Goal: Contribute content: Contribute content

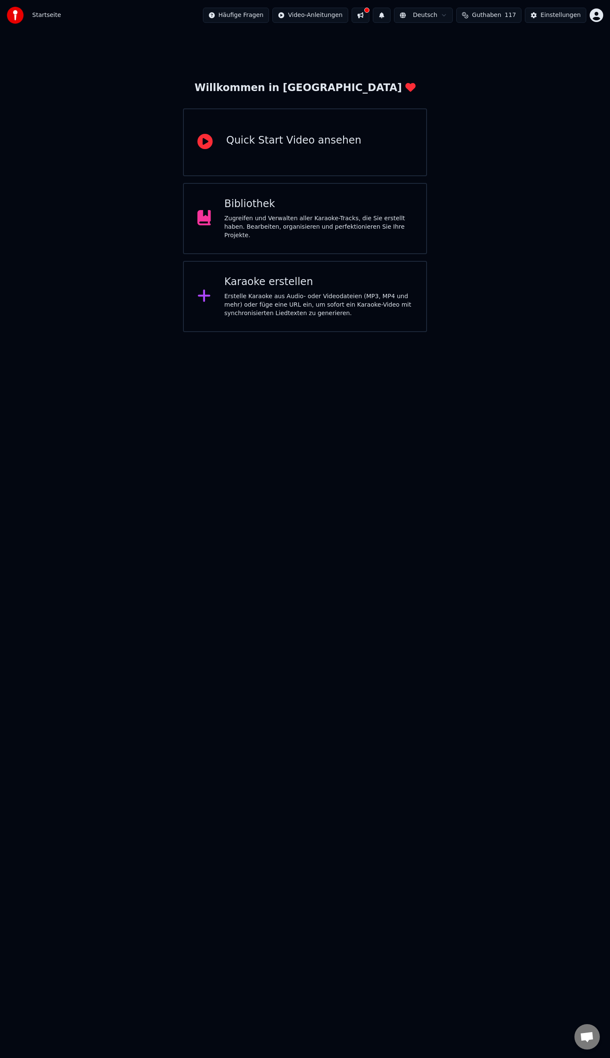
click at [255, 217] on div "Zugreifen und Verwalten aller Karaoke-Tracks, die Sie erstellt haben. Bearbeite…" at bounding box center [319, 226] width 189 height 25
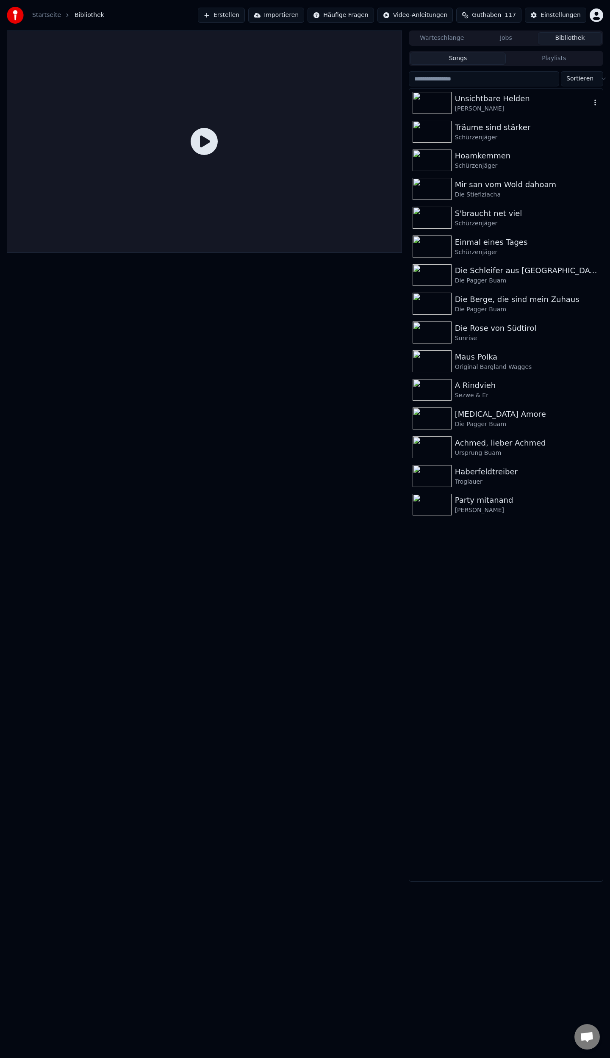
click at [484, 105] on div "[PERSON_NAME]" at bounding box center [523, 109] width 136 height 8
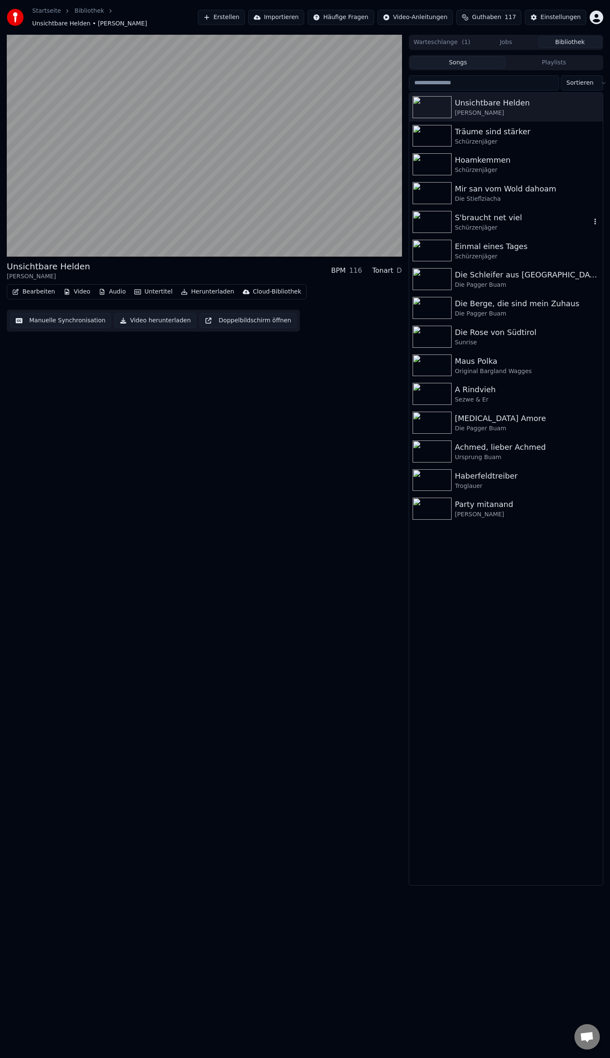
click at [478, 224] on div "Schürzenjäger" at bounding box center [523, 228] width 136 height 8
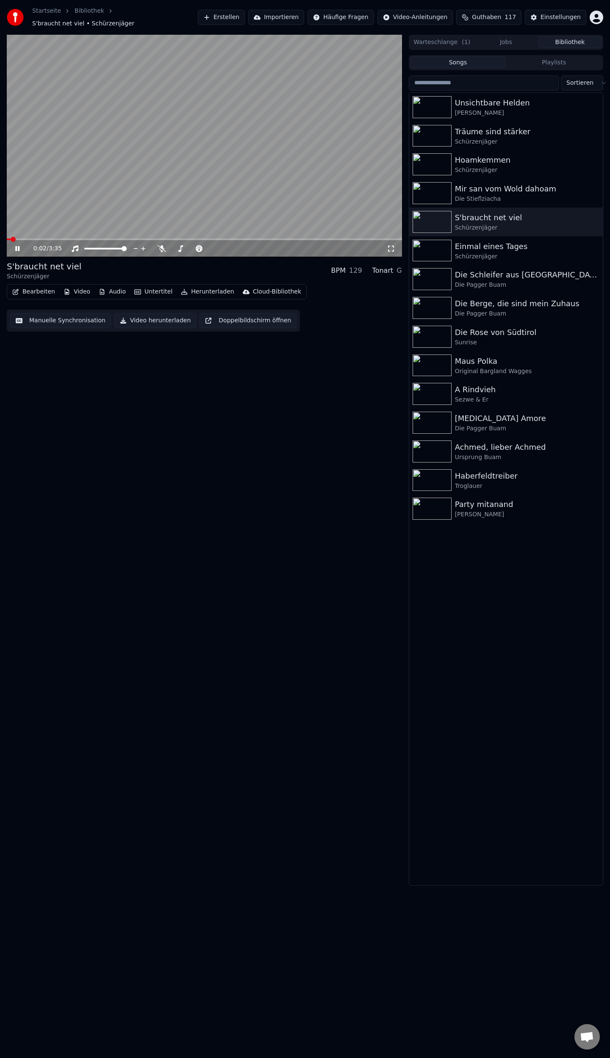
click at [73, 288] on button "Video" at bounding box center [76, 292] width 33 height 12
click at [92, 350] on div "Logo hinzufügen" at bounding box center [98, 350] width 49 height 8
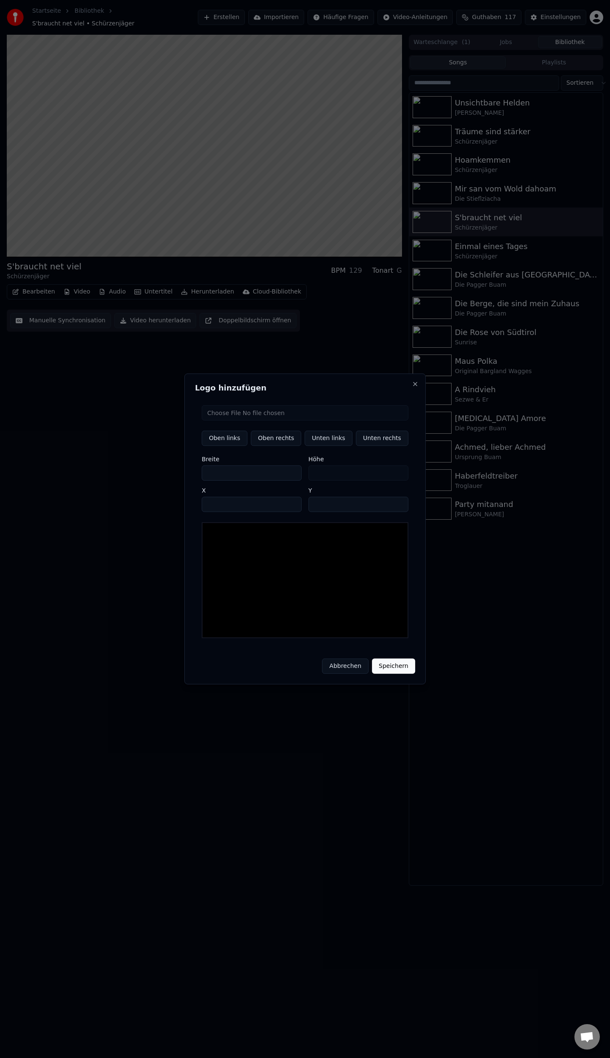
click at [231, 414] on input "file" at bounding box center [305, 412] width 207 height 15
type input "**********"
type input "**"
click at [376, 442] on button "Unten rechts" at bounding box center [382, 438] width 53 height 15
type input "****"
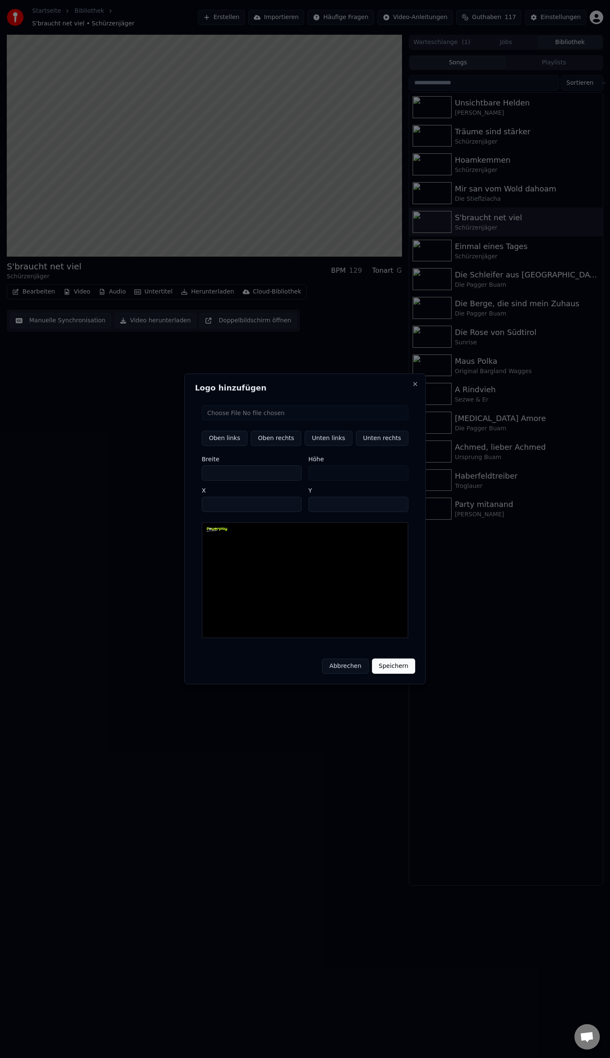
type input "****"
click at [392, 662] on button "Speichern" at bounding box center [393, 666] width 43 height 15
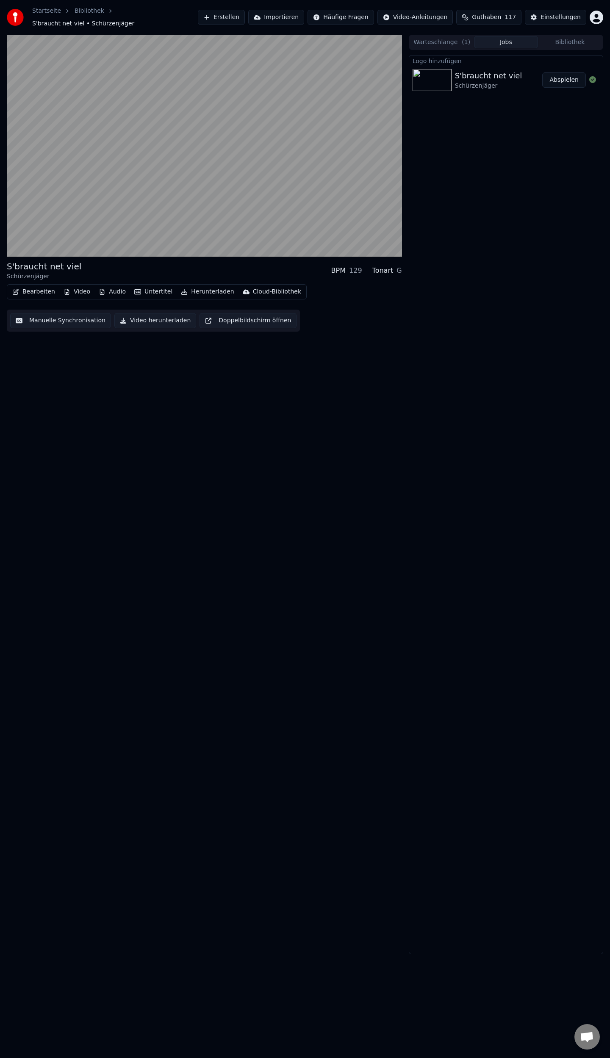
click at [569, 75] on button "Abspielen" at bounding box center [564, 79] width 44 height 15
click at [390, 246] on icon at bounding box center [391, 248] width 8 height 7
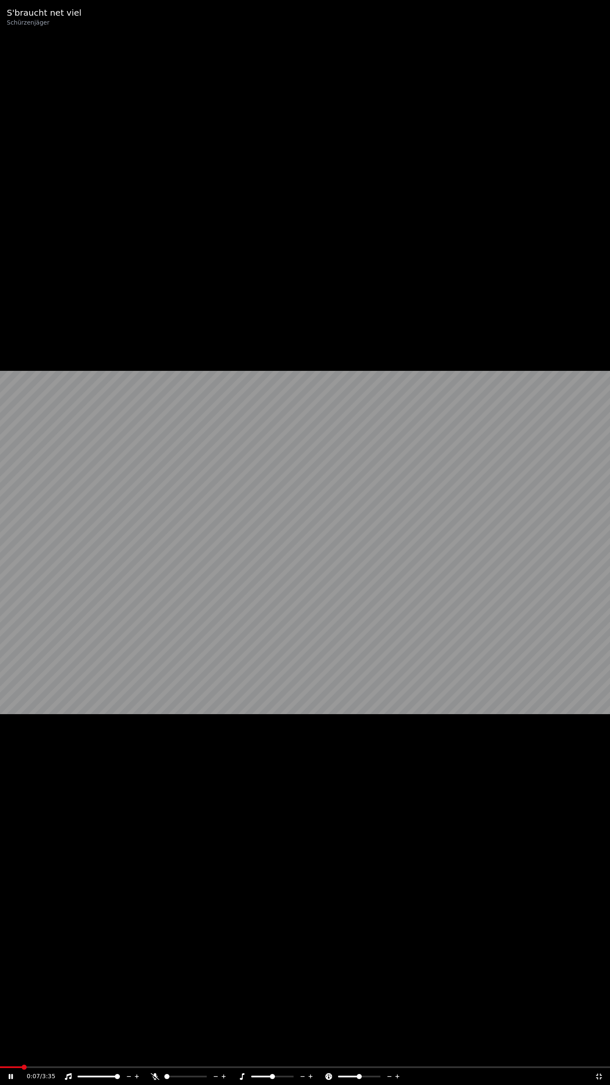
click at [133, 142] on video at bounding box center [305, 542] width 610 height 1085
click at [598, 1058] on icon at bounding box center [599, 1076] width 6 height 6
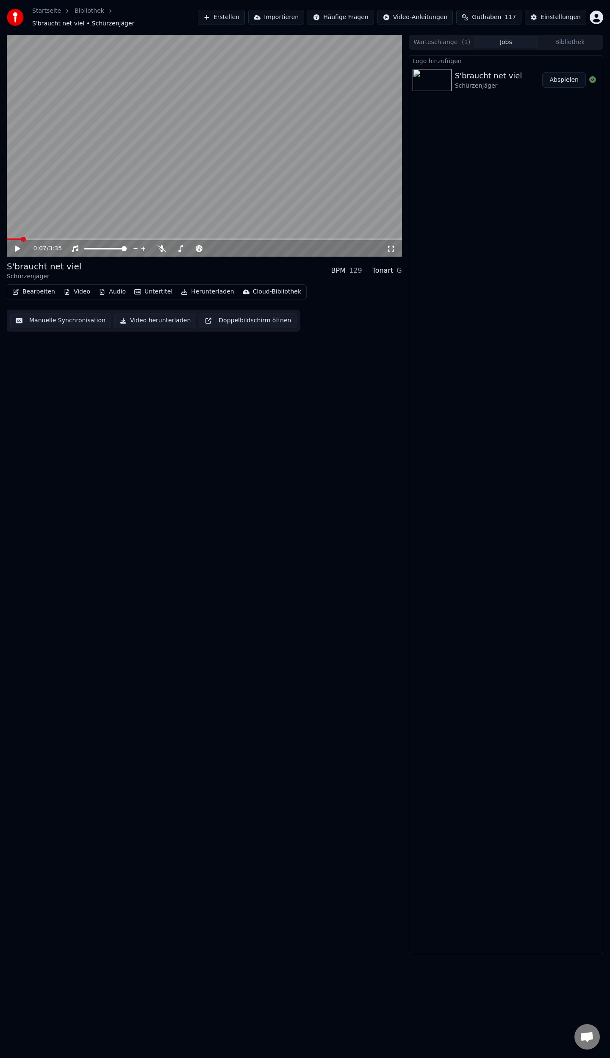
click at [78, 14] on link "Bibliothek" at bounding box center [90, 11] width 30 height 8
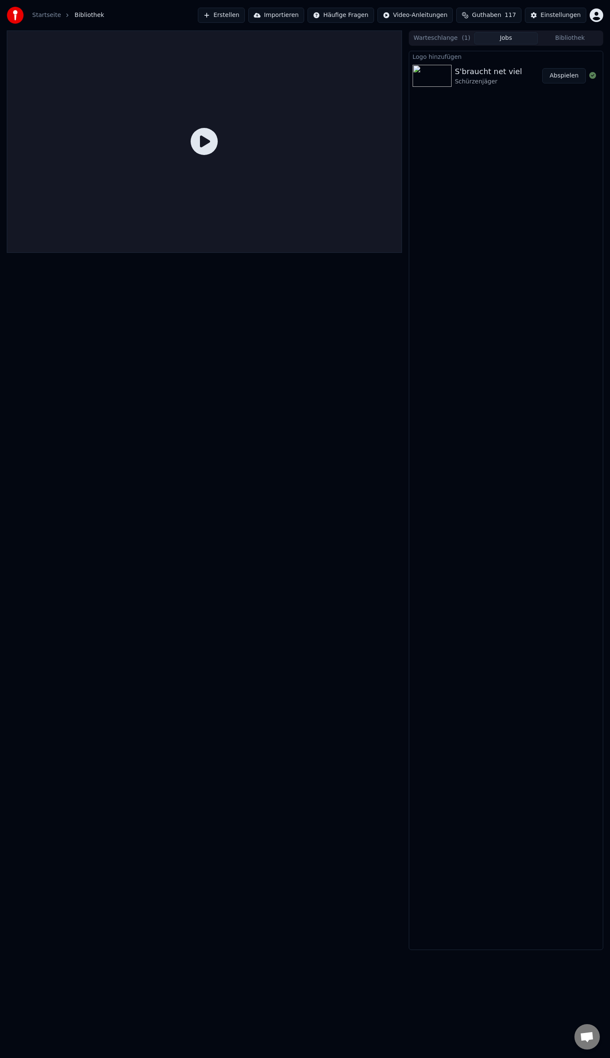
click at [76, 16] on span "Bibliothek" at bounding box center [90, 15] width 30 height 8
click at [44, 16] on link "Startseite" at bounding box center [46, 15] width 29 height 8
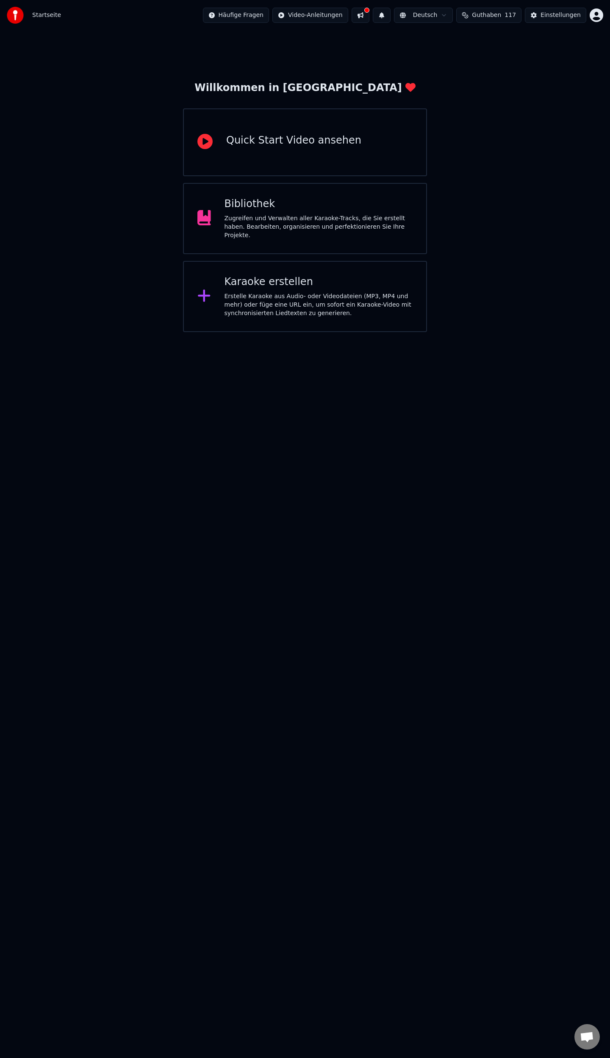
click at [288, 225] on div "Zugreifen und Verwalten aller Karaoke-Tracks, die Sie erstellt haben. Bearbeite…" at bounding box center [319, 226] width 189 height 25
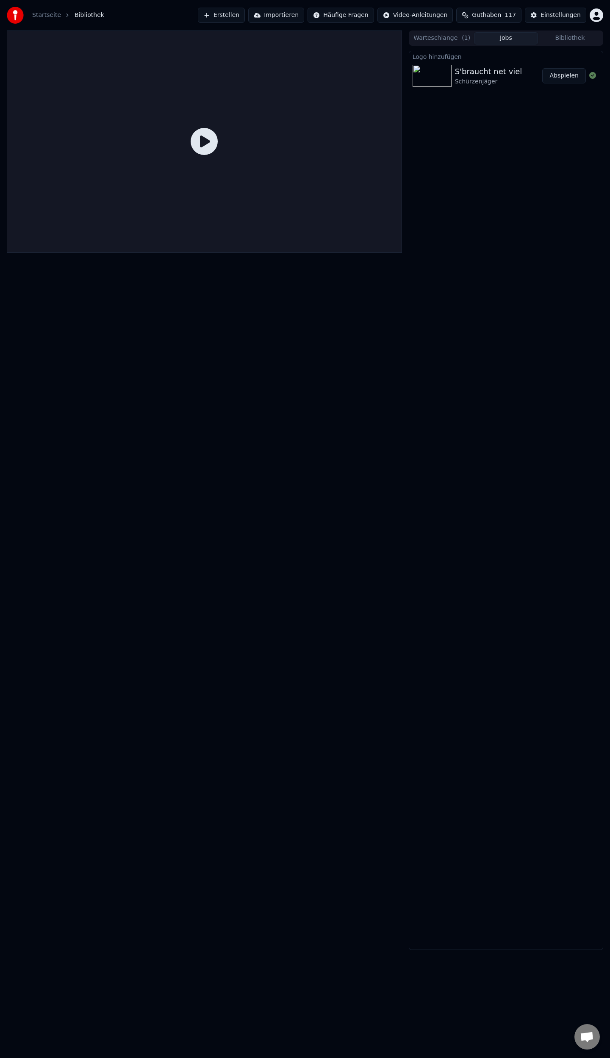
click at [586, 36] on button "Bibliothek" at bounding box center [570, 38] width 64 height 12
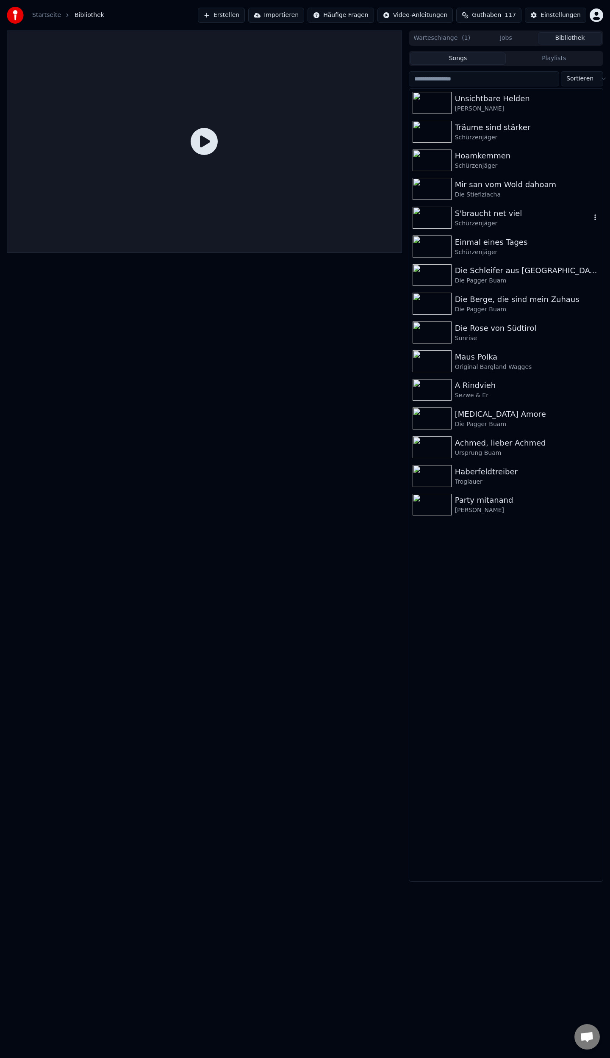
click at [483, 219] on div "S'braucht net viel" at bounding box center [523, 214] width 136 height 12
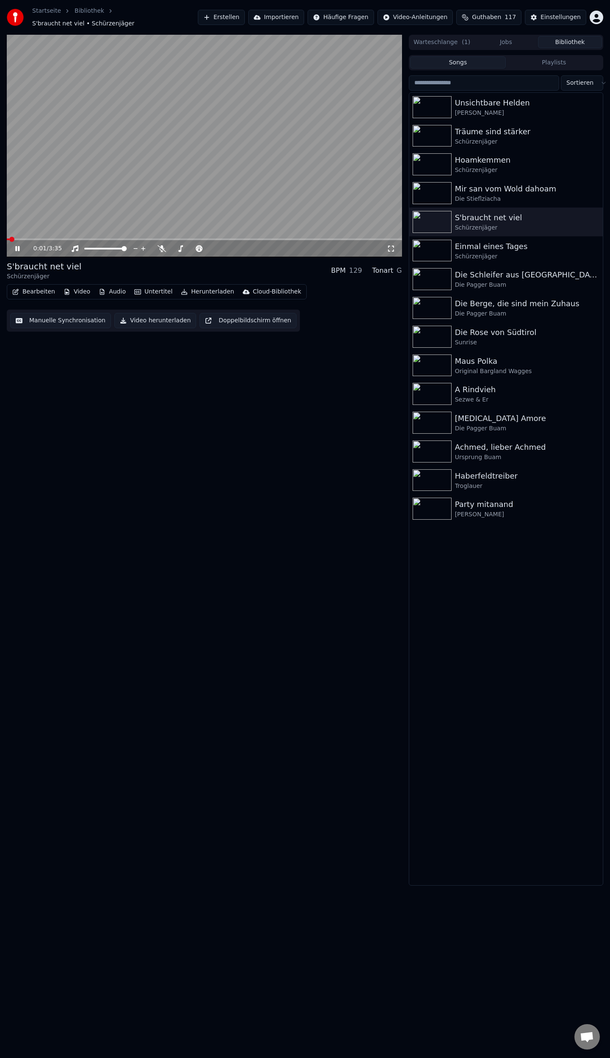
click at [194, 291] on button "Herunterladen" at bounding box center [208, 292] width 60 height 12
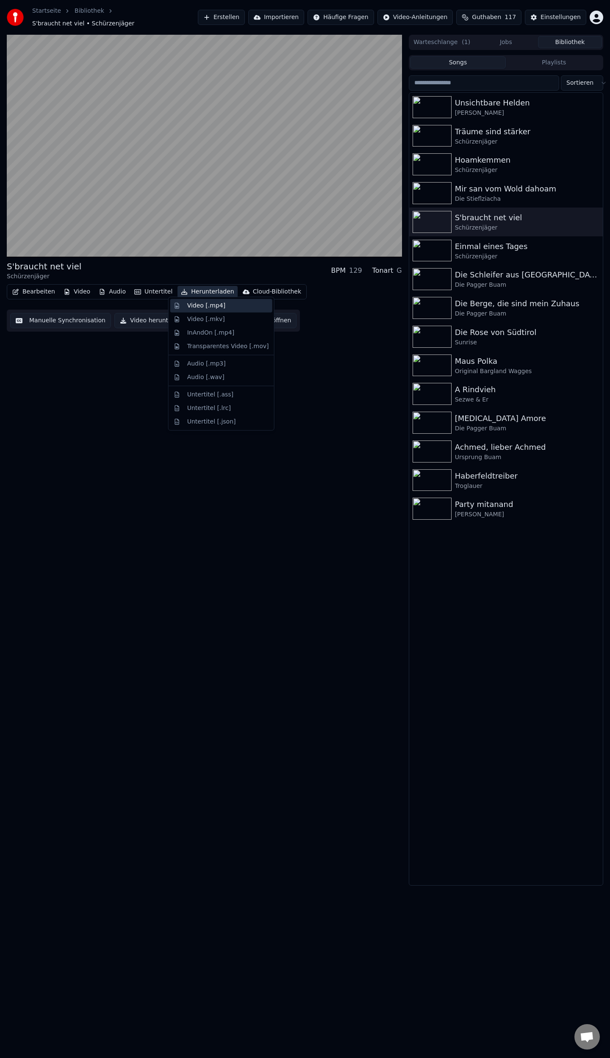
click at [219, 308] on div "Video [.mp4]" at bounding box center [206, 306] width 38 height 8
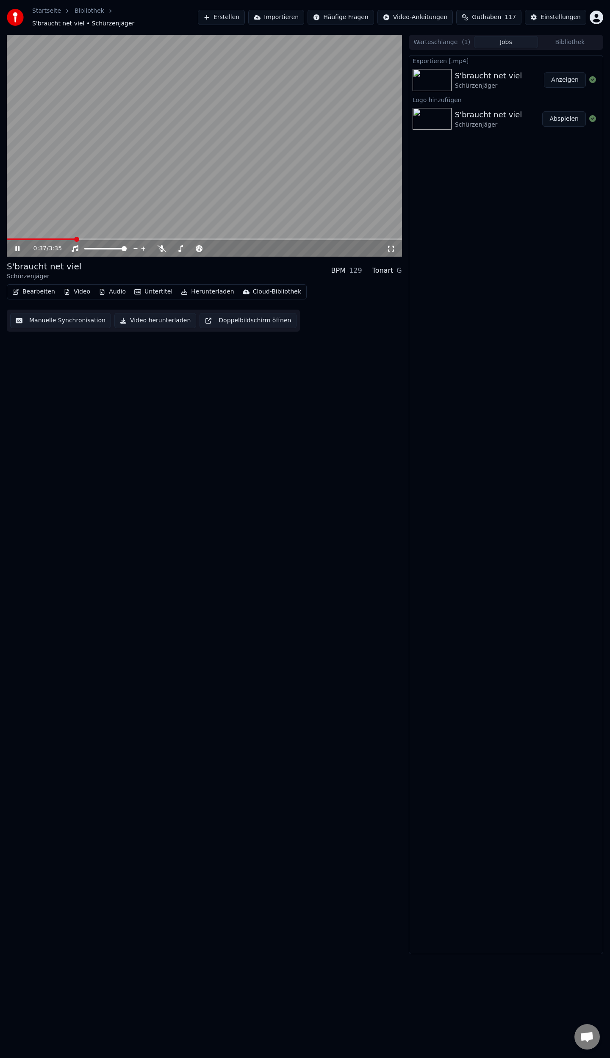
click at [53, 15] on link "Startseite" at bounding box center [46, 11] width 29 height 8
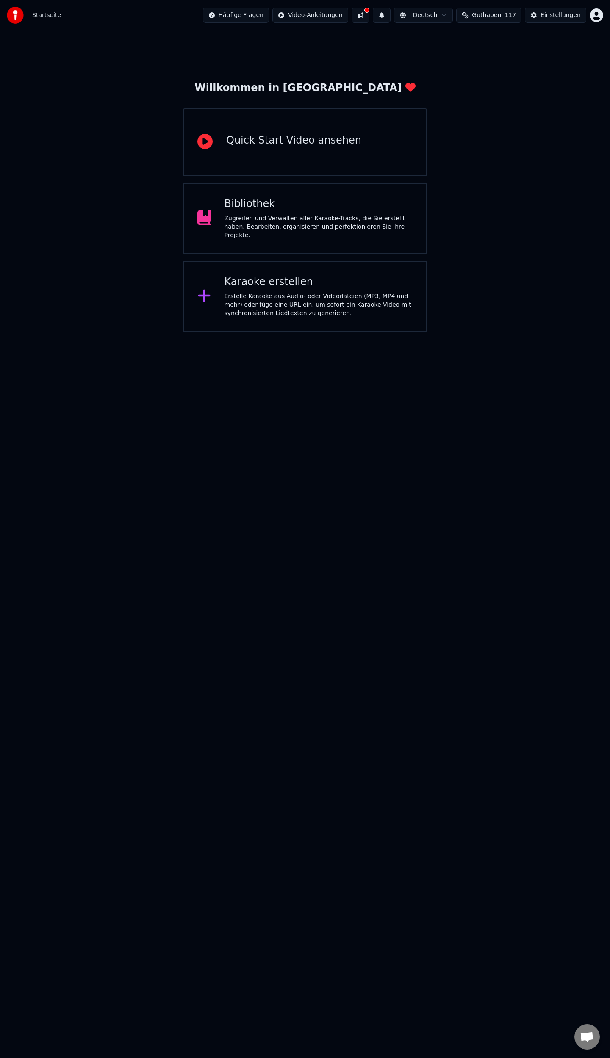
click at [273, 216] on div "Zugreifen und Verwalten aller Karaoke-Tracks, die Sie erstellt haben. Bearbeite…" at bounding box center [319, 226] width 189 height 25
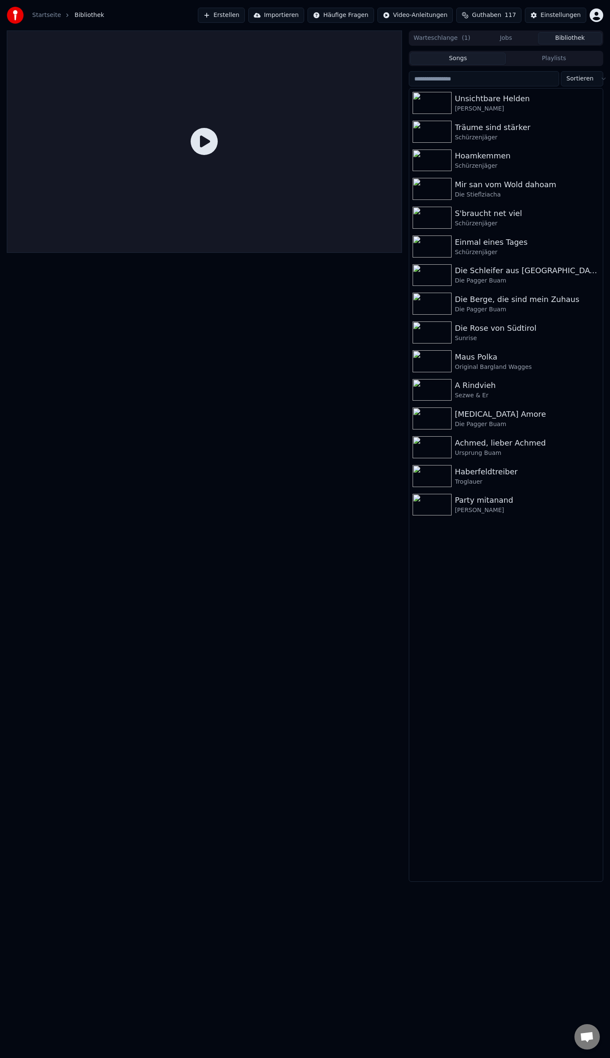
click at [573, 39] on button "Bibliothek" at bounding box center [570, 38] width 64 height 12
click at [494, 478] on div "Troglauer" at bounding box center [523, 482] width 136 height 8
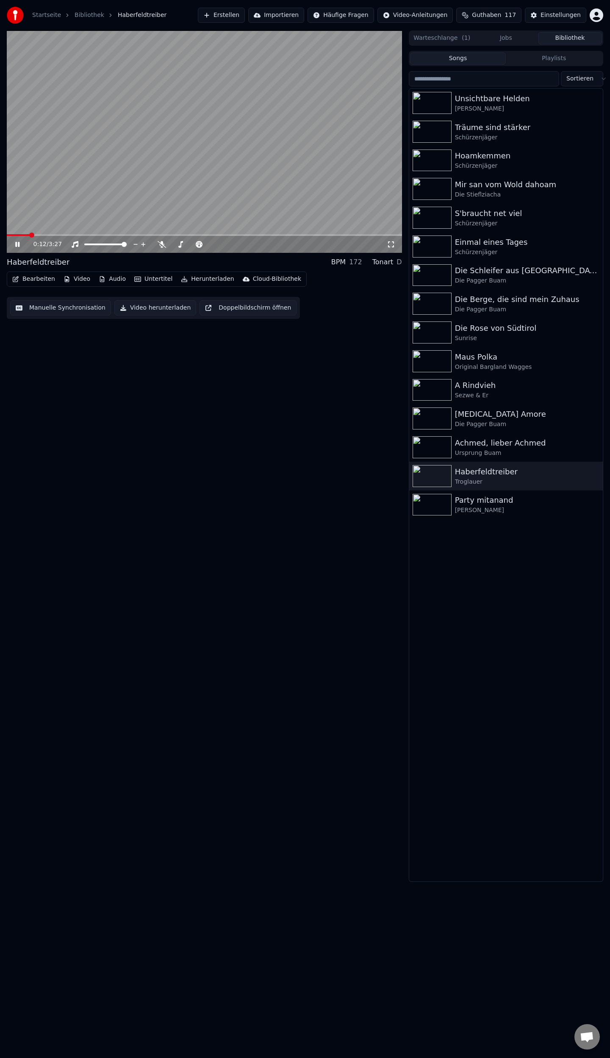
click at [30, 234] on span at bounding box center [31, 235] width 5 height 5
click at [46, 233] on span at bounding box center [43, 235] width 5 height 5
click at [61, 233] on span at bounding box center [63, 235] width 5 height 5
click at [81, 234] on span at bounding box center [204, 235] width 395 height 2
click at [103, 233] on span at bounding box center [101, 235] width 5 height 5
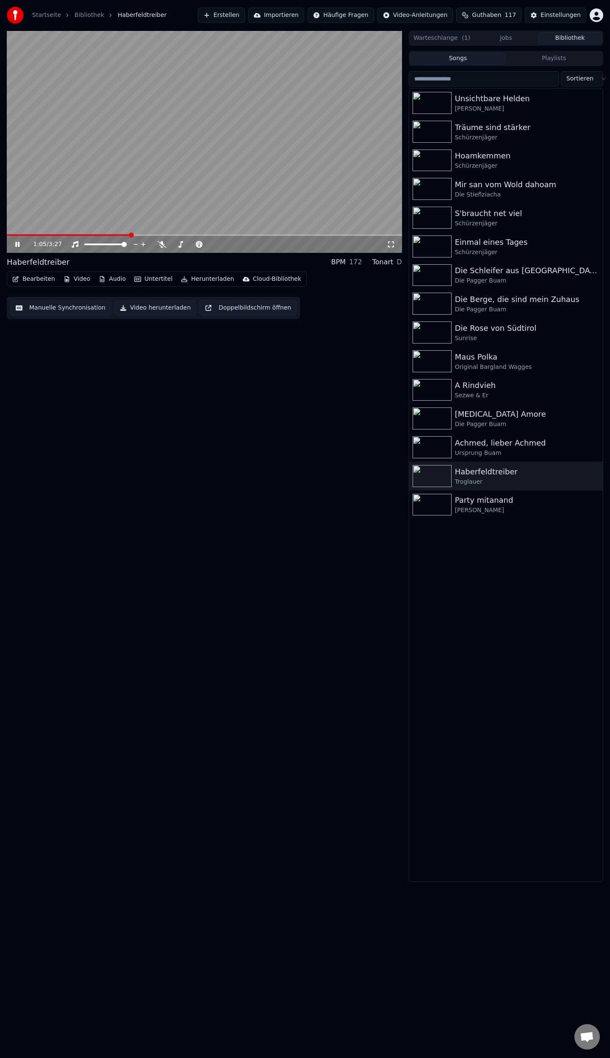
click at [131, 233] on span at bounding box center [131, 235] width 5 height 5
click at [138, 235] on span at bounding box center [135, 235] width 5 height 5
click at [150, 233] on span at bounding box center [147, 235] width 5 height 5
click at [175, 233] on span at bounding box center [172, 235] width 5 height 5
click at [203, 233] on span at bounding box center [202, 235] width 5 height 5
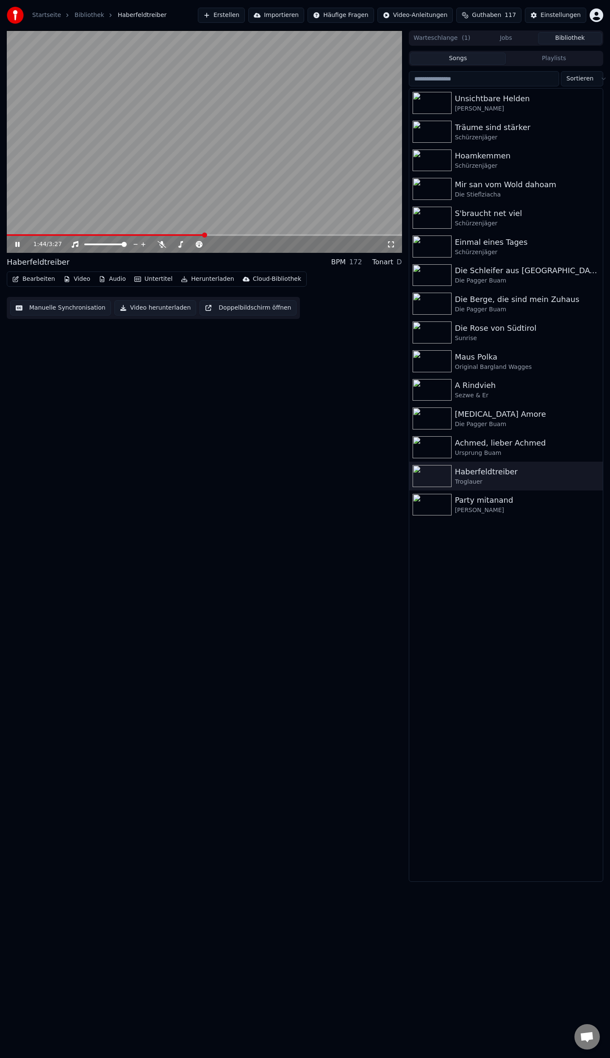
click at [207, 235] on span at bounding box center [204, 235] width 5 height 5
click at [228, 235] on span at bounding box center [224, 235] width 5 height 5
click at [239, 234] on span at bounding box center [236, 235] width 5 height 5
click at [252, 234] on span at bounding box center [249, 235] width 5 height 5
click at [282, 234] on span at bounding box center [281, 235] width 5 height 5
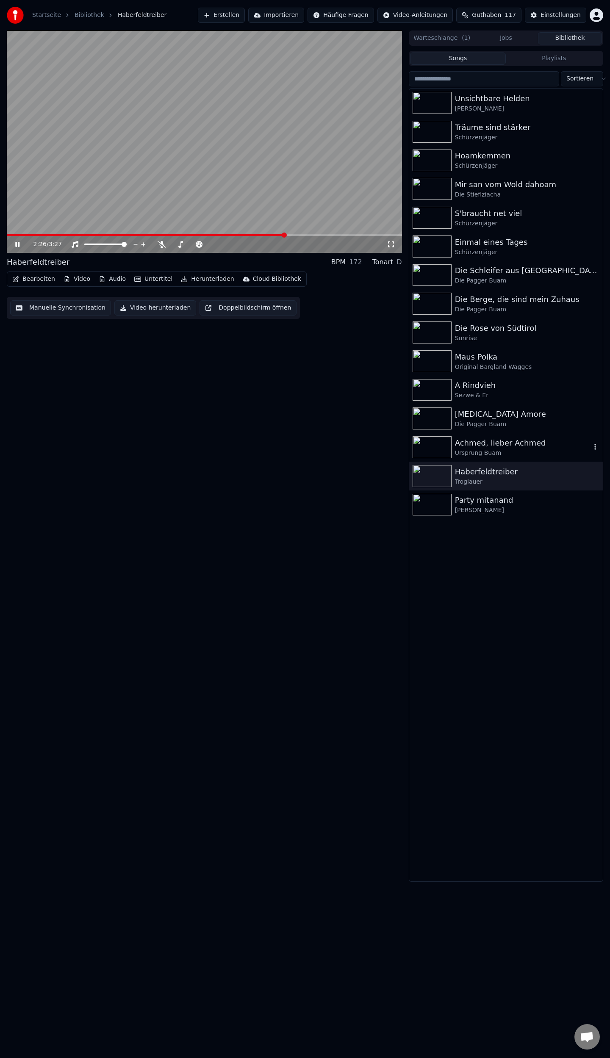
click at [490, 450] on div "Ursprung Buam" at bounding box center [523, 453] width 136 height 8
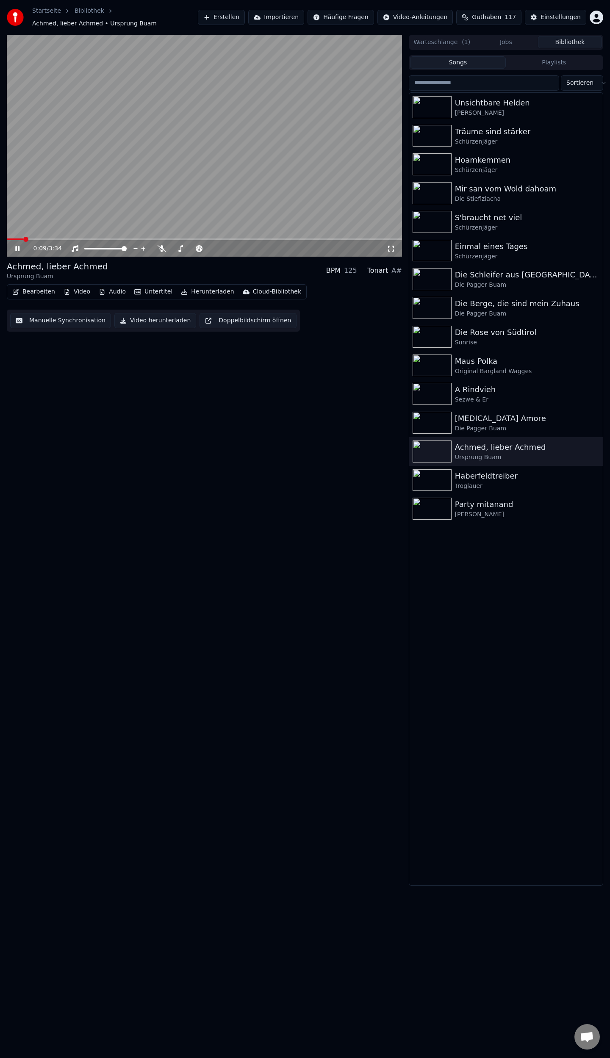
click at [23, 237] on span at bounding box center [25, 239] width 5 height 5
click at [150, 239] on span at bounding box center [204, 240] width 395 height 2
click at [165, 239] on span at bounding box center [204, 240] width 395 height 2
click at [178, 239] on span at bounding box center [204, 240] width 395 height 2
drag, startPoint x: 189, startPoint y: 236, endPoint x: 197, endPoint y: 236, distance: 8.5
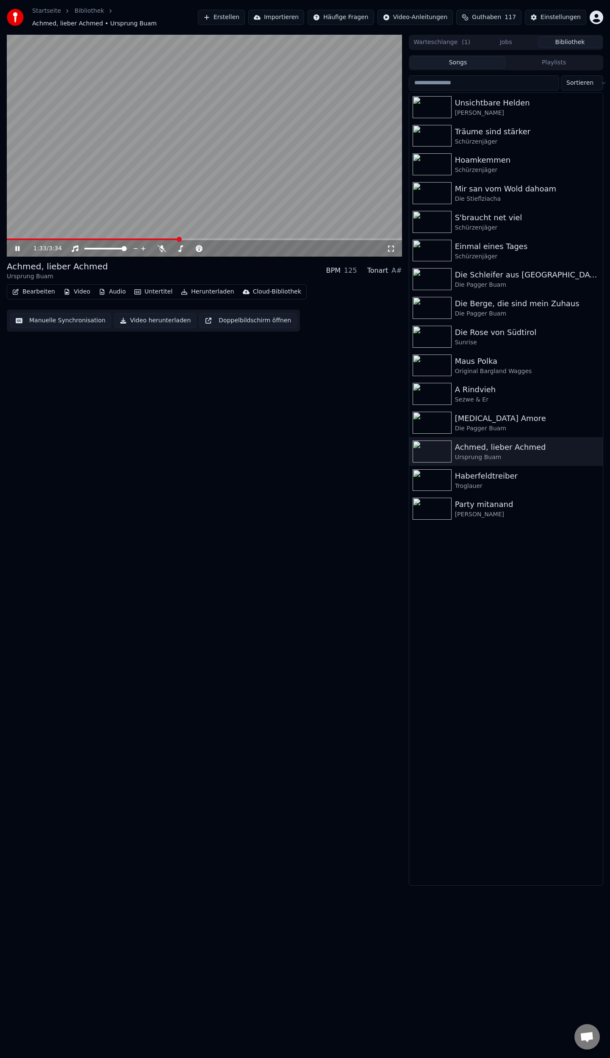
click at [189, 239] on div "1:33 / 3:34" at bounding box center [204, 248] width 395 height 19
click at [201, 240] on div "1:34 / 3:34" at bounding box center [204, 248] width 395 height 17
click at [202, 239] on span at bounding box center [204, 240] width 395 height 2
click at [218, 239] on span at bounding box center [204, 240] width 395 height 2
click at [239, 239] on span at bounding box center [204, 240] width 395 height 2
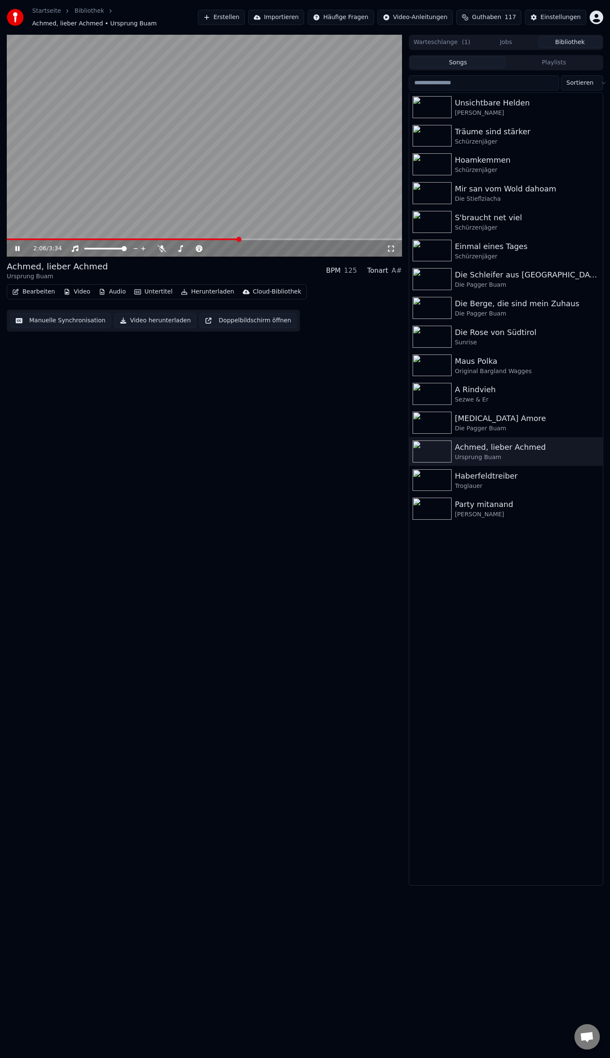
click at [257, 239] on span at bounding box center [204, 240] width 395 height 2
click at [275, 239] on span at bounding box center [204, 240] width 395 height 2
click at [291, 239] on span at bounding box center [204, 240] width 395 height 2
click at [314, 239] on span at bounding box center [204, 240] width 395 height 2
click at [330, 239] on span at bounding box center [204, 240] width 395 height 2
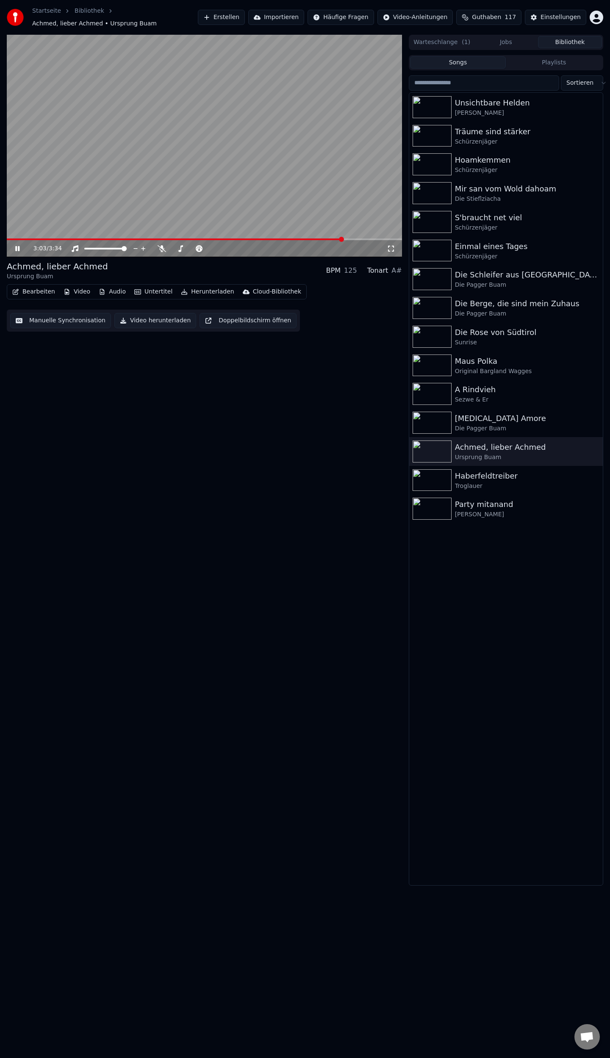
click at [343, 239] on span at bounding box center [204, 240] width 395 height 2
click at [351, 239] on span at bounding box center [204, 240] width 395 height 2
click at [485, 417] on div "[MEDICAL_DATA] Amore" at bounding box center [523, 419] width 136 height 12
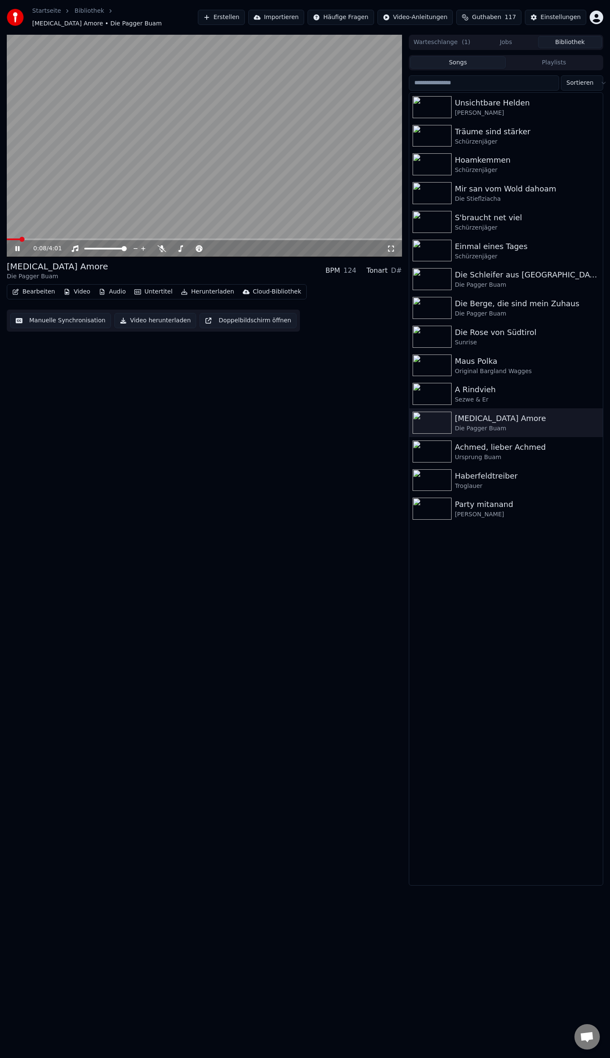
click at [19, 239] on span at bounding box center [204, 240] width 395 height 2
click at [19, 234] on div "0:09 / 4:01" at bounding box center [204, 146] width 395 height 222
click at [19, 239] on span at bounding box center [15, 240] width 16 height 2
click at [16, 245] on icon at bounding box center [24, 248] width 20 height 7
click at [57, 239] on span at bounding box center [204, 240] width 395 height 2
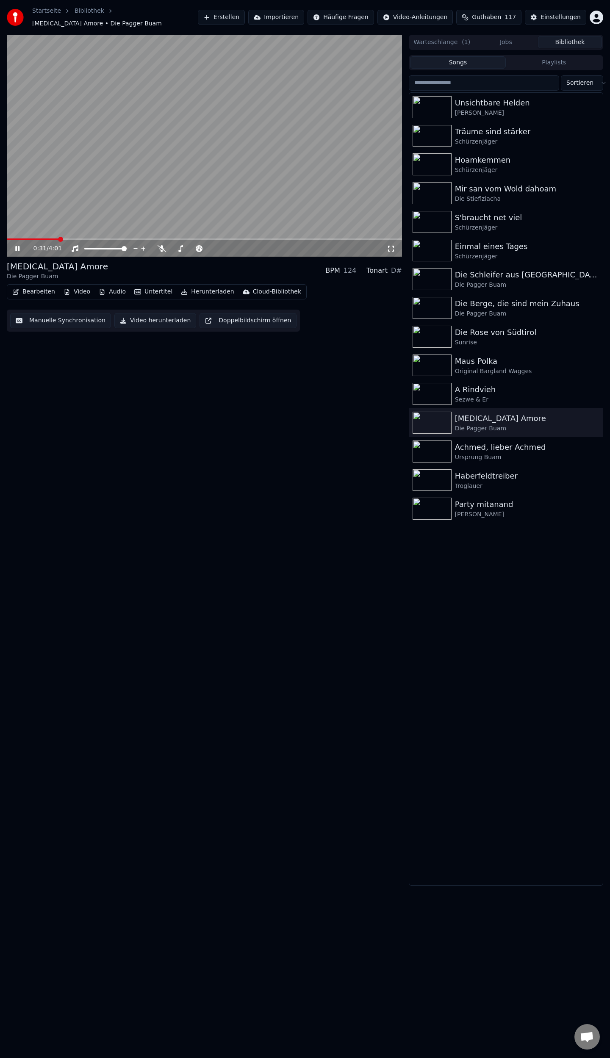
click at [74, 239] on span at bounding box center [204, 240] width 395 height 2
click at [93, 239] on span at bounding box center [204, 240] width 395 height 2
click at [105, 239] on span at bounding box center [204, 240] width 395 height 2
click at [122, 239] on span at bounding box center [204, 240] width 395 height 2
click at [135, 239] on span at bounding box center [204, 240] width 395 height 2
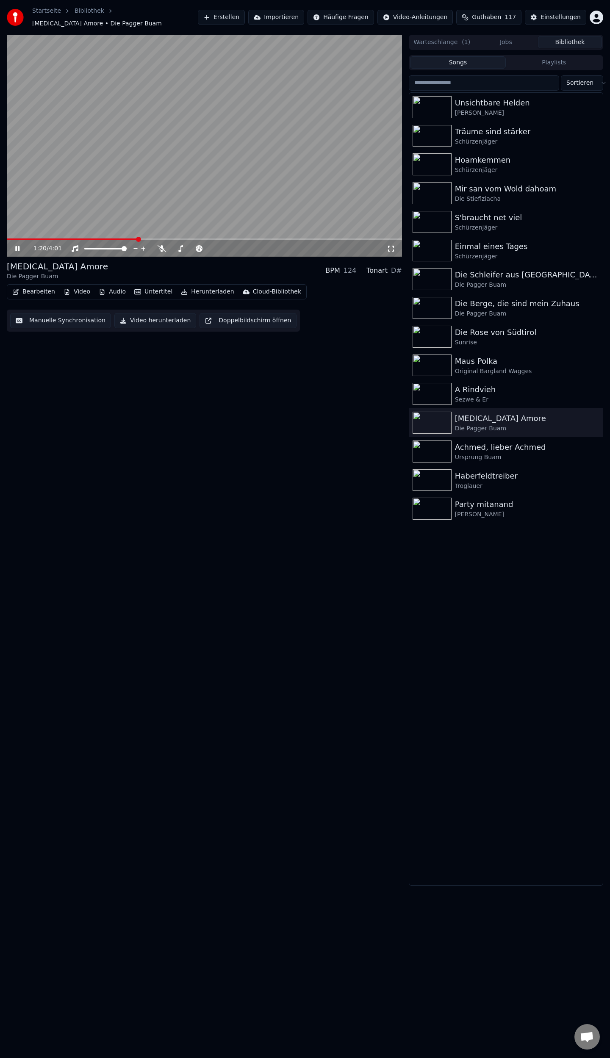
click at [137, 237] on span at bounding box center [138, 239] width 5 height 5
click at [156, 239] on span at bounding box center [204, 240] width 395 height 2
click at [166, 239] on span at bounding box center [204, 240] width 395 height 2
click at [477, 388] on div "A Rindvieh" at bounding box center [523, 390] width 136 height 12
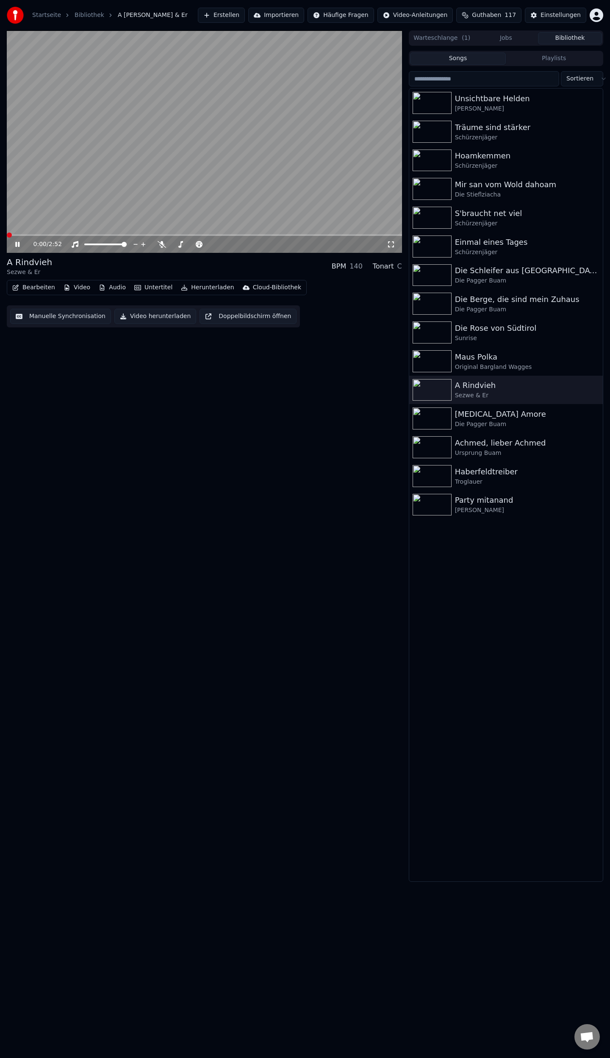
click at [89, 235] on span at bounding box center [204, 235] width 395 height 2
click at [106, 235] on span at bounding box center [204, 235] width 395 height 2
click at [117, 236] on span at bounding box center [204, 235] width 395 height 2
click at [133, 235] on span at bounding box center [204, 235] width 395 height 2
click at [136, 234] on span at bounding box center [204, 235] width 395 height 2
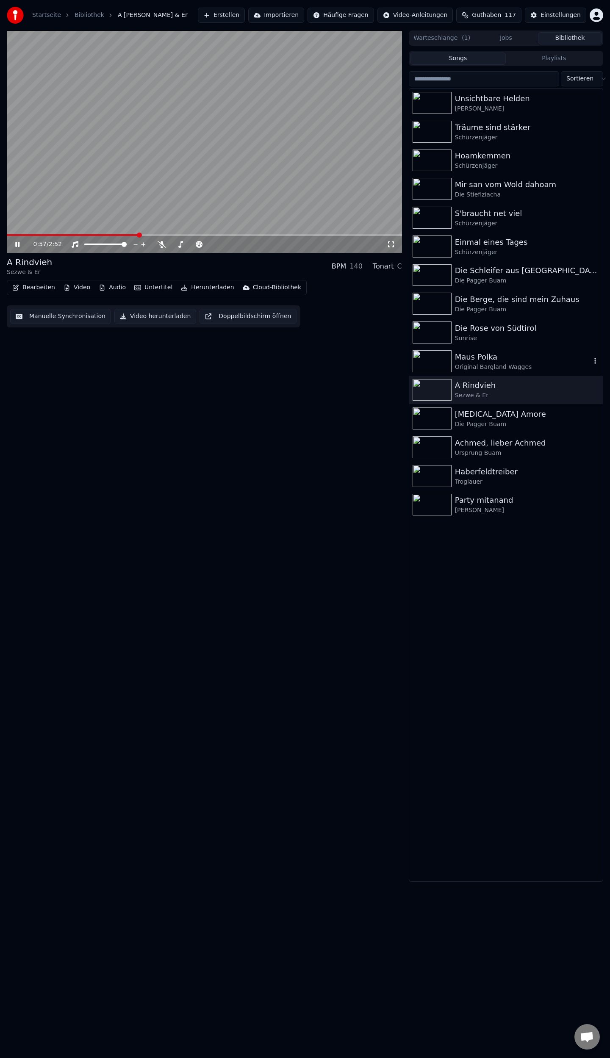
click at [481, 364] on div "Original Bargland Wagges" at bounding box center [523, 367] width 136 height 8
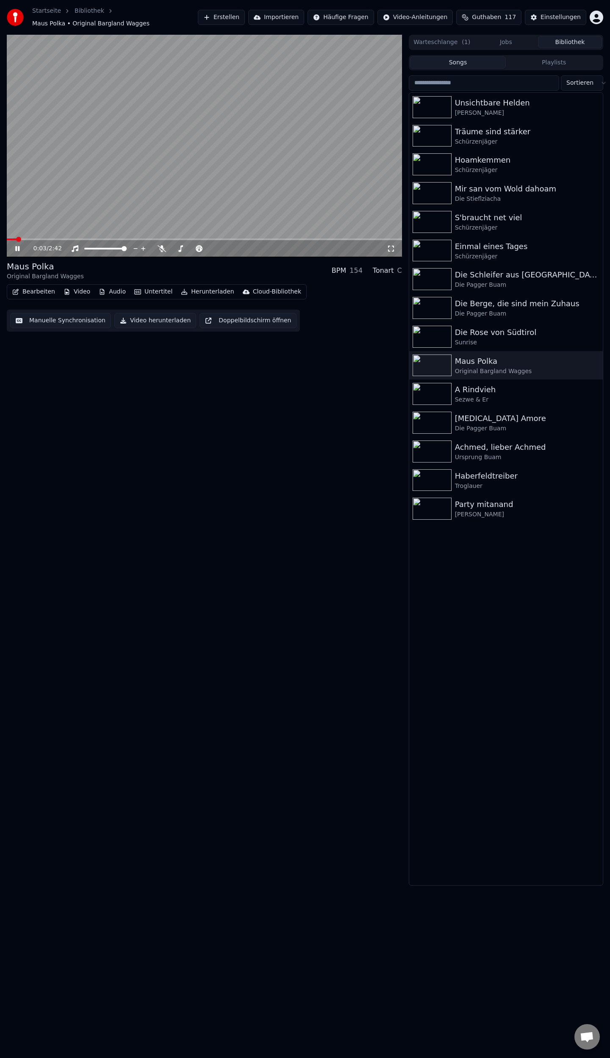
click at [55, 239] on span at bounding box center [204, 240] width 395 height 2
click at [75, 239] on span at bounding box center [204, 240] width 395 height 2
click at [93, 239] on span at bounding box center [204, 240] width 395 height 2
click at [89, 239] on span at bounding box center [48, 240] width 83 height 2
click at [85, 239] on span at bounding box center [46, 240] width 78 height 2
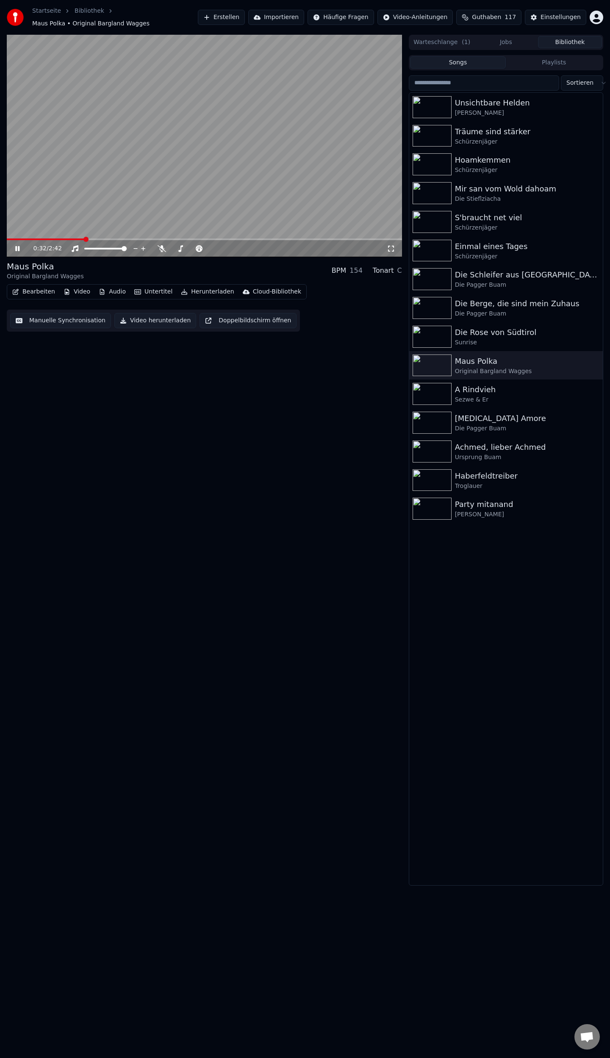
click at [81, 239] on span at bounding box center [46, 240] width 78 height 2
click at [82, 239] on span at bounding box center [49, 240] width 85 height 2
click at [477, 338] on div "Sunrise" at bounding box center [523, 342] width 136 height 8
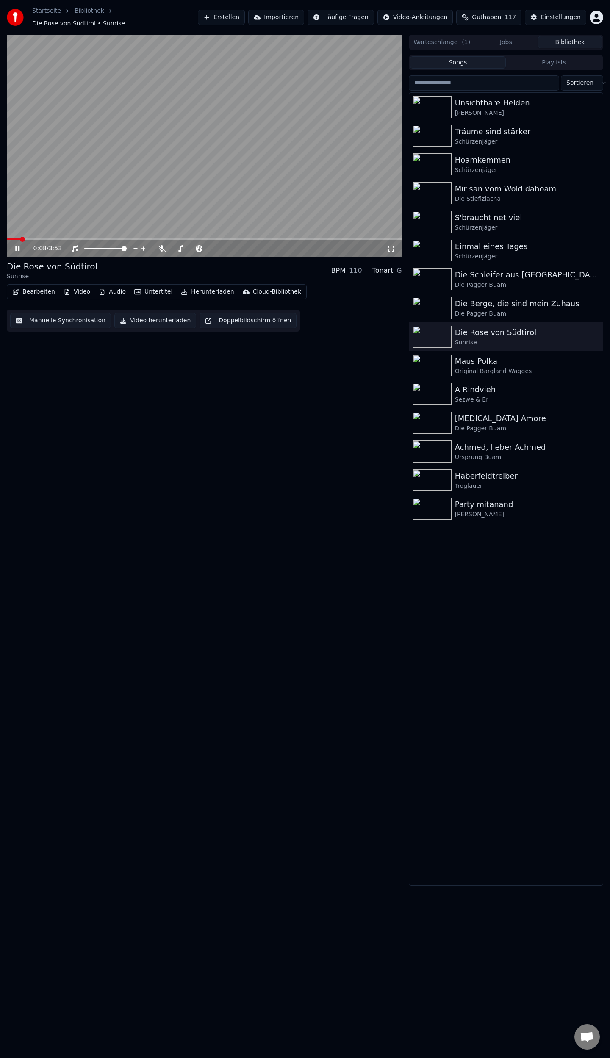
click at [21, 239] on span at bounding box center [204, 240] width 395 height 2
click at [45, 239] on span at bounding box center [204, 240] width 395 height 2
click at [66, 239] on span at bounding box center [204, 240] width 395 height 2
click at [61, 239] on span at bounding box center [37, 240] width 61 height 2
click at [59, 239] on span at bounding box center [38, 240] width 62 height 2
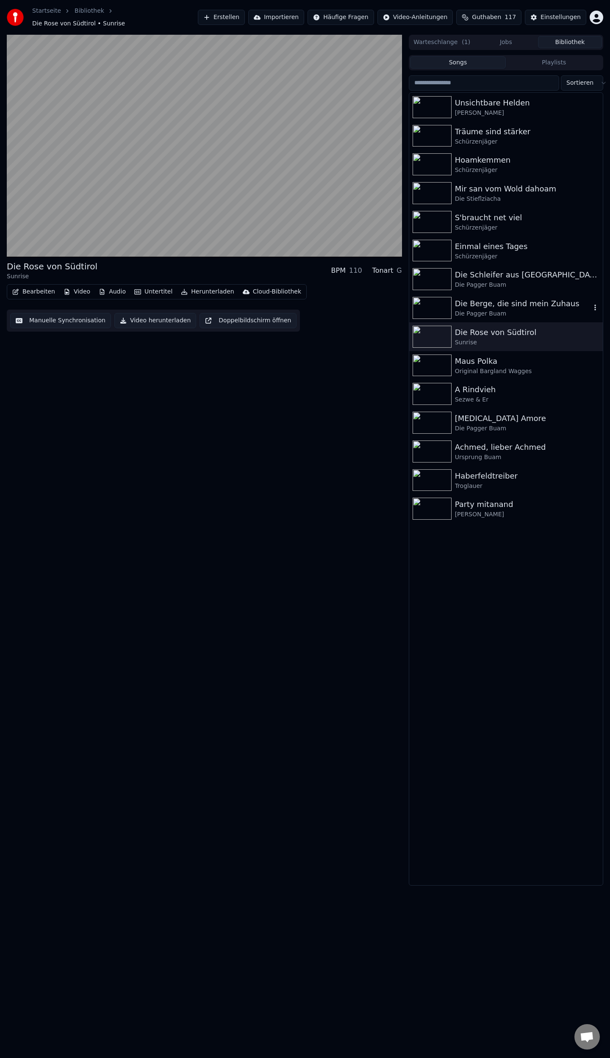
click at [478, 310] on div "Die Pagger Buam" at bounding box center [523, 314] width 136 height 8
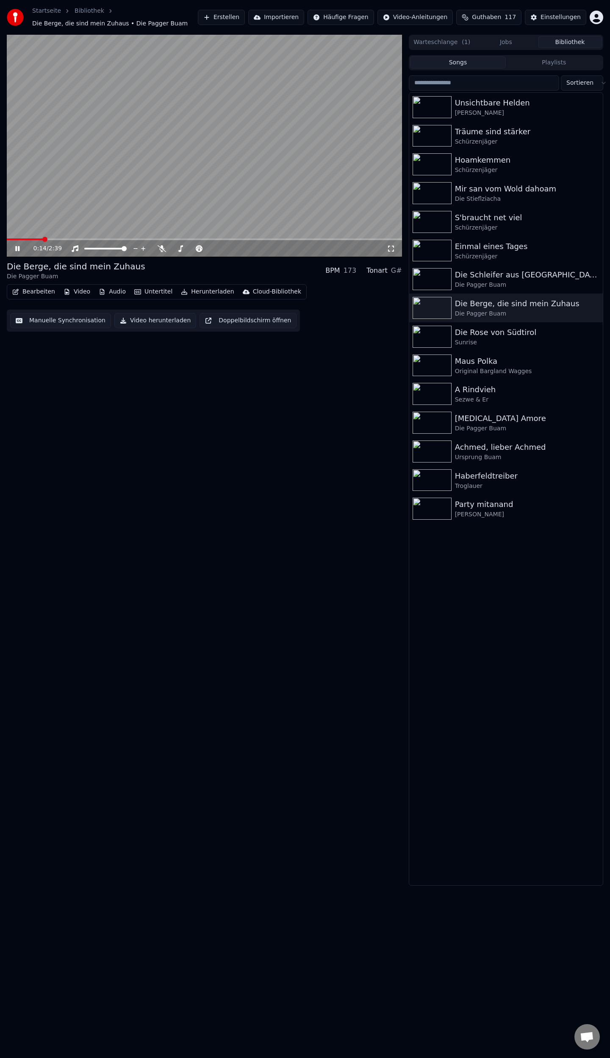
click at [40, 292] on button "Bearbeiten" at bounding box center [34, 292] width 50 height 12
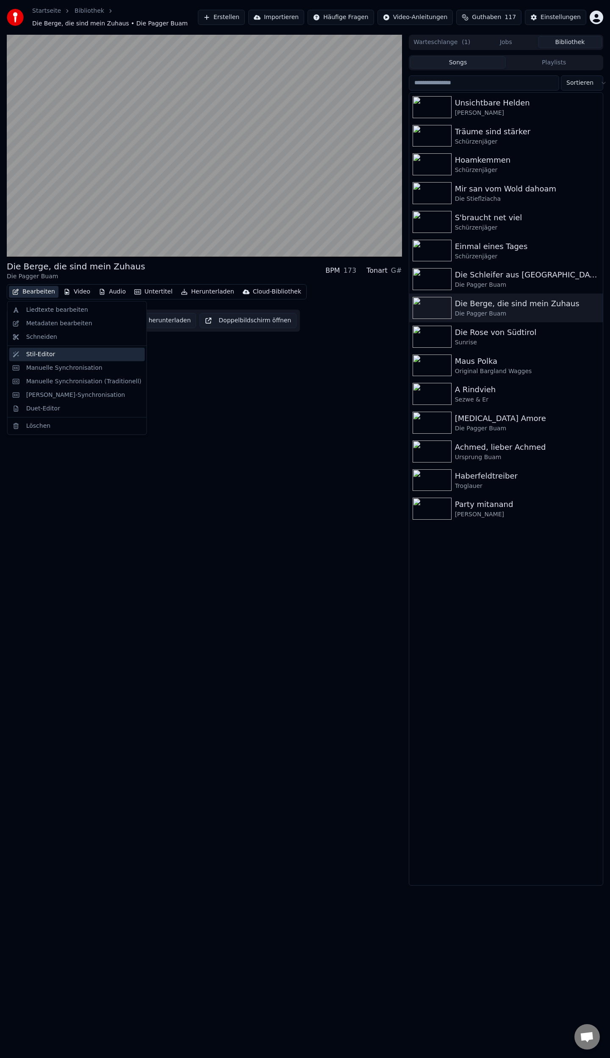
click at [61, 350] on div "Stil-Editor" at bounding box center [77, 355] width 136 height 14
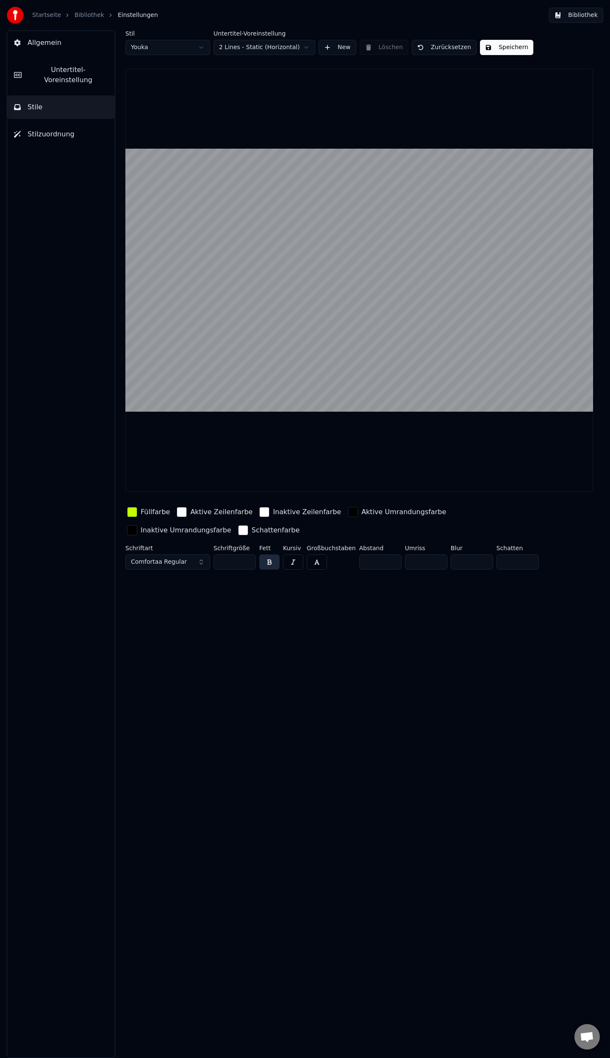
click at [89, 14] on link "Bibliothek" at bounding box center [90, 15] width 30 height 8
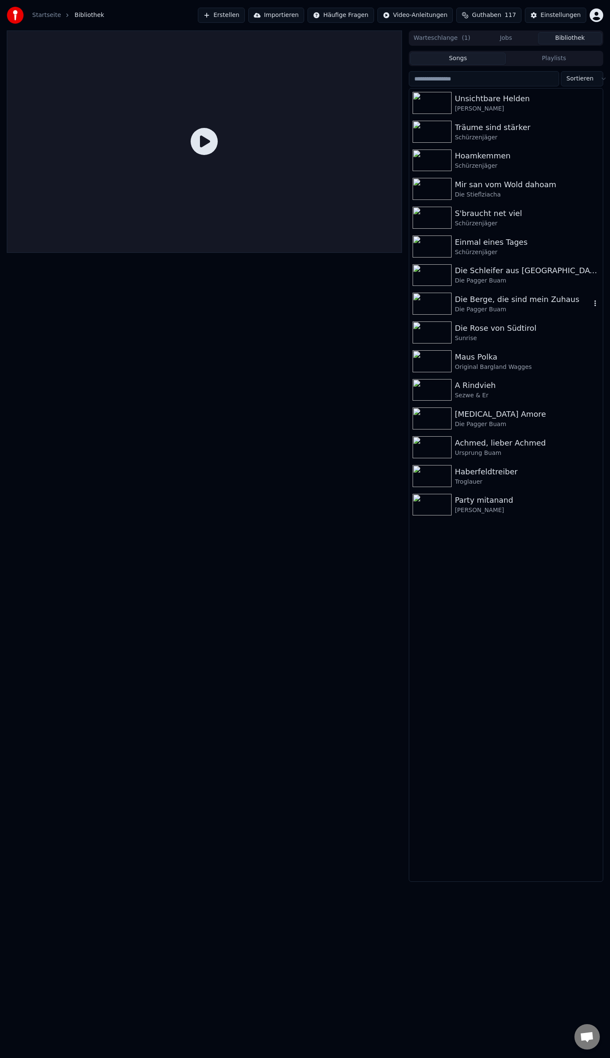
click at [485, 302] on div "Die Berge, die sind mein Zuhaus" at bounding box center [523, 300] width 136 height 12
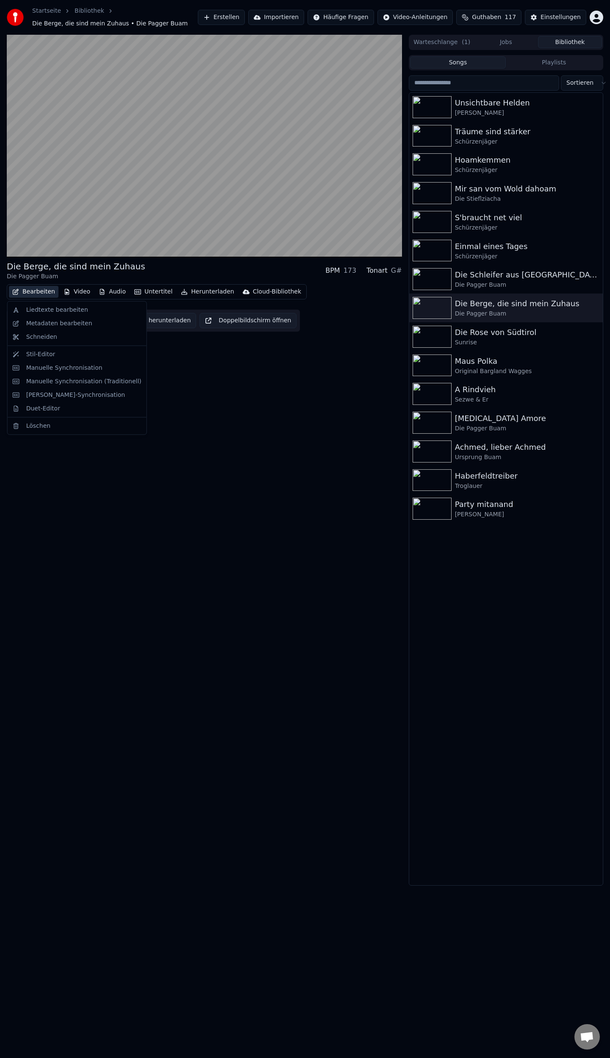
click at [41, 289] on button "Bearbeiten" at bounding box center [34, 292] width 50 height 12
click at [53, 323] on div "Metadaten bearbeiten" at bounding box center [59, 323] width 66 height 8
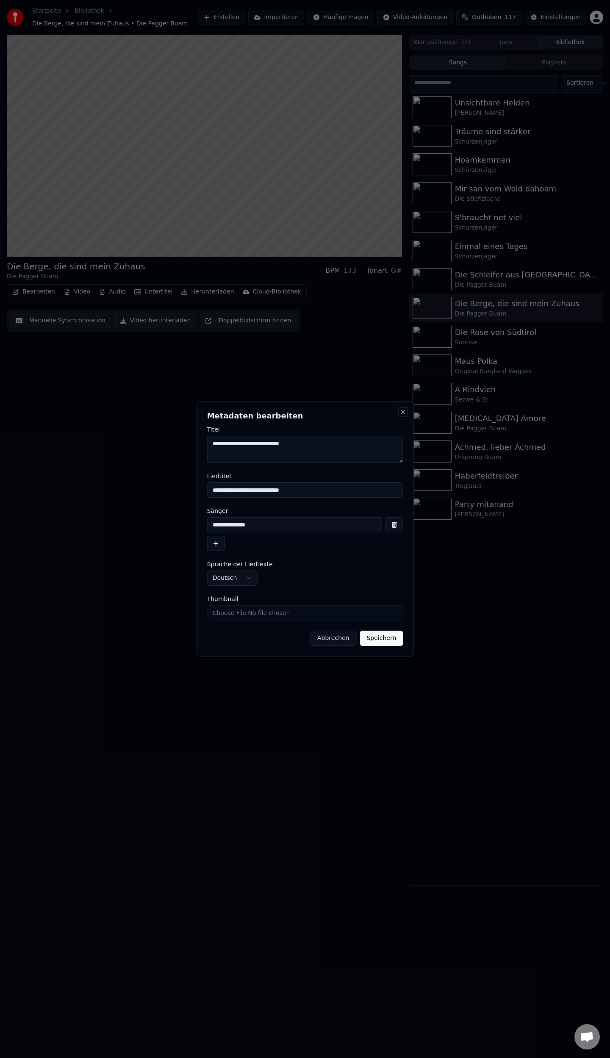
click at [400, 413] on button "Close" at bounding box center [403, 412] width 7 height 7
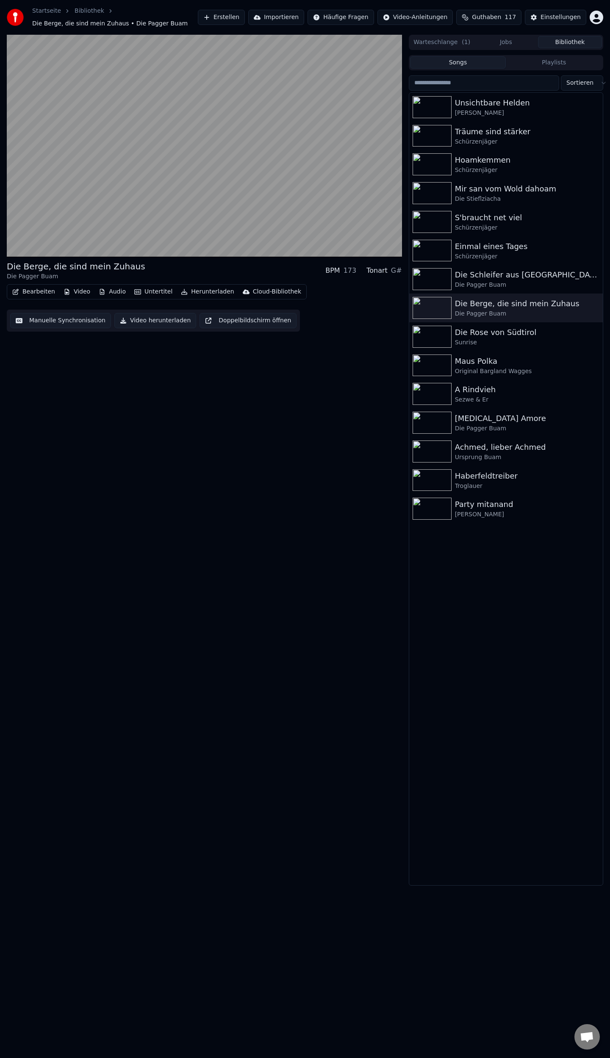
click at [38, 292] on button "Bearbeiten" at bounding box center [34, 292] width 50 height 12
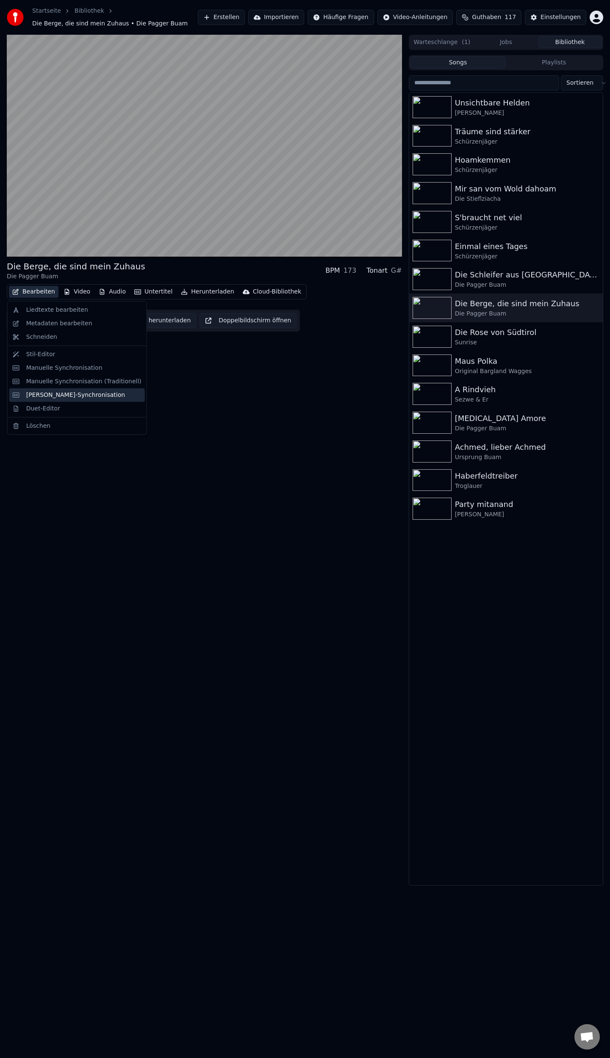
click at [82, 393] on div "[PERSON_NAME]-Synchronisation" at bounding box center [75, 395] width 99 height 8
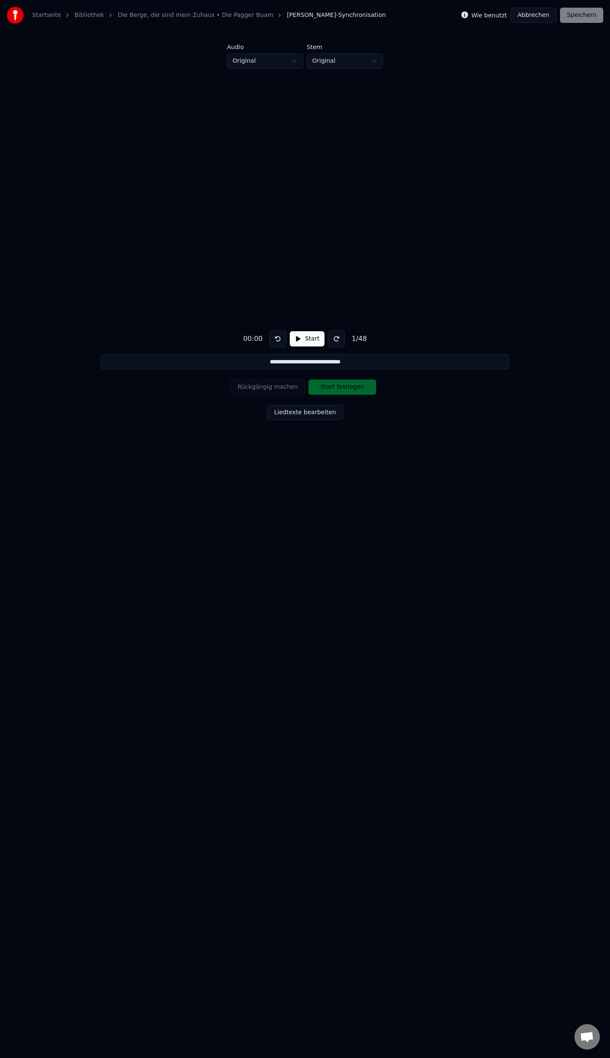
click at [305, 342] on button "Start" at bounding box center [307, 338] width 35 height 15
click at [293, 341] on button "Pause" at bounding box center [307, 338] width 38 height 15
click at [262, 361] on input "**********" at bounding box center [305, 361] width 408 height 15
click at [275, 337] on button at bounding box center [277, 338] width 17 height 17
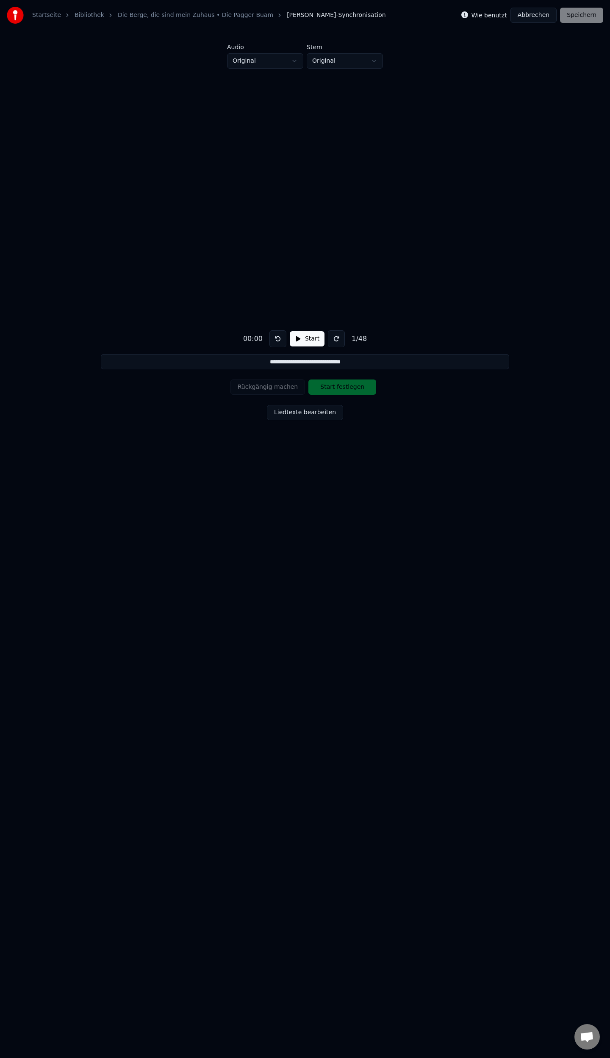
click at [296, 416] on button "Liedtexte bearbeiten" at bounding box center [305, 412] width 76 height 15
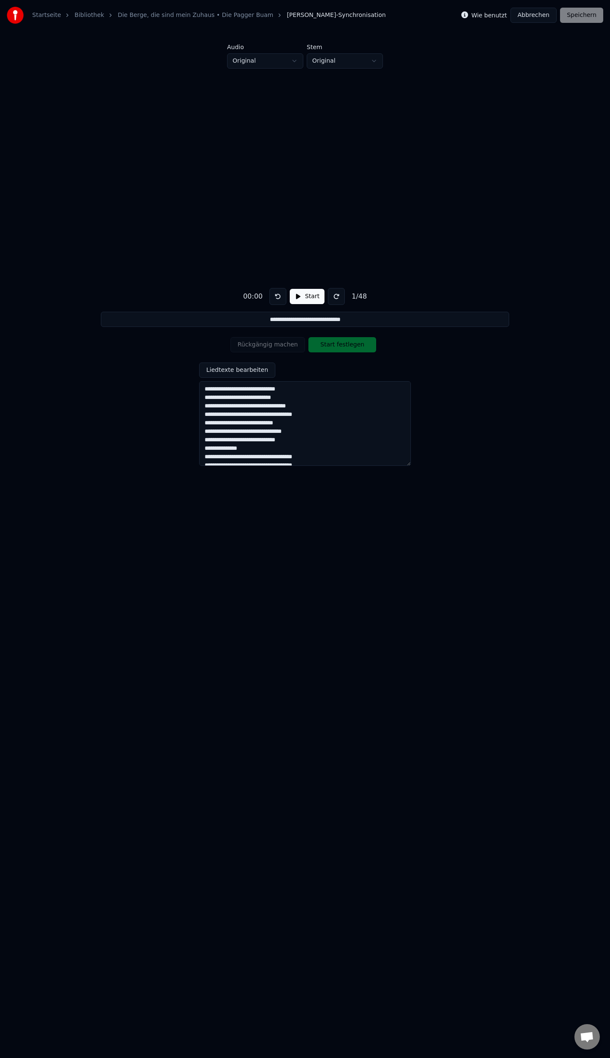
click at [541, 18] on button "Abbrechen" at bounding box center [534, 15] width 46 height 15
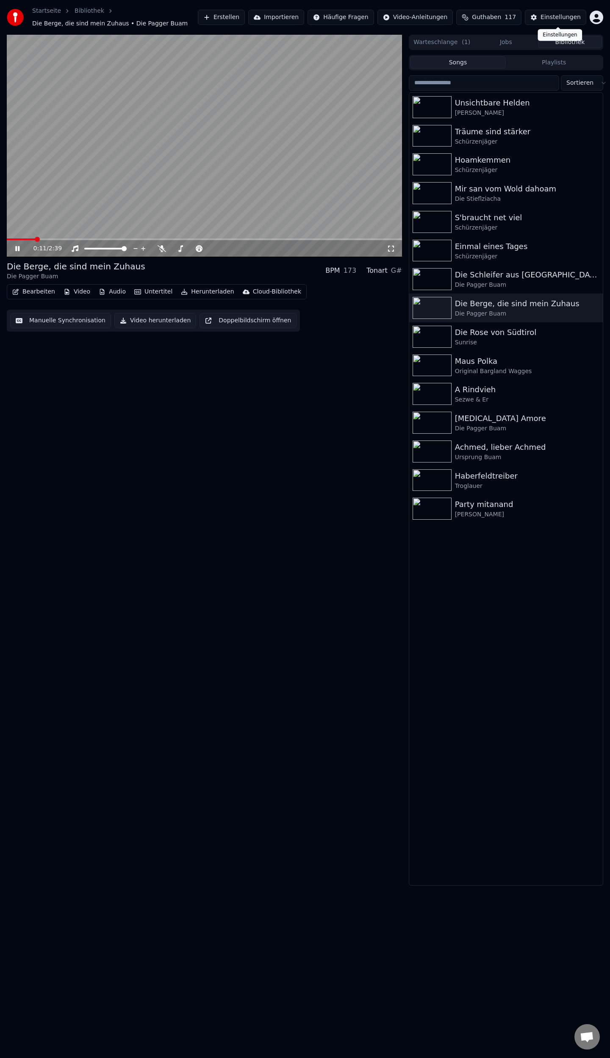
click at [547, 14] on div "Einstellungen" at bounding box center [561, 17] width 40 height 8
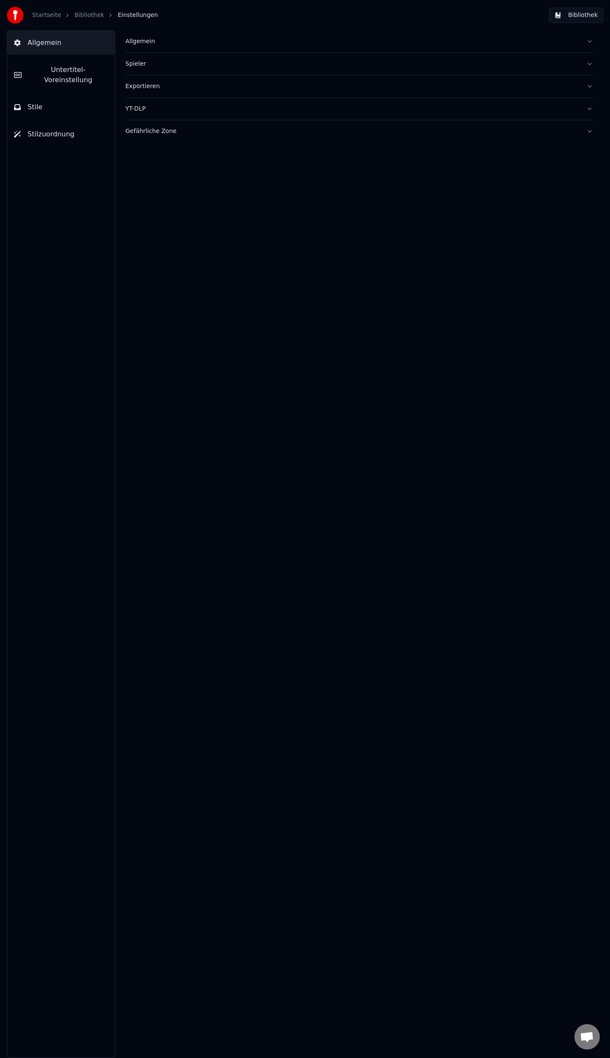
click at [58, 73] on span "Untertitel-Voreinstellung" at bounding box center [68, 75] width 80 height 20
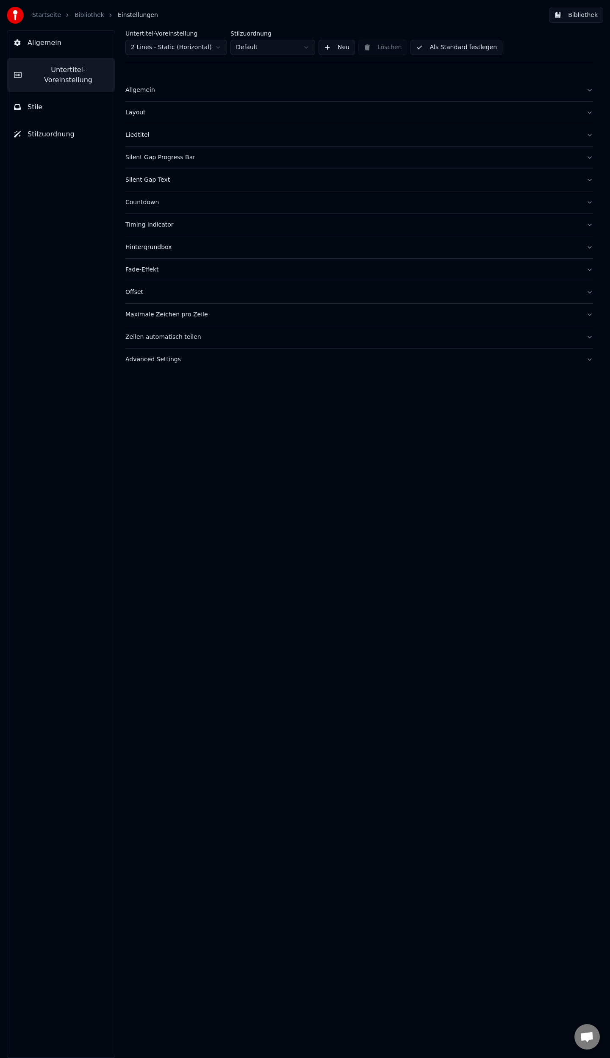
click at [47, 99] on button "Stile" at bounding box center [61, 107] width 108 height 24
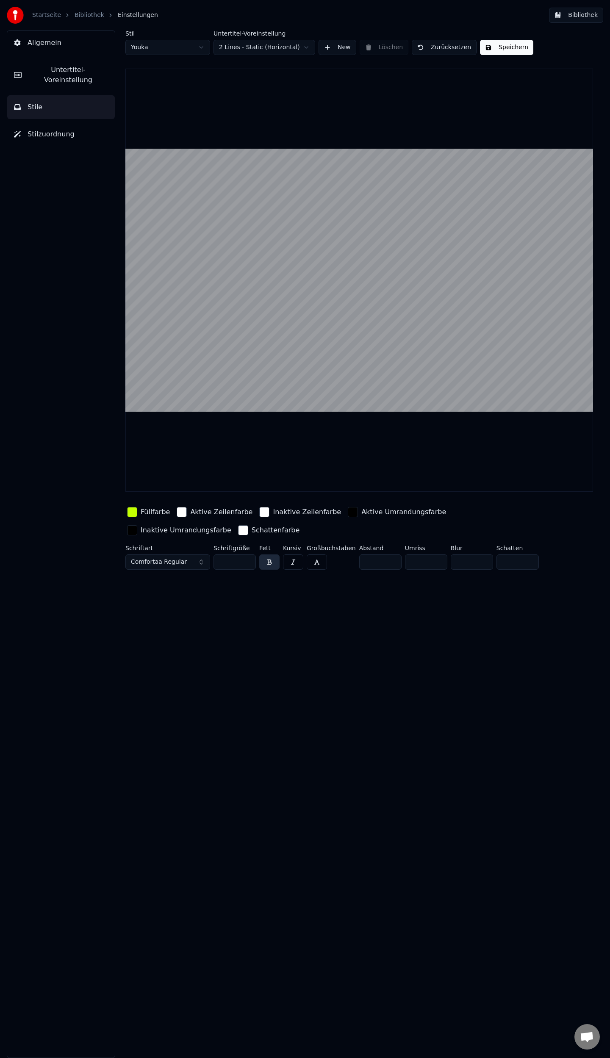
click at [62, 70] on span "Untertitel-Voreinstellung" at bounding box center [68, 75] width 80 height 20
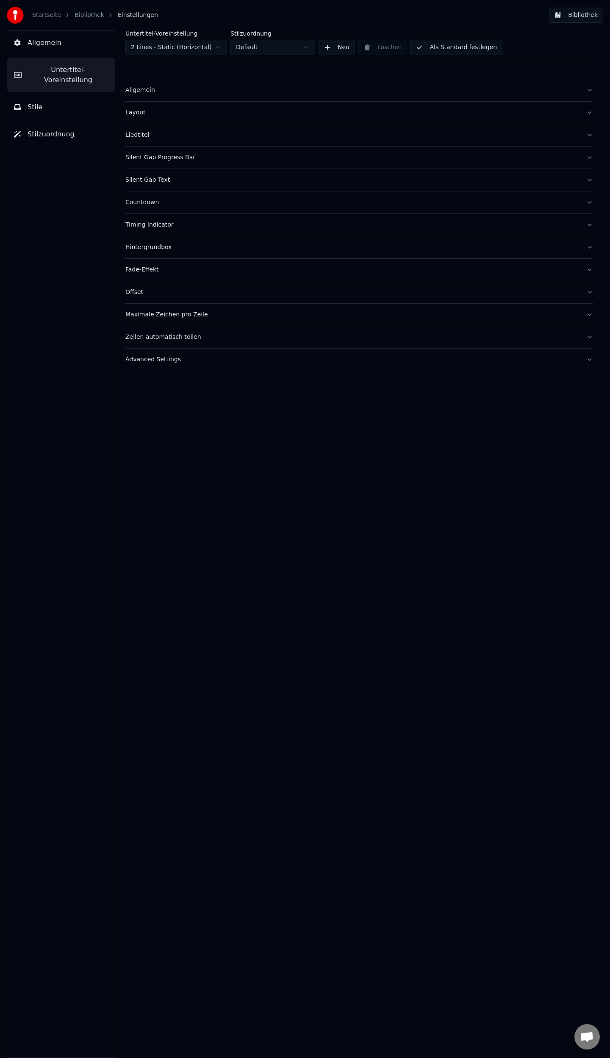
click at [592, 133] on button "Liedtitel" at bounding box center [359, 135] width 468 height 22
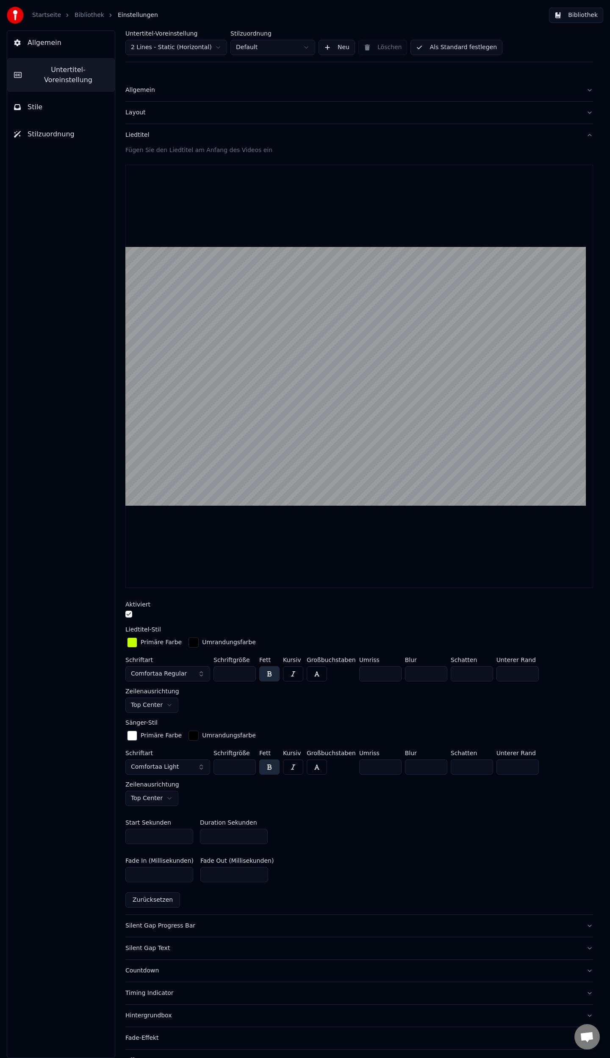
drag, startPoint x: 144, startPoint y: 873, endPoint x: 106, endPoint y: 878, distance: 38.4
click at [106, 878] on div "Allgemein Untertitel-Voreinstellung Stile Stilzuordnung Untertitel-Voreinstellu…" at bounding box center [305, 545] width 610 height 1028
type input "***"
drag, startPoint x: 221, startPoint y: 874, endPoint x: 179, endPoint y: 871, distance: 42.5
click at [178, 871] on div "Fade In (Millisekunden) *** Fade Out (Millisekunden) ***" at bounding box center [359, 870] width 468 height 38
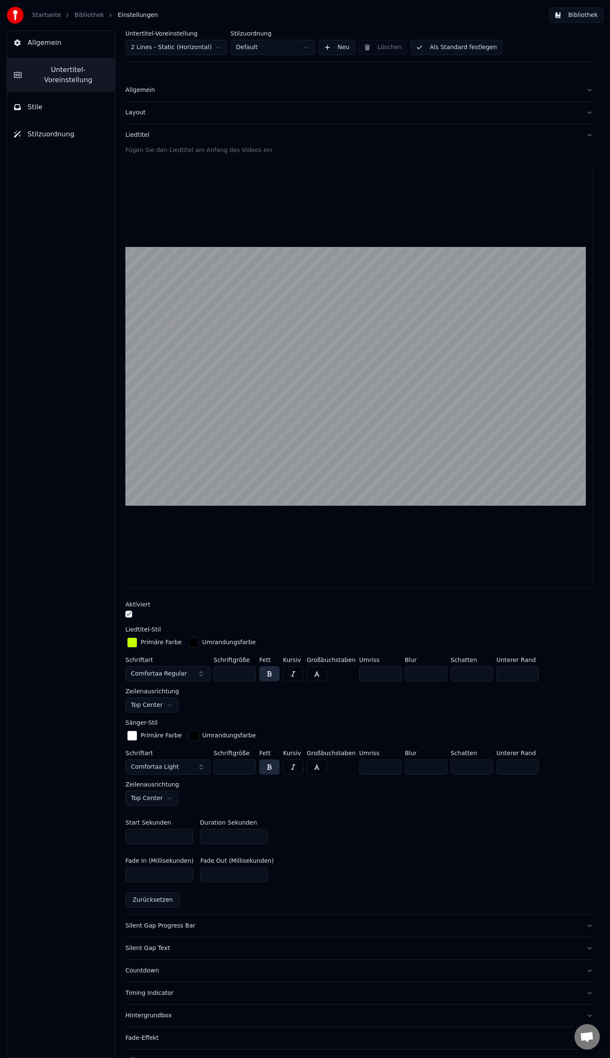
type input "***"
click at [464, 45] on button "Als Standard festlegen" at bounding box center [457, 47] width 92 height 15
click at [89, 17] on link "Bibliothek" at bounding box center [90, 15] width 30 height 8
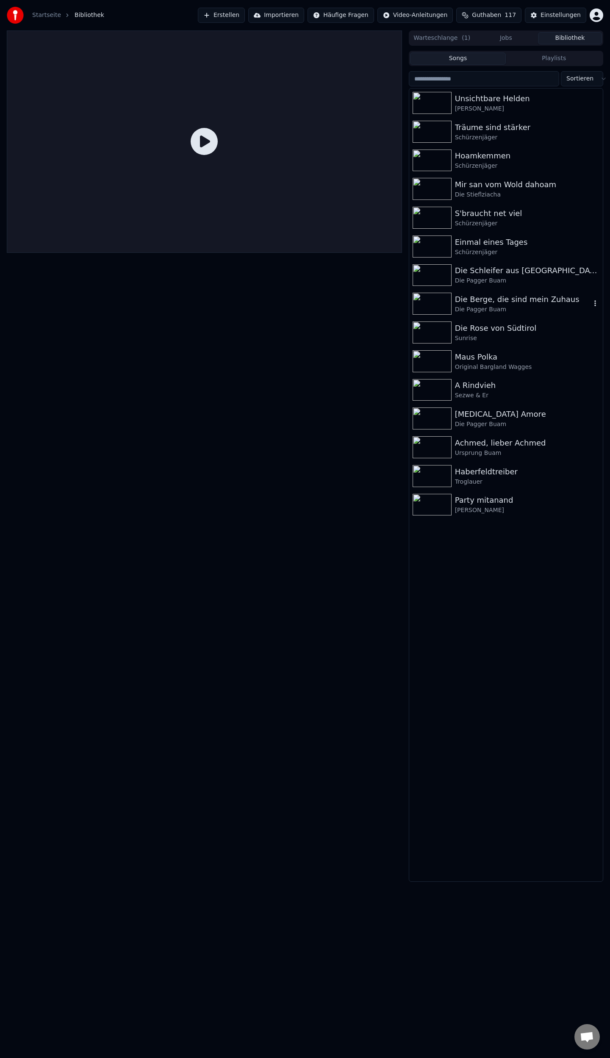
click at [480, 310] on div "Die Pagger Buam" at bounding box center [523, 309] width 136 height 8
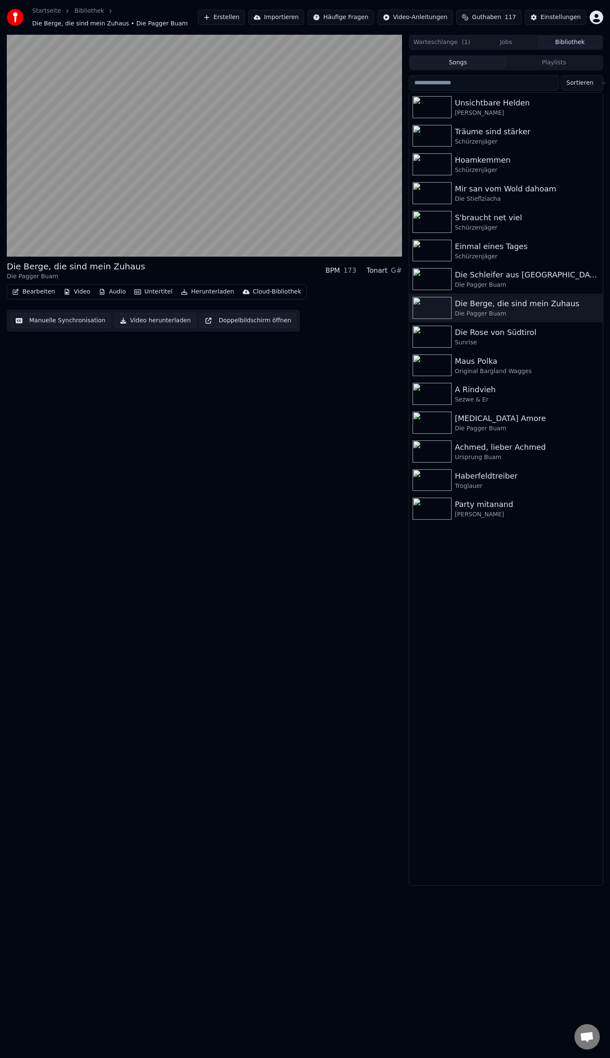
click at [451, 44] on button "Warteschlange ( 1 )" at bounding box center [442, 42] width 64 height 12
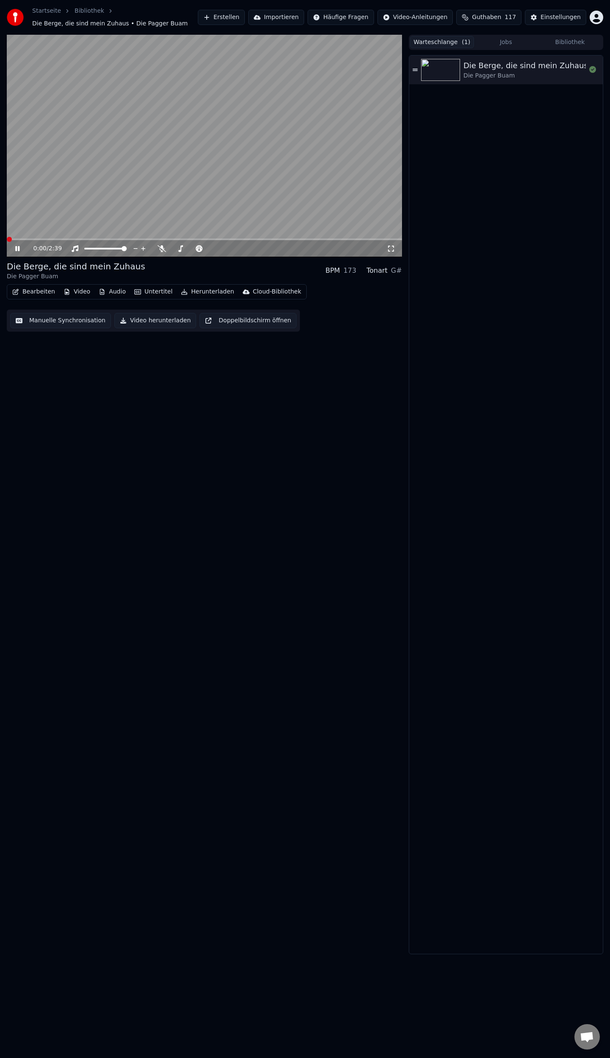
click at [7, 242] on span at bounding box center [9, 239] width 5 height 5
click at [571, 43] on button "Bibliothek" at bounding box center [570, 42] width 64 height 12
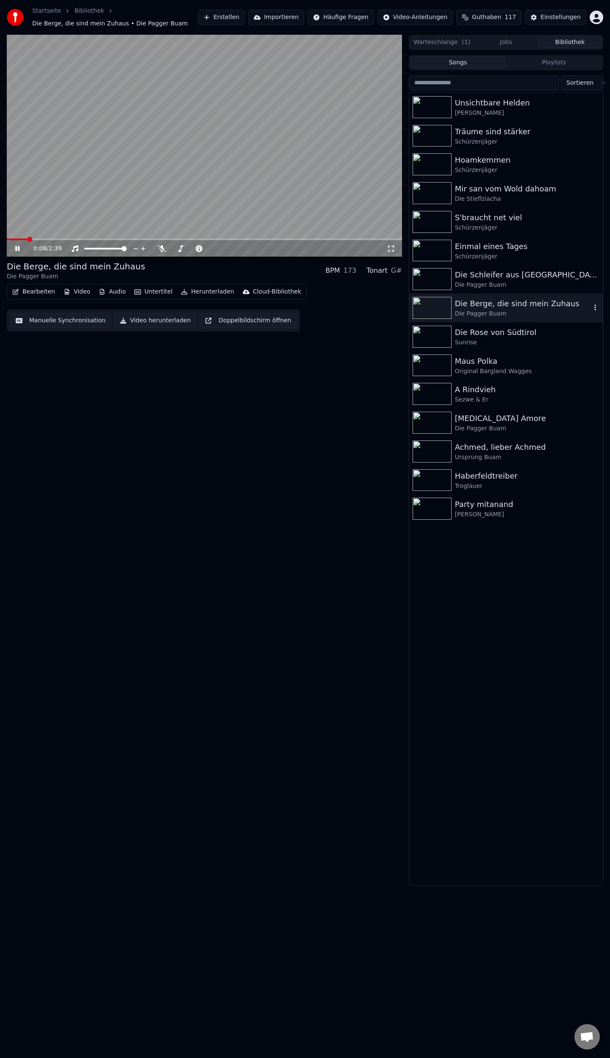
click at [475, 304] on div "Die Berge, die sind mein Zuhaus" at bounding box center [523, 304] width 136 height 12
click at [556, 13] on button "Einstellungen" at bounding box center [555, 17] width 61 height 15
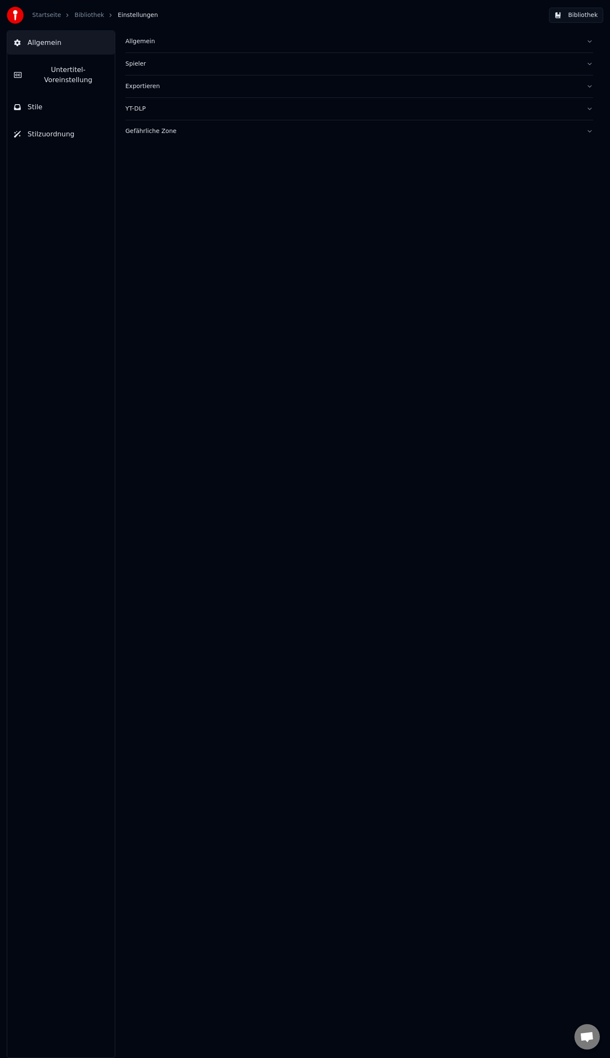
drag, startPoint x: 53, startPoint y: 76, endPoint x: 74, endPoint y: 88, distance: 24.6
click at [52, 76] on button "Untertitel-Voreinstellung" at bounding box center [61, 75] width 108 height 34
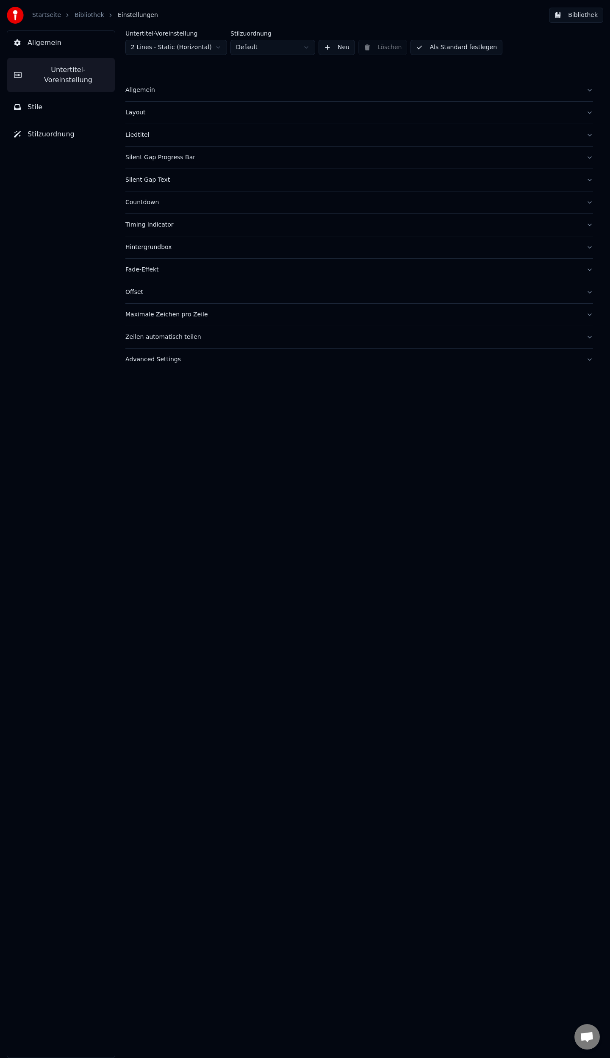
click at [591, 133] on button "Liedtitel" at bounding box center [359, 135] width 468 height 22
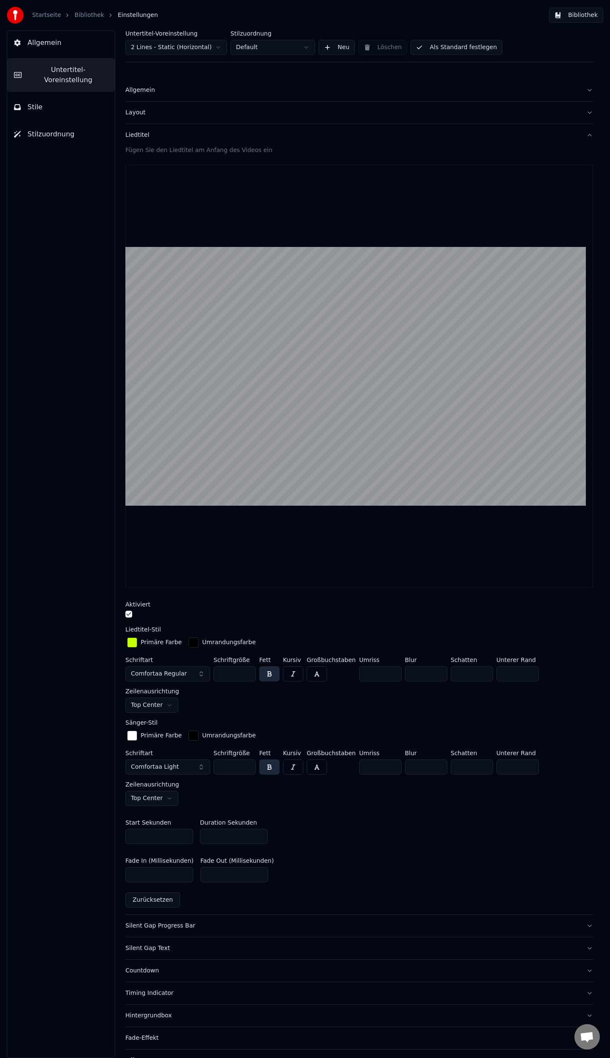
click at [211, 837] on input "*" at bounding box center [234, 836] width 68 height 15
drag, startPoint x: 132, startPoint y: 877, endPoint x: 100, endPoint y: 876, distance: 32.2
click at [104, 878] on div "Allgemein Untertitel-Voreinstellung Stile Stilzuordnung Untertitel-Voreinstellu…" at bounding box center [305, 545] width 610 height 1028
type input "***"
drag, startPoint x: 215, startPoint y: 873, endPoint x: 180, endPoint y: 874, distance: 34.7
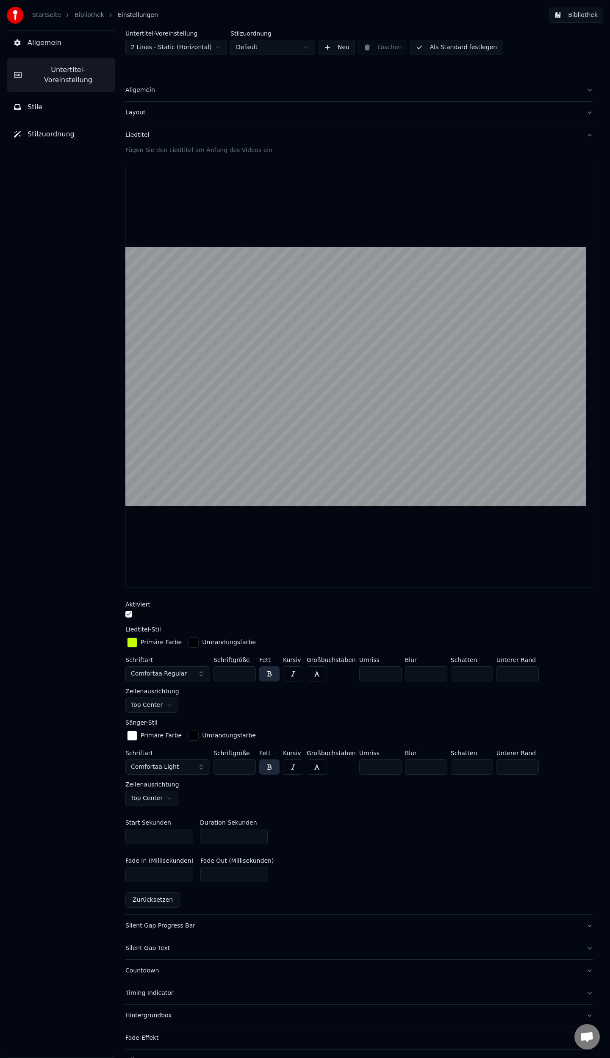
click at [180, 874] on div "Fade In (Millisekunden) *** Fade Out (Millisekunden) ***" at bounding box center [359, 870] width 468 height 38
type input "***"
click at [213, 836] on input "*" at bounding box center [234, 836] width 68 height 15
click at [260, 835] on input "*" at bounding box center [234, 836] width 68 height 15
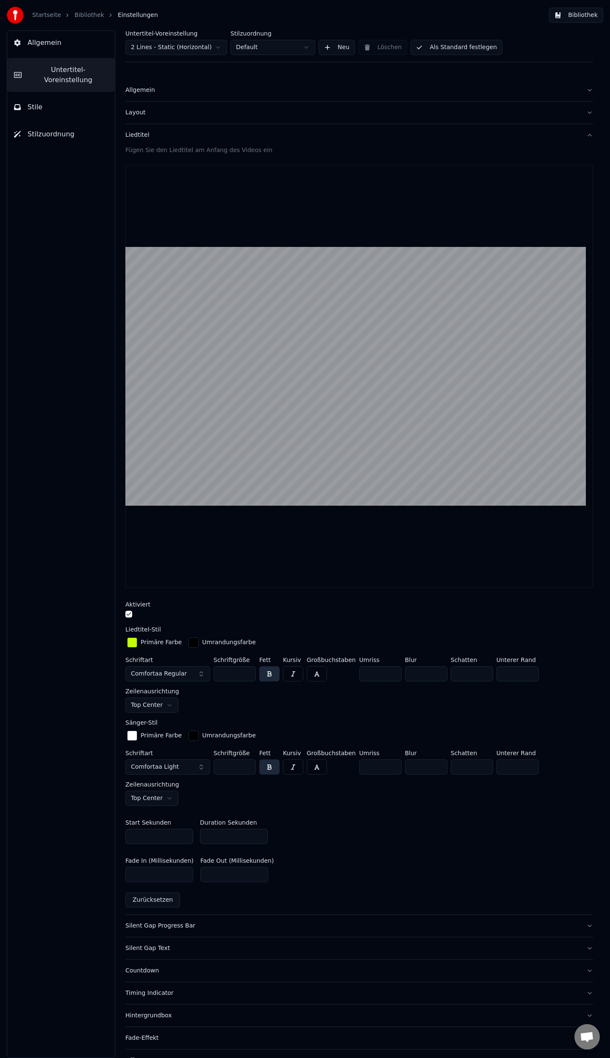
click at [259, 831] on input "*" at bounding box center [234, 836] width 68 height 15
type input "*"
click at [259, 831] on input "*" at bounding box center [234, 836] width 68 height 15
click at [449, 51] on button "Als Standard festlegen" at bounding box center [457, 47] width 92 height 15
click at [75, 15] on link "Bibliothek" at bounding box center [90, 15] width 30 height 8
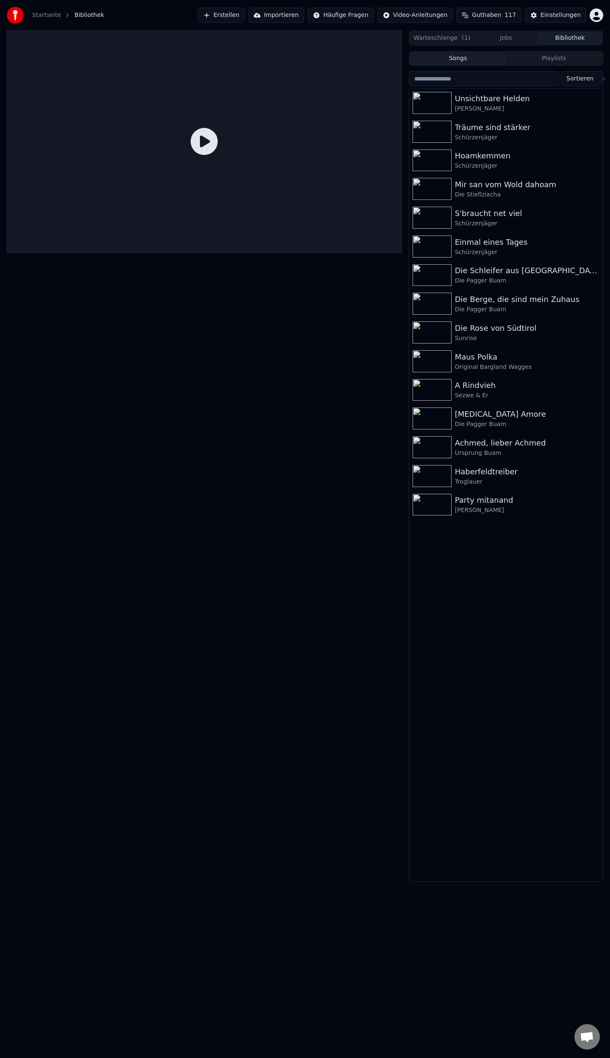
click at [205, 139] on icon at bounding box center [204, 141] width 27 height 27
click at [491, 305] on div "Die Pagger Buam" at bounding box center [523, 309] width 136 height 8
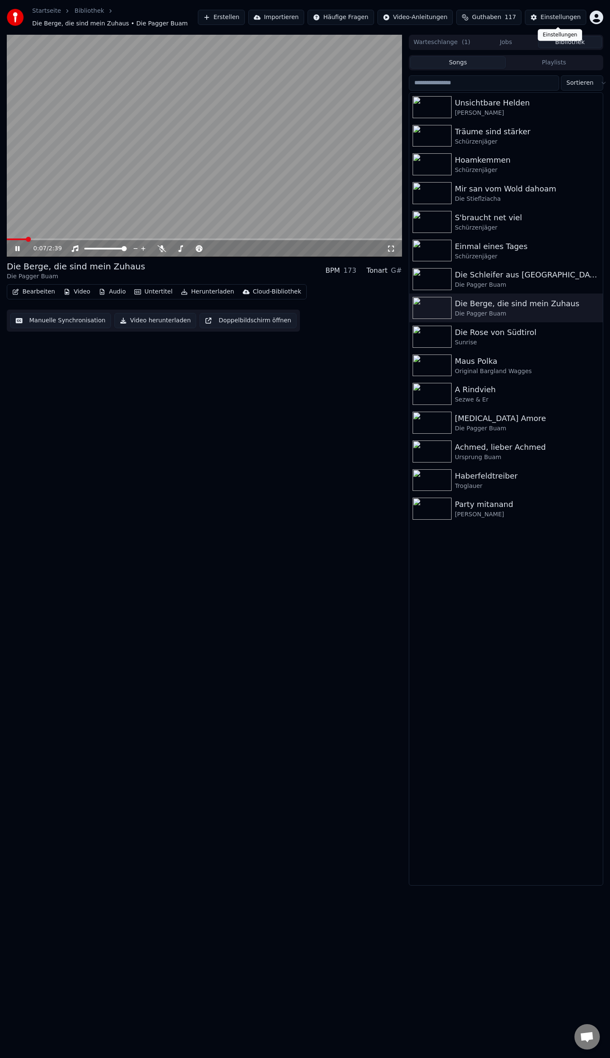
click at [560, 17] on div "Einstellungen" at bounding box center [561, 17] width 40 height 8
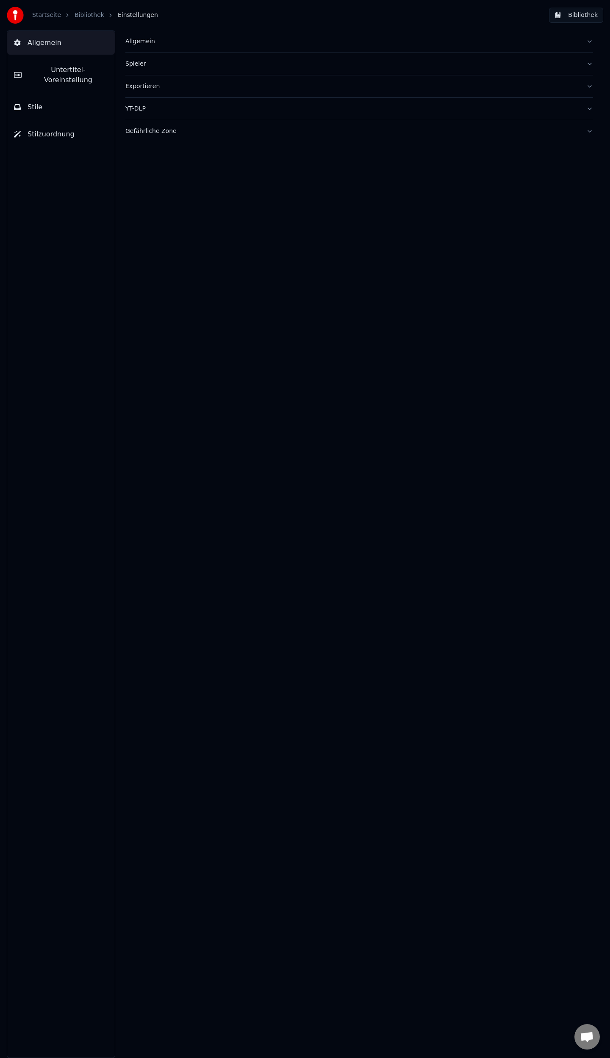
click at [38, 75] on button "Untertitel-Voreinstellung" at bounding box center [61, 75] width 108 height 34
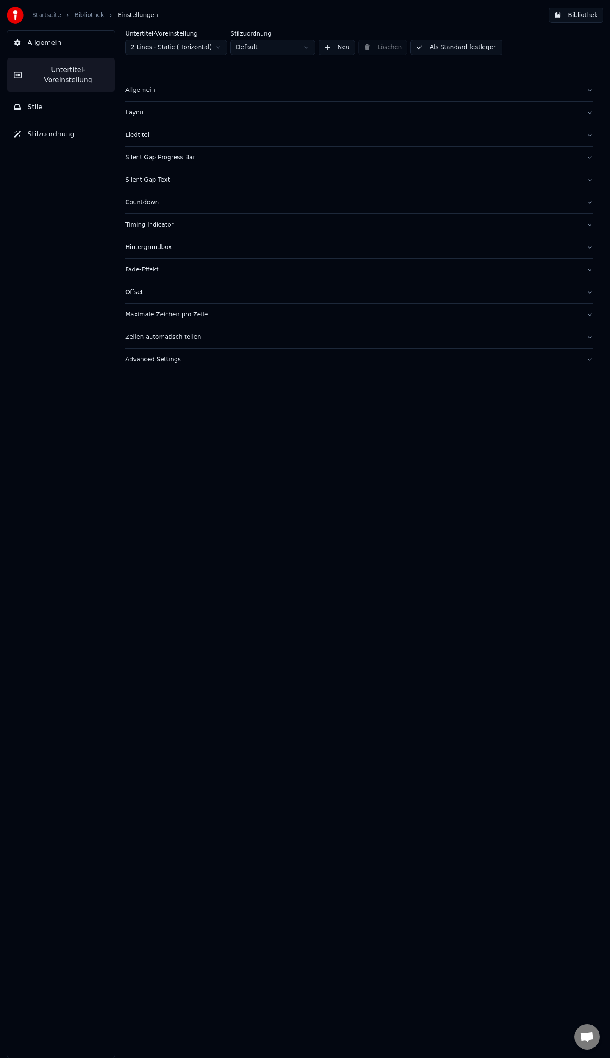
click at [588, 136] on button "Liedtitel" at bounding box center [359, 135] width 468 height 22
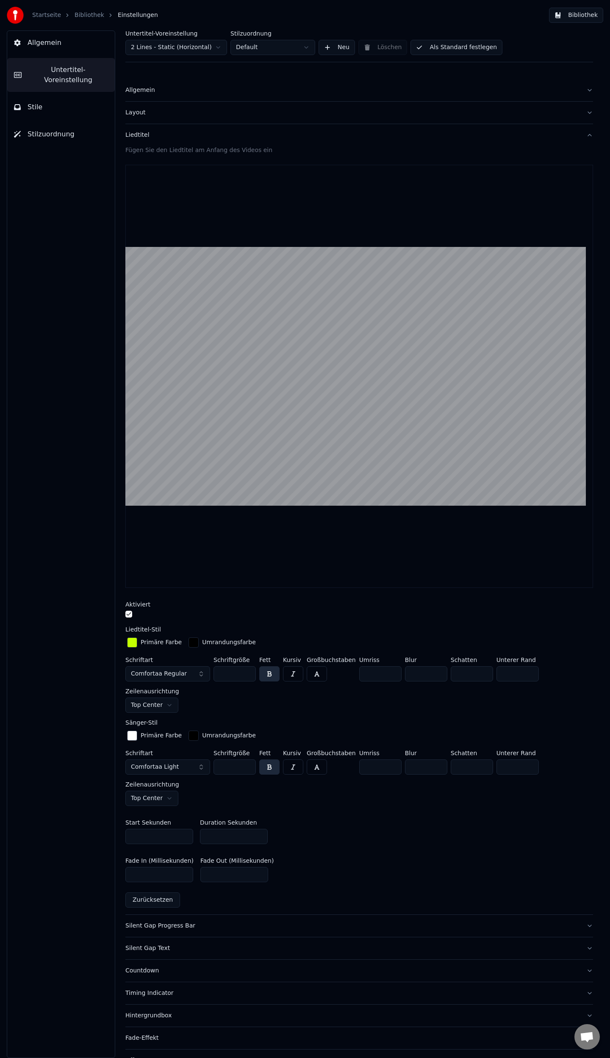
type input "*"
click at [260, 838] on input "*" at bounding box center [234, 836] width 68 height 15
drag, startPoint x: 136, startPoint y: 875, endPoint x: 70, endPoint y: 872, distance: 65.3
click at [70, 872] on div "Allgemein Untertitel-Voreinstellung Stile Stilzuordnung Untertitel-Voreinstellu…" at bounding box center [305, 545] width 610 height 1028
type input "**"
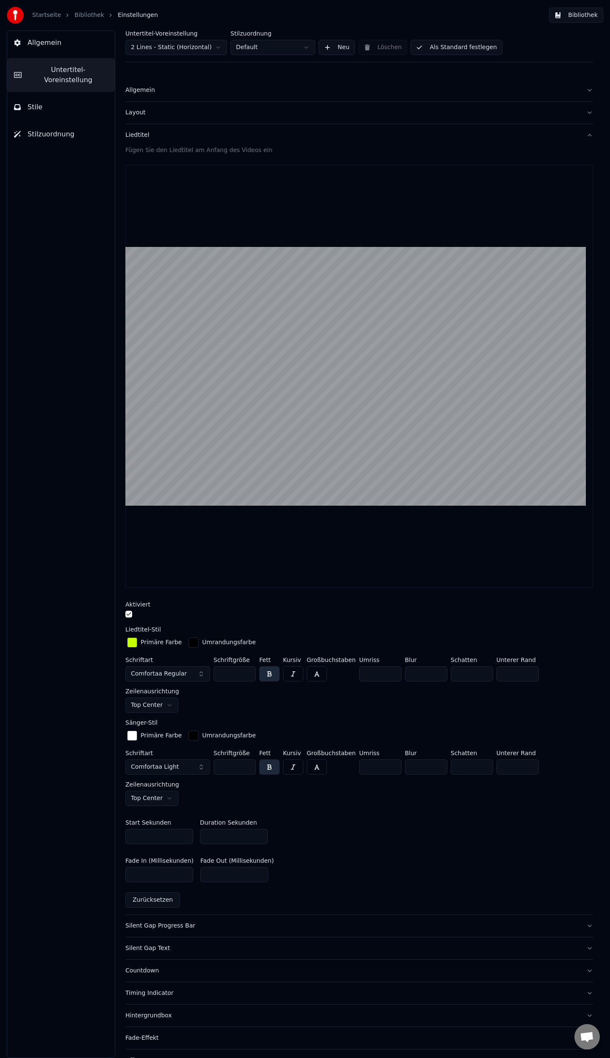
drag, startPoint x: 216, startPoint y: 876, endPoint x: 164, endPoint y: 872, distance: 51.8
click at [164, 872] on div "Fade In (Millisekunden) ** Fade Out (Millisekunden) ***" at bounding box center [359, 870] width 468 height 38
type input "**"
click at [447, 47] on button "Als Standard festlegen" at bounding box center [457, 47] width 92 height 15
click at [78, 14] on link "Bibliothek" at bounding box center [90, 15] width 30 height 8
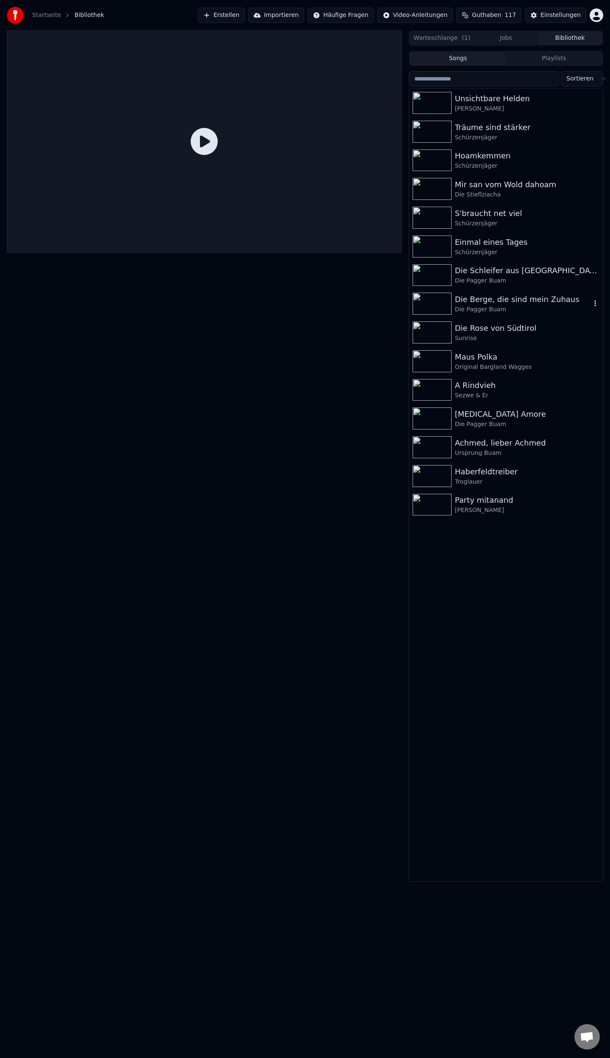
click at [484, 309] on div "Die Pagger Buam" at bounding box center [523, 309] width 136 height 8
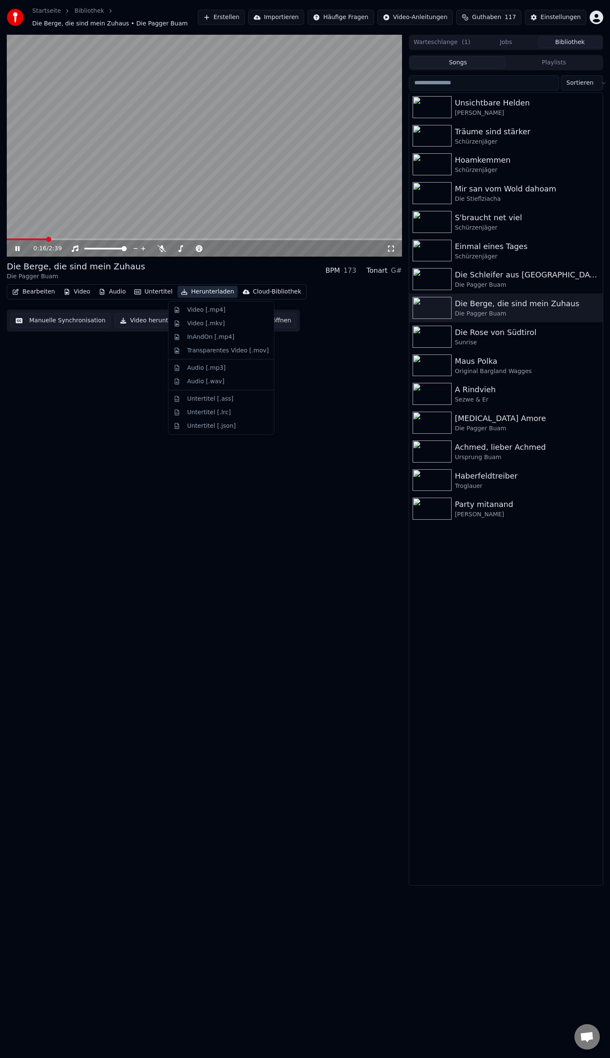
click at [200, 293] on button "Herunterladen" at bounding box center [208, 292] width 60 height 12
click at [75, 391] on div "Die Berge, die sind mein Zuhaus Die Pagger Buam BPM 173 Tonart G# Bearbeiten Vi…" at bounding box center [204, 461] width 395 height 852
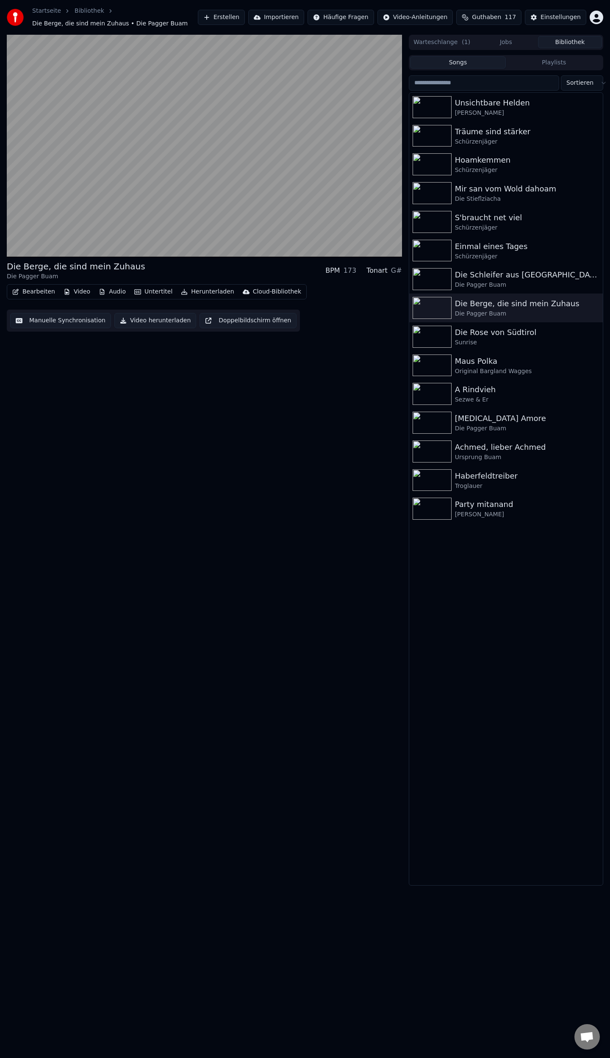
click at [108, 294] on button "Audio" at bounding box center [112, 292] width 34 height 12
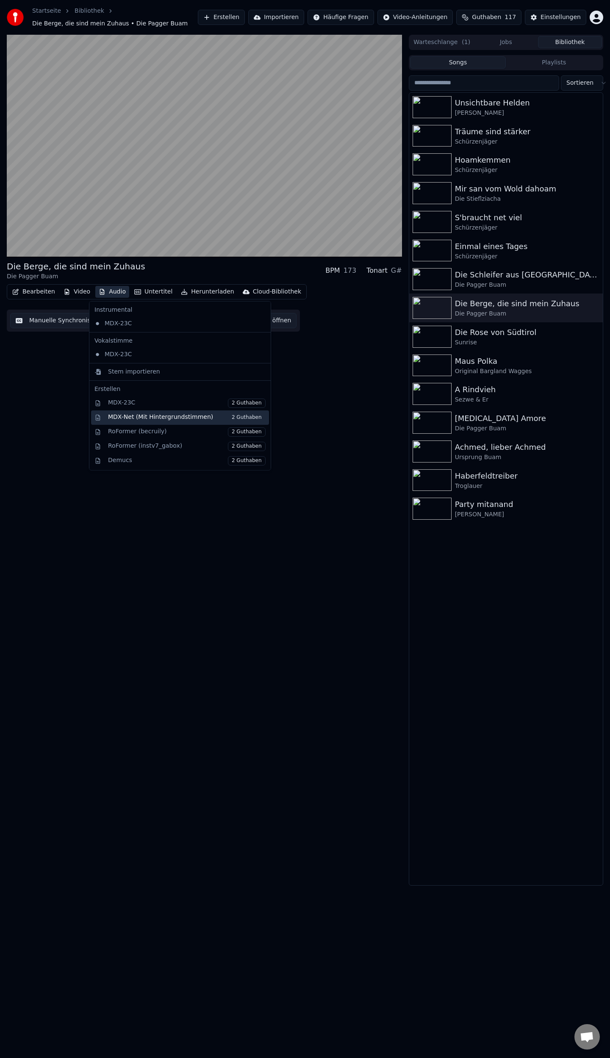
click at [151, 419] on div "MDX-Net (Mit Hintergrundstimmen) 2 Guthaben" at bounding box center [187, 417] width 158 height 9
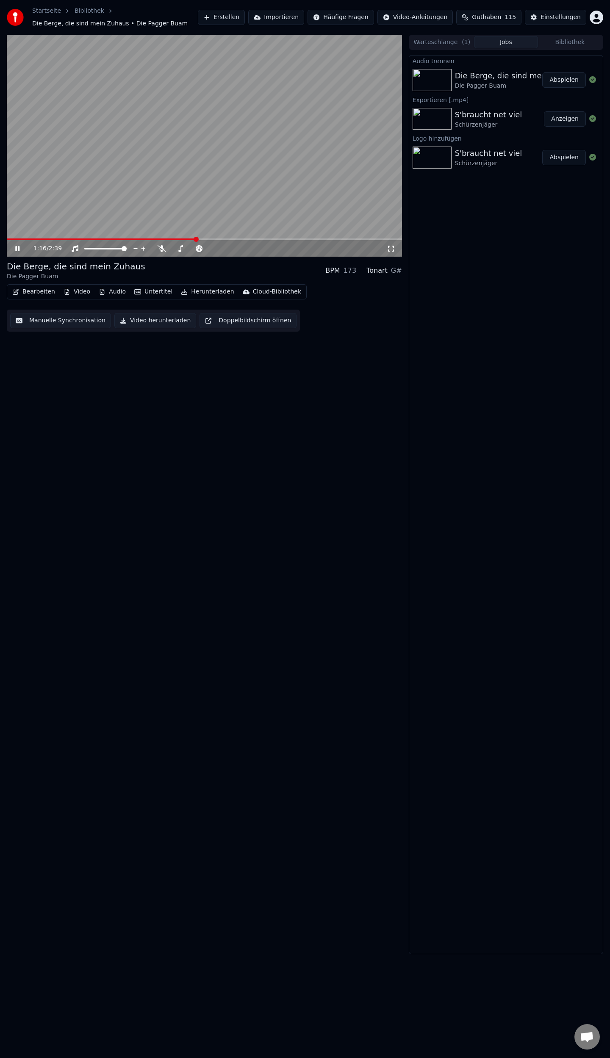
click at [560, 84] on button "Abspielen" at bounding box center [564, 79] width 44 height 15
click at [38, 239] on span at bounding box center [204, 240] width 395 height 2
click at [67, 239] on span at bounding box center [204, 240] width 395 height 2
click at [80, 238] on div "0:24 / 2:39" at bounding box center [204, 146] width 395 height 222
click at [19, 248] on icon at bounding box center [17, 249] width 5 height 6
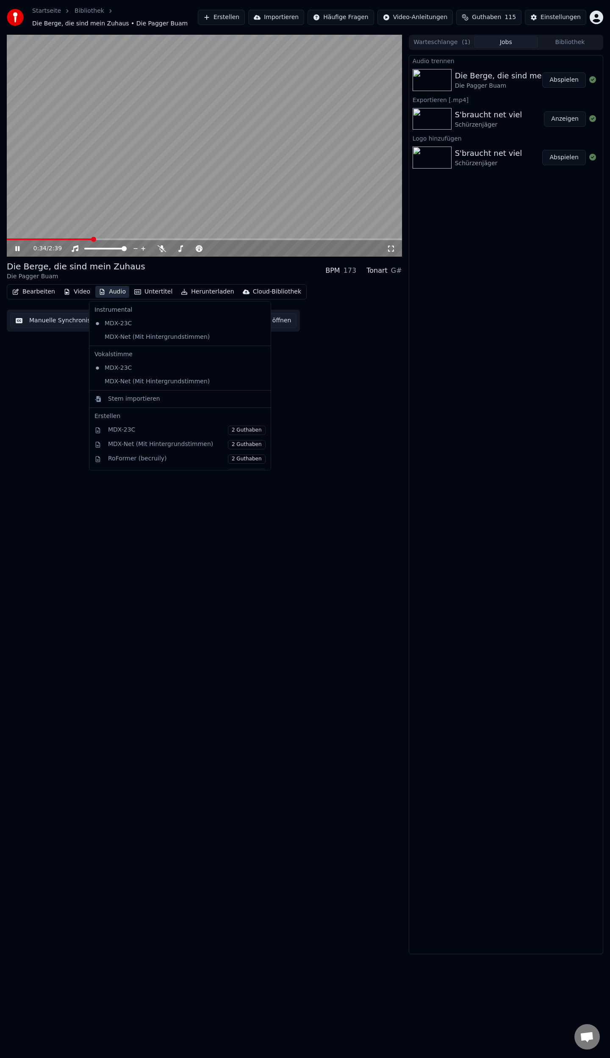
click at [101, 292] on button "Audio" at bounding box center [112, 292] width 34 height 12
click at [158, 336] on div "MDX-Net (Mit Hintergrundstimmen)" at bounding box center [173, 337] width 165 height 14
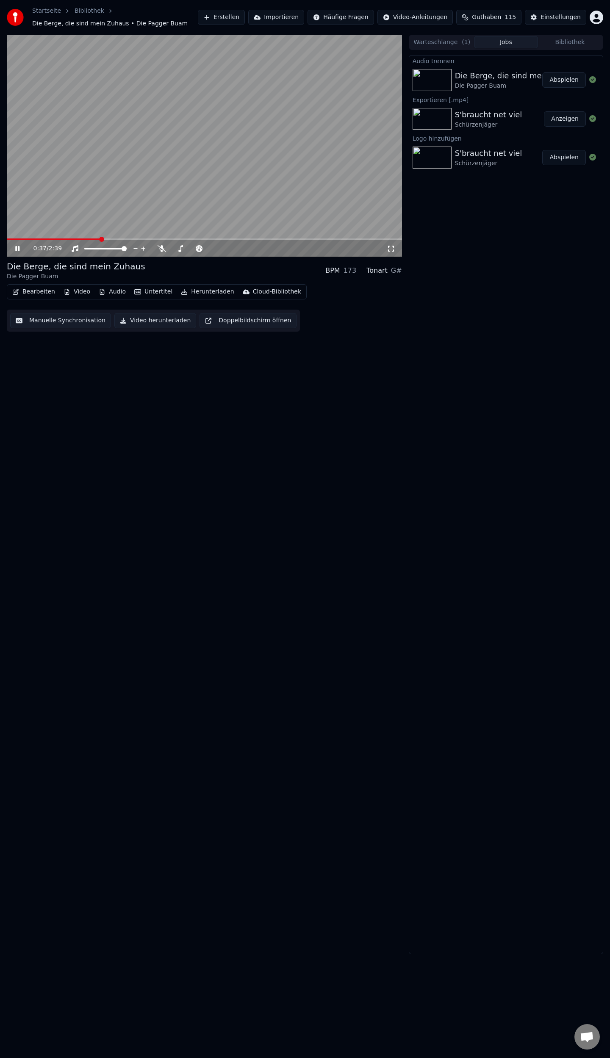
click at [81, 239] on span at bounding box center [54, 240] width 94 height 2
click at [111, 293] on button "Audio" at bounding box center [112, 292] width 34 height 12
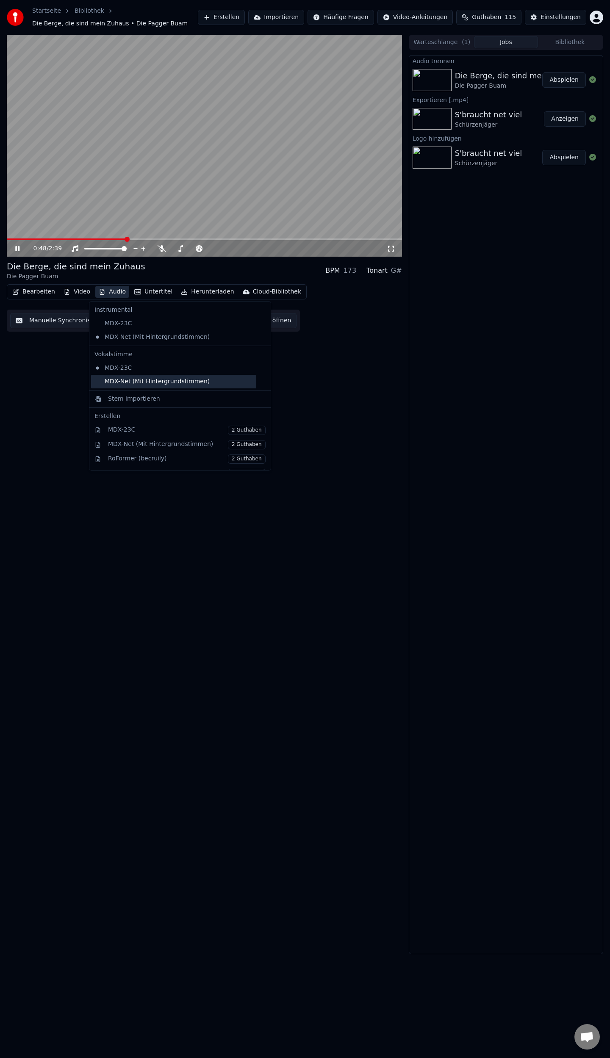
click at [115, 383] on div "MDX-Net (Mit Hintergrundstimmen)" at bounding box center [173, 382] width 165 height 14
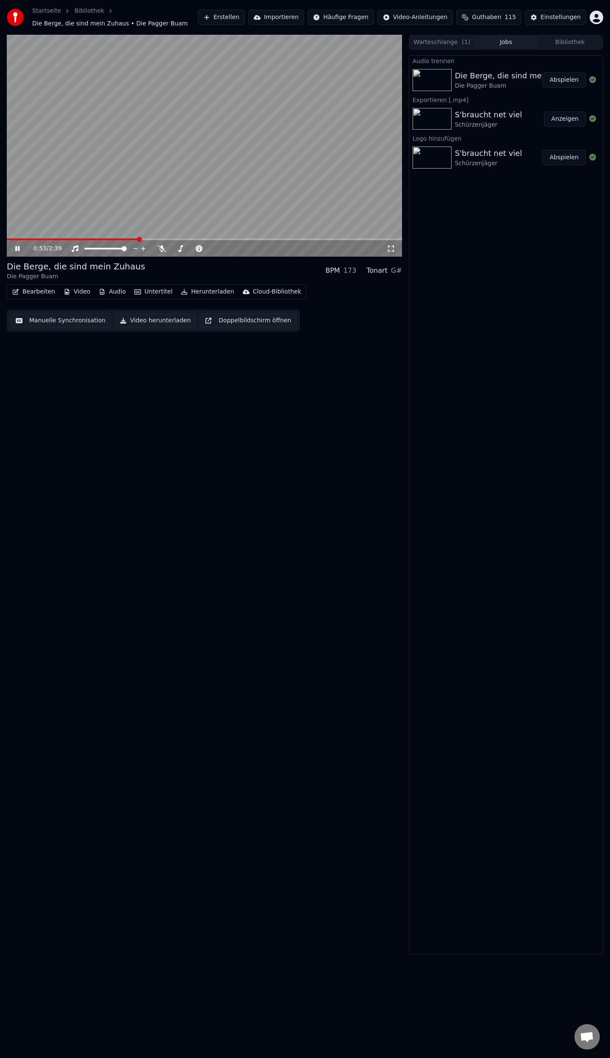
click at [112, 290] on button "Audio" at bounding box center [112, 292] width 34 height 12
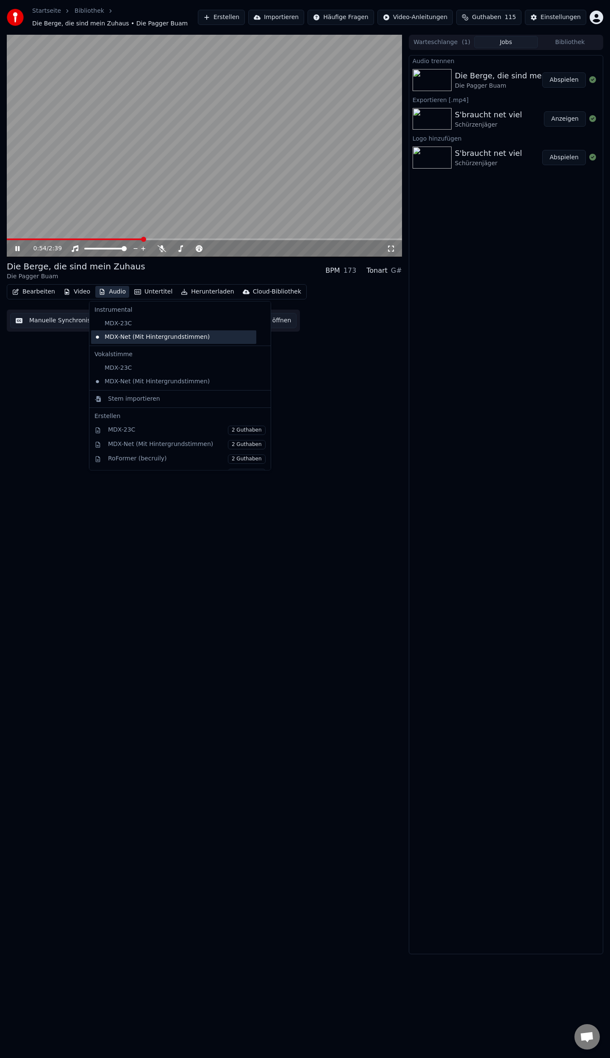
click at [99, 336] on div "MDX-Net (Mit Hintergrundstimmen)" at bounding box center [173, 337] width 165 height 14
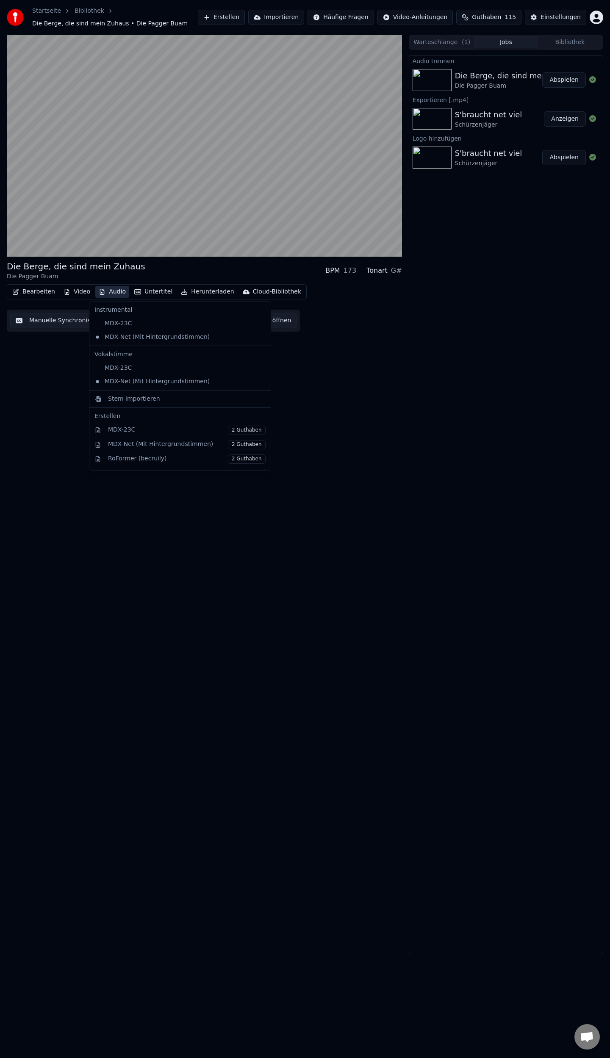
click at [108, 291] on button "Audio" at bounding box center [112, 292] width 34 height 12
click at [111, 323] on div "MDX-23C" at bounding box center [173, 324] width 165 height 14
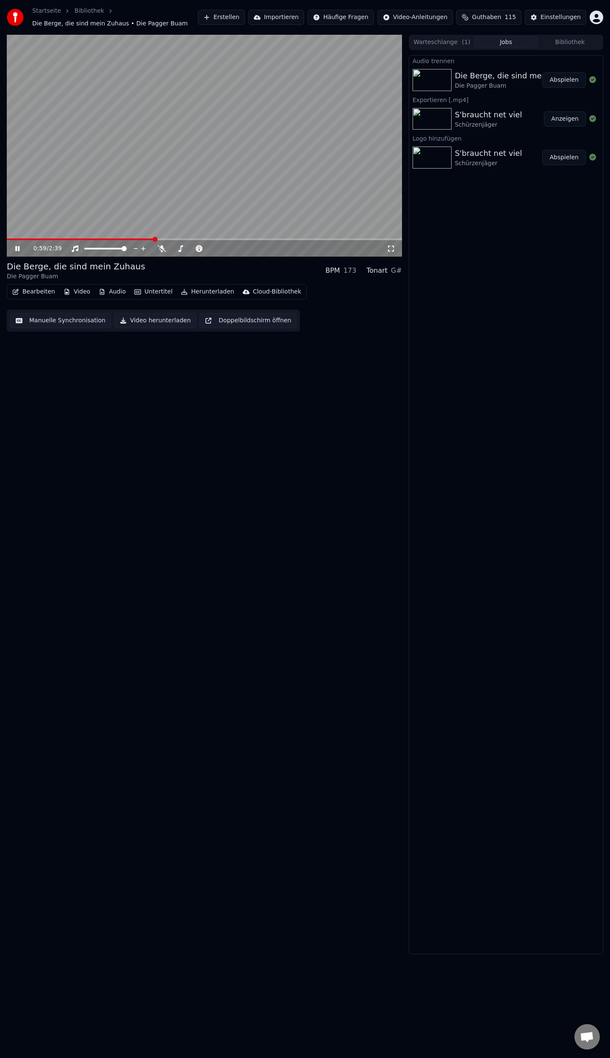
click at [108, 292] on button "Audio" at bounding box center [112, 292] width 34 height 12
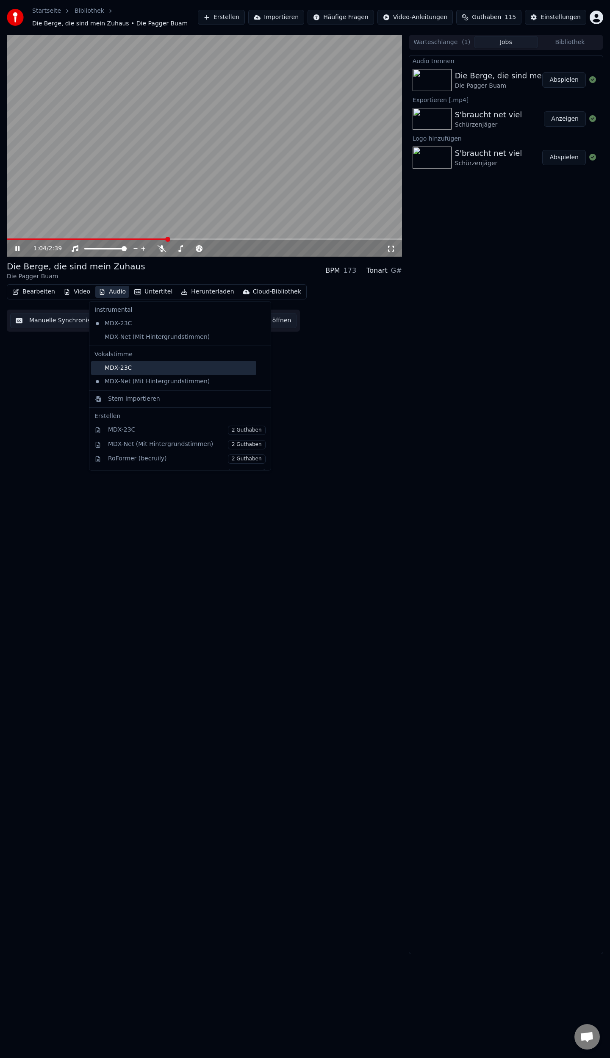
click at [115, 368] on div "MDX-23C" at bounding box center [173, 368] width 165 height 14
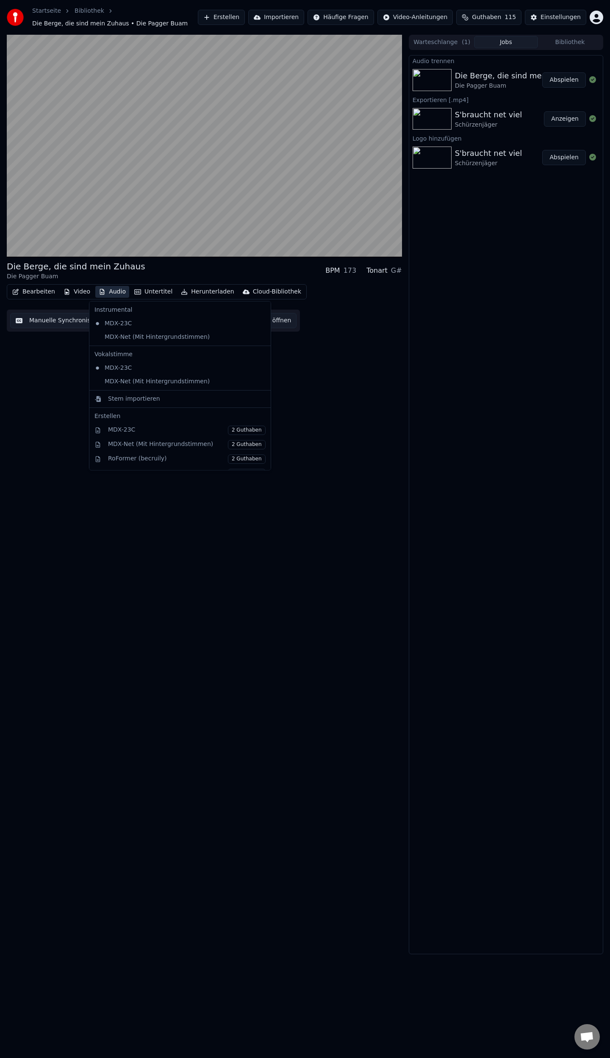
click at [112, 291] on button "Audio" at bounding box center [112, 292] width 34 height 12
click at [119, 336] on div "MDX-Net (Mit Hintergrundstimmen)" at bounding box center [173, 337] width 165 height 14
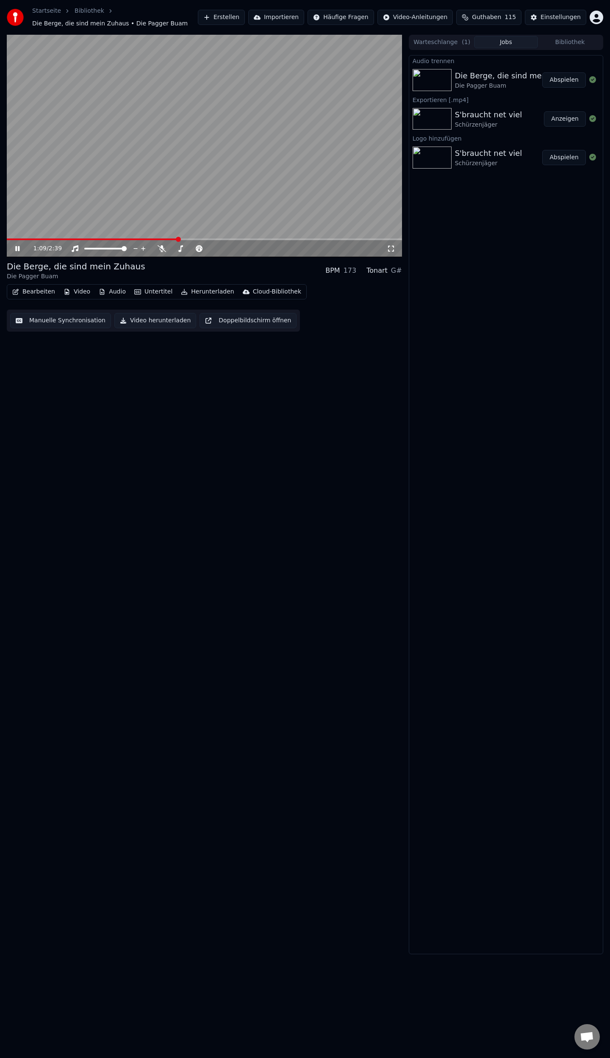
click at [198, 239] on span at bounding box center [204, 240] width 395 height 2
click at [110, 292] on button "Audio" at bounding box center [112, 292] width 34 height 12
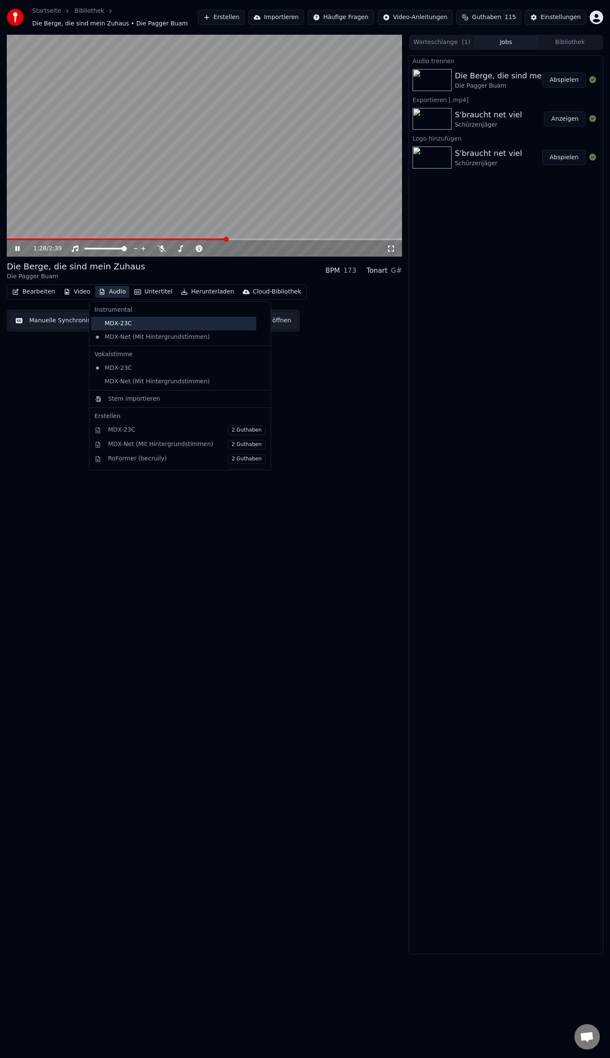
click at [127, 326] on div "MDX-23C" at bounding box center [173, 324] width 165 height 14
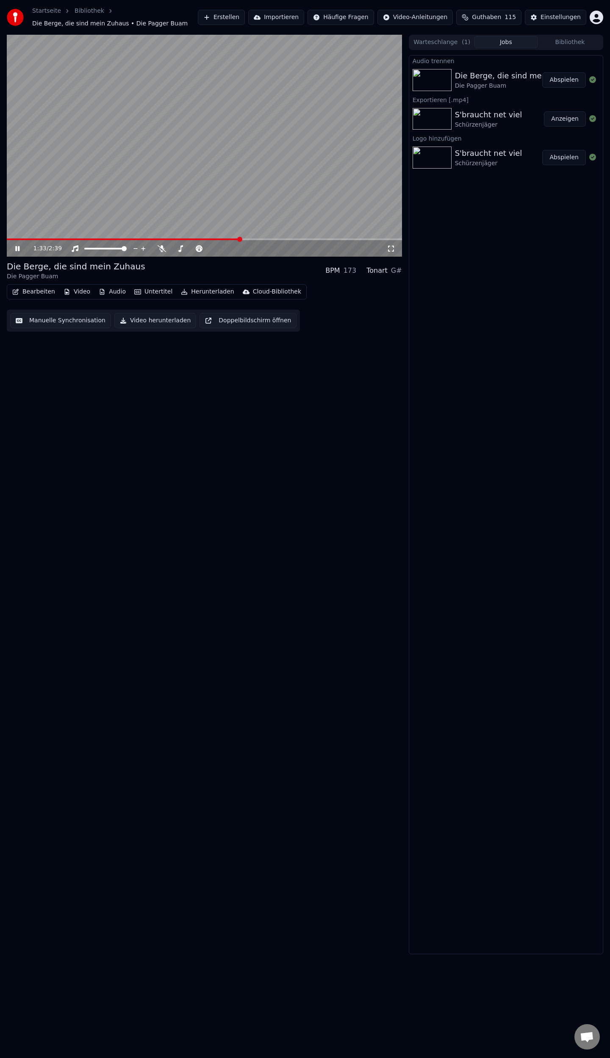
click at [194, 292] on button "Herunterladen" at bounding box center [208, 292] width 60 height 12
click at [201, 310] on div "Video [.mp4]" at bounding box center [206, 310] width 38 height 8
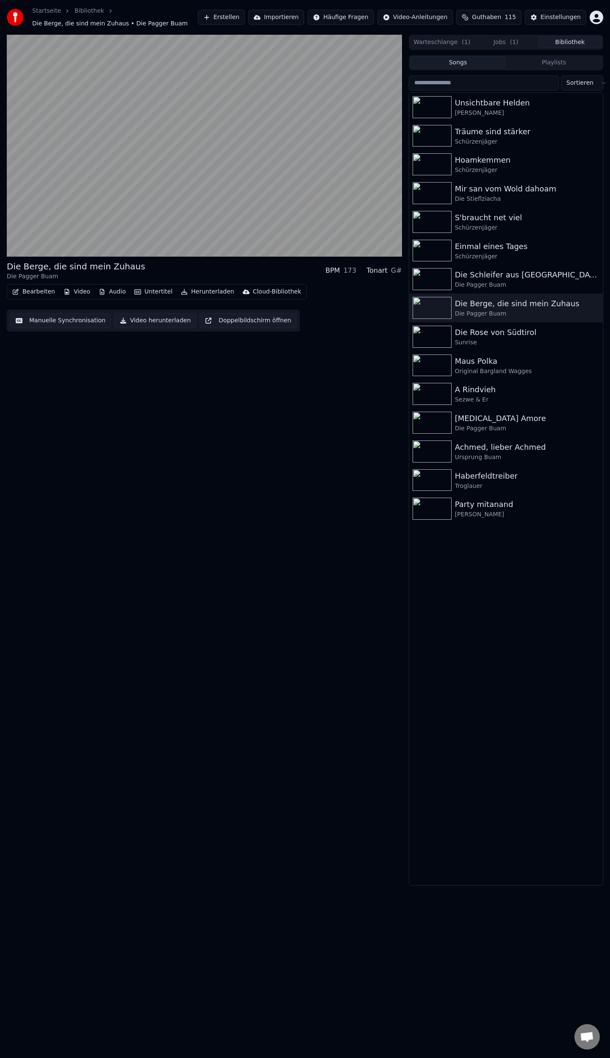
click at [567, 40] on button "Bibliothek" at bounding box center [570, 42] width 64 height 12
click at [449, 40] on button "Warteschlange ( 1 )" at bounding box center [442, 42] width 64 height 12
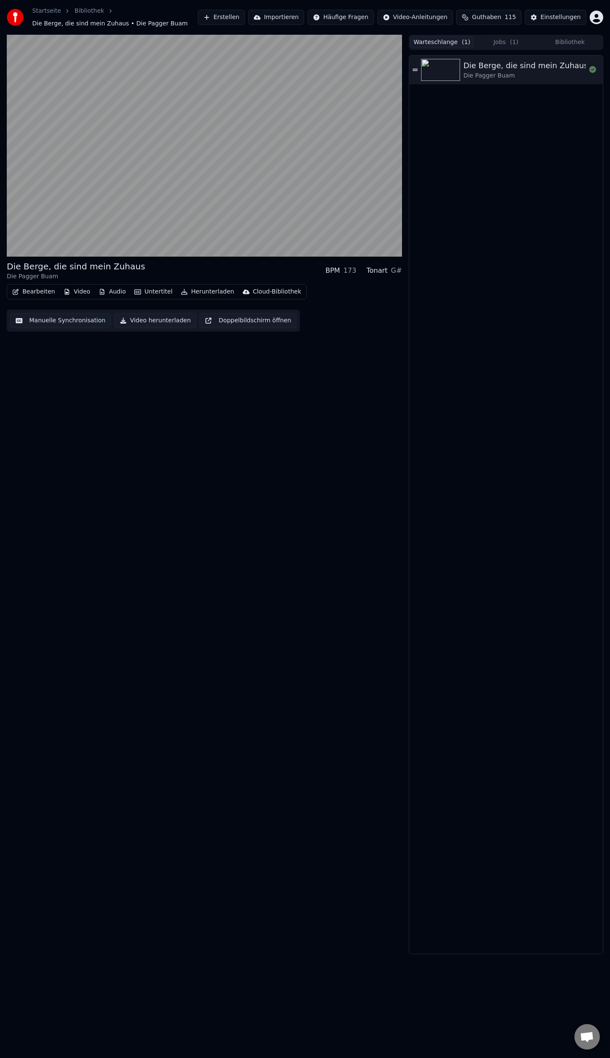
click at [512, 44] on span "( 1 )" at bounding box center [514, 42] width 8 height 8
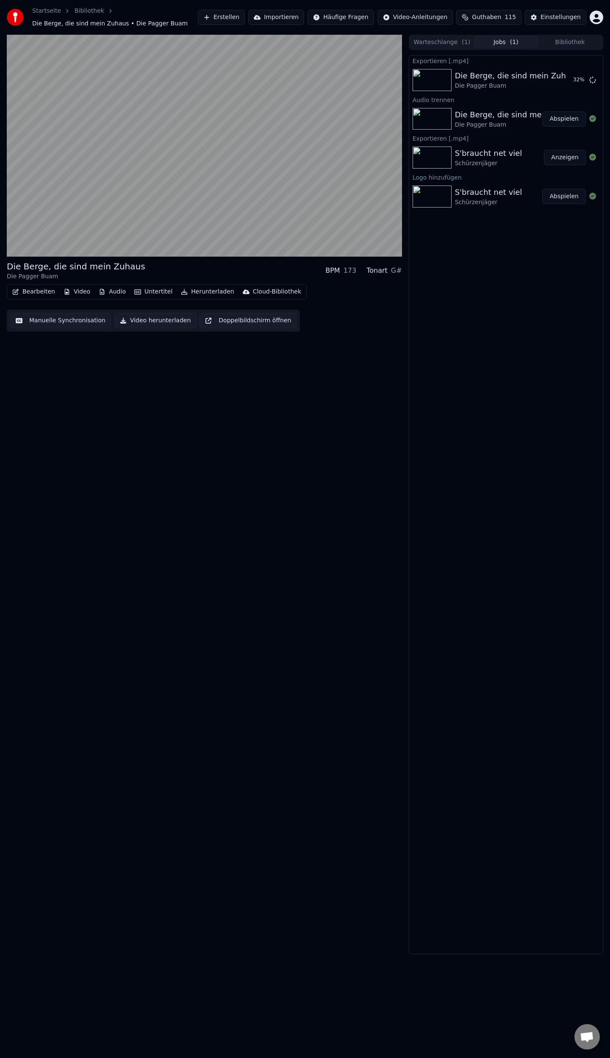
click at [579, 39] on button "Bibliothek" at bounding box center [570, 42] width 64 height 12
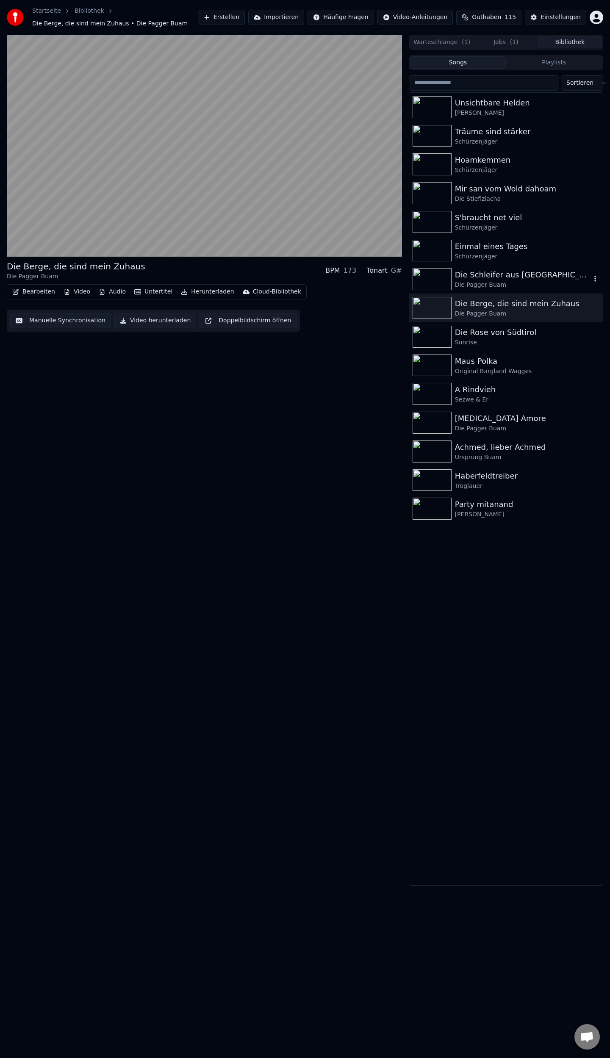
click at [474, 281] on div "Die Pagger Buam" at bounding box center [523, 285] width 136 height 8
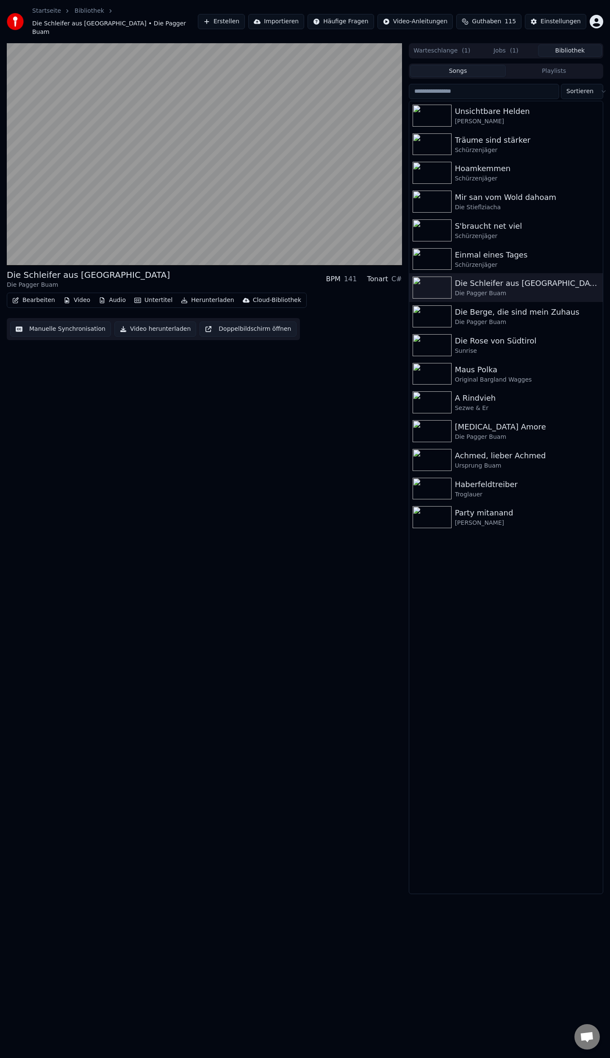
click at [511, 47] on span "( 1 )" at bounding box center [514, 51] width 8 height 8
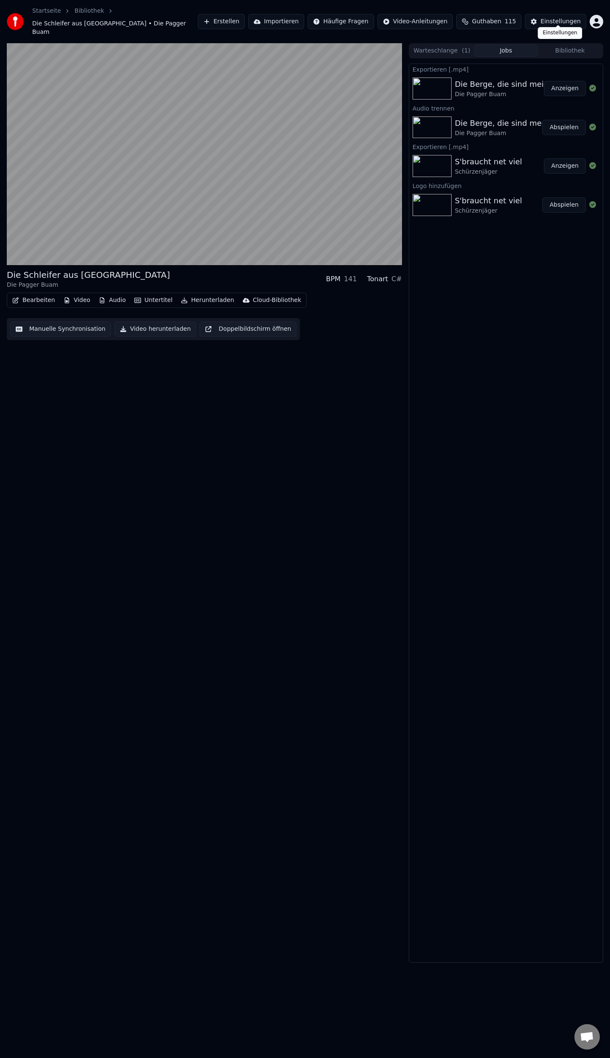
click at [554, 17] on div "Einstellungen" at bounding box center [561, 21] width 40 height 8
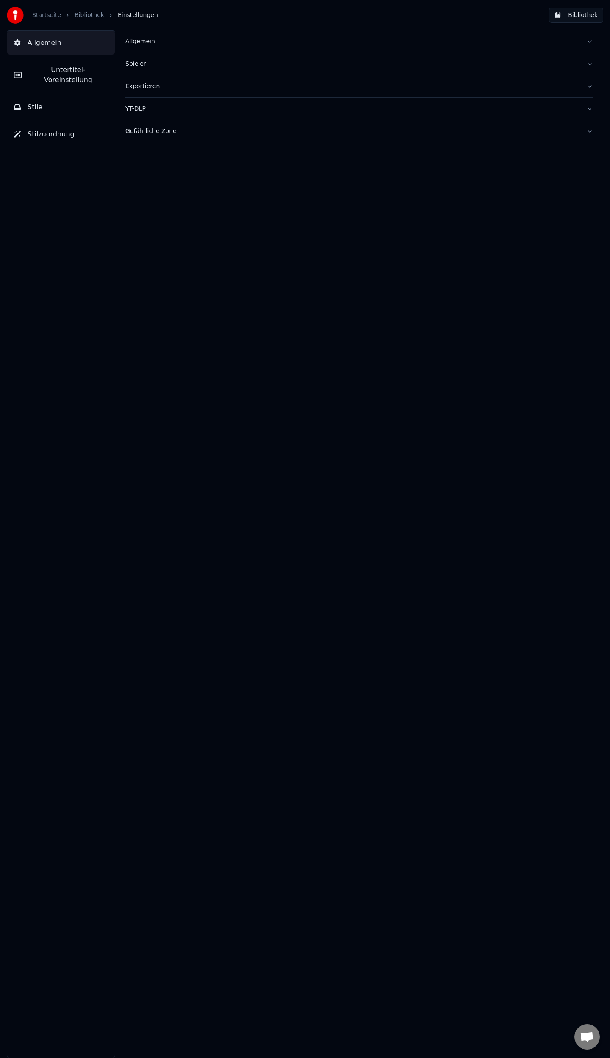
click at [58, 75] on button "Untertitel-Voreinstellung" at bounding box center [61, 75] width 108 height 34
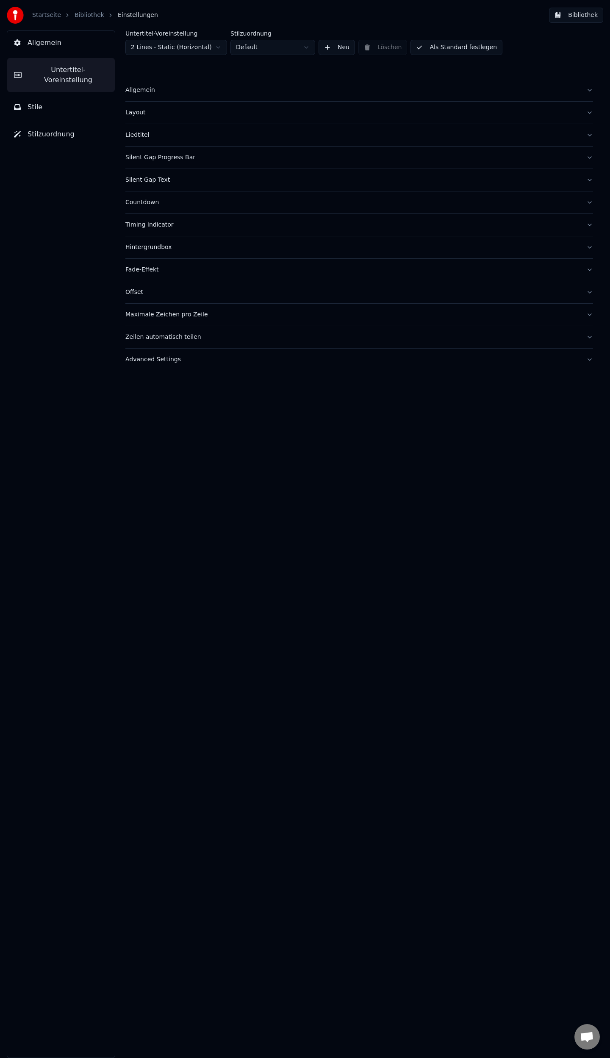
click at [140, 134] on div "Liedtitel" at bounding box center [352, 135] width 454 height 8
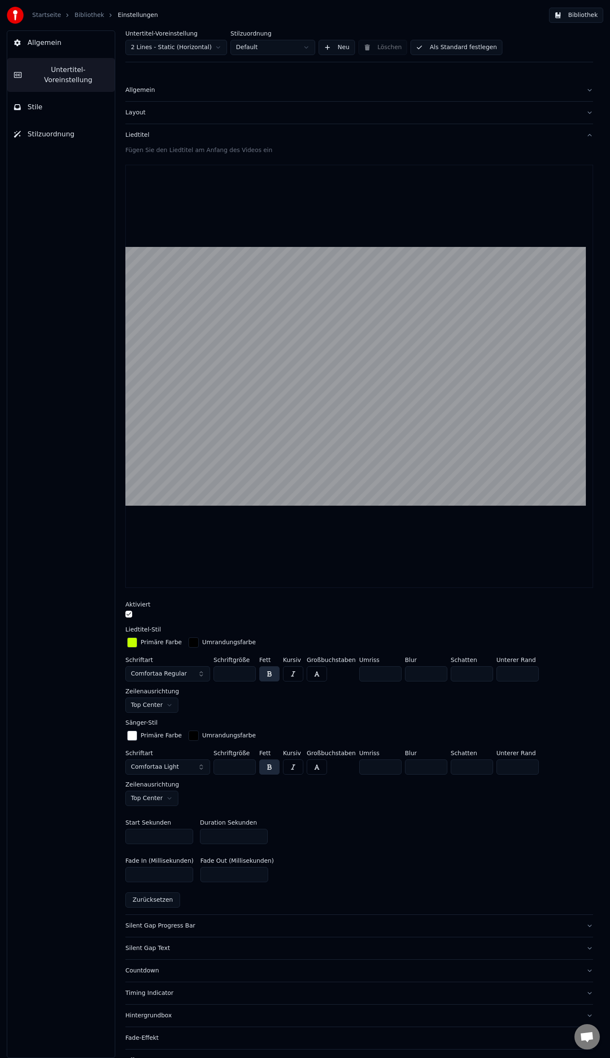
click at [212, 838] on input "*" at bounding box center [234, 836] width 68 height 15
click at [258, 832] on input "*" at bounding box center [234, 836] width 68 height 15
click at [259, 835] on input "*" at bounding box center [234, 836] width 68 height 15
click at [260, 837] on input "*" at bounding box center [234, 836] width 68 height 15
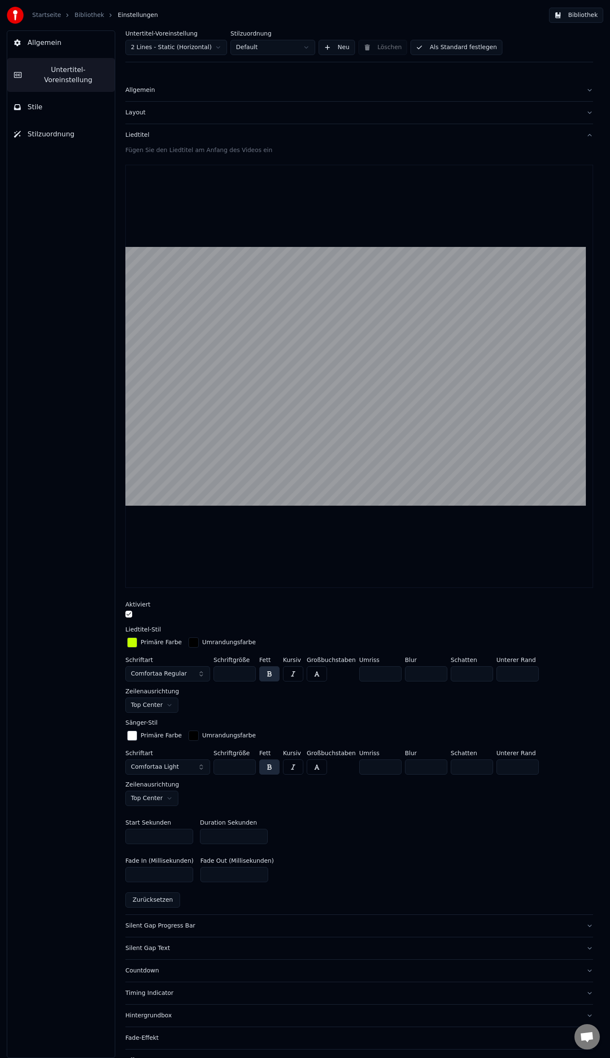
click at [260, 837] on input "*" at bounding box center [234, 836] width 68 height 15
type input "*"
click at [260, 837] on input "*" at bounding box center [234, 836] width 68 height 15
drag, startPoint x: 151, startPoint y: 876, endPoint x: 54, endPoint y: 879, distance: 97.1
click at [56, 883] on div "Allgemein Untertitel-Voreinstellung Stile Stilzuordnung Untertitel-Voreinstellu…" at bounding box center [305, 545] width 610 height 1028
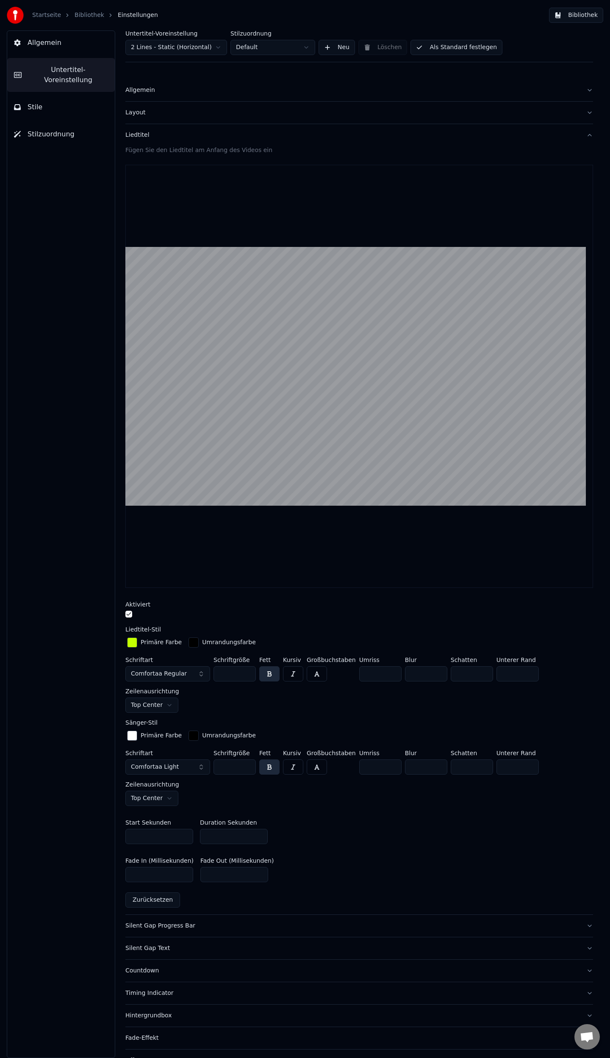
type input "***"
drag, startPoint x: 203, startPoint y: 875, endPoint x: 164, endPoint y: 880, distance: 38.5
click at [166, 880] on div "Fade In (Millisekunden) *** Fade Out (Millisekunden) **" at bounding box center [359, 870] width 468 height 38
type input "***"
click at [419, 854] on div "Fade In (Millisekunden) *** Fade Out (Millisekunden) ***" at bounding box center [359, 870] width 468 height 38
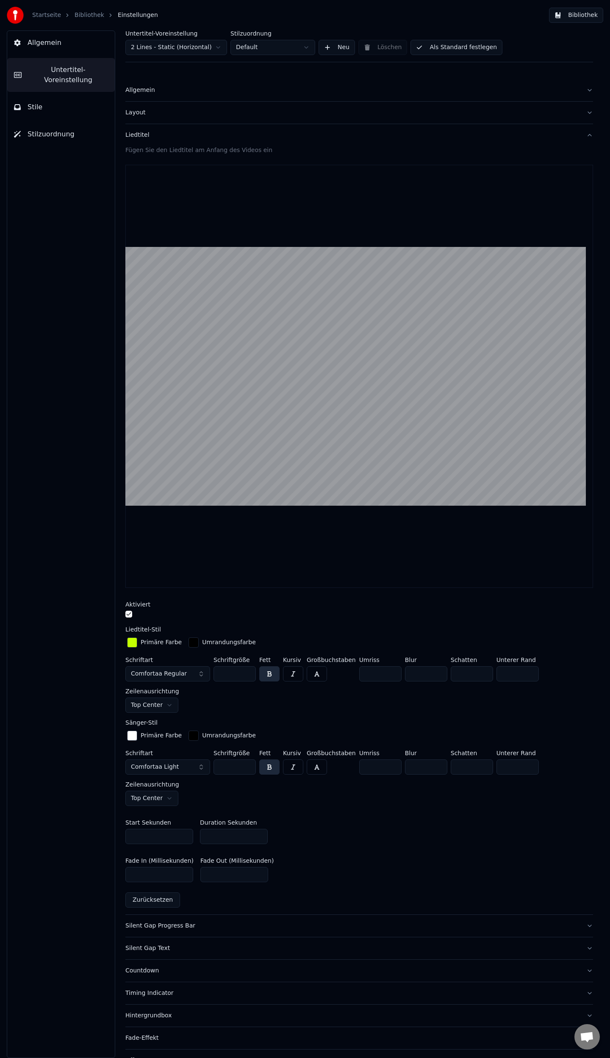
drag, startPoint x: 451, startPoint y: 46, endPoint x: 583, endPoint y: 38, distance: 131.6
click at [451, 46] on button "Als Standard festlegen" at bounding box center [457, 47] width 92 height 15
click at [84, 13] on link "Bibliothek" at bounding box center [90, 15] width 30 height 8
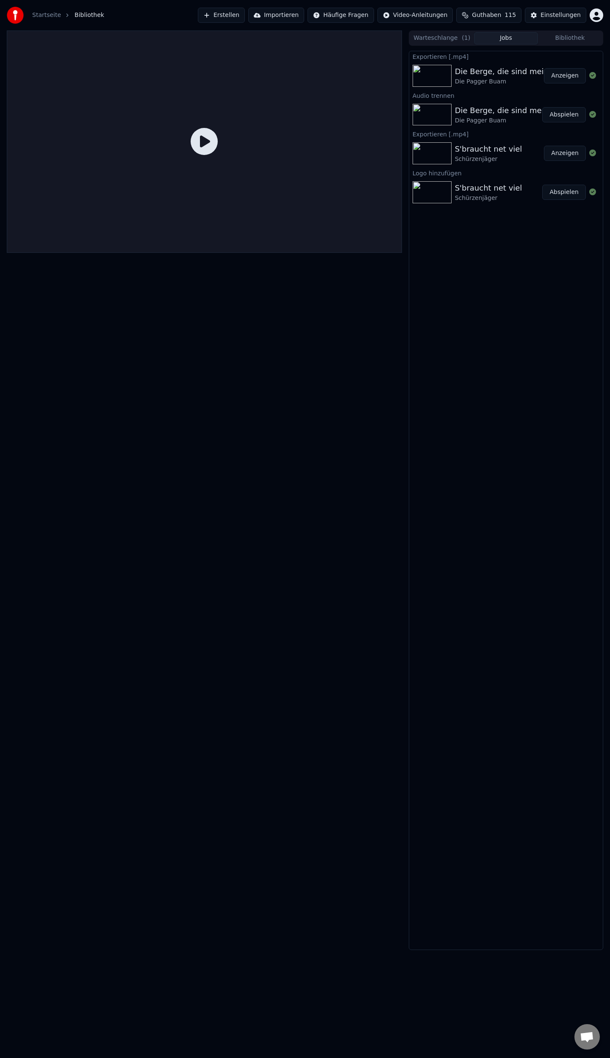
click at [563, 37] on button "Bibliothek" at bounding box center [570, 38] width 64 height 12
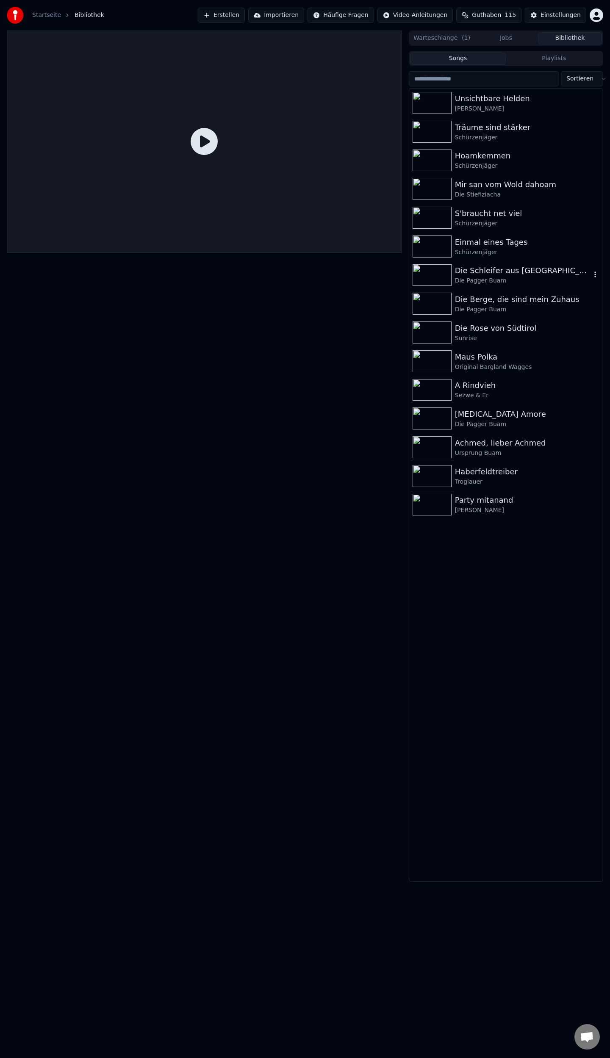
click at [478, 269] on div "Die Schleifer aus [GEOGRAPHIC_DATA]" at bounding box center [523, 271] width 136 height 12
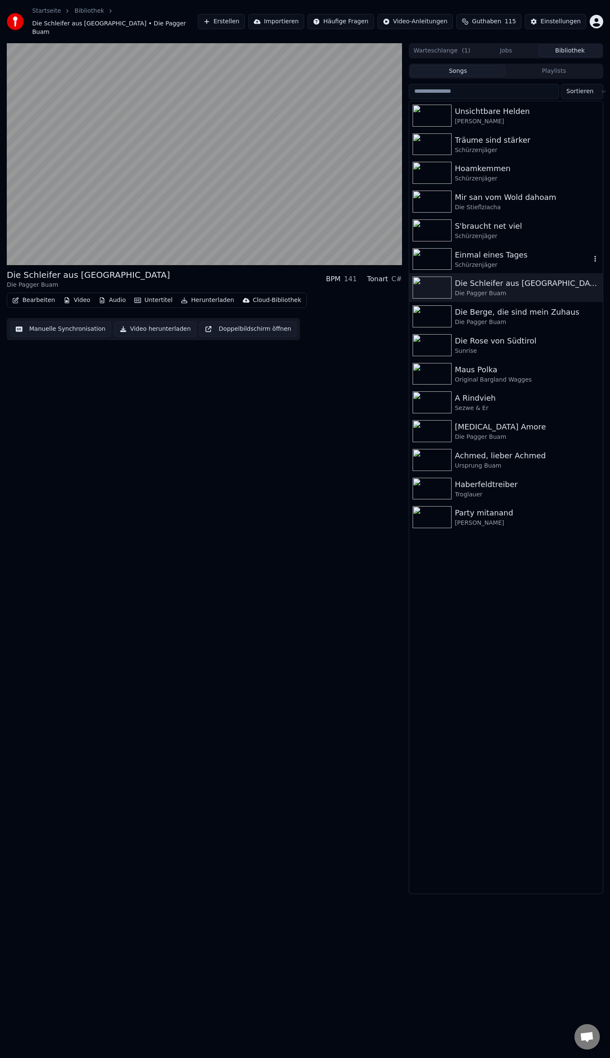
click at [488, 249] on div "Einmal eines Tages" at bounding box center [523, 255] width 136 height 12
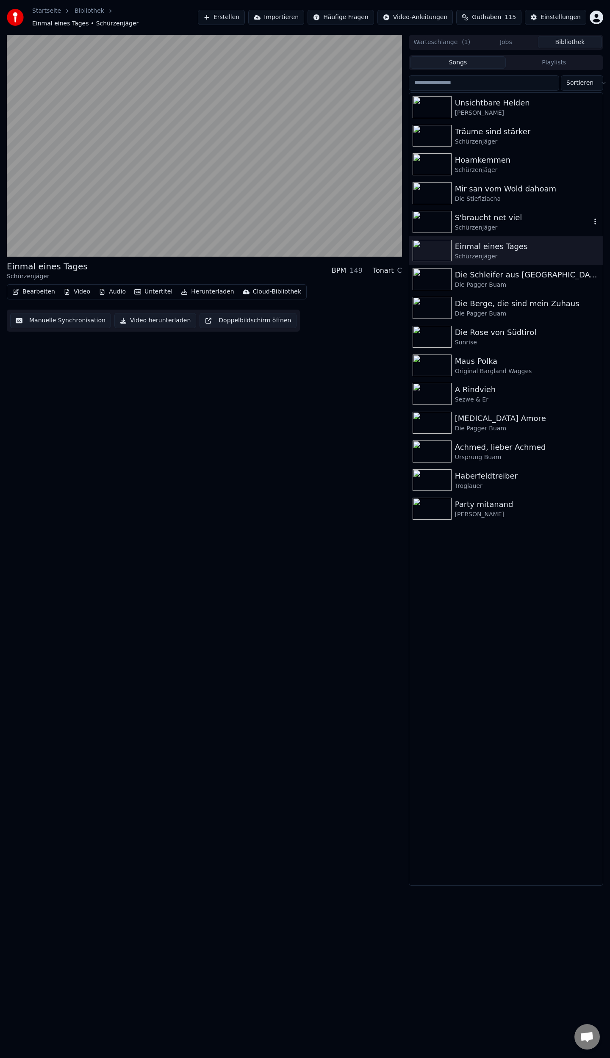
click at [490, 215] on div "S'braucht net viel" at bounding box center [523, 218] width 136 height 12
click at [480, 241] on div "Einmal eines Tages" at bounding box center [523, 247] width 136 height 12
click at [486, 190] on div "Mir san vom Wold dahoam" at bounding box center [523, 189] width 136 height 12
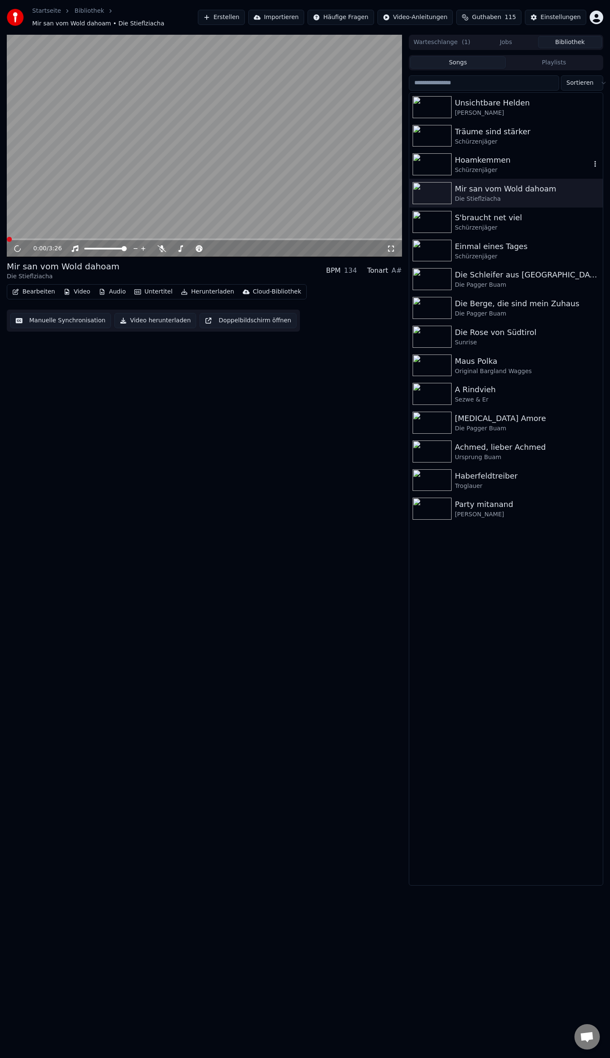
click at [478, 166] on div "Hoamkemmen" at bounding box center [523, 160] width 136 height 12
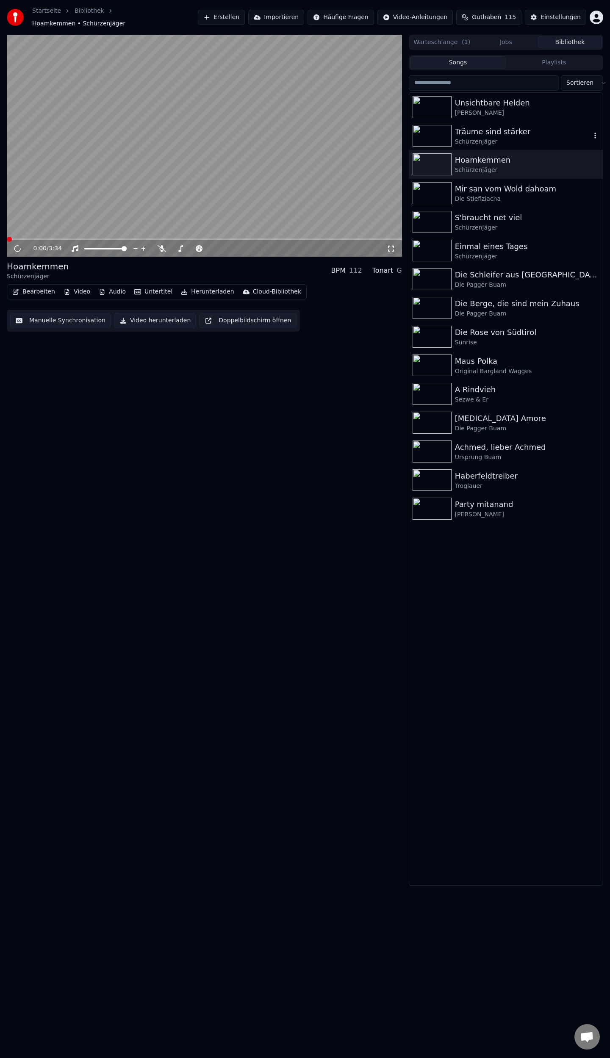
click at [486, 131] on div "Träume sind stärker" at bounding box center [523, 132] width 136 height 12
click at [485, 111] on div "[PERSON_NAME]" at bounding box center [523, 113] width 136 height 8
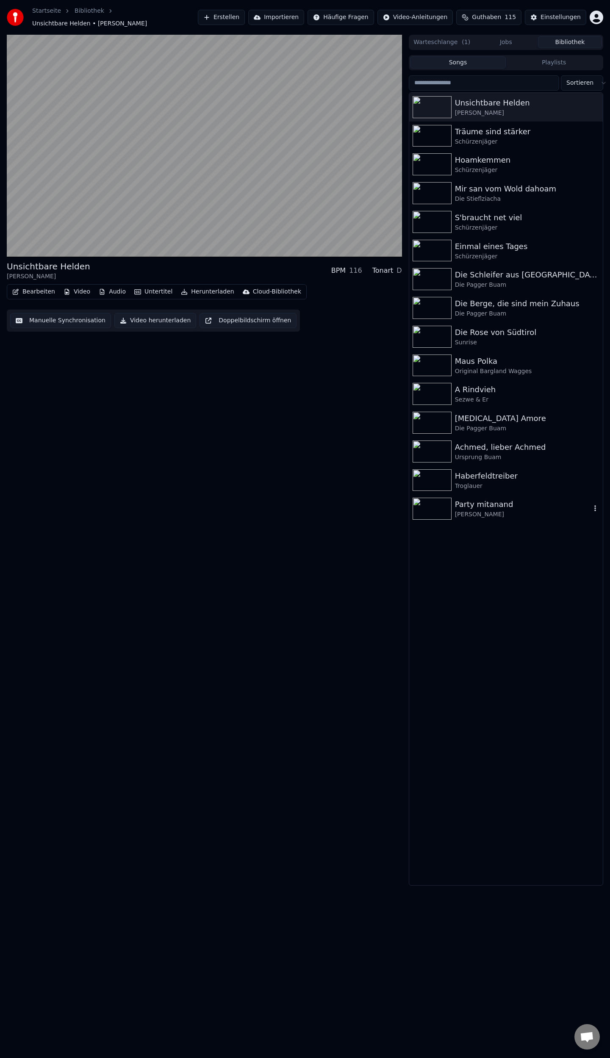
click at [478, 500] on div "Party mitanand" at bounding box center [523, 505] width 136 height 12
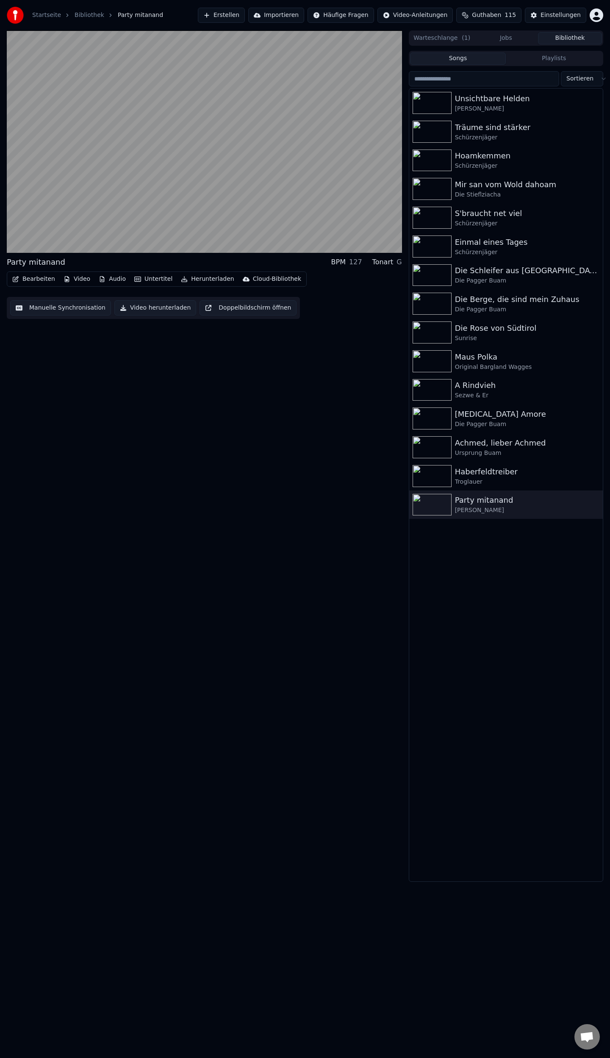
click at [41, 279] on button "Bearbeiten" at bounding box center [34, 279] width 50 height 12
click at [185, 350] on div "Party mitanand BPM 127 Tonart G Bearbeiten Video Audio Untertitel Herunterladen…" at bounding box center [204, 457] width 395 height 852
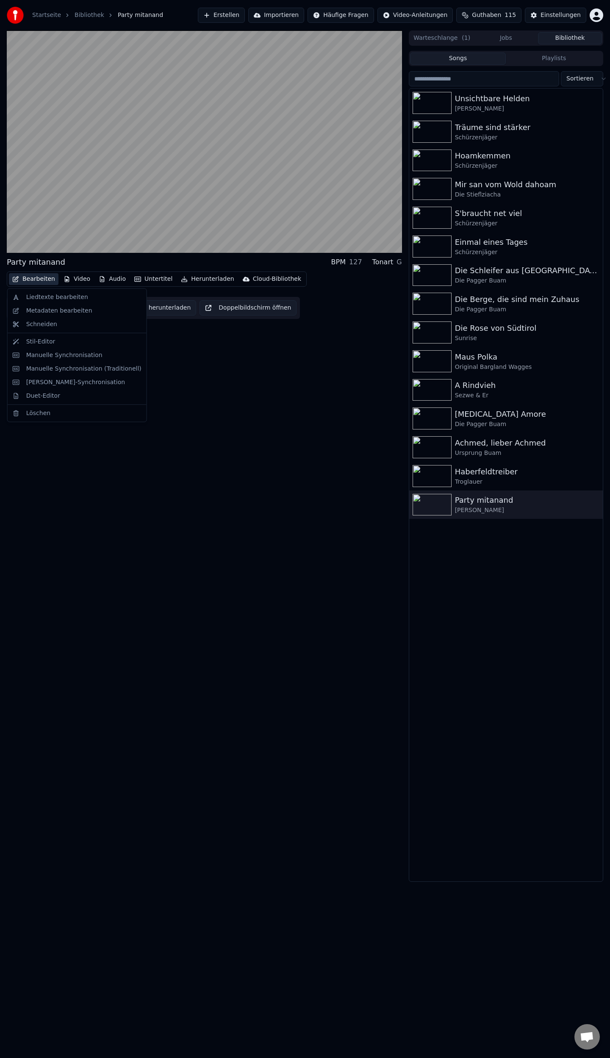
click at [31, 282] on button "Bearbeiten" at bounding box center [34, 279] width 50 height 12
click at [43, 312] on div "Metadaten bearbeiten" at bounding box center [59, 311] width 66 height 8
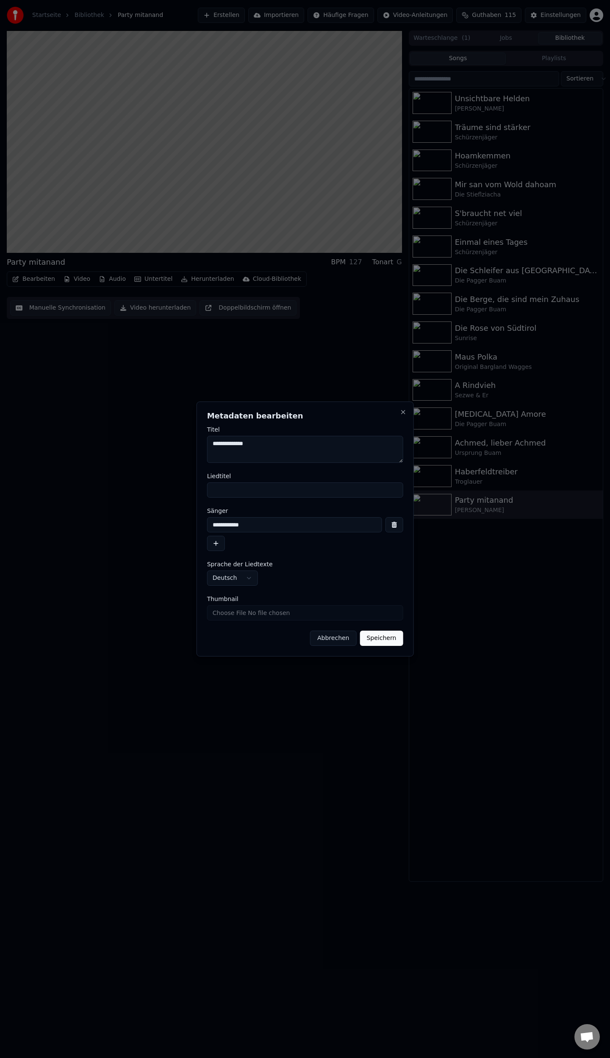
click at [263, 613] on input "Thumbnail" at bounding box center [305, 612] width 196 height 15
type input "**********"
click at [375, 642] on button "Speichern" at bounding box center [381, 638] width 43 height 15
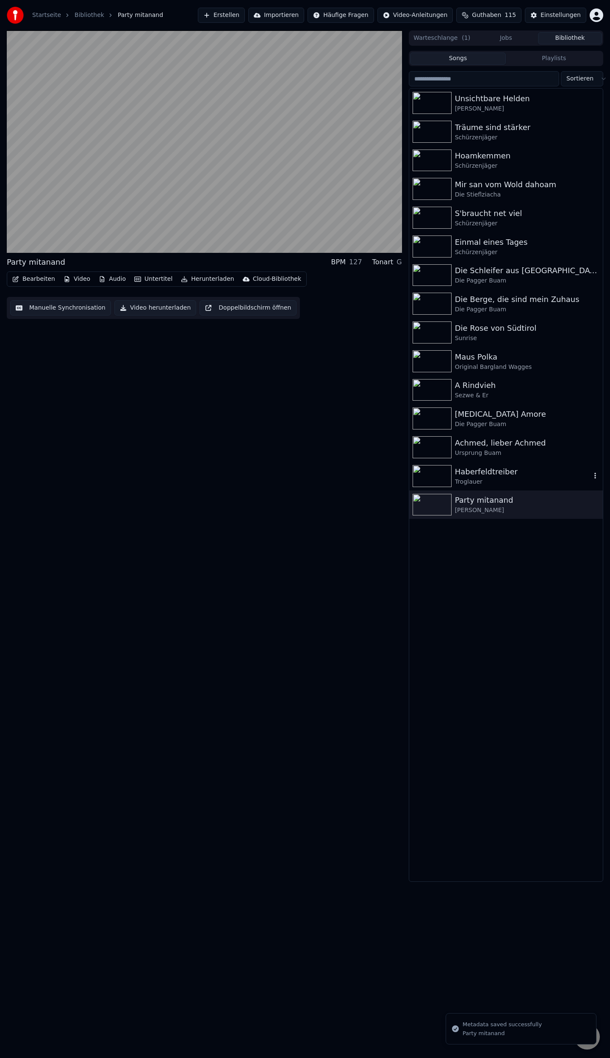
click at [432, 477] on img at bounding box center [432, 476] width 39 height 22
click at [36, 277] on button "Bearbeiten" at bounding box center [34, 279] width 50 height 12
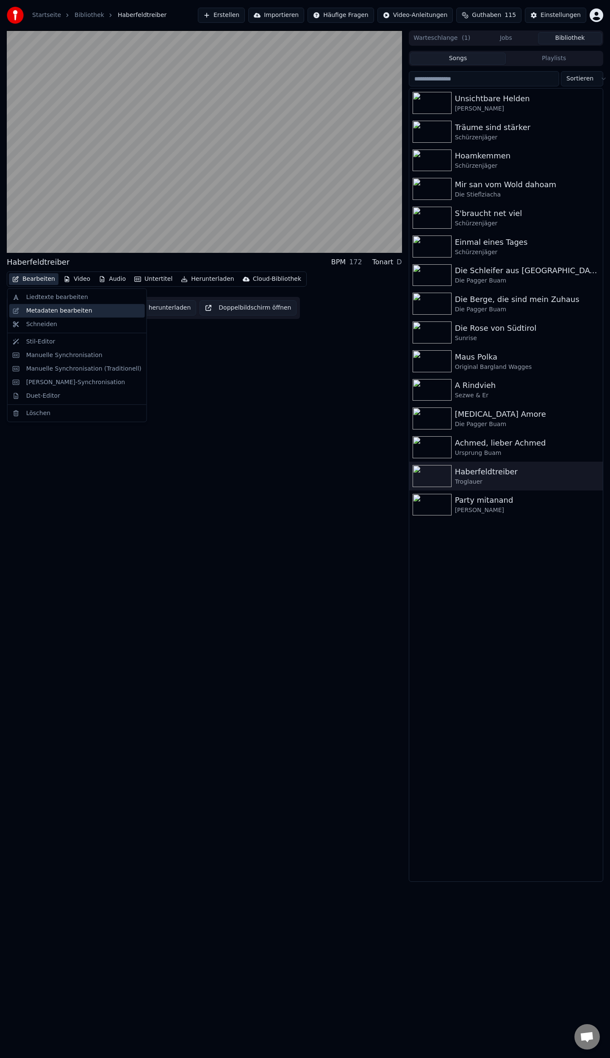
click at [47, 309] on div "Metadaten bearbeiten" at bounding box center [59, 311] width 66 height 8
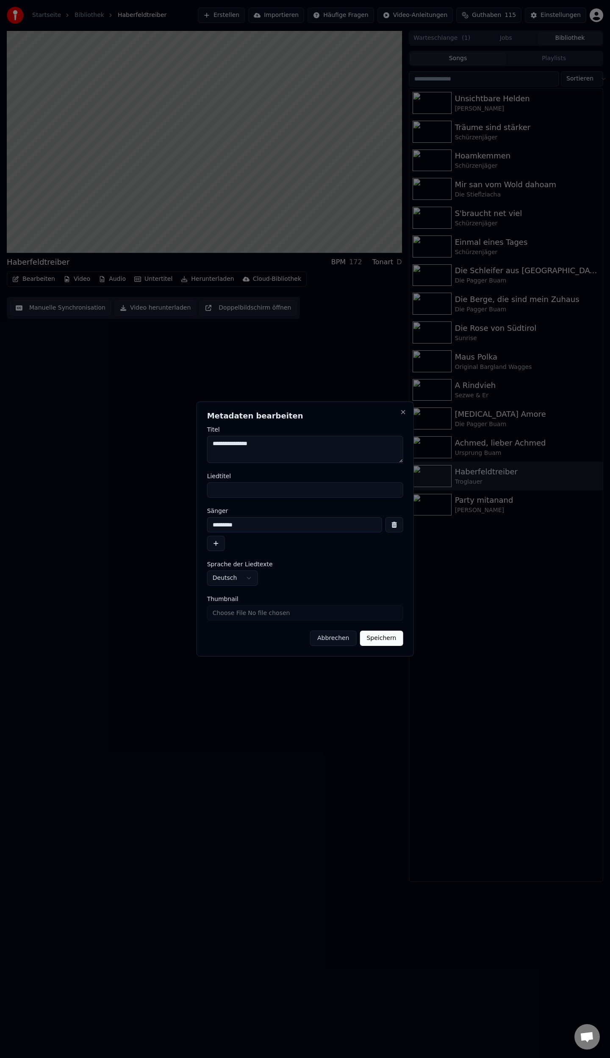
click at [287, 615] on input "Thumbnail" at bounding box center [305, 612] width 196 height 15
type input "**********"
drag, startPoint x: 383, startPoint y: 639, endPoint x: 434, endPoint y: 601, distance: 63.5
click at [383, 639] on button "Speichern" at bounding box center [381, 638] width 43 height 15
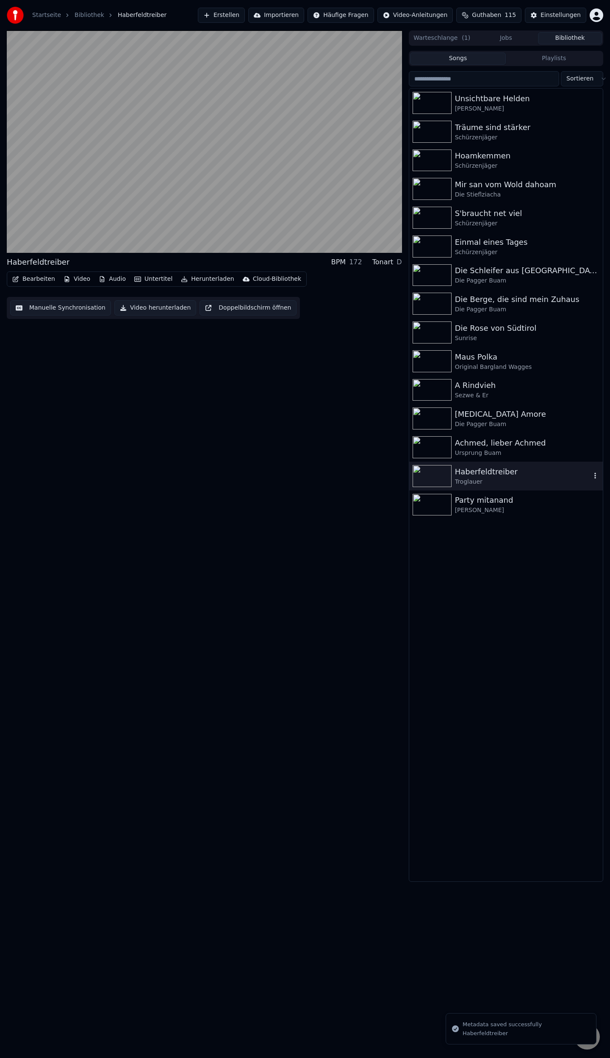
click at [439, 475] on img at bounding box center [432, 476] width 39 height 22
click at [594, 477] on icon "button" at bounding box center [595, 475] width 8 height 7
click at [569, 533] on div "Debug-Info" at bounding box center [563, 532] width 111 height 14
click at [438, 478] on img at bounding box center [432, 476] width 39 height 22
click at [25, 285] on button "Bearbeiten" at bounding box center [34, 279] width 50 height 12
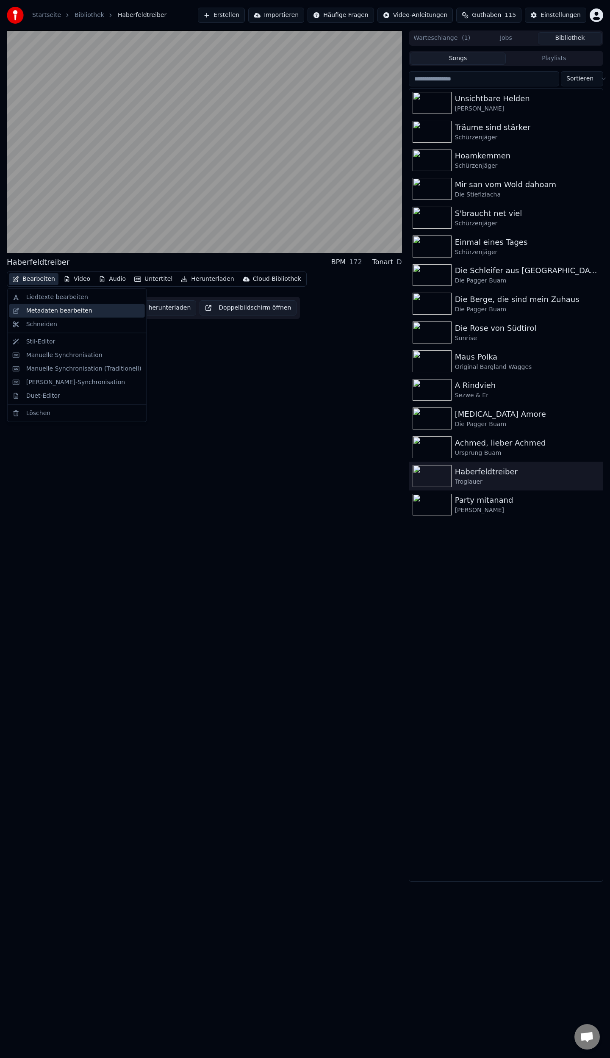
click at [34, 313] on div "Metadaten bearbeiten" at bounding box center [59, 311] width 66 height 8
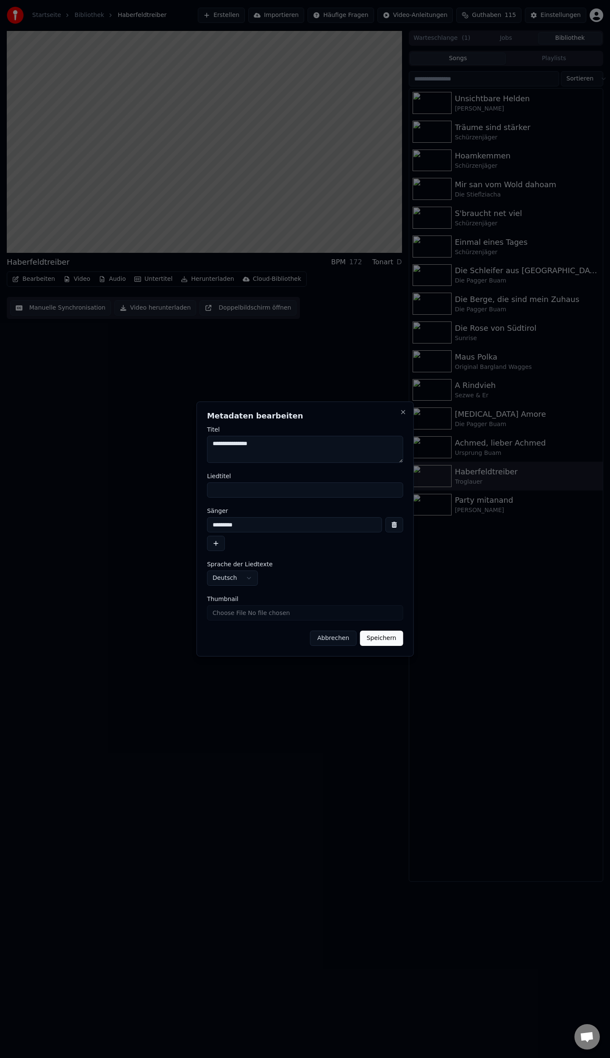
click at [302, 610] on input "Thumbnail" at bounding box center [305, 612] width 196 height 15
click at [379, 639] on button "Speichern" at bounding box center [381, 638] width 43 height 15
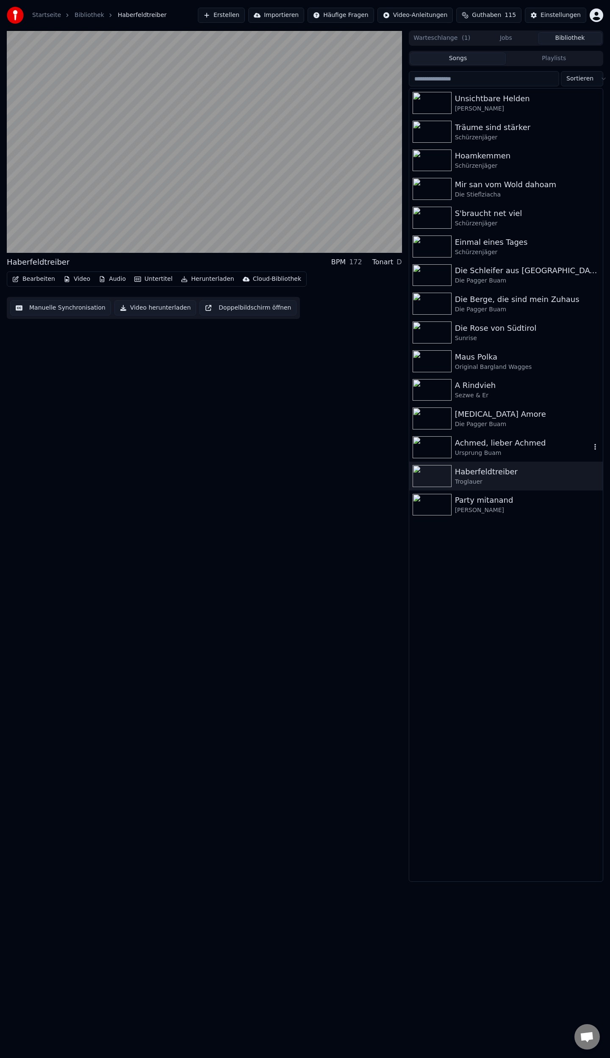
click at [429, 447] on img at bounding box center [432, 447] width 39 height 22
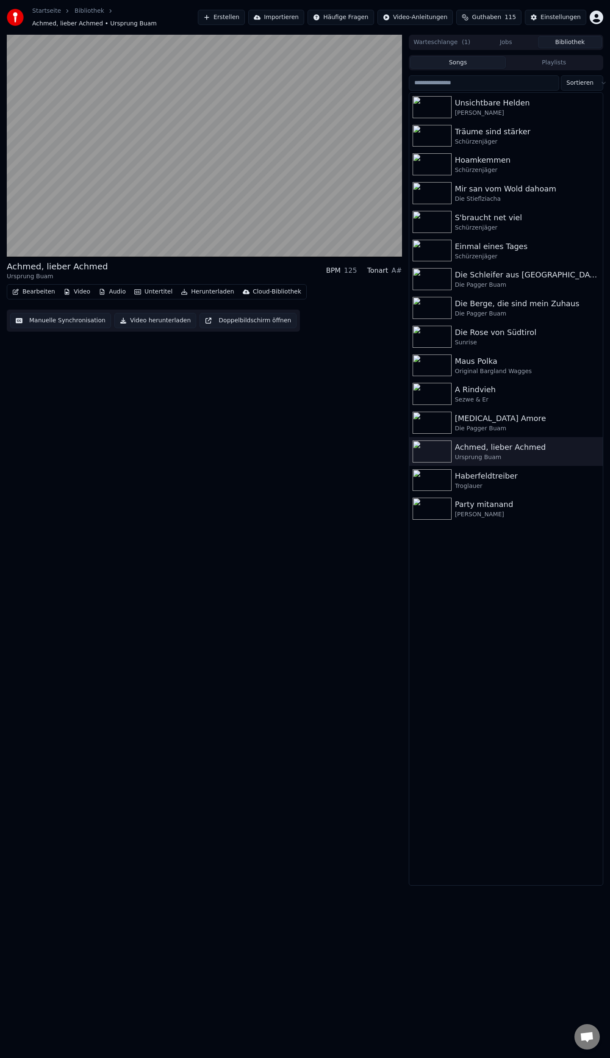
click at [44, 289] on button "Bearbeiten" at bounding box center [34, 292] width 50 height 12
click at [45, 320] on div "Metadaten bearbeiten" at bounding box center [59, 319] width 66 height 8
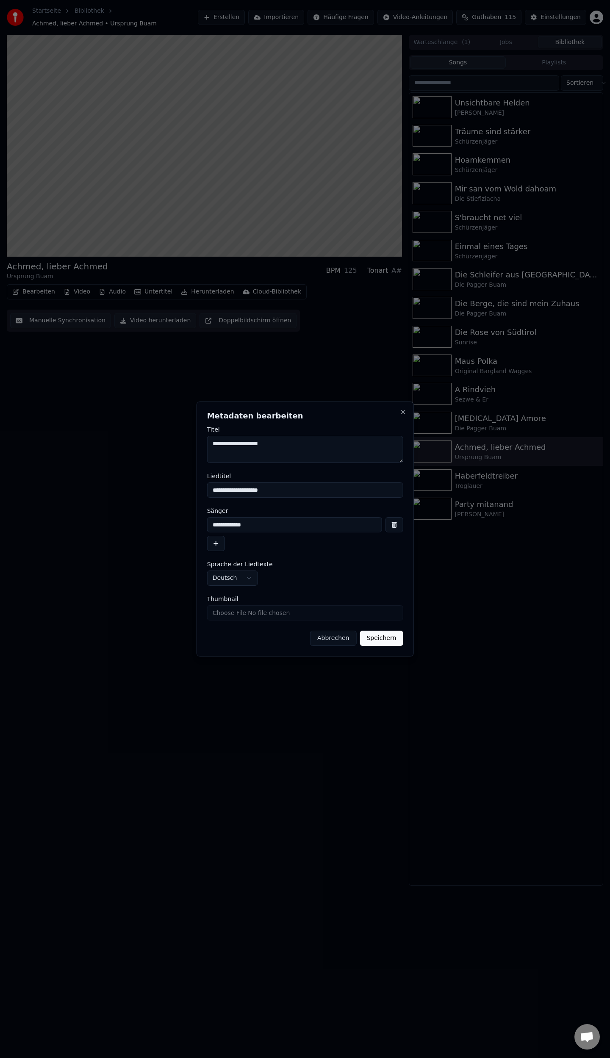
click at [300, 611] on input "Thumbnail" at bounding box center [305, 612] width 196 height 15
type input "**********"
drag, startPoint x: 371, startPoint y: 639, endPoint x: 416, endPoint y: 604, distance: 57.0
click at [372, 639] on button "Speichern" at bounding box center [381, 638] width 43 height 15
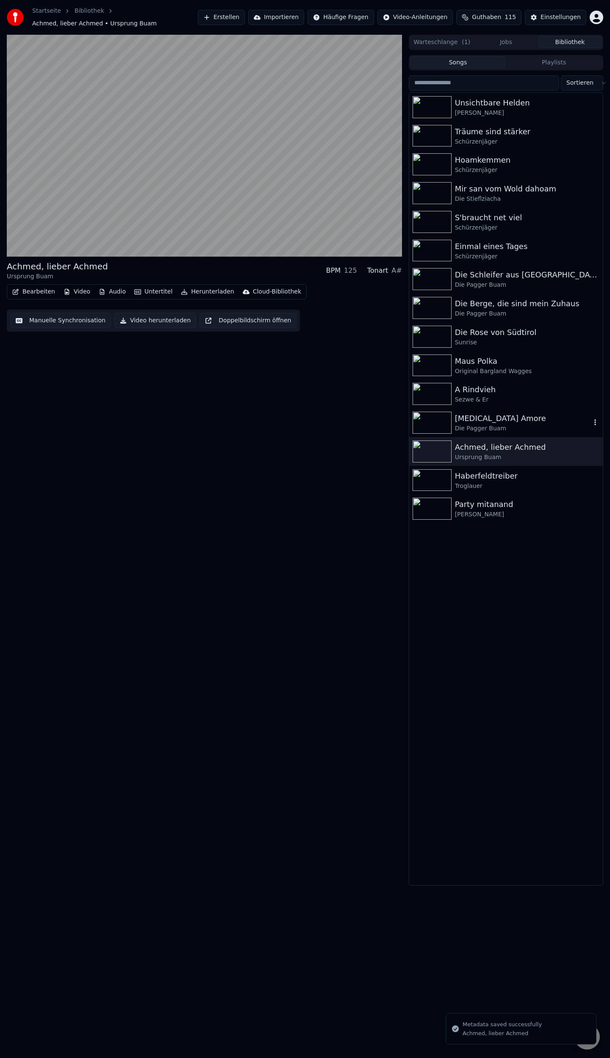
click at [436, 420] on img at bounding box center [432, 423] width 39 height 22
click at [39, 287] on button "Bearbeiten" at bounding box center [34, 292] width 50 height 12
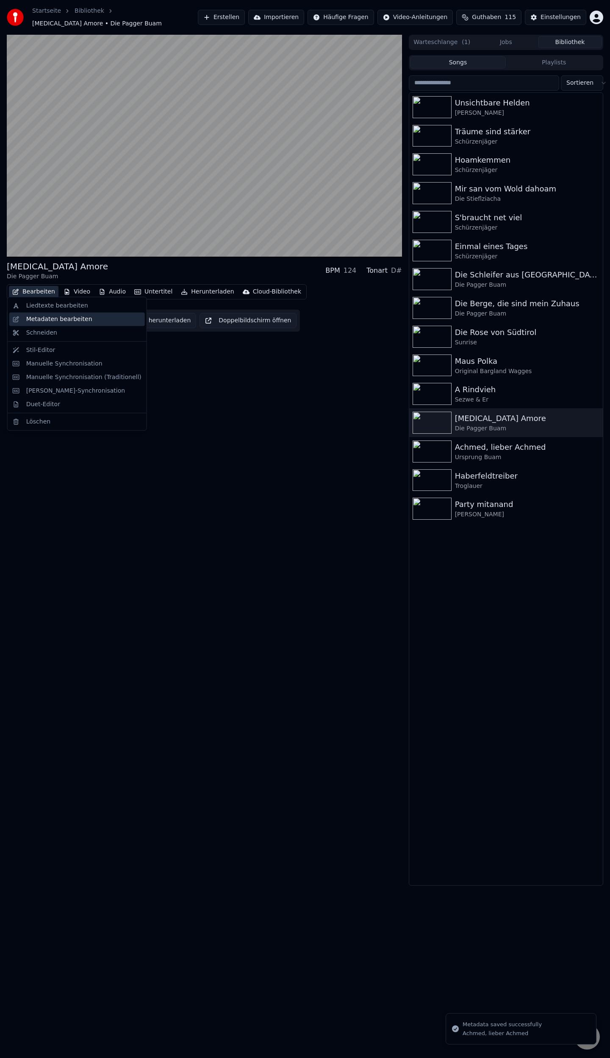
click at [46, 321] on div "Metadaten bearbeiten" at bounding box center [59, 319] width 66 height 8
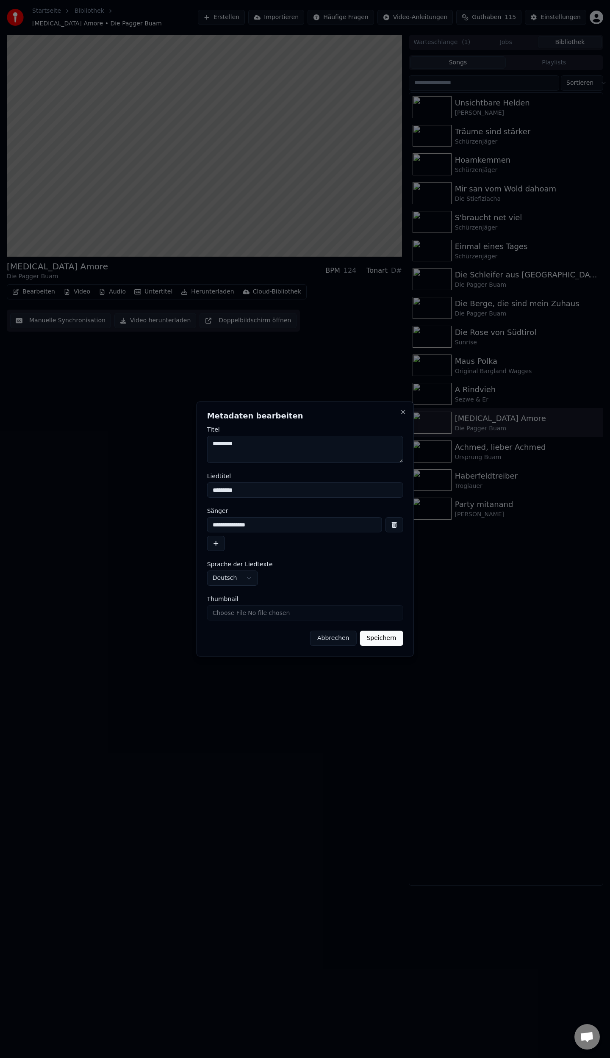
click at [269, 611] on input "Thumbnail" at bounding box center [305, 612] width 196 height 15
type input "**********"
click at [388, 638] on button "Speichern" at bounding box center [381, 638] width 43 height 15
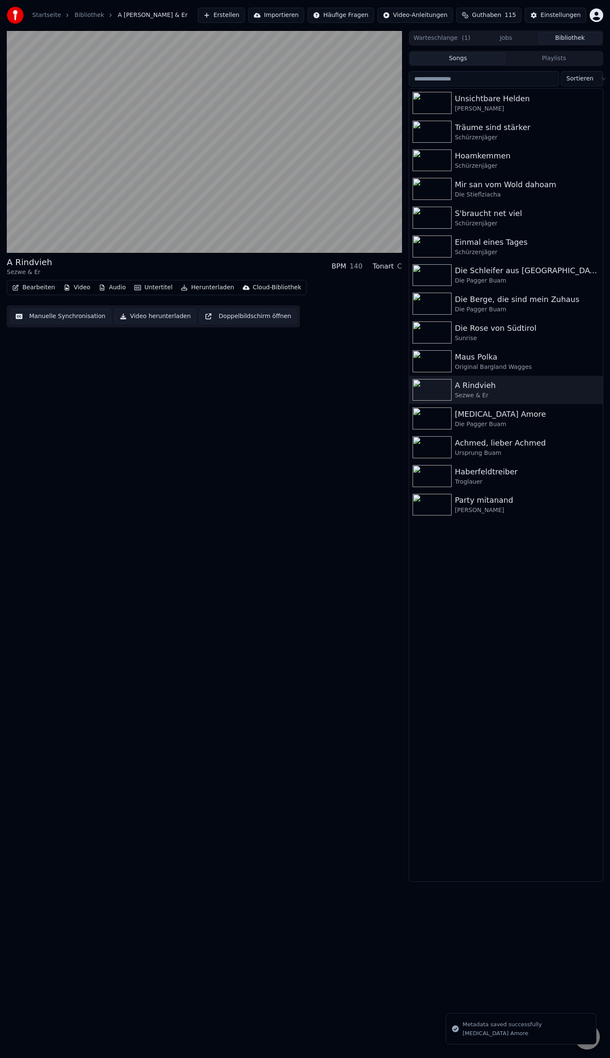
click at [31, 280] on div "Bearbeiten Video Audio Untertitel Herunterladen Cloud-Bibliothek" at bounding box center [157, 287] width 300 height 15
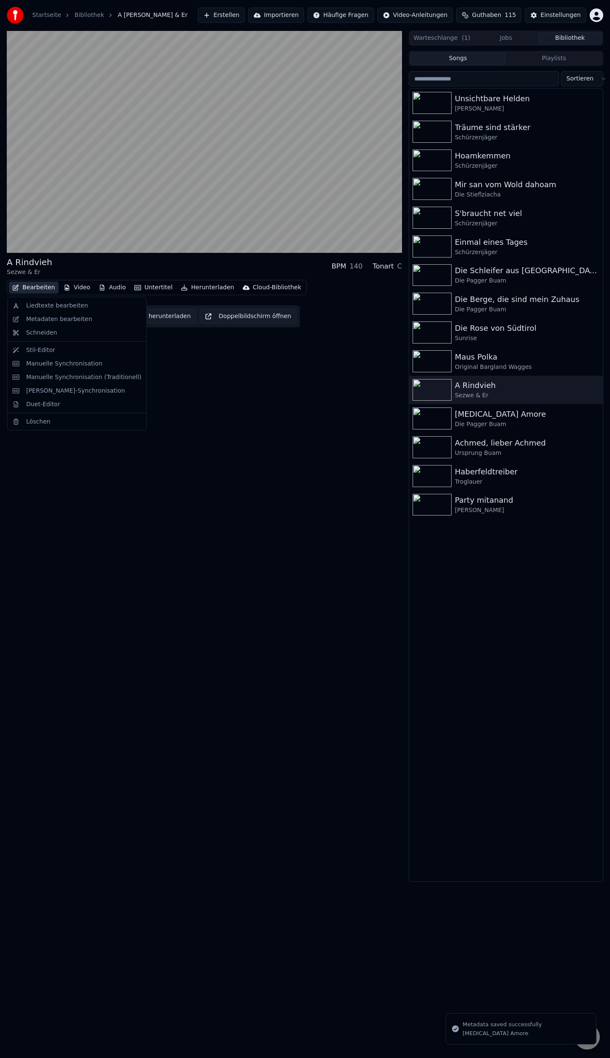
click at [30, 285] on button "Bearbeiten" at bounding box center [34, 288] width 50 height 12
click at [44, 317] on div "Metadaten bearbeiten" at bounding box center [59, 319] width 66 height 8
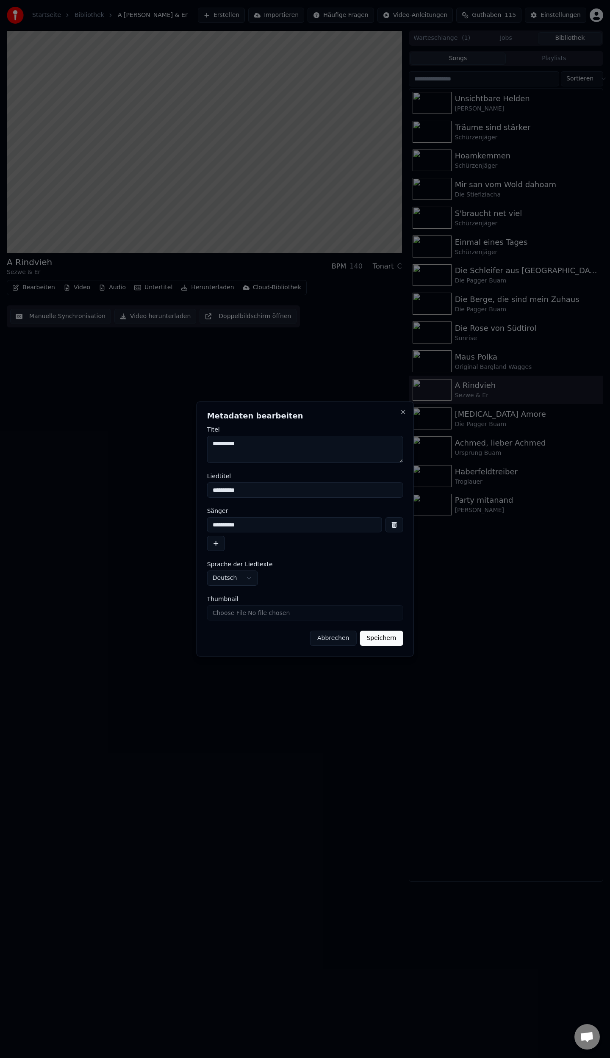
click at [266, 611] on input "Thumbnail" at bounding box center [305, 612] width 196 height 15
type input "**********"
click at [389, 641] on button "Speichern" at bounding box center [381, 638] width 43 height 15
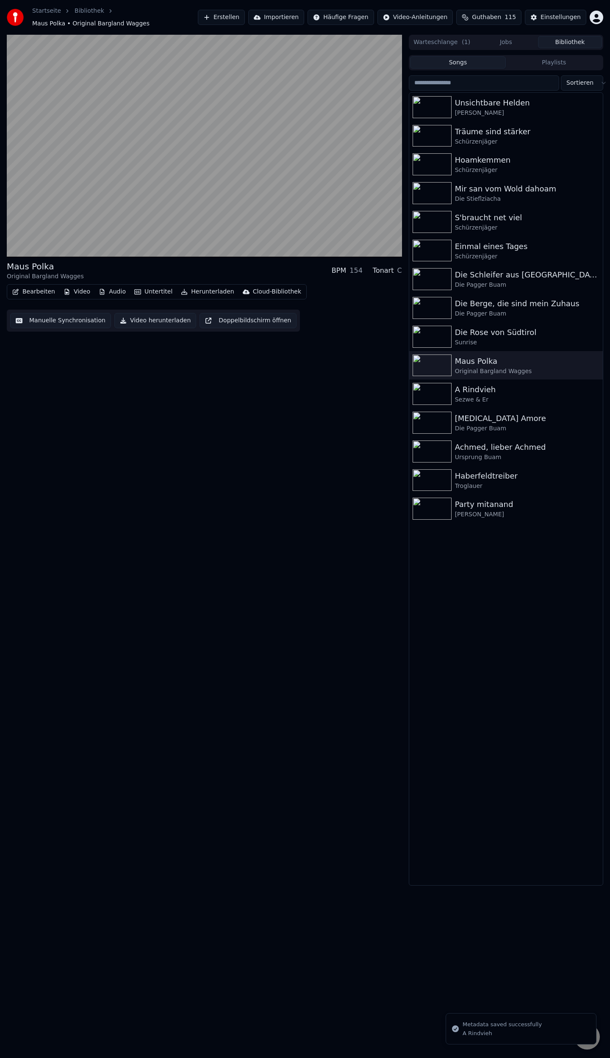
click at [43, 290] on button "Bearbeiten" at bounding box center [34, 292] width 50 height 12
click at [67, 319] on div "Metadaten bearbeiten" at bounding box center [59, 319] width 66 height 8
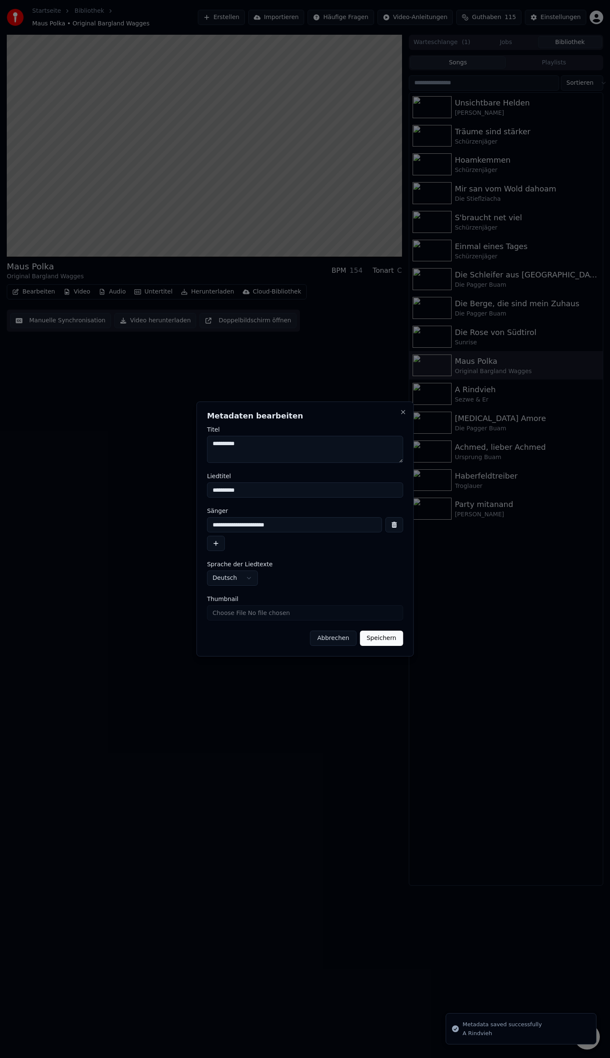
click at [291, 616] on input "Thumbnail" at bounding box center [305, 612] width 196 height 15
type input "**********"
click at [377, 635] on button "Speichern" at bounding box center [381, 638] width 43 height 15
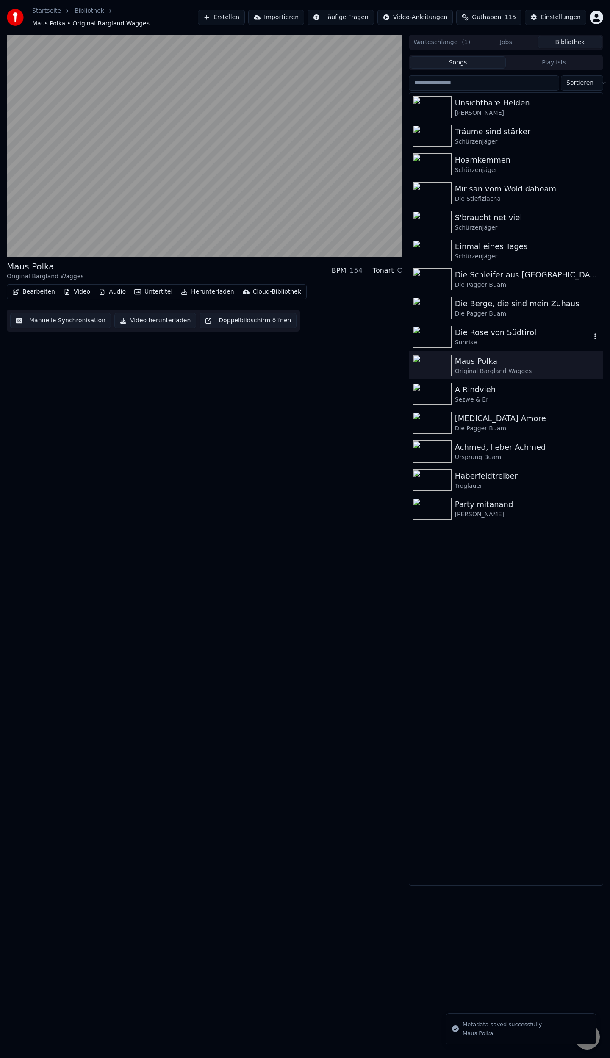
drag, startPoint x: 439, startPoint y: 332, endPoint x: 419, endPoint y: 336, distance: 19.8
click at [439, 333] on img at bounding box center [432, 337] width 39 height 22
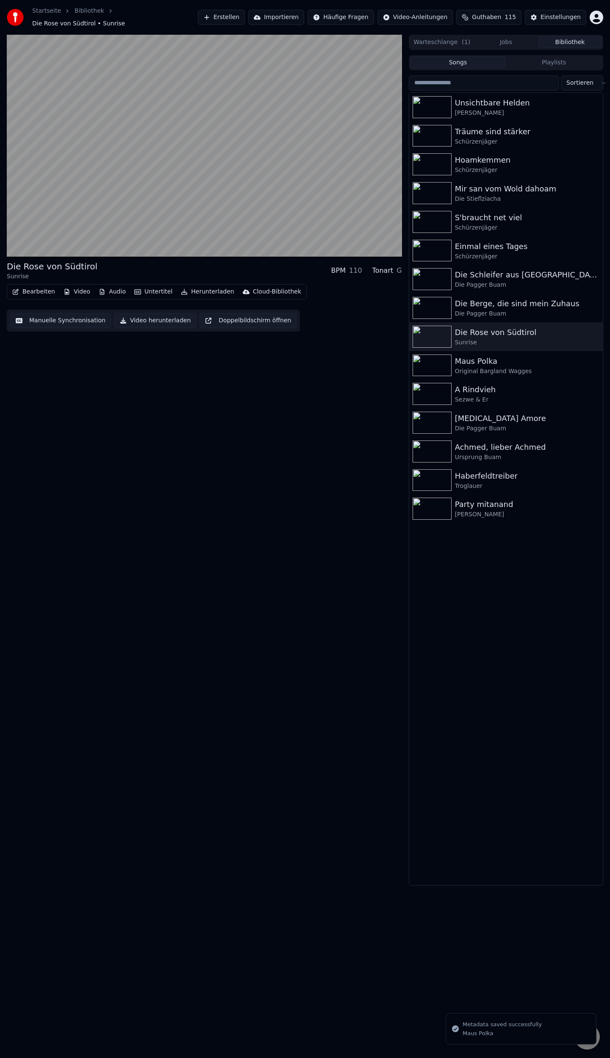
click at [37, 287] on button "Bearbeiten" at bounding box center [34, 292] width 50 height 12
click at [56, 319] on div "Metadaten bearbeiten" at bounding box center [59, 319] width 66 height 8
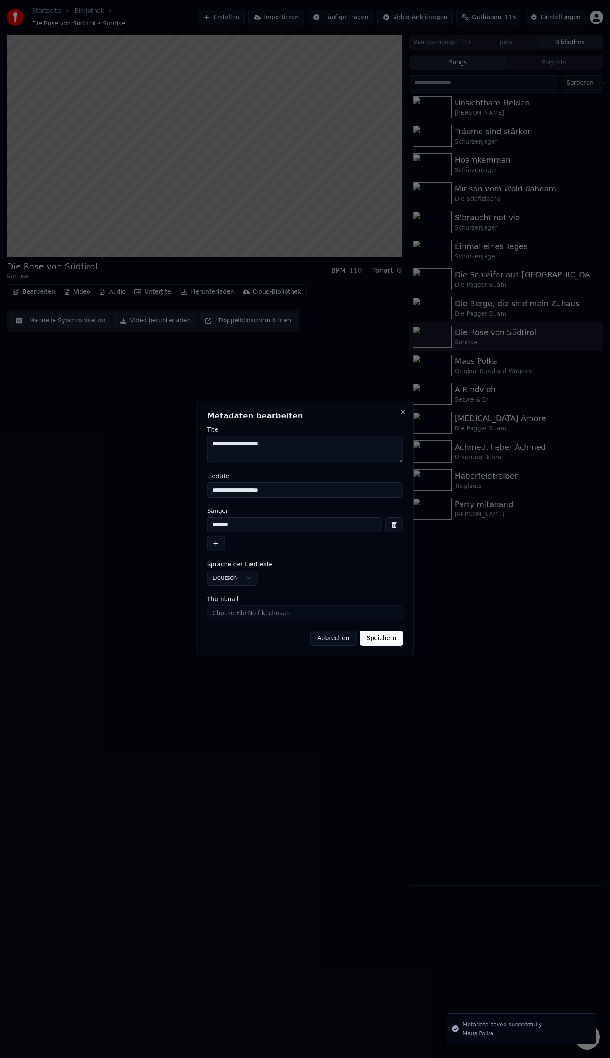
click at [256, 610] on input "Thumbnail" at bounding box center [305, 612] width 196 height 15
type input "**********"
drag, startPoint x: 373, startPoint y: 635, endPoint x: 456, endPoint y: 453, distance: 199.8
click at [372, 635] on button "Speichern" at bounding box center [381, 638] width 43 height 15
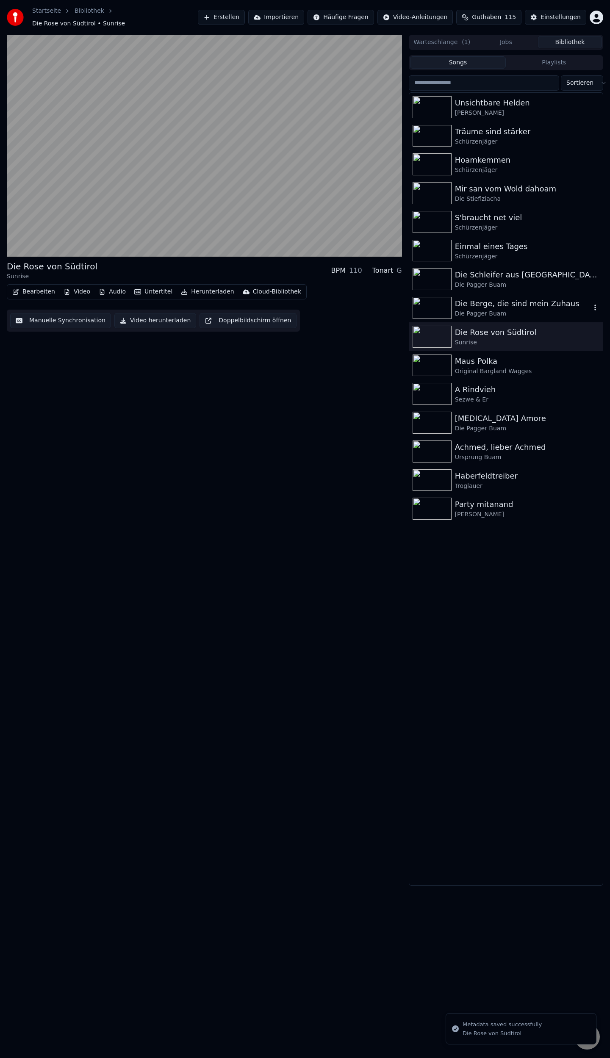
click at [438, 307] on img at bounding box center [432, 308] width 39 height 22
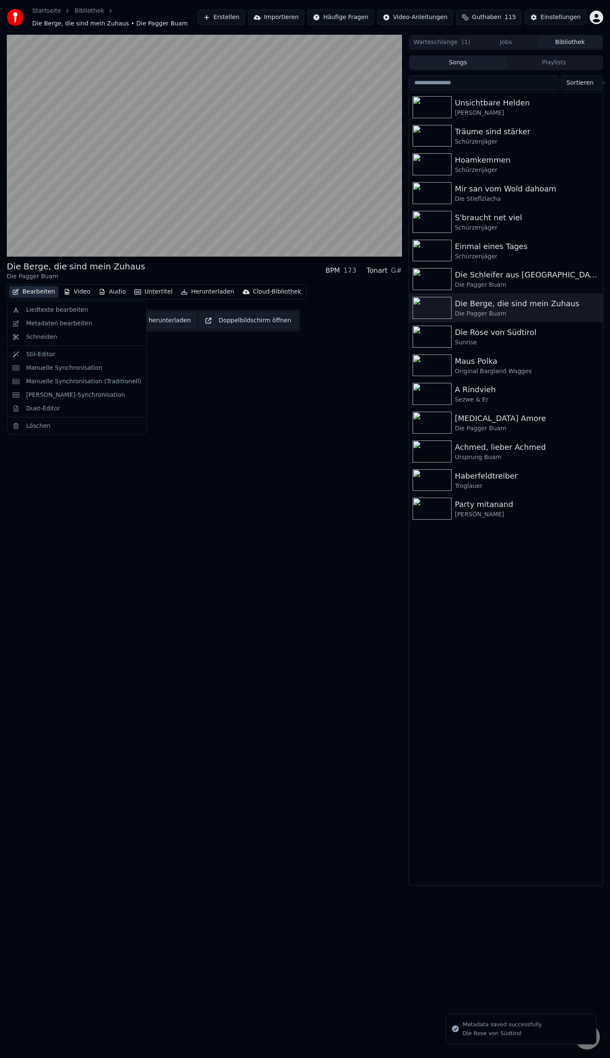
click at [38, 287] on button "Bearbeiten" at bounding box center [34, 292] width 50 height 12
click at [47, 325] on div "Metadaten bearbeiten" at bounding box center [59, 323] width 66 height 8
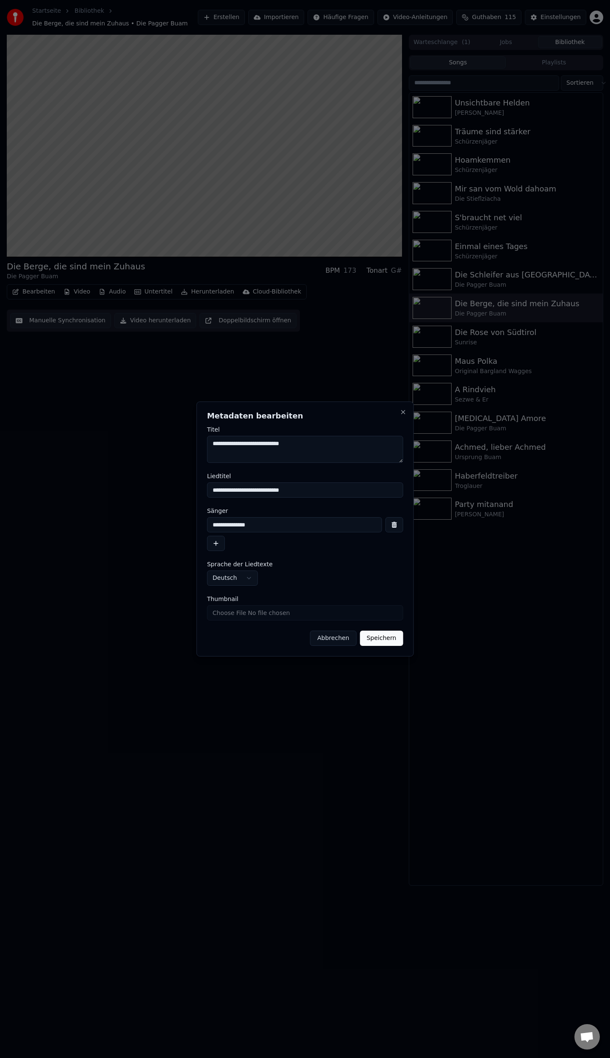
click at [253, 612] on input "Thumbnail" at bounding box center [305, 612] width 196 height 15
type input "**********"
click at [383, 635] on button "Speichern" at bounding box center [381, 638] width 43 height 15
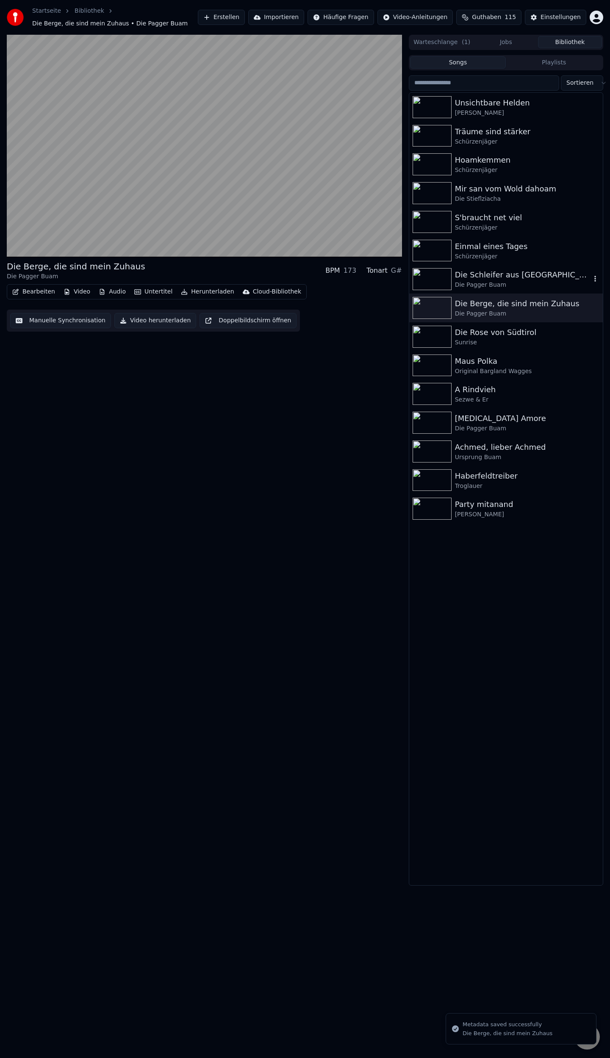
click at [443, 277] on img at bounding box center [432, 279] width 39 height 22
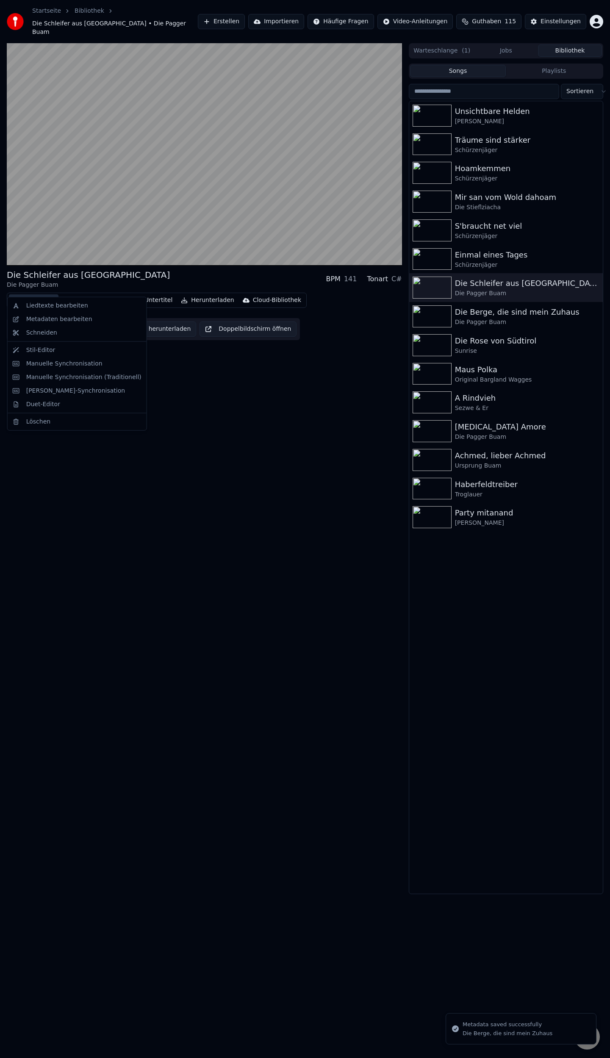
click at [33, 294] on button "Bearbeiten" at bounding box center [34, 300] width 50 height 12
click at [54, 322] on div "Metadaten bearbeiten" at bounding box center [59, 319] width 66 height 8
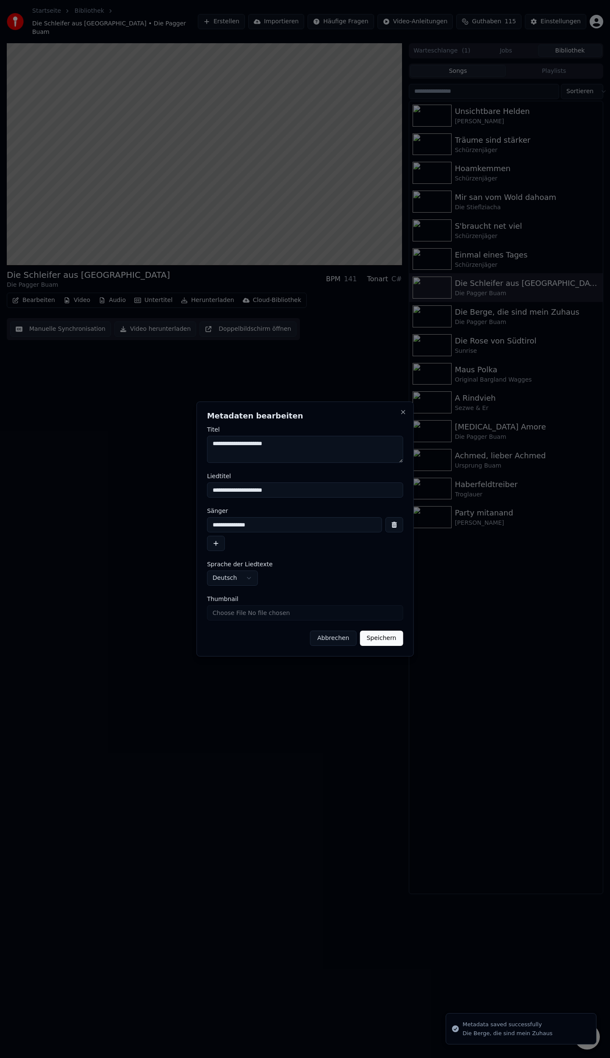
click at [281, 608] on input "Thumbnail" at bounding box center [305, 612] width 196 height 15
type input "**********"
drag, startPoint x: 383, startPoint y: 636, endPoint x: 436, endPoint y: 563, distance: 89.9
click at [383, 636] on button "Speichern" at bounding box center [381, 638] width 43 height 15
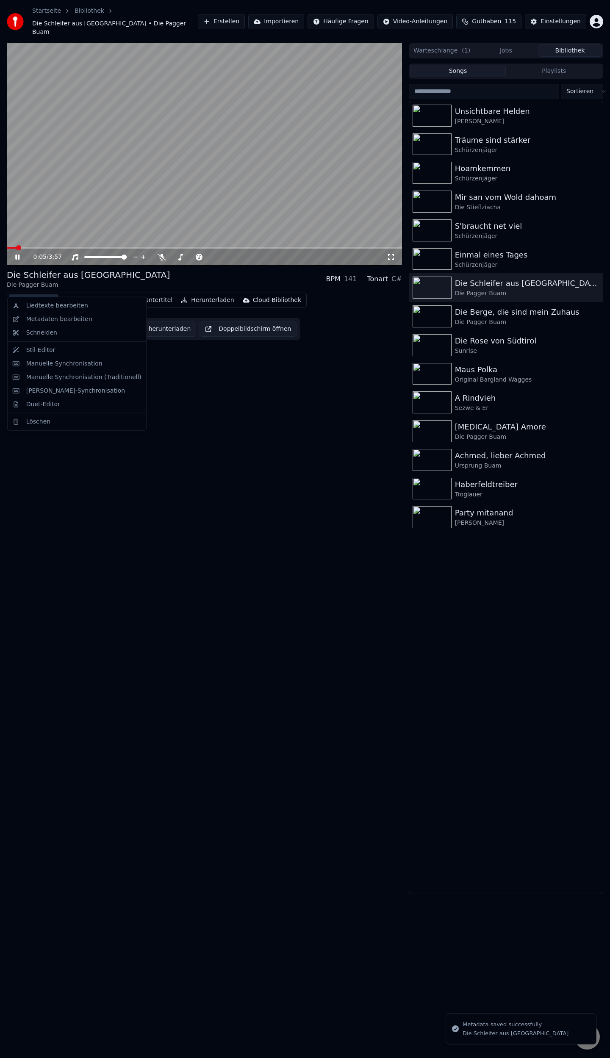
click at [24, 294] on button "Bearbeiten" at bounding box center [34, 300] width 50 height 12
click at [39, 327] on div "Schneiden" at bounding box center [77, 333] width 136 height 14
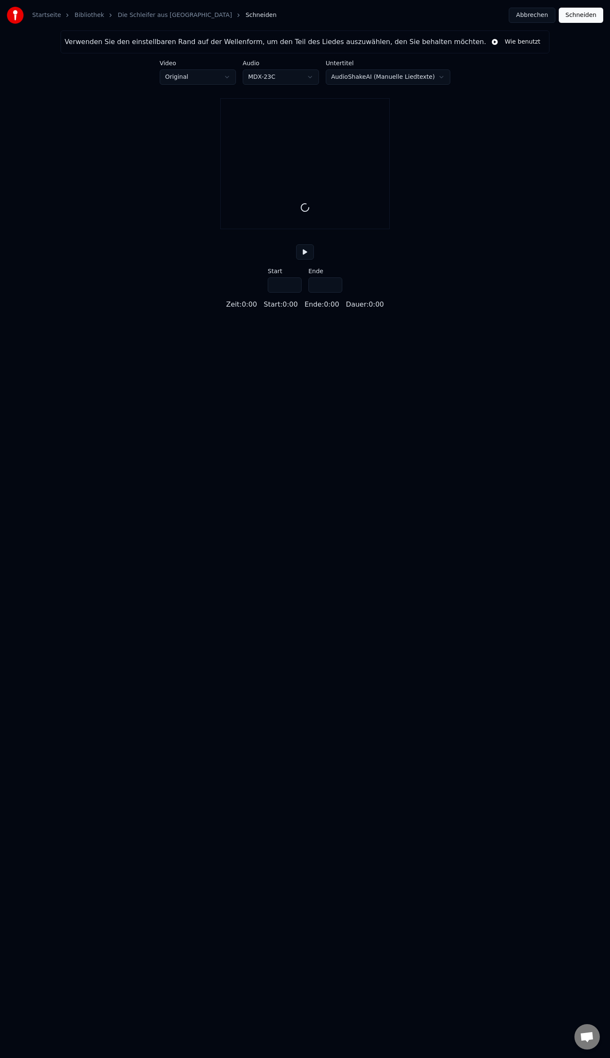
type input "*****"
click at [541, 14] on button "Abbrechen" at bounding box center [532, 15] width 46 height 15
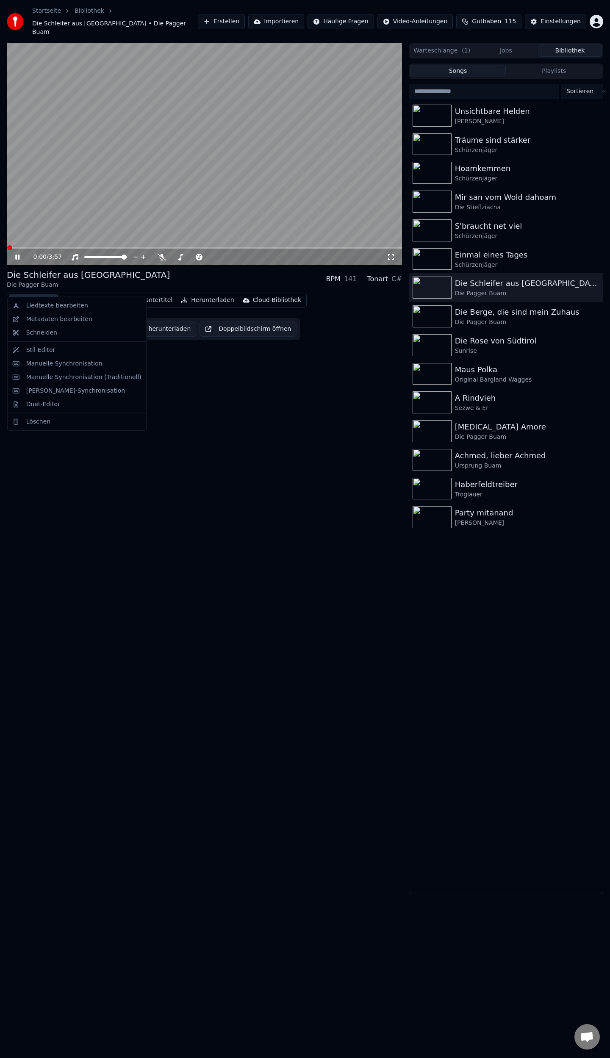
click at [35, 294] on button "Bearbeiten" at bounding box center [34, 300] width 50 height 12
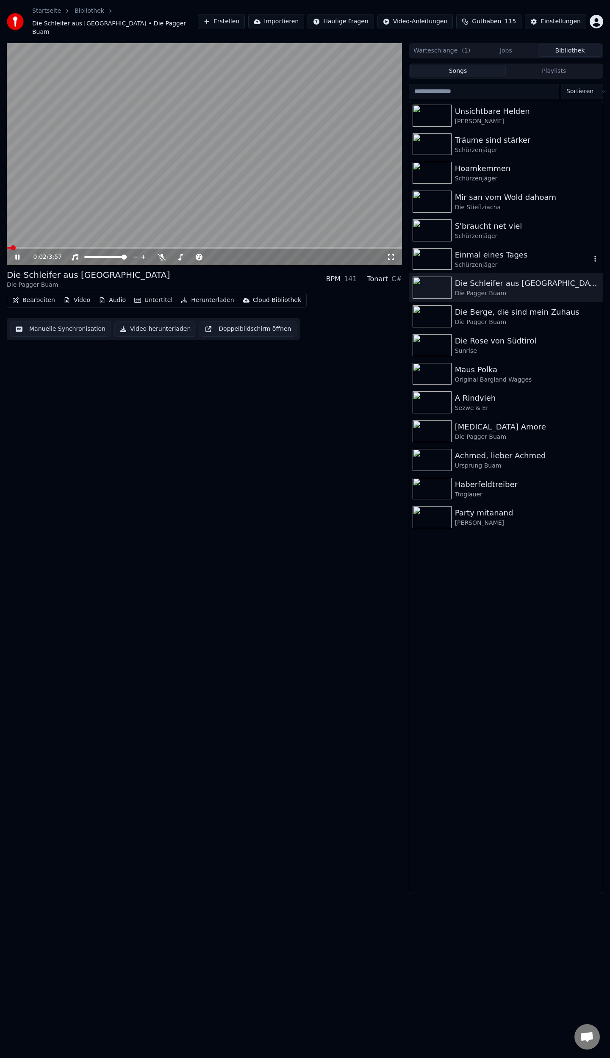
click at [430, 248] on img at bounding box center [432, 259] width 39 height 22
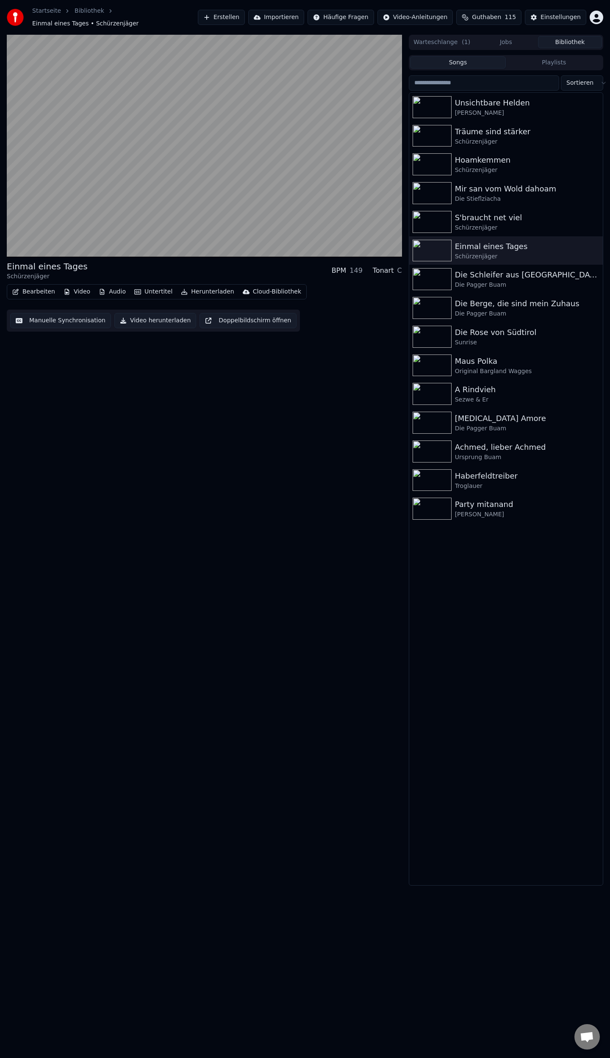
click at [42, 291] on button "Bearbeiten" at bounding box center [34, 292] width 50 height 12
click at [57, 320] on div "Metadaten bearbeiten" at bounding box center [59, 319] width 66 height 8
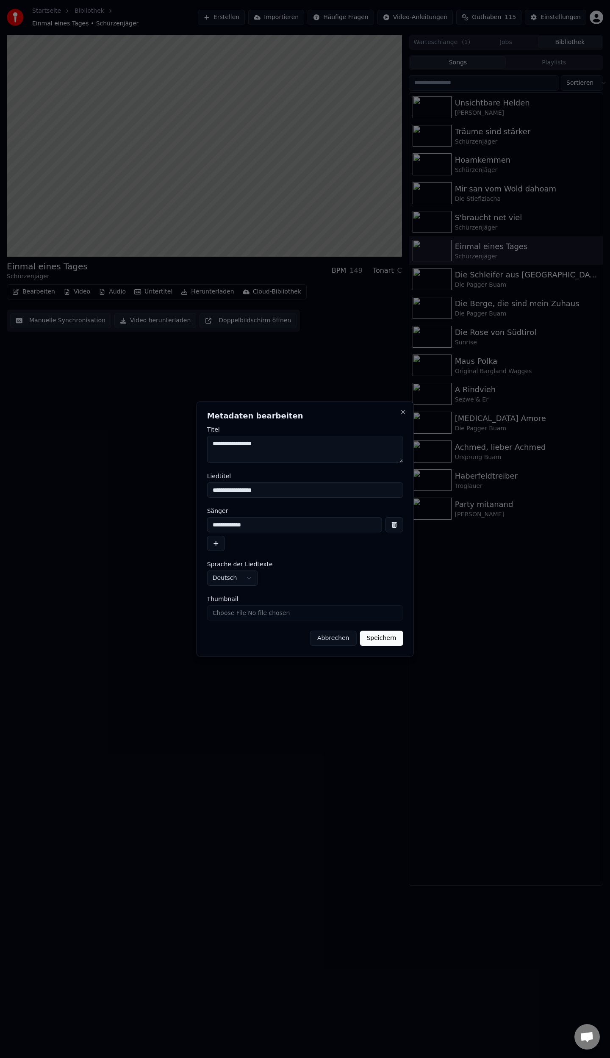
click at [273, 609] on input "Thumbnail" at bounding box center [305, 612] width 196 height 15
type input "**********"
click at [385, 634] on button "Speichern" at bounding box center [381, 638] width 43 height 15
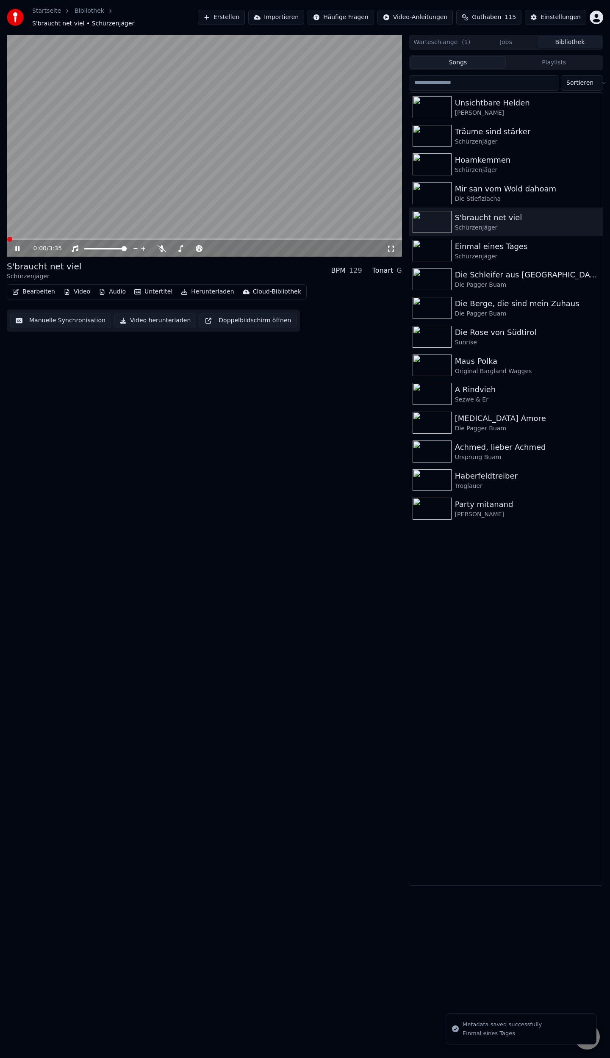
click at [36, 287] on button "Bearbeiten" at bounding box center [34, 292] width 50 height 12
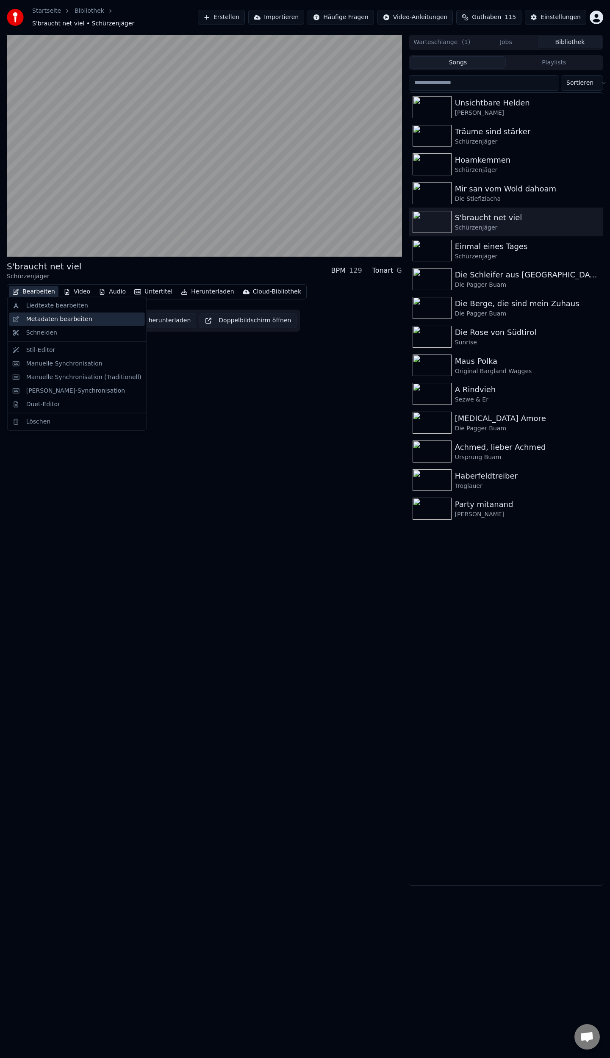
click at [57, 319] on div "Metadaten bearbeiten" at bounding box center [59, 319] width 66 height 8
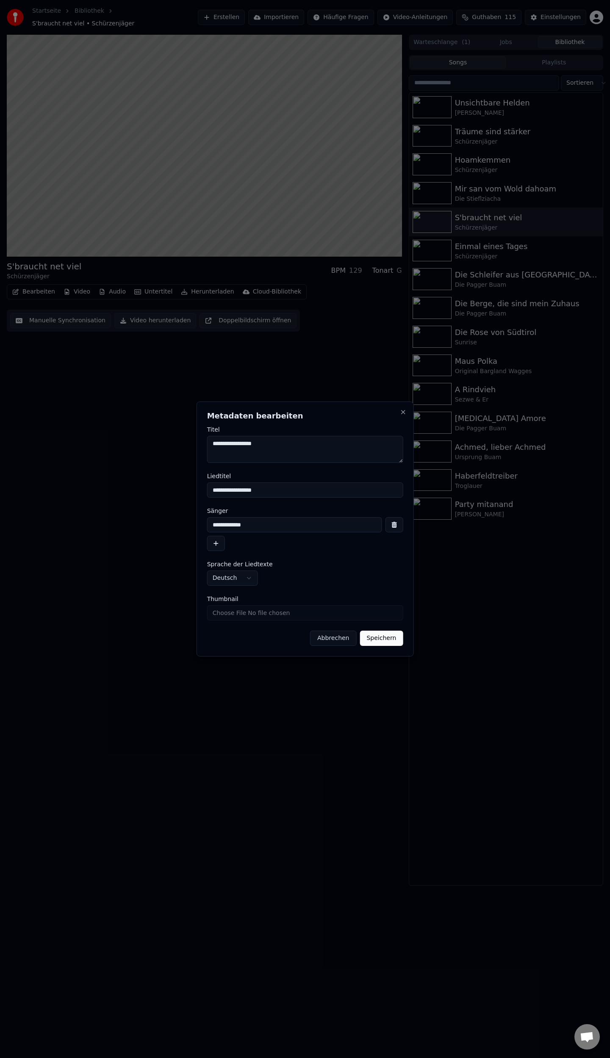
click at [269, 613] on input "Thumbnail" at bounding box center [305, 612] width 196 height 15
type input "**********"
drag, startPoint x: 373, startPoint y: 635, endPoint x: 475, endPoint y: 361, distance: 292.3
click at [372, 635] on button "Speichern" at bounding box center [381, 638] width 43 height 15
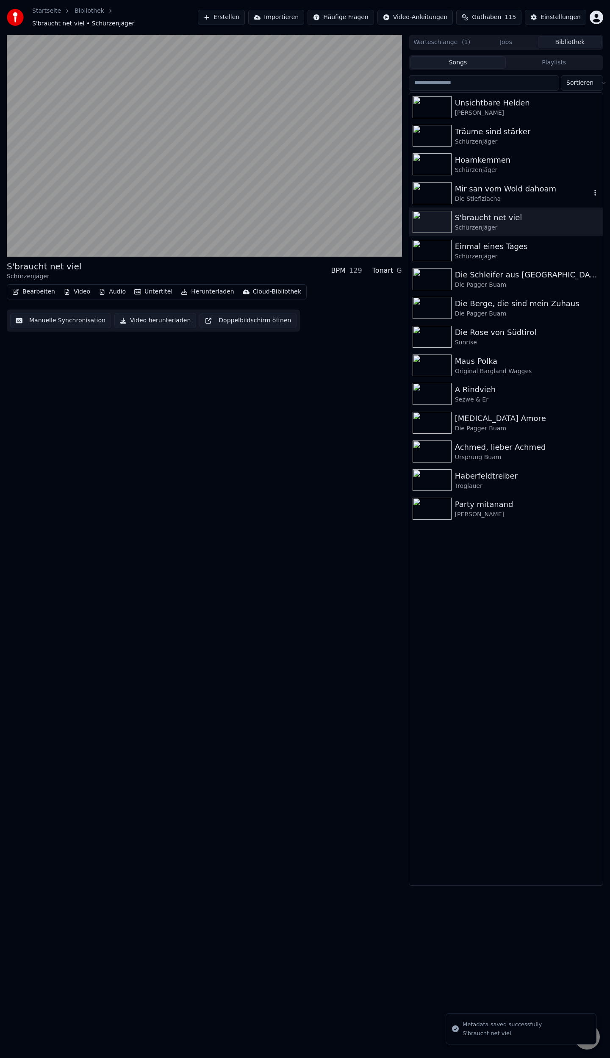
click at [432, 194] on img at bounding box center [432, 193] width 39 height 22
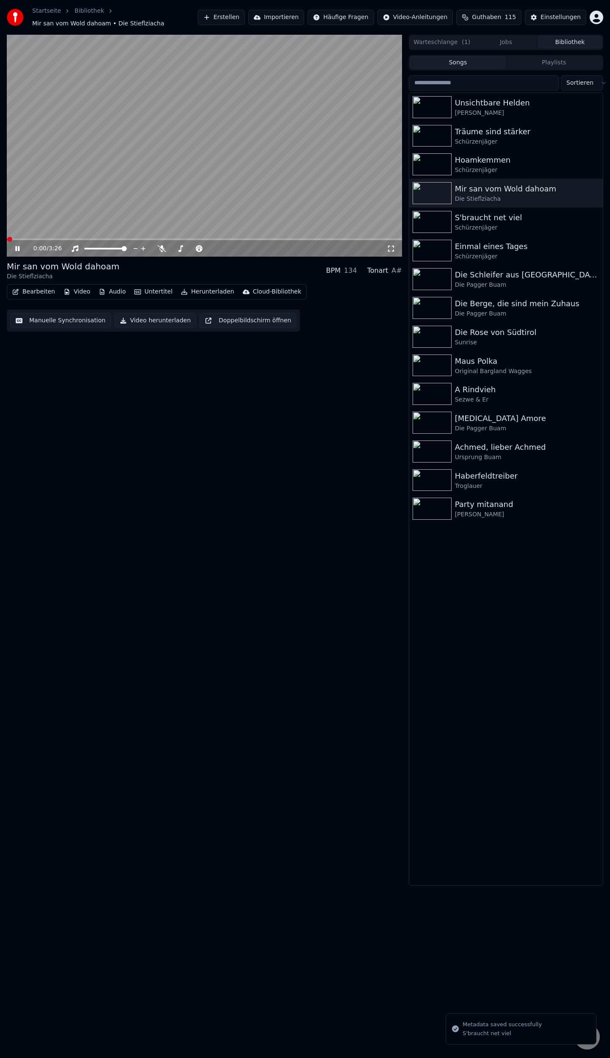
click at [36, 294] on button "Bearbeiten" at bounding box center [34, 292] width 50 height 12
click at [55, 326] on div "Metadaten bearbeiten" at bounding box center [59, 323] width 66 height 8
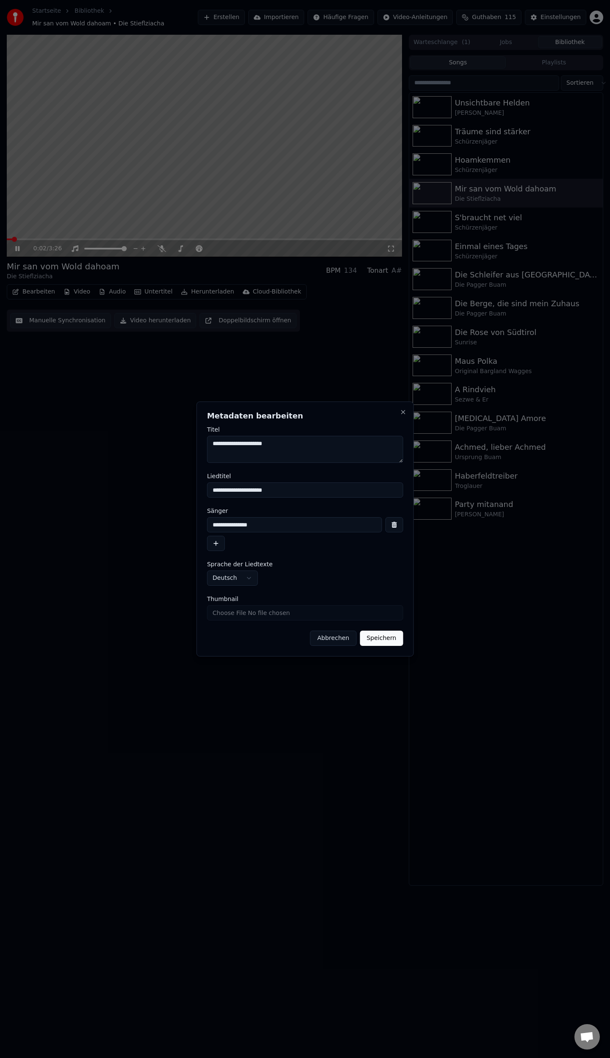
click at [247, 612] on input "Thumbnail" at bounding box center [305, 612] width 196 height 15
type input "**********"
click at [372, 644] on button "Speichern" at bounding box center [381, 638] width 43 height 15
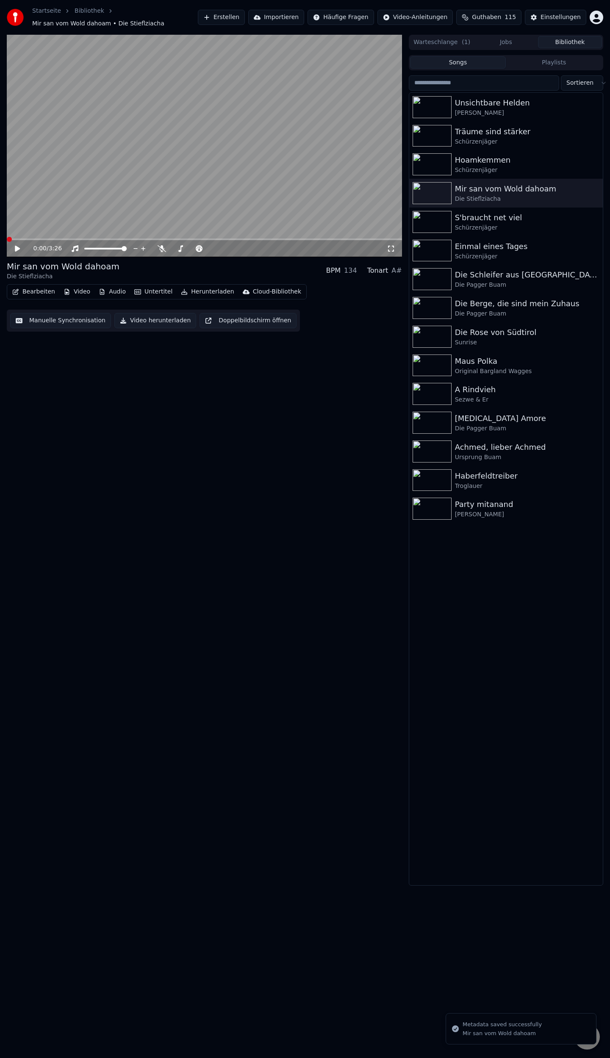
click at [434, 164] on img at bounding box center [432, 164] width 39 height 22
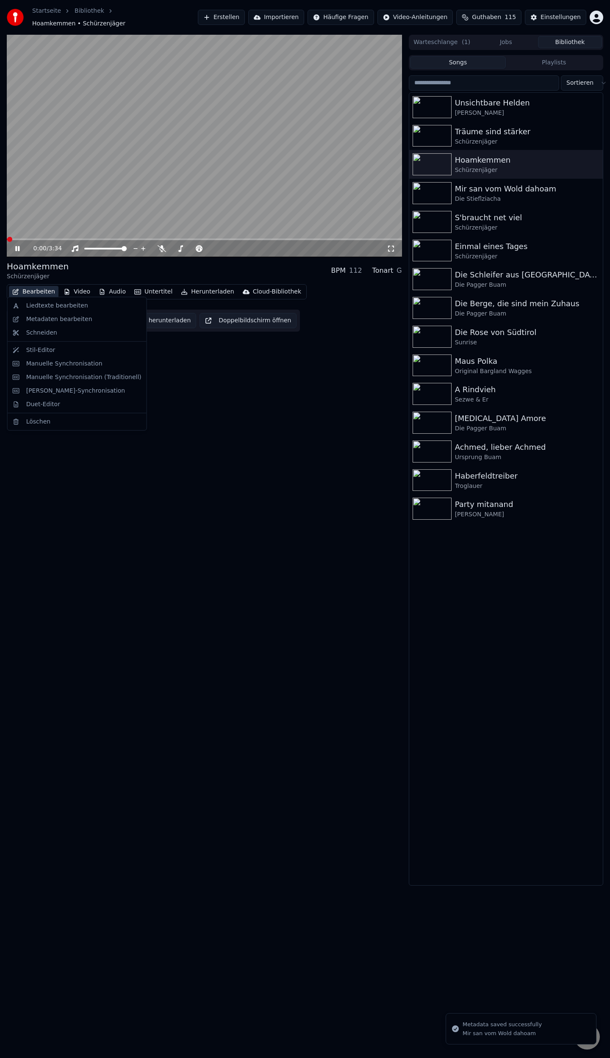
click at [24, 286] on button "Bearbeiten" at bounding box center [34, 292] width 50 height 12
click at [44, 316] on div "Metadaten bearbeiten" at bounding box center [59, 319] width 66 height 8
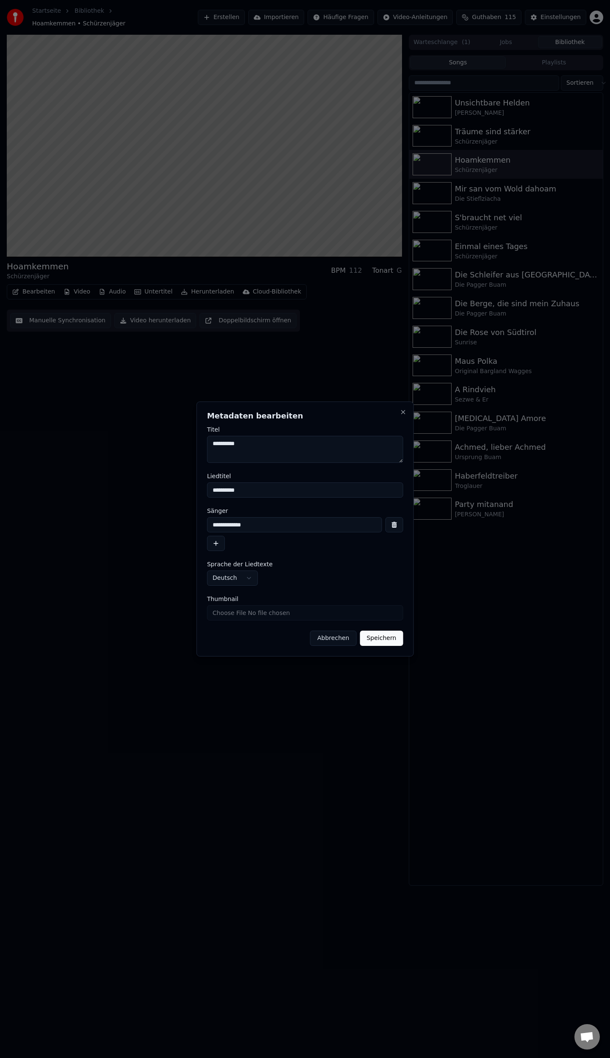
click at [302, 614] on input "Thumbnail" at bounding box center [305, 612] width 196 height 15
type input "**********"
drag, startPoint x: 385, startPoint y: 635, endPoint x: 413, endPoint y: 595, distance: 49.0
click at [383, 635] on button "Speichern" at bounding box center [381, 638] width 43 height 15
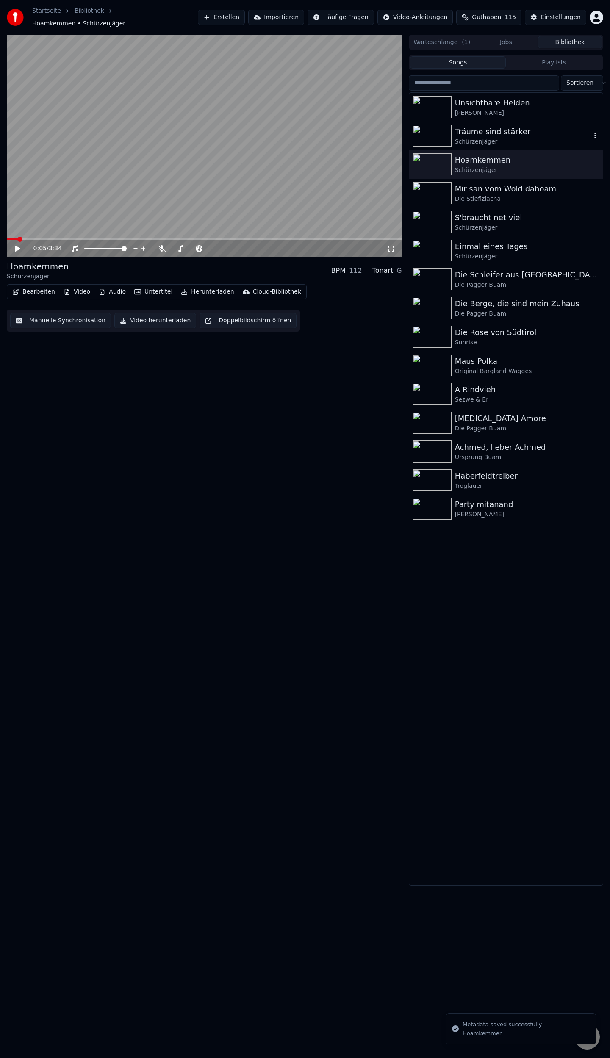
click at [434, 131] on img at bounding box center [432, 136] width 39 height 22
click at [35, 287] on button "Bearbeiten" at bounding box center [34, 292] width 50 height 12
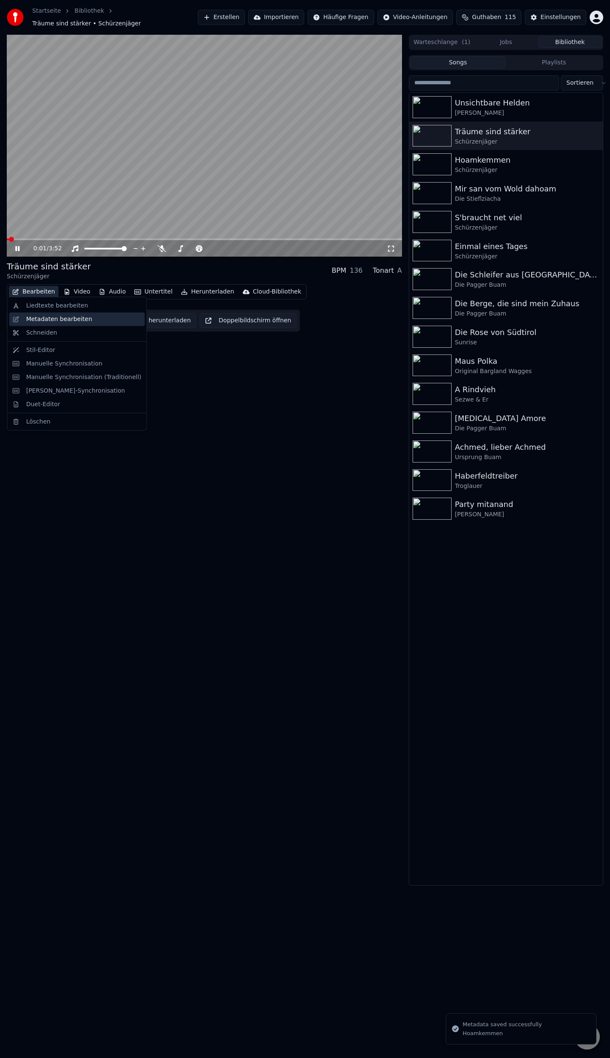
click at [64, 321] on div "Metadaten bearbeiten" at bounding box center [59, 319] width 66 height 8
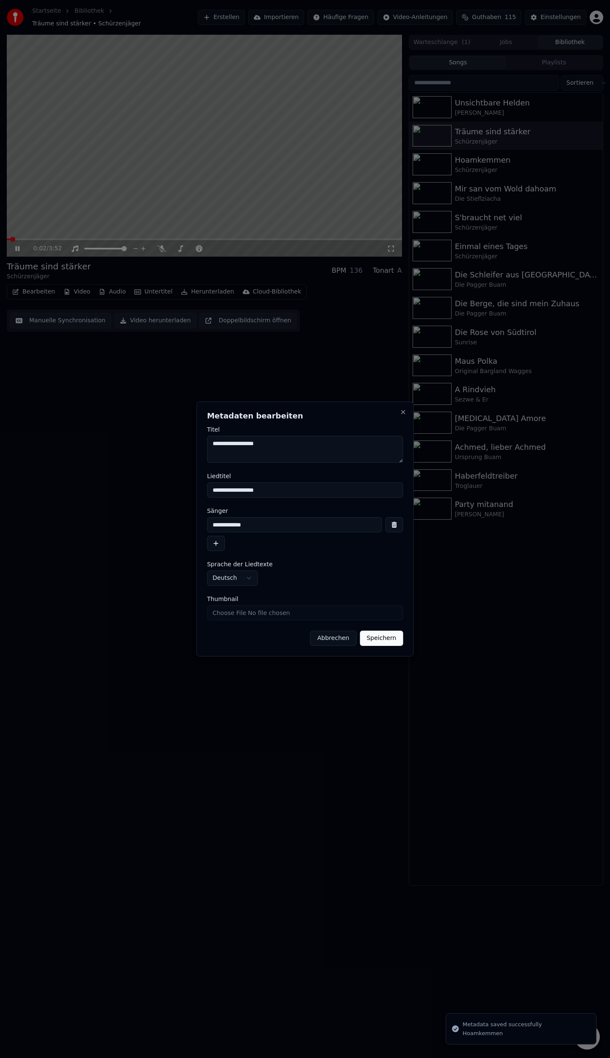
click at [286, 612] on input "Thumbnail" at bounding box center [305, 612] width 196 height 15
type input "**********"
click at [382, 639] on button "Speichern" at bounding box center [381, 638] width 43 height 15
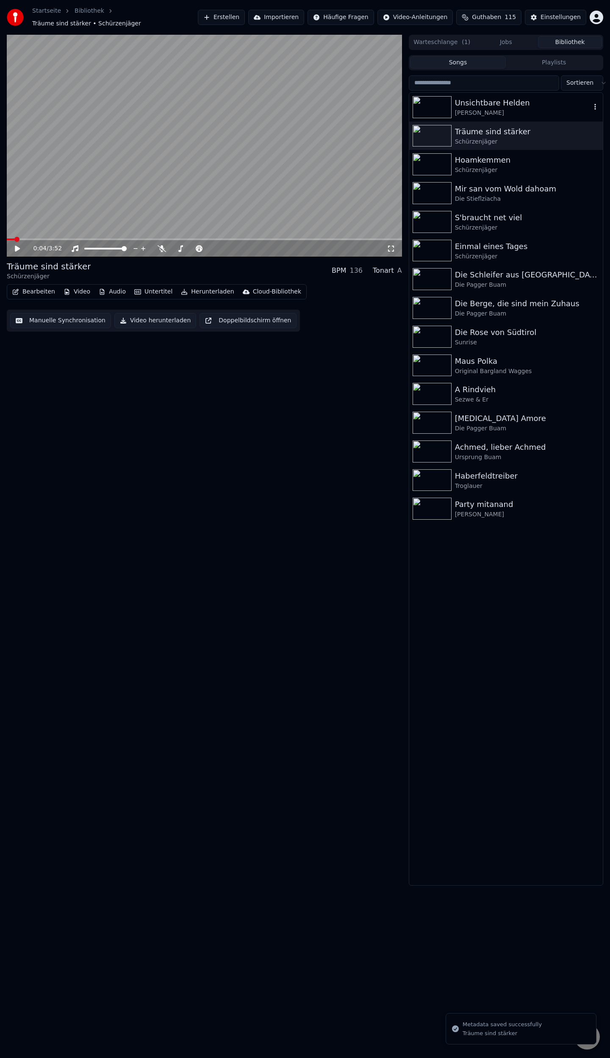
click at [443, 106] on img at bounding box center [432, 107] width 39 height 22
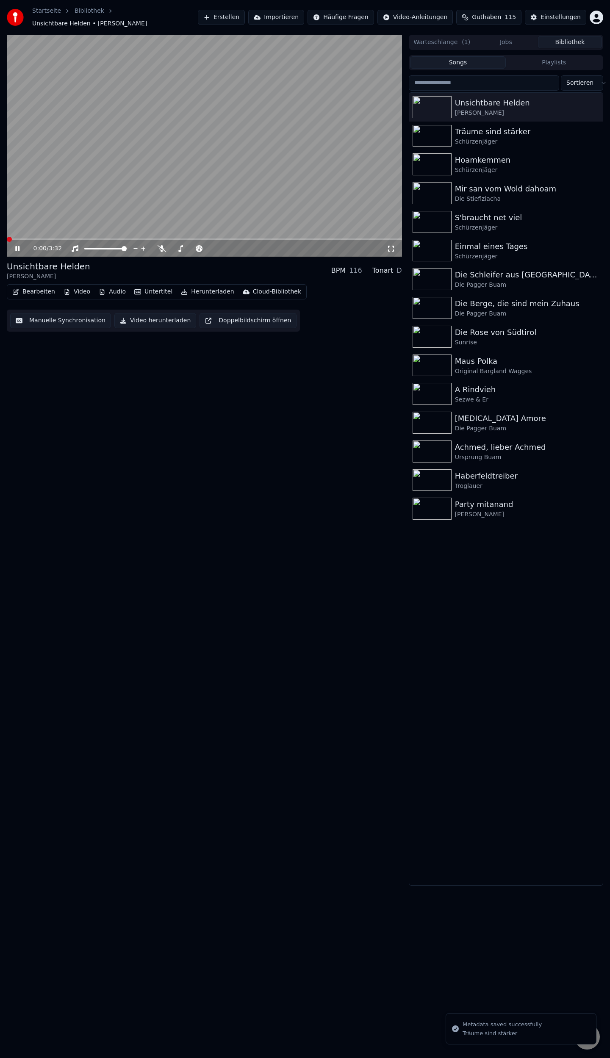
click at [42, 288] on button "Bearbeiten" at bounding box center [34, 292] width 50 height 12
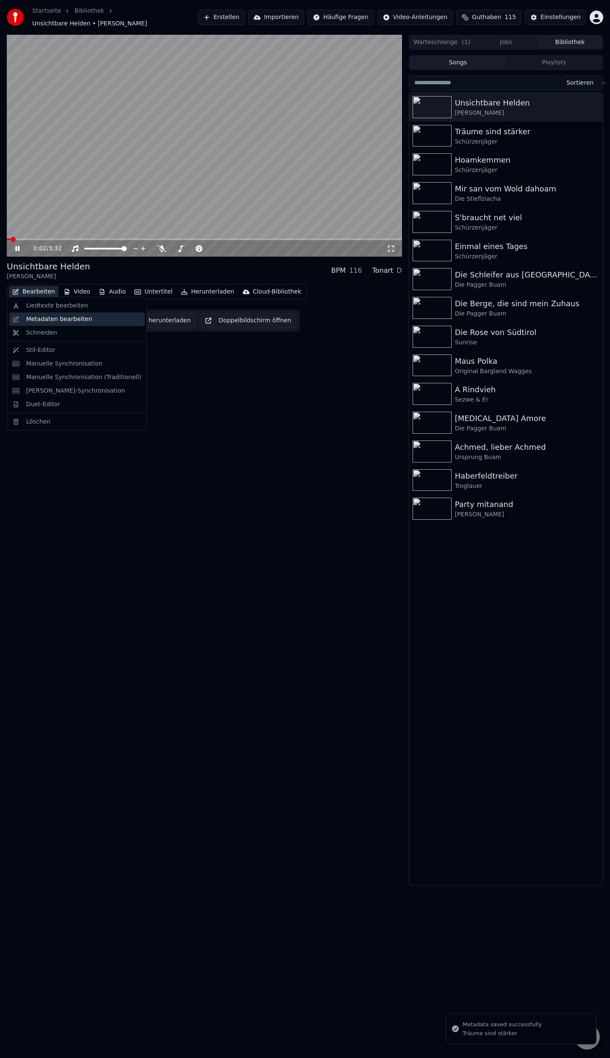
click at [49, 317] on div "Metadaten bearbeiten" at bounding box center [59, 319] width 66 height 8
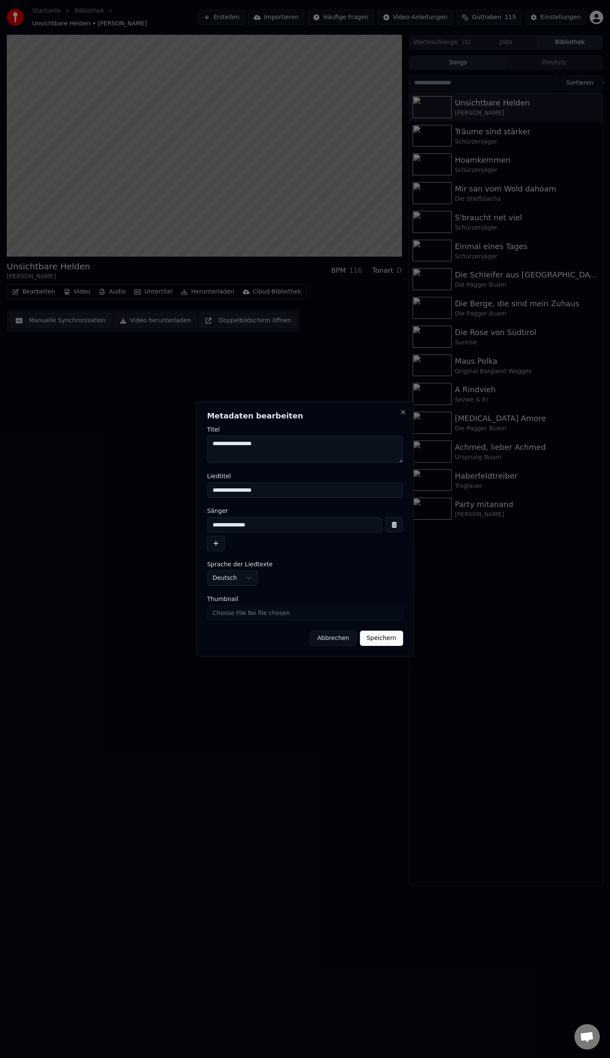
click at [303, 612] on input "Thumbnail" at bounding box center [305, 612] width 196 height 15
type input "**********"
click at [379, 639] on button "Speichern" at bounding box center [381, 638] width 43 height 15
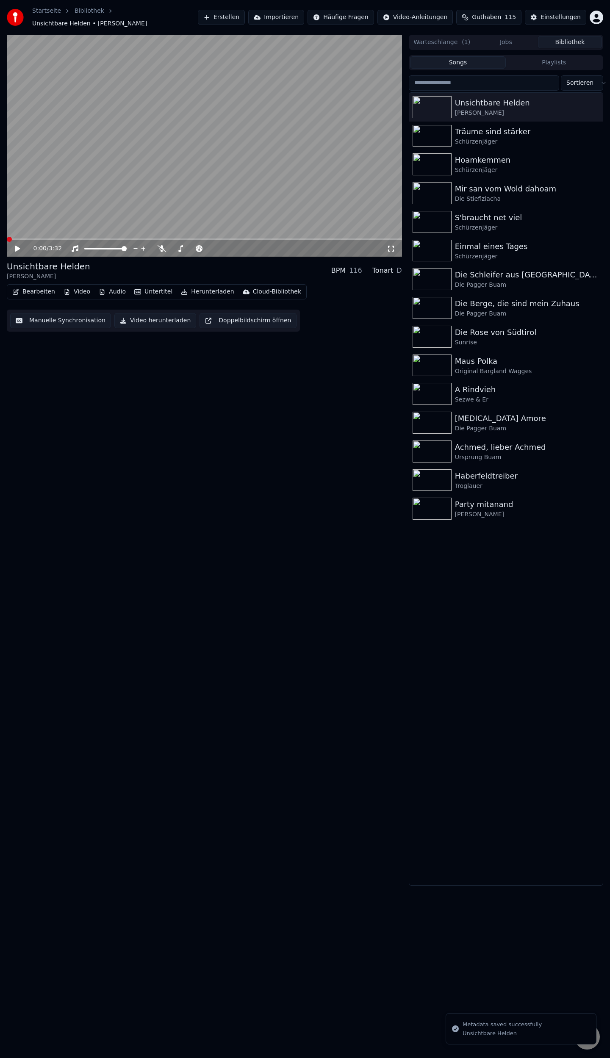
click at [284, 590] on div "0:00 / 3:32 Unsichtbare Helden [PERSON_NAME] BPM 116 Tonart D Bearbeiten Video …" at bounding box center [204, 461] width 395 height 852
click at [480, 138] on div "Schürzenjäger" at bounding box center [523, 142] width 136 height 8
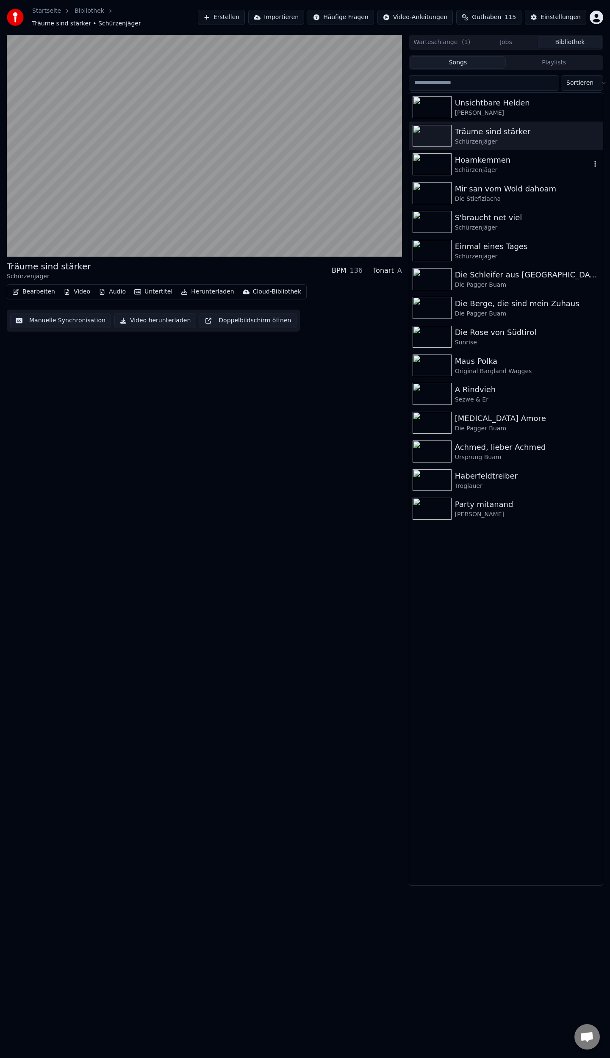
click at [480, 157] on div "Hoamkemmen" at bounding box center [523, 160] width 136 height 12
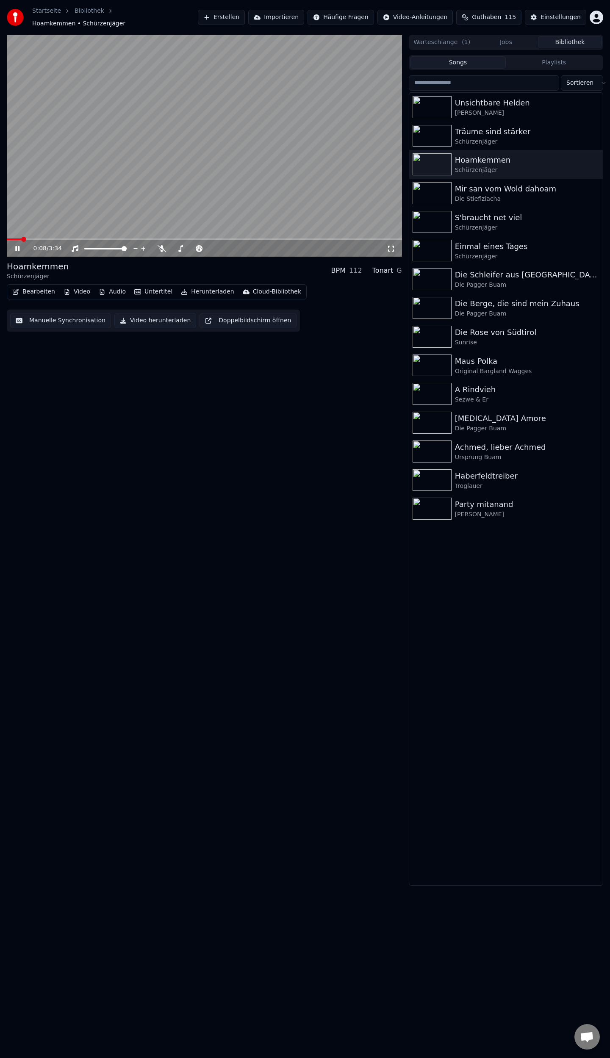
click at [22, 239] on span at bounding box center [204, 240] width 395 height 2
click at [42, 239] on span at bounding box center [204, 240] width 395 height 2
click at [485, 196] on div "Die Stieflziacha" at bounding box center [523, 199] width 136 height 8
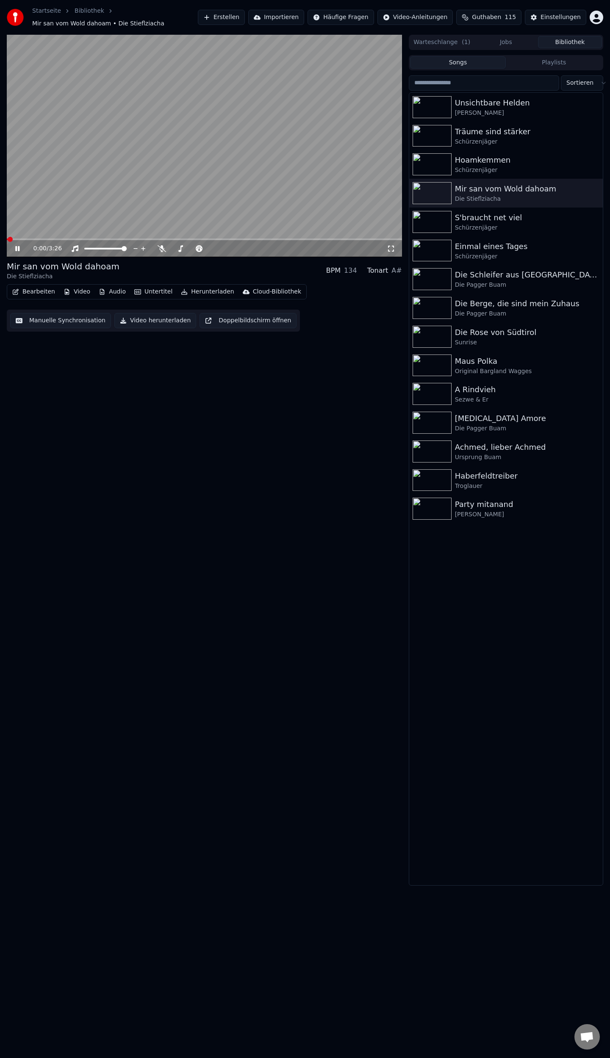
click at [20, 239] on span at bounding box center [204, 240] width 395 height 2
click at [18, 239] on span at bounding box center [12, 240] width 11 height 2
click at [15, 239] on span at bounding box center [12, 240] width 10 height 2
click at [12, 239] on span at bounding box center [10, 240] width 6 height 2
click at [490, 226] on div "Schürzenjäger" at bounding box center [523, 228] width 136 height 8
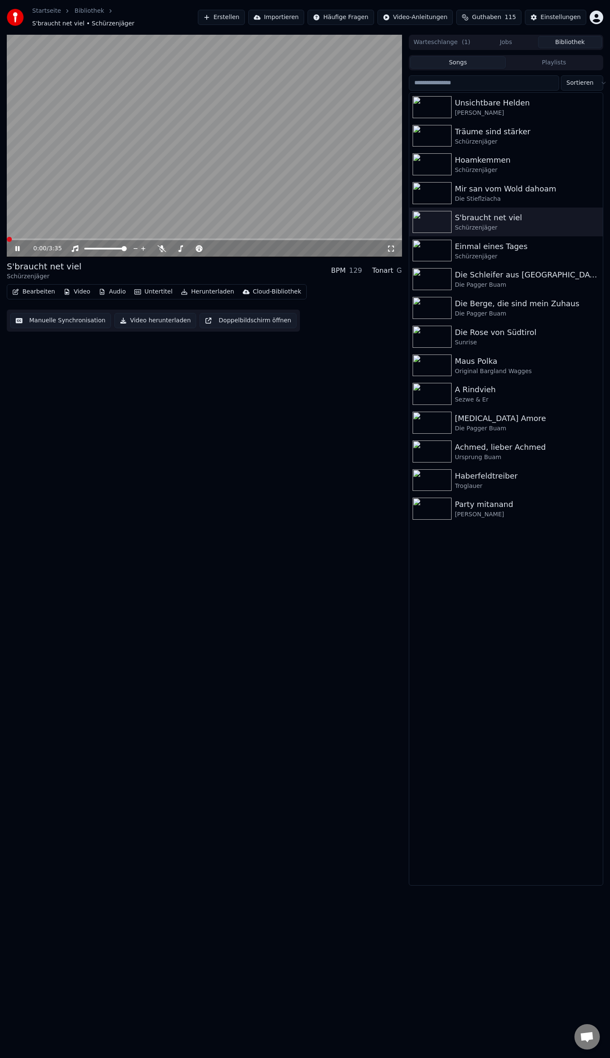
click at [18, 239] on span at bounding box center [204, 240] width 395 height 2
click at [36, 239] on span at bounding box center [204, 240] width 395 height 2
click at [50, 239] on span at bounding box center [204, 240] width 395 height 2
click at [486, 247] on div "Einmal eines Tages" at bounding box center [523, 247] width 136 height 12
click at [24, 239] on span at bounding box center [204, 240] width 395 height 2
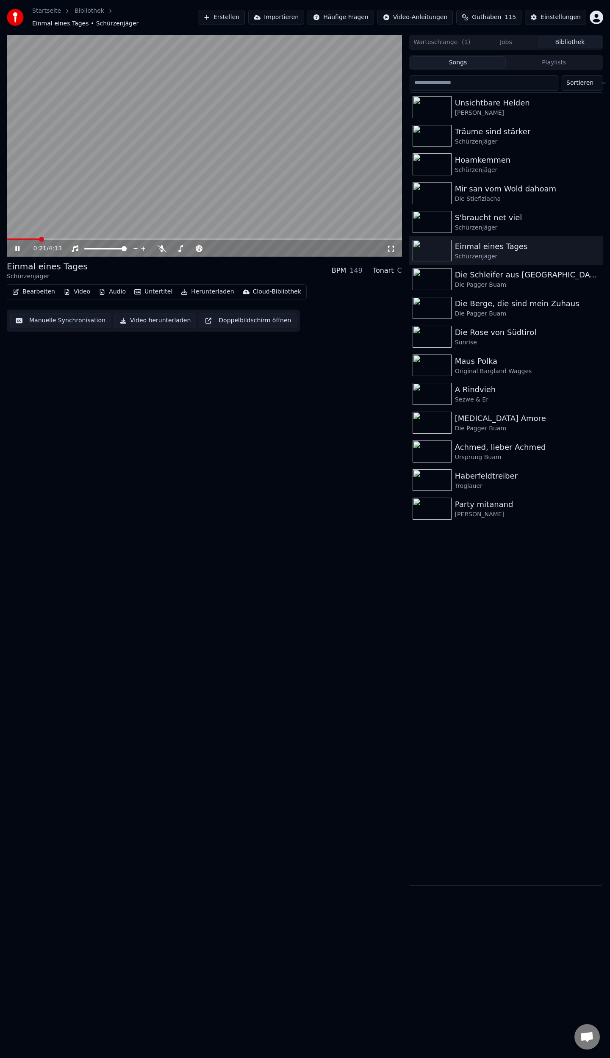
click at [40, 239] on span at bounding box center [204, 240] width 395 height 2
click at [58, 233] on video at bounding box center [204, 146] width 395 height 222
click at [62, 239] on span at bounding box center [204, 240] width 395 height 2
click at [466, 384] on div "A Rindvieh" at bounding box center [523, 390] width 136 height 12
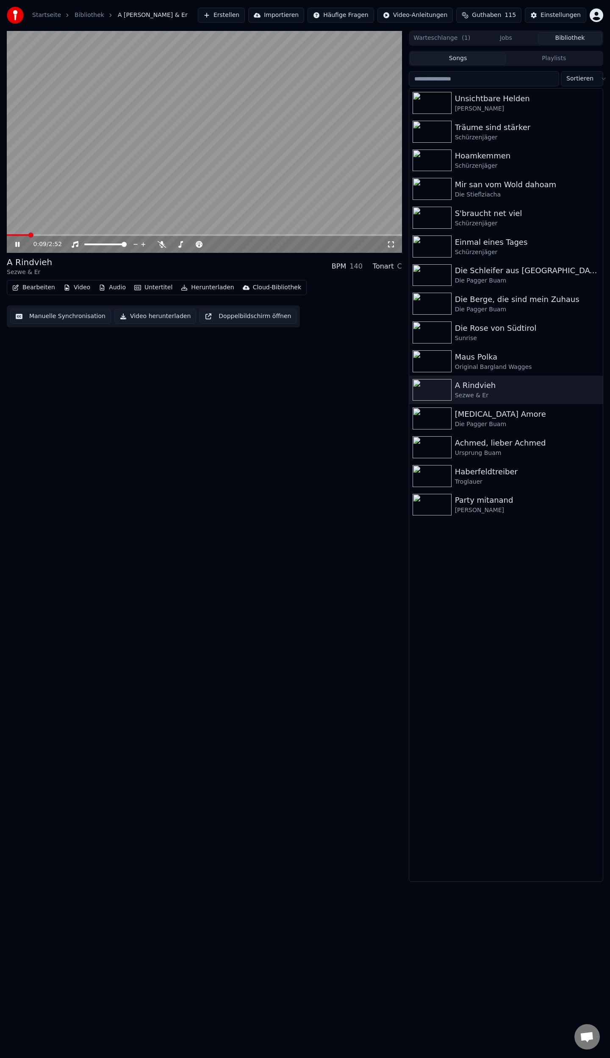
click at [191, 284] on button "Herunterladen" at bounding box center [208, 288] width 60 height 12
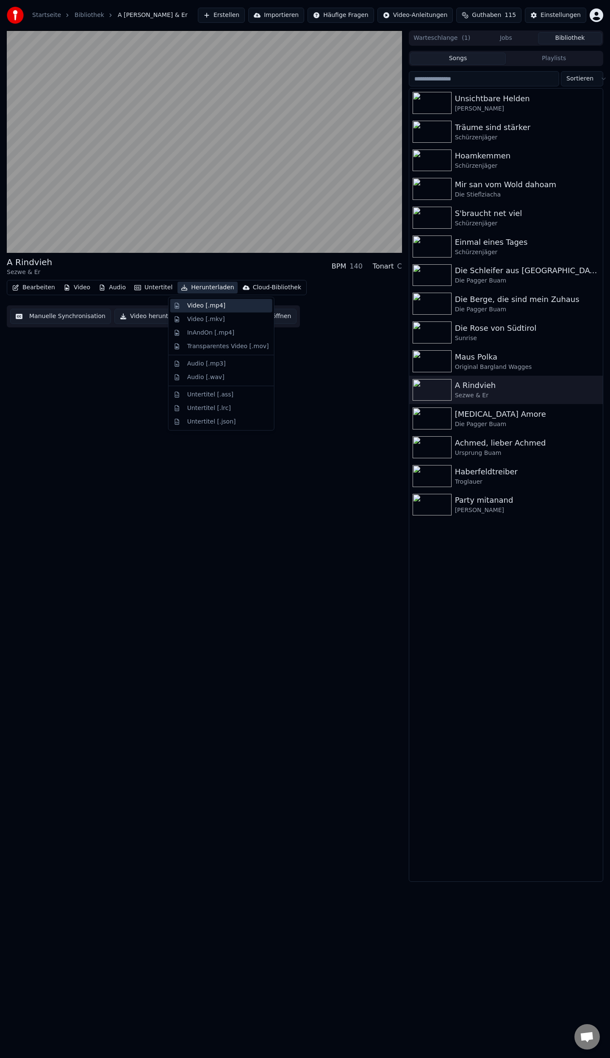
click at [200, 305] on div "Video [.mp4]" at bounding box center [206, 306] width 38 height 8
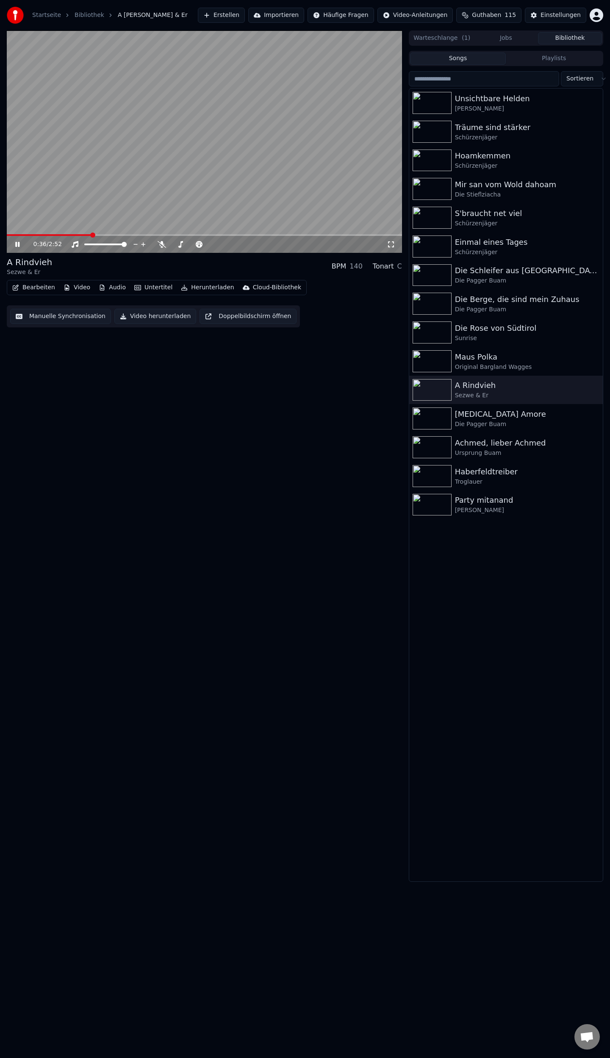
click at [566, 39] on button "Bibliothek" at bounding box center [570, 38] width 64 height 12
click at [473, 451] on div "Ursprung Buam" at bounding box center [523, 453] width 136 height 8
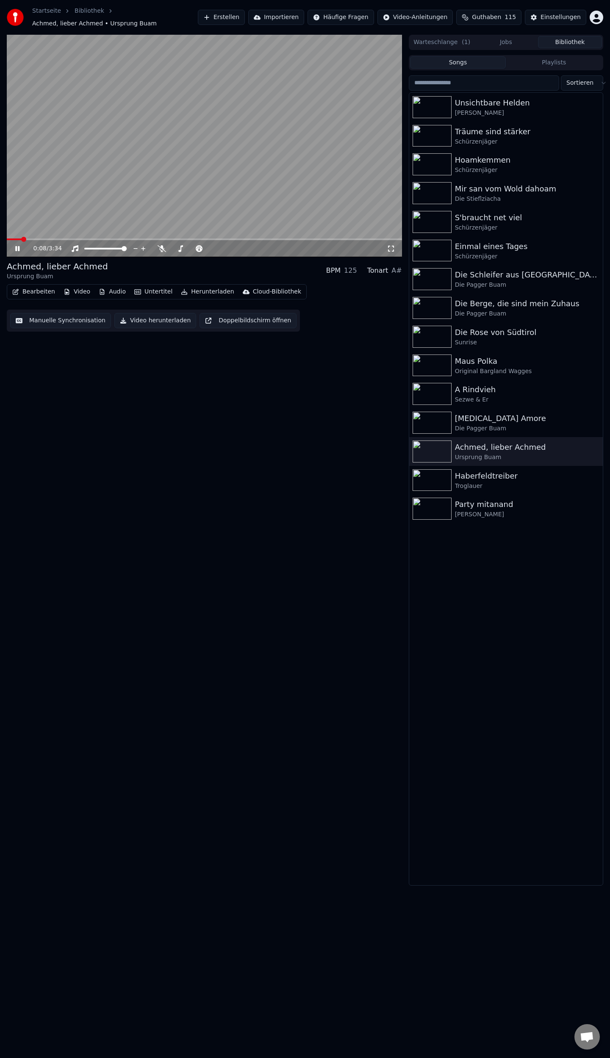
click at [20, 239] on span at bounding box center [204, 240] width 395 height 2
click at [34, 239] on span at bounding box center [204, 240] width 395 height 2
click at [200, 288] on button "Herunterladen" at bounding box center [208, 292] width 60 height 12
click at [212, 305] on div "Video [.mp4]" at bounding box center [206, 306] width 38 height 8
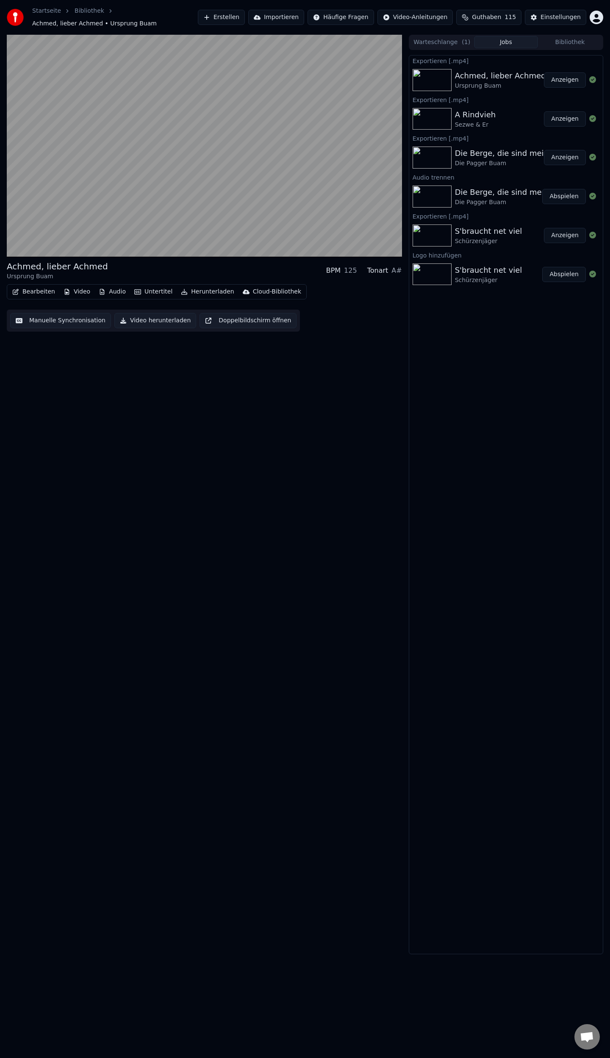
click at [575, 38] on button "Bibliothek" at bounding box center [570, 42] width 64 height 12
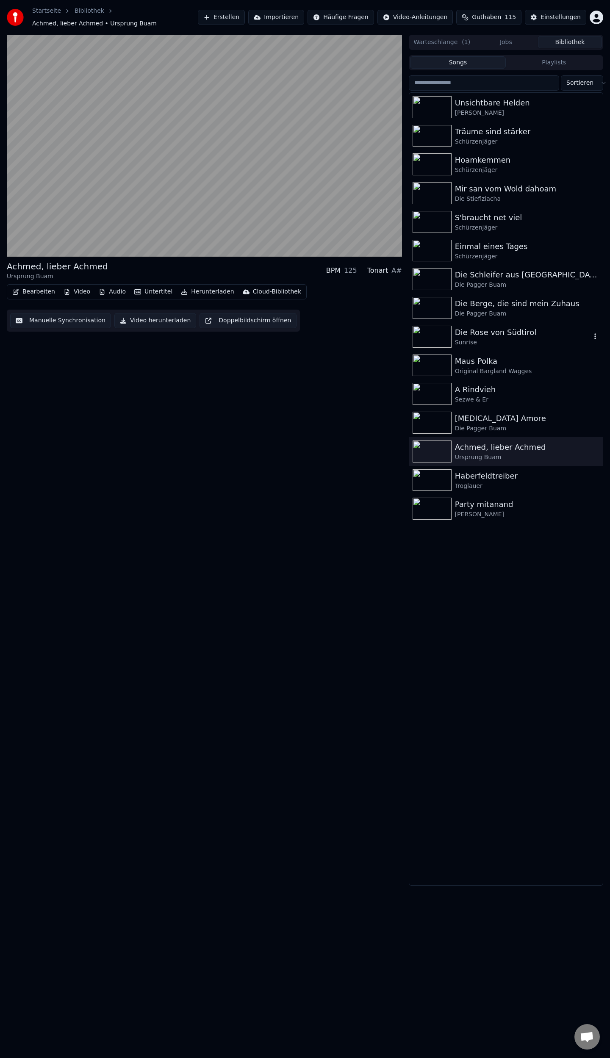
click at [491, 327] on div "Die Rose von Südtirol" at bounding box center [523, 333] width 136 height 12
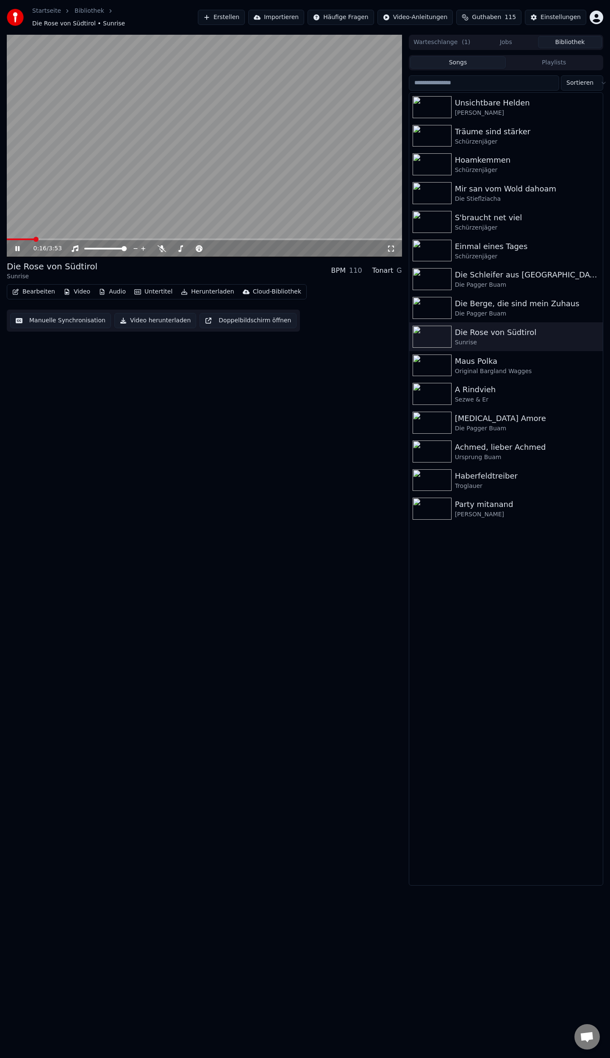
click at [33, 239] on span at bounding box center [204, 240] width 395 height 2
click at [55, 239] on span at bounding box center [204, 240] width 395 height 2
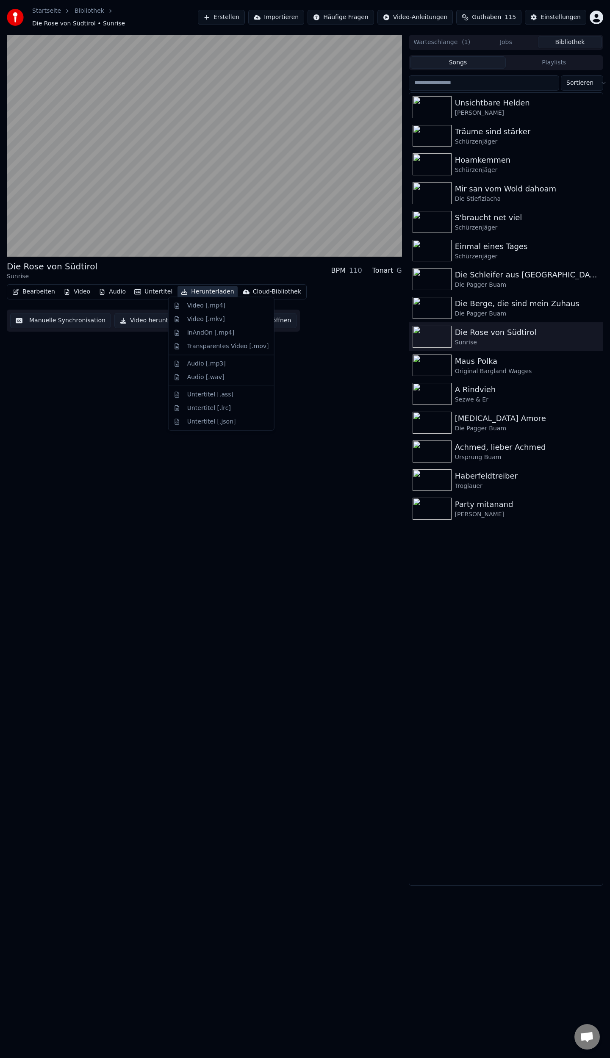
click at [200, 286] on button "Herunterladen" at bounding box center [208, 292] width 60 height 12
click at [204, 306] on div "Video [.mp4]" at bounding box center [206, 306] width 38 height 8
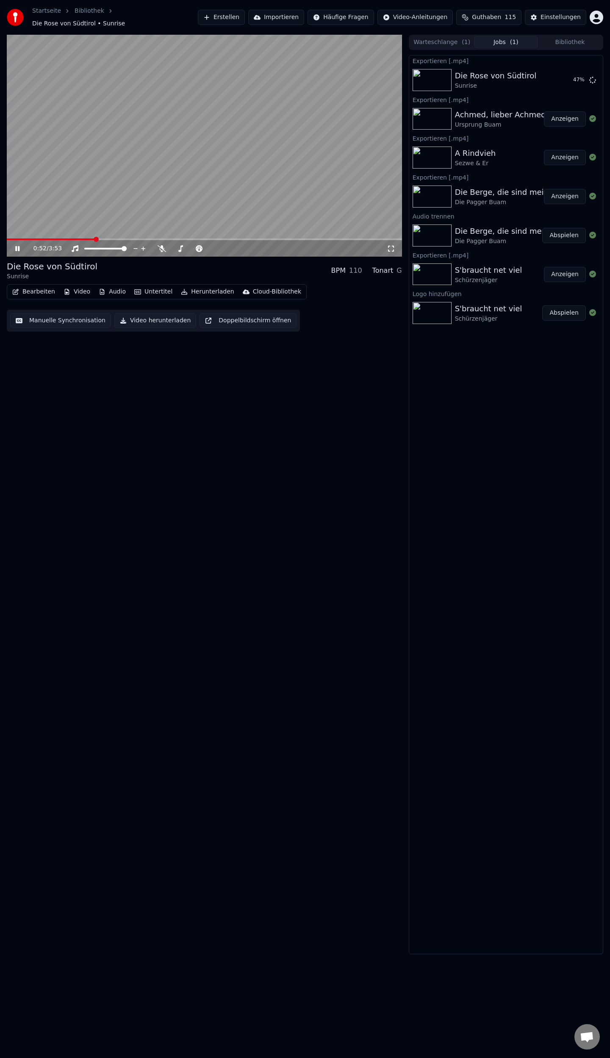
click at [564, 39] on button "Bibliothek" at bounding box center [570, 42] width 64 height 12
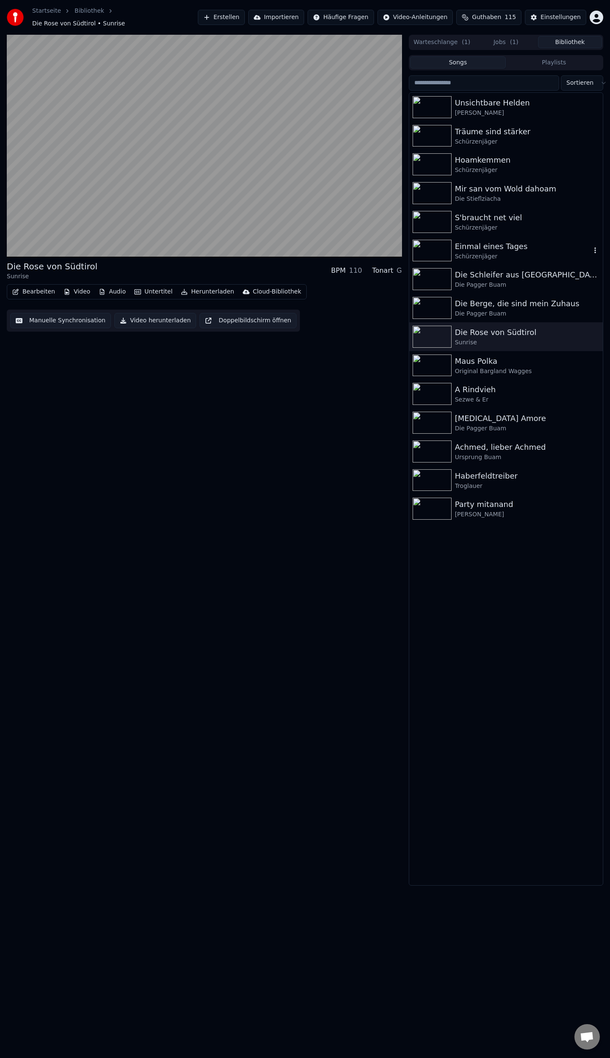
click at [483, 243] on div "Einmal eines Tages" at bounding box center [523, 247] width 136 height 12
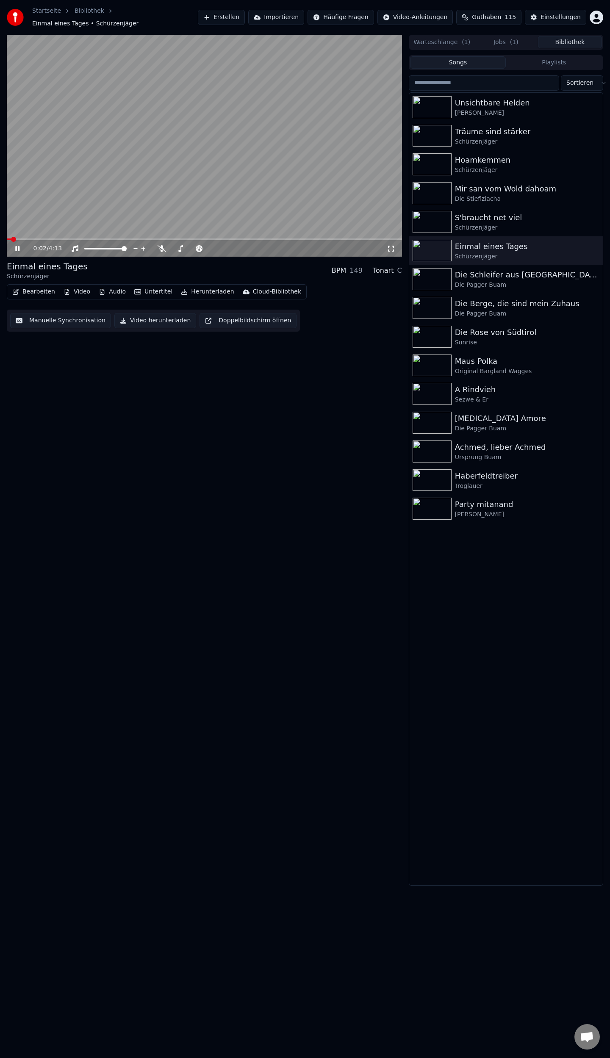
click at [24, 239] on span at bounding box center [204, 240] width 395 height 2
click at [20, 239] on span at bounding box center [17, 240] width 21 height 2
click at [18, 239] on span at bounding box center [12, 240] width 11 height 2
click at [16, 239] on span at bounding box center [13, 240] width 12 height 2
click at [13, 239] on span at bounding box center [12, 240] width 10 height 2
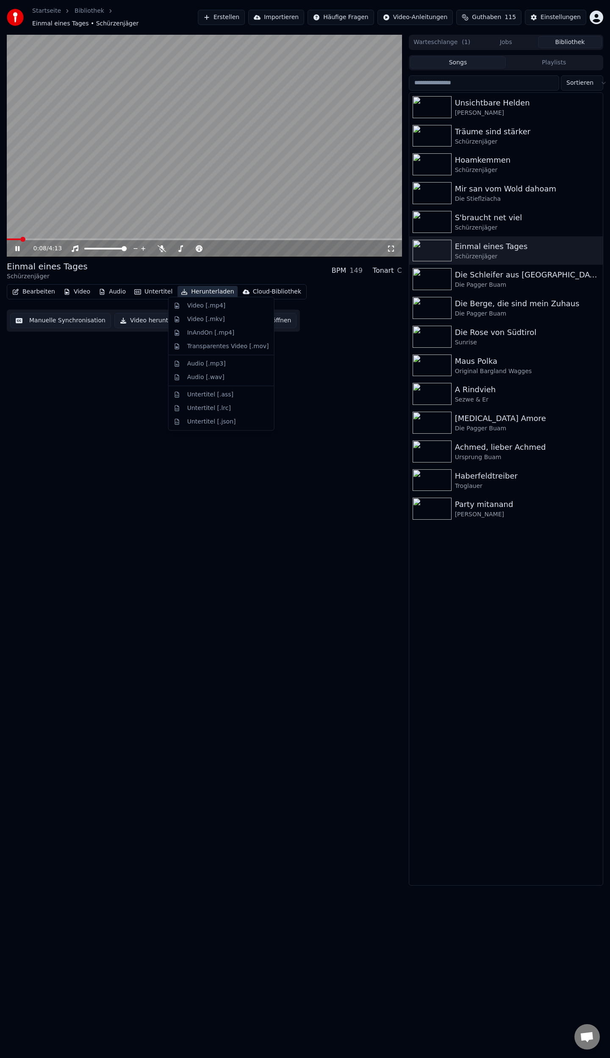
click at [193, 289] on button "Herunterladen" at bounding box center [208, 292] width 60 height 12
click at [203, 303] on div "Video [.mp4]" at bounding box center [206, 306] width 38 height 8
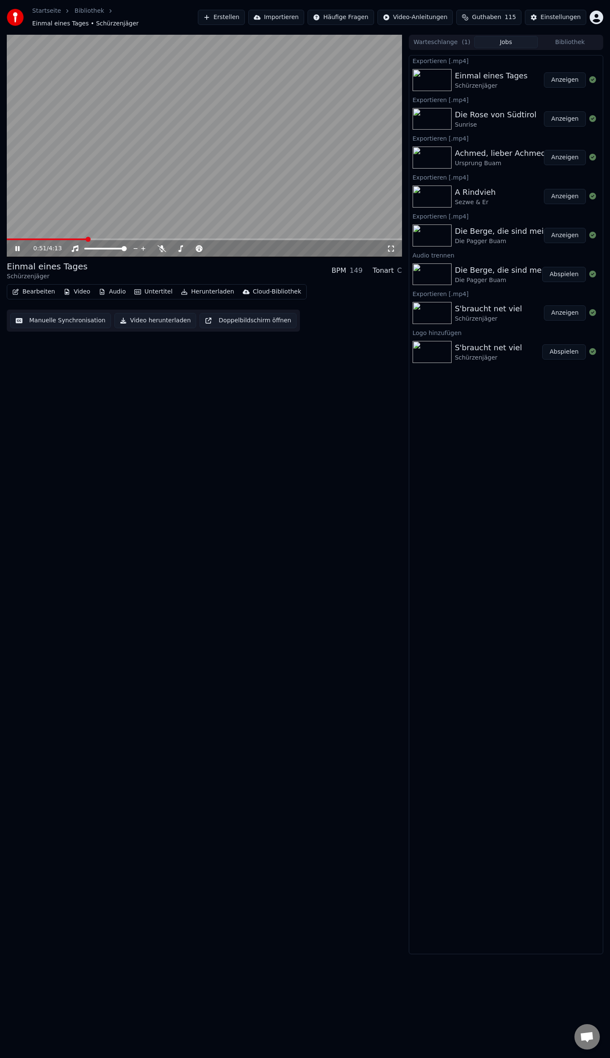
click at [569, 38] on button "Bibliothek" at bounding box center [570, 42] width 64 height 12
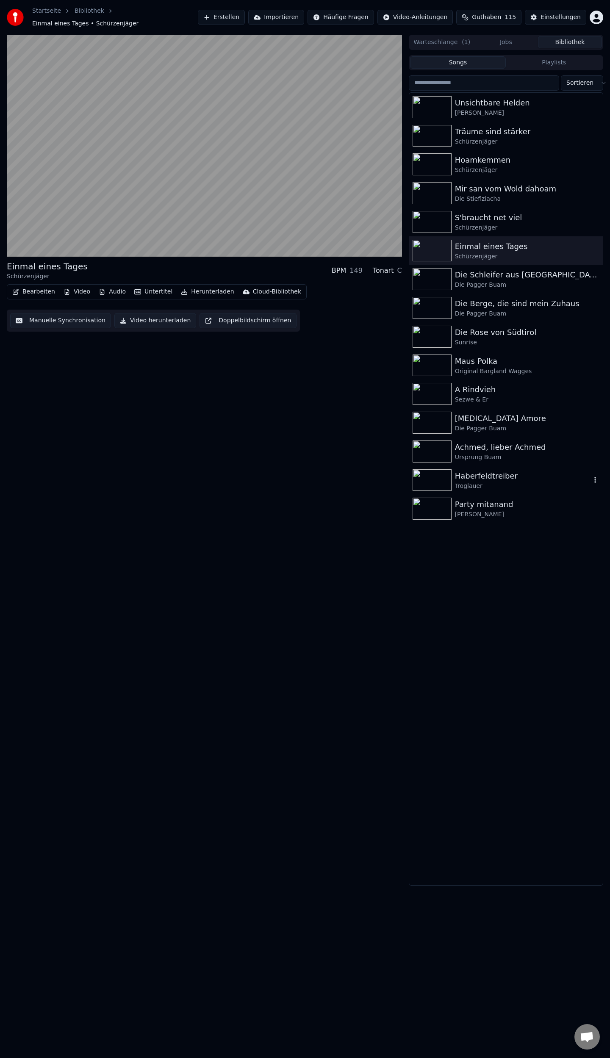
click at [449, 471] on img at bounding box center [432, 480] width 39 height 22
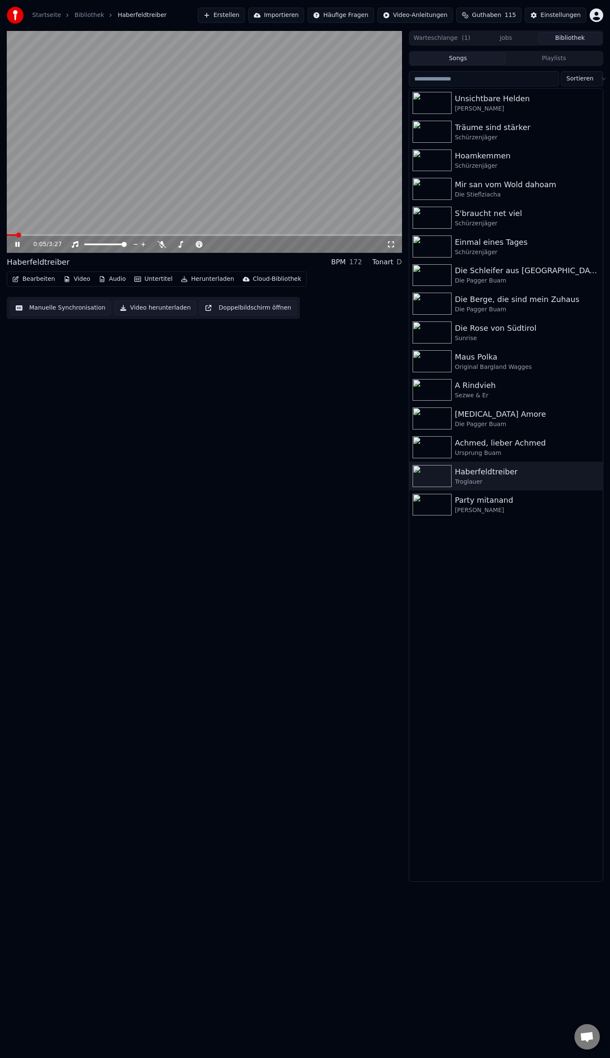
click at [17, 236] on span at bounding box center [204, 235] width 395 height 2
click at [207, 277] on button "Herunterladen" at bounding box center [208, 279] width 60 height 12
click at [213, 298] on div "Video [.mp4]" at bounding box center [206, 297] width 38 height 8
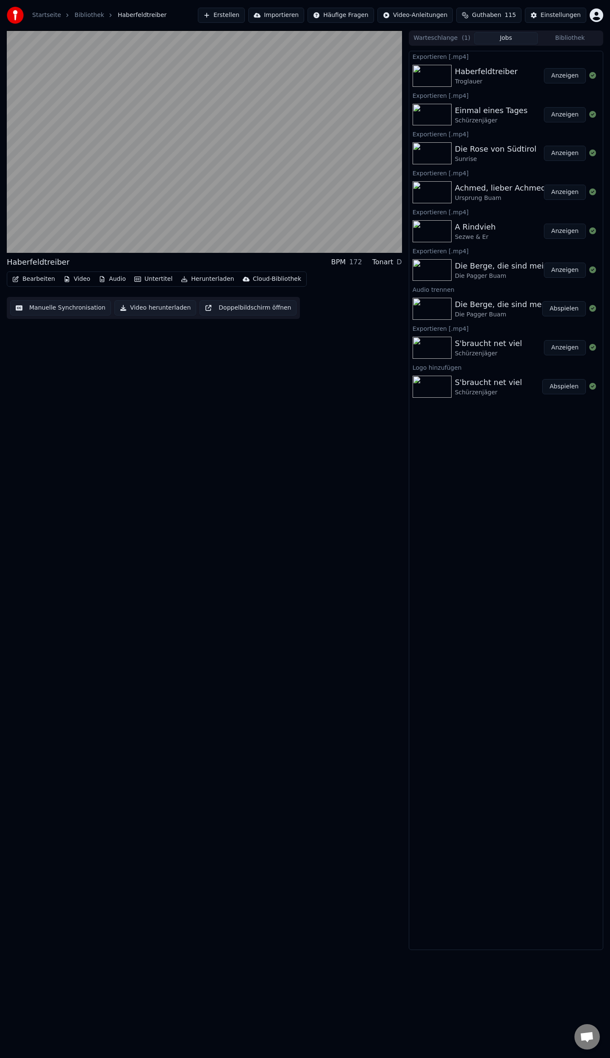
click at [563, 42] on button "Bibliothek" at bounding box center [570, 38] width 64 height 12
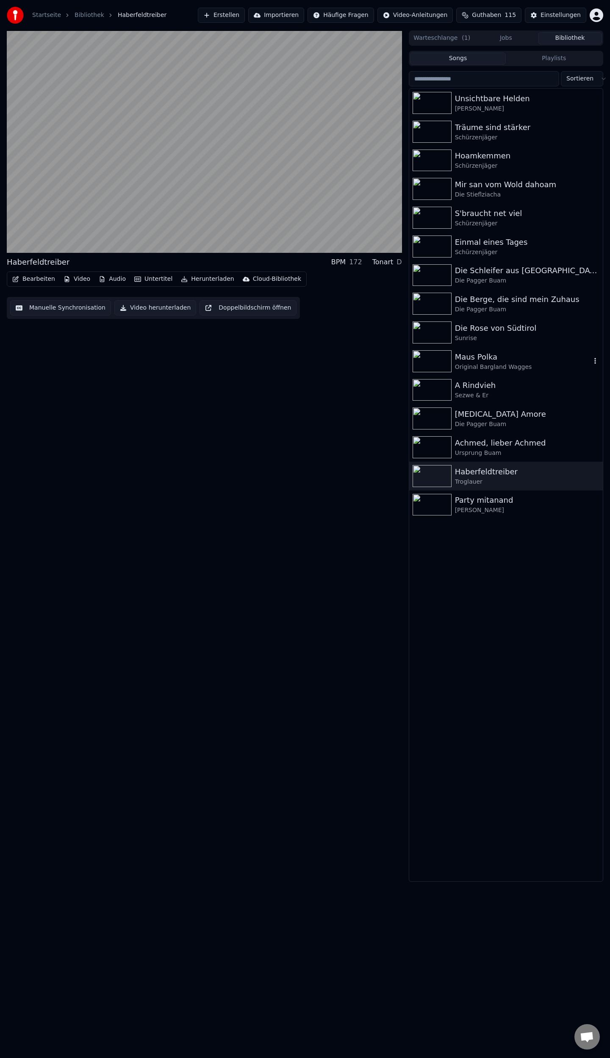
click at [481, 363] on div "Maus Polka Original Bargland Wagges" at bounding box center [523, 361] width 136 height 20
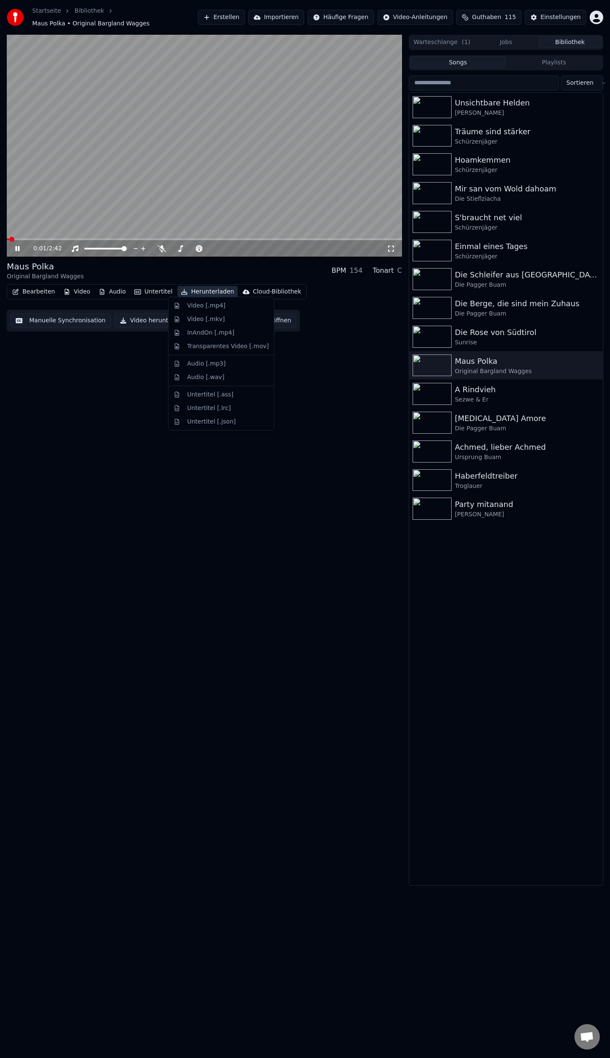
click at [192, 288] on button "Herunterladen" at bounding box center [208, 292] width 60 height 12
click at [203, 306] on div "Video [.mp4]" at bounding box center [206, 306] width 38 height 8
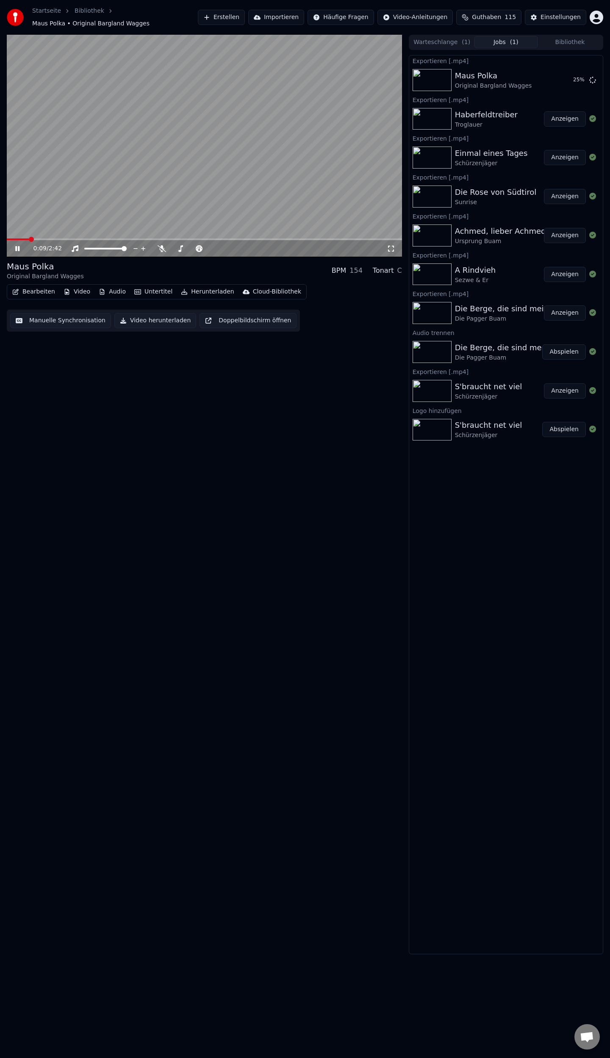
click at [579, 39] on button "Bibliothek" at bounding box center [570, 42] width 64 height 12
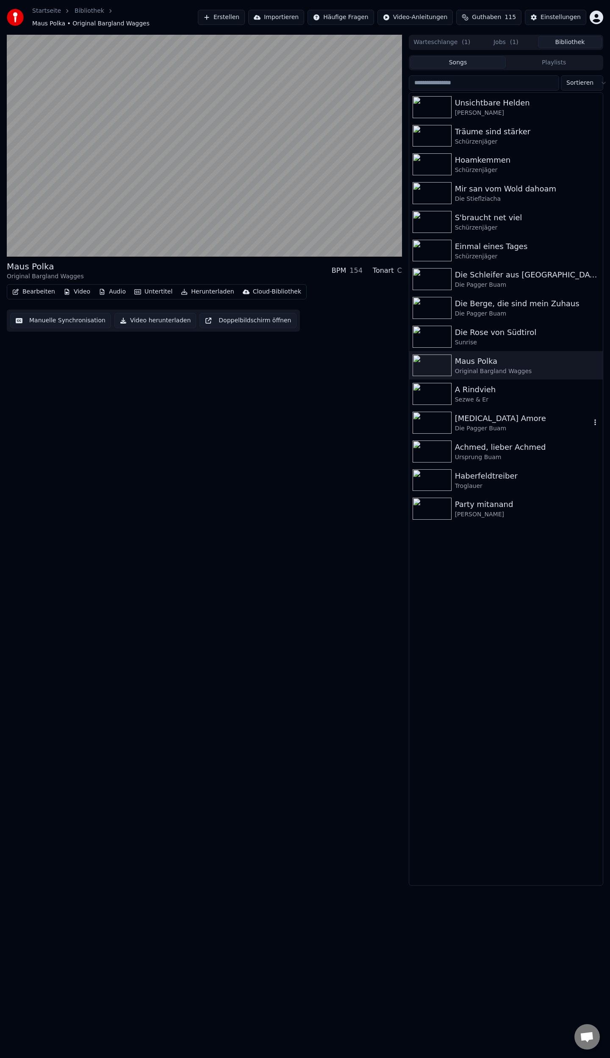
click at [490, 419] on div "[MEDICAL_DATA] Amore" at bounding box center [523, 419] width 136 height 12
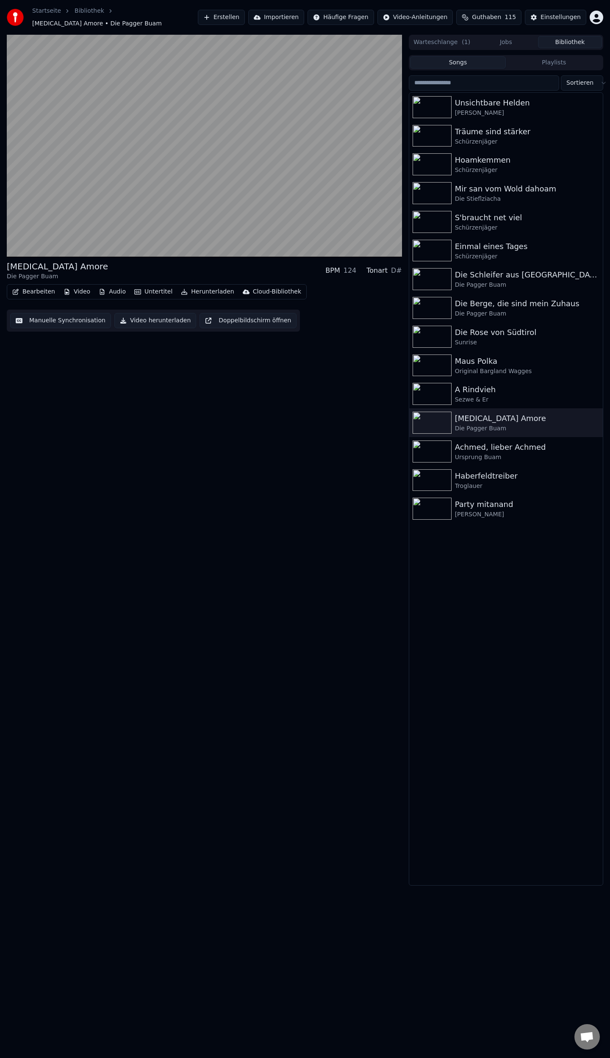
click at [199, 286] on button "Herunterladen" at bounding box center [208, 292] width 60 height 12
click at [202, 302] on div "Video [.mp4]" at bounding box center [206, 306] width 38 height 8
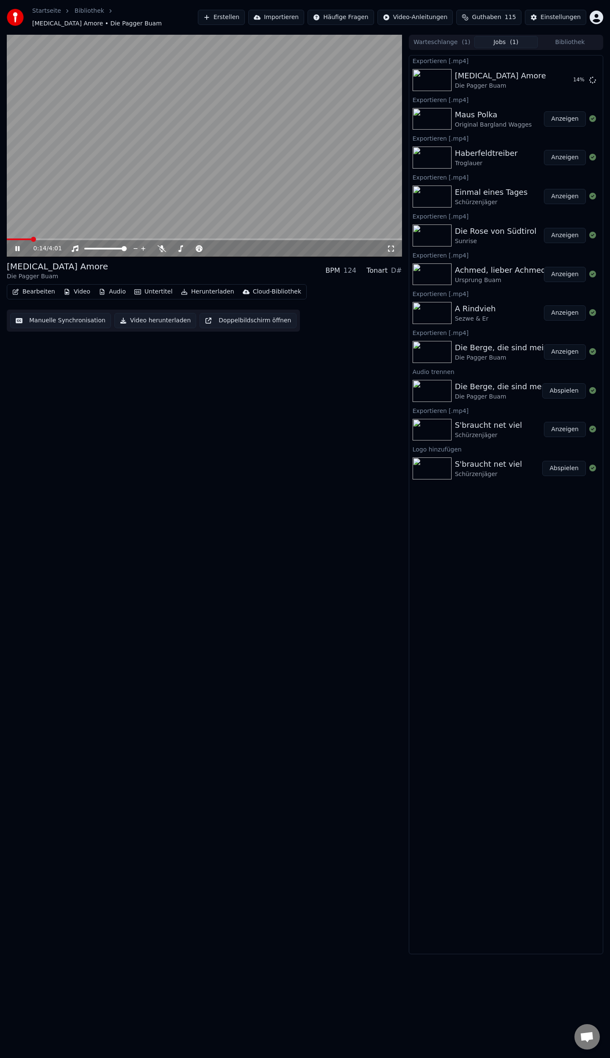
click at [566, 39] on button "Bibliothek" at bounding box center [570, 42] width 64 height 12
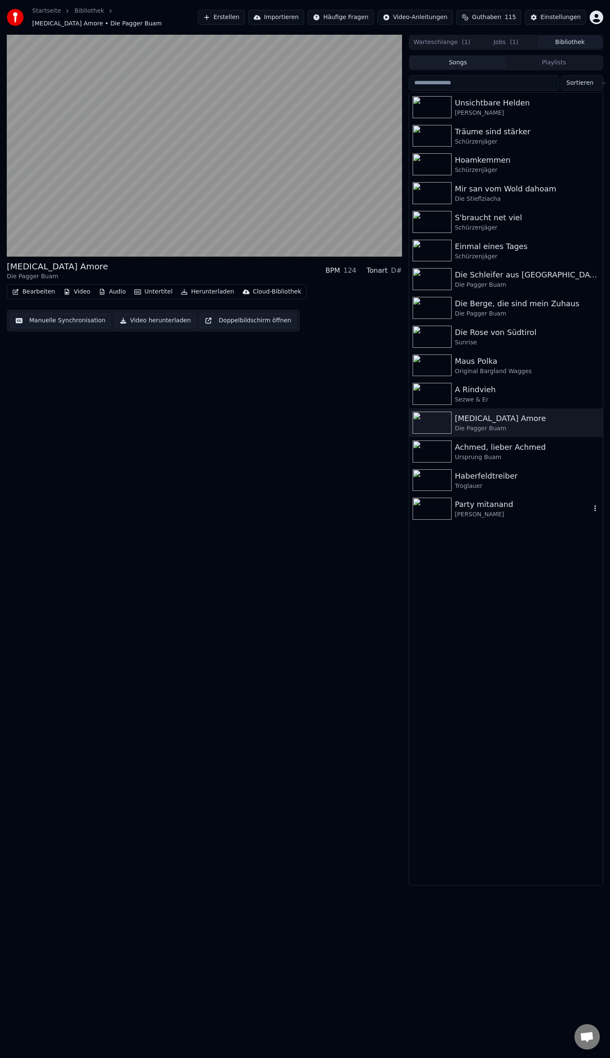
drag, startPoint x: 483, startPoint y: 501, endPoint x: 345, endPoint y: 331, distance: 218.9
click at [483, 501] on div "Party mitanand" at bounding box center [523, 505] width 136 height 12
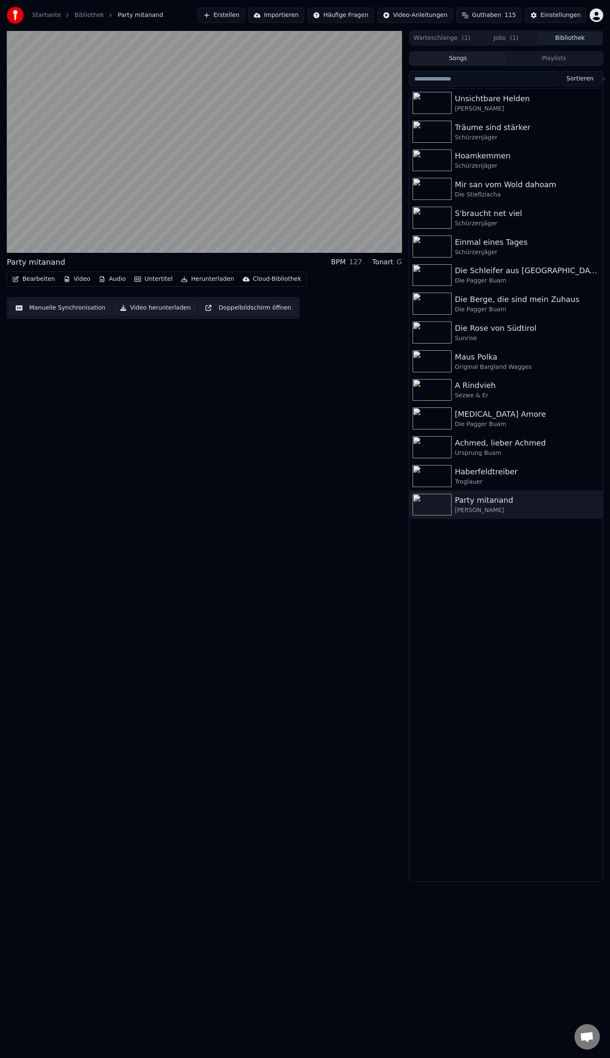
click at [194, 277] on button "Herunterladen" at bounding box center [208, 279] width 60 height 12
click at [217, 295] on div "Video [.mp4]" at bounding box center [206, 297] width 38 height 8
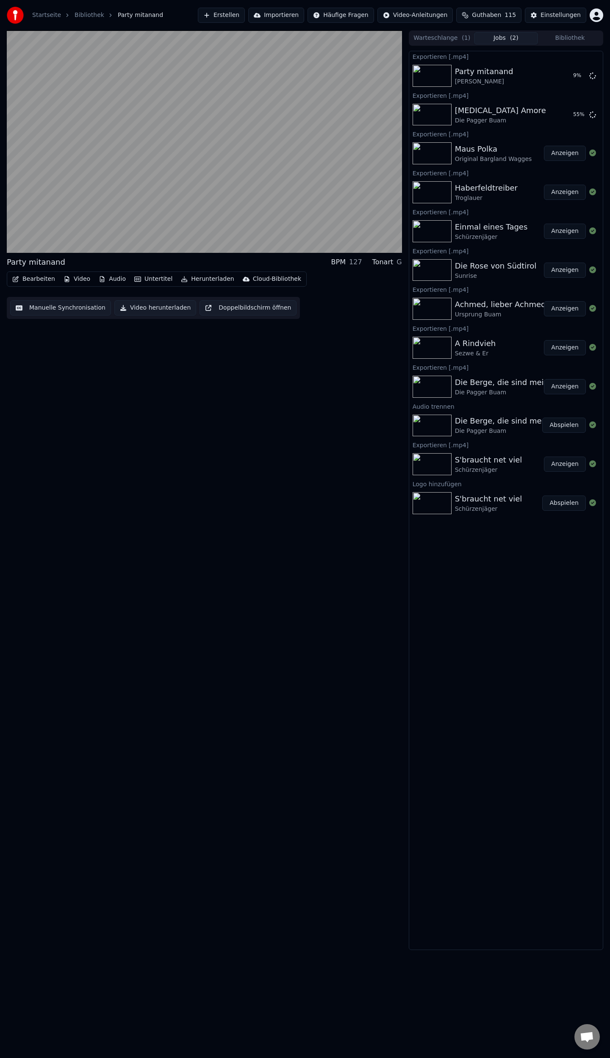
click at [564, 36] on button "Bibliothek" at bounding box center [570, 38] width 64 height 12
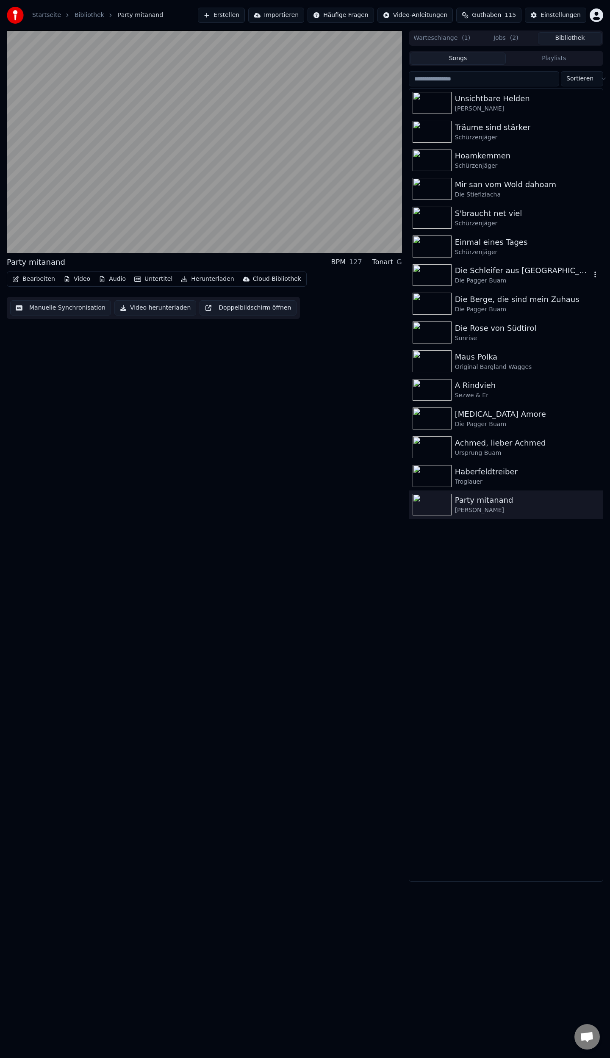
click at [484, 274] on div "Die Schleifer aus [GEOGRAPHIC_DATA]" at bounding box center [523, 271] width 136 height 12
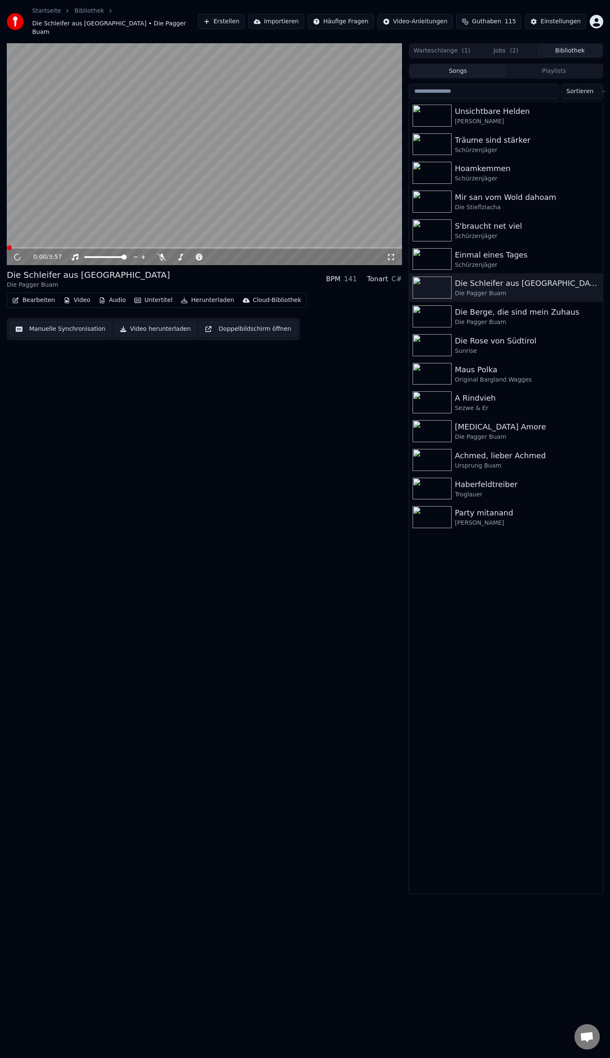
click at [199, 294] on button "Herunterladen" at bounding box center [208, 300] width 60 height 12
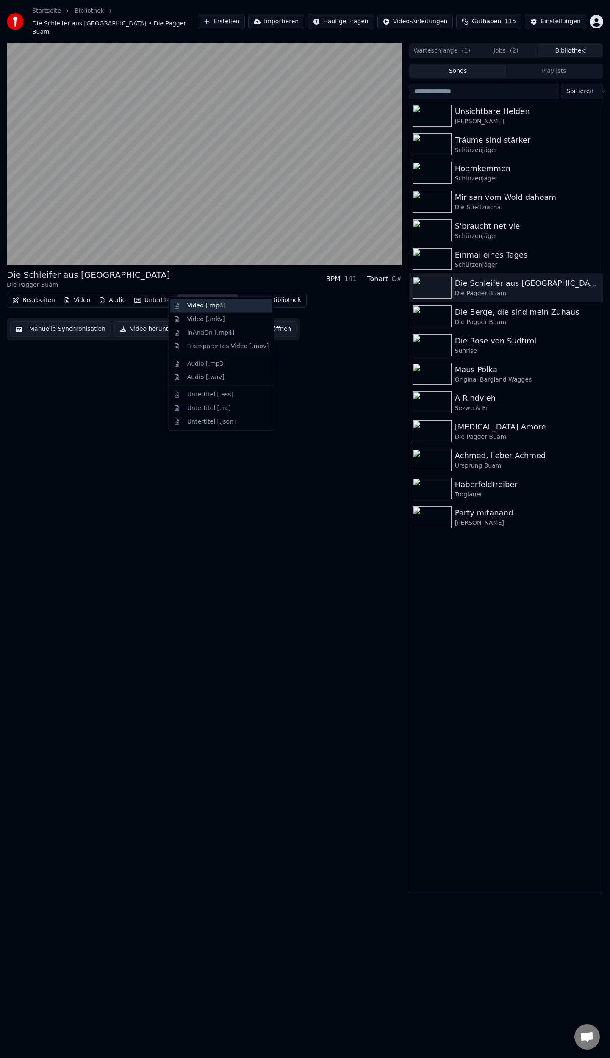
drag, startPoint x: 205, startPoint y: 306, endPoint x: 207, endPoint y: 311, distance: 5.2
click at [205, 307] on div "Video [.mp4]" at bounding box center [206, 306] width 38 height 8
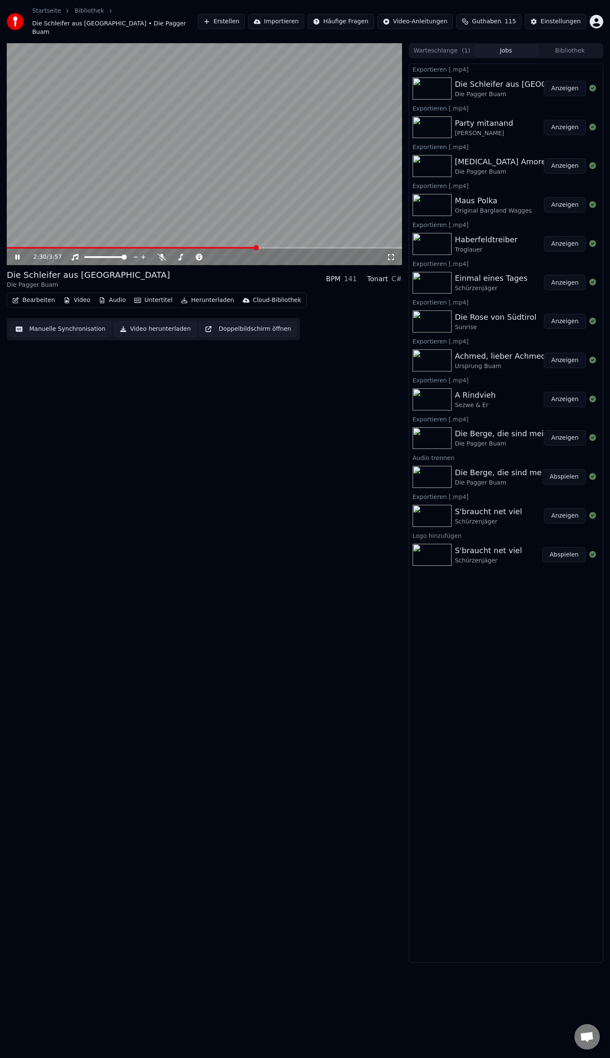
click at [230, 14] on button "Erstellen" at bounding box center [221, 21] width 47 height 15
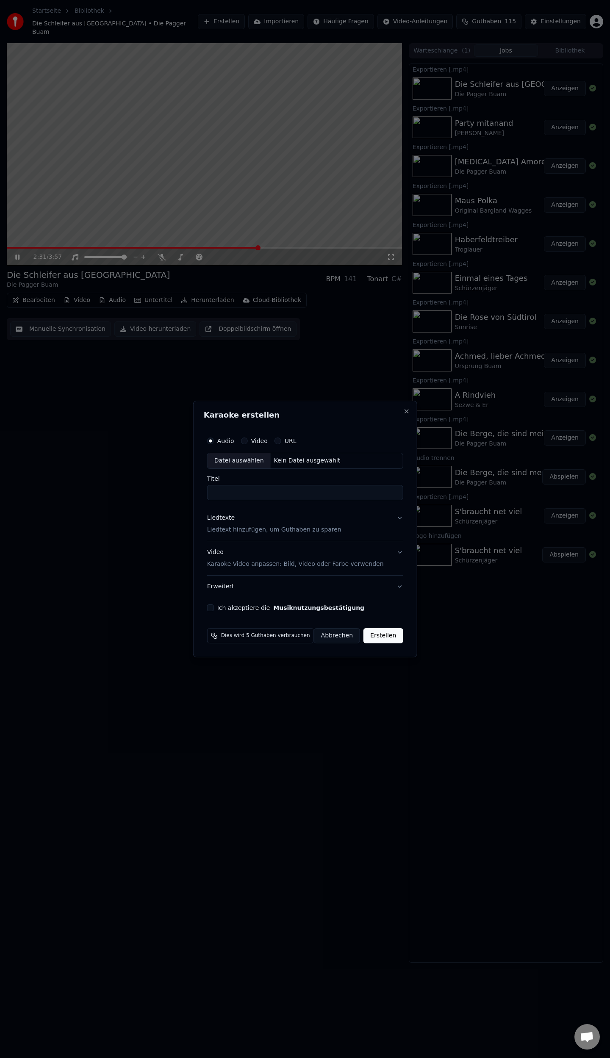
click at [240, 488] on input "Titel" at bounding box center [305, 492] width 196 height 15
click at [298, 461] on div "Kein Datei ausgewählt" at bounding box center [307, 461] width 73 height 8
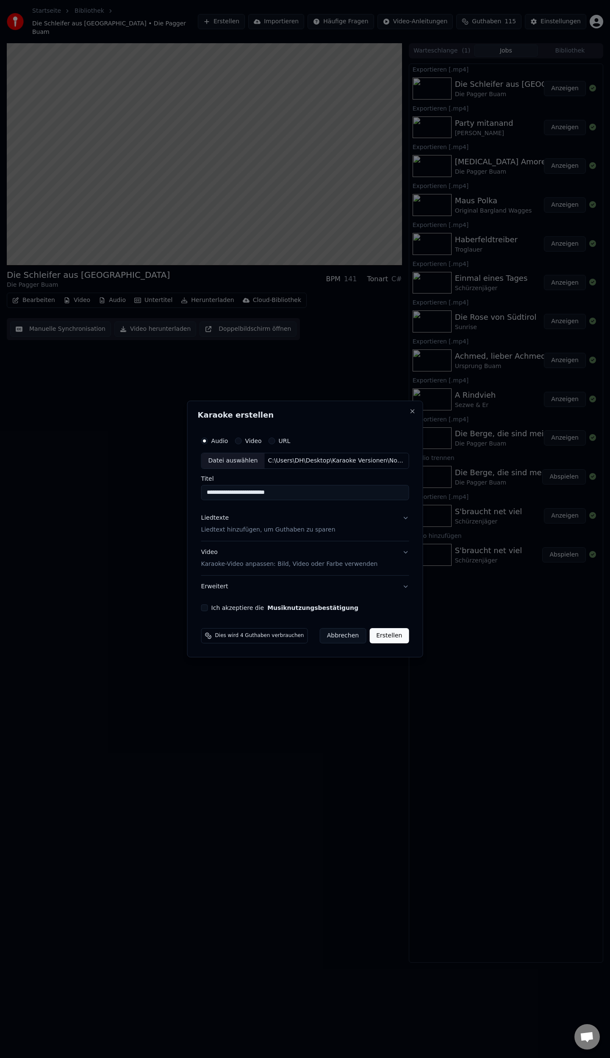
click at [279, 493] on input "**********" at bounding box center [305, 492] width 208 height 15
type input "**********"
click at [217, 531] on p "Liedtext hinzufügen, um Guthaben zu sparen" at bounding box center [268, 530] width 134 height 8
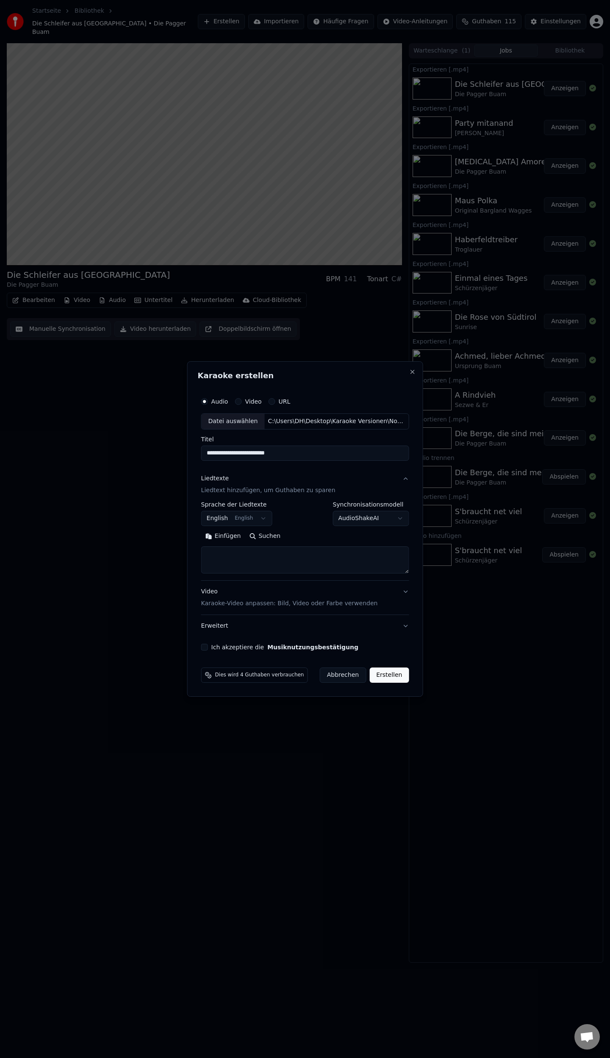
click at [260, 516] on body "Startseite Bibliothek Die Schleifer aus [GEOGRAPHIC_DATA] • Die Pagger Buam Ers…" at bounding box center [305, 529] width 610 height 1058
select select "**"
select select
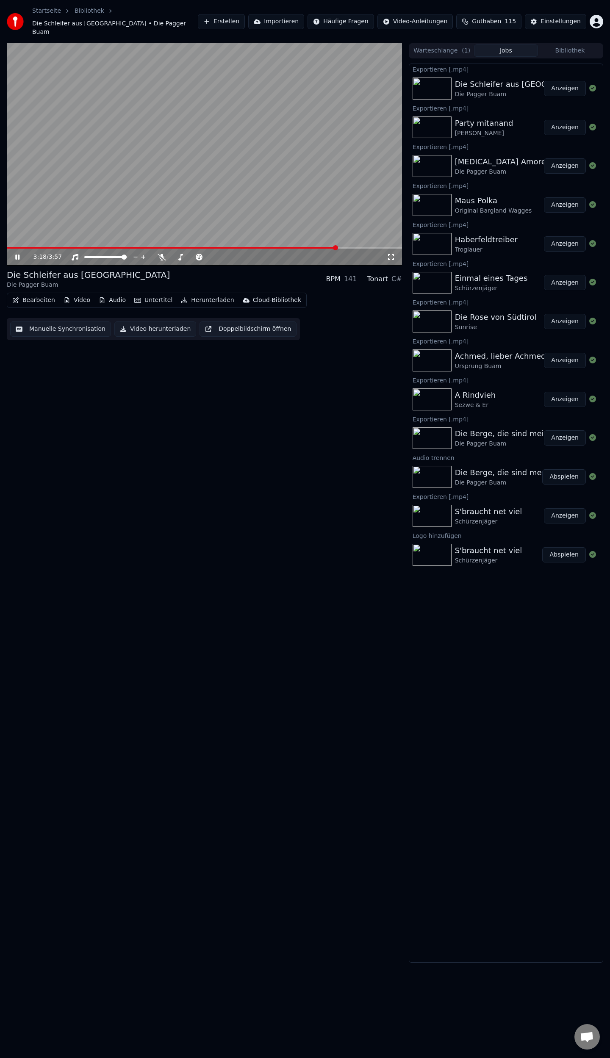
click at [19, 255] on icon at bounding box center [17, 257] width 4 height 5
click at [245, 16] on button "Erstellen" at bounding box center [221, 21] width 47 height 15
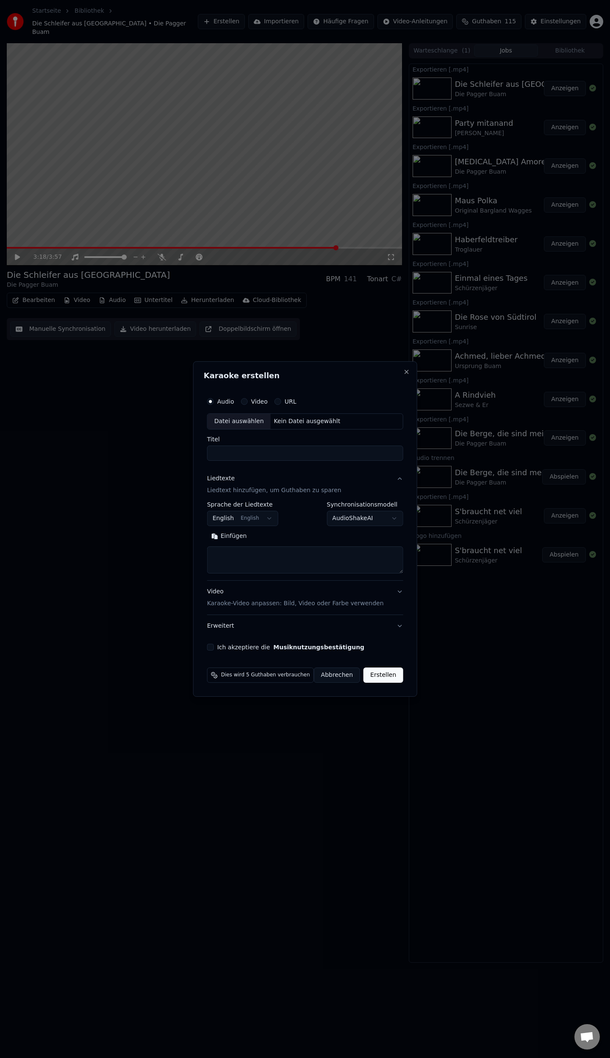
click at [299, 419] on div "Kein Datei ausgewählt" at bounding box center [307, 421] width 73 height 8
type input "**********"
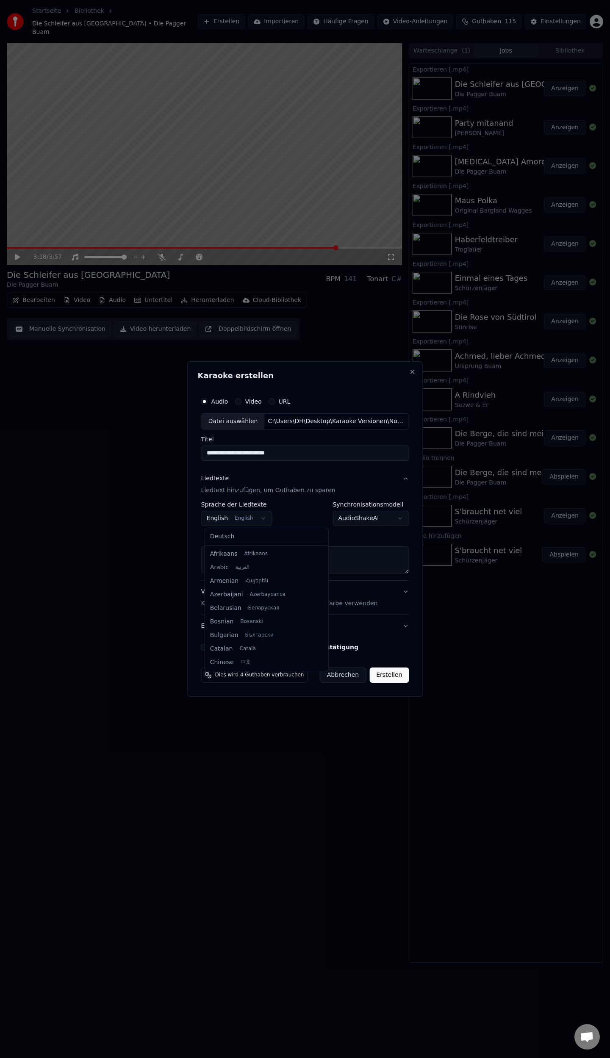
click at [258, 516] on body "Startseite Bibliothek Die Schleifer aus [GEOGRAPHIC_DATA] • Die Pagger Buam Ers…" at bounding box center [305, 529] width 610 height 1058
select select "**"
click at [230, 539] on button "Einfügen" at bounding box center [223, 537] width 44 height 14
drag, startPoint x: 207, startPoint y: 646, endPoint x: 251, endPoint y: 667, distance: 48.5
click at [208, 646] on button "Ich akzeptiere die Musiknutzungsbestätigung" at bounding box center [204, 647] width 7 height 7
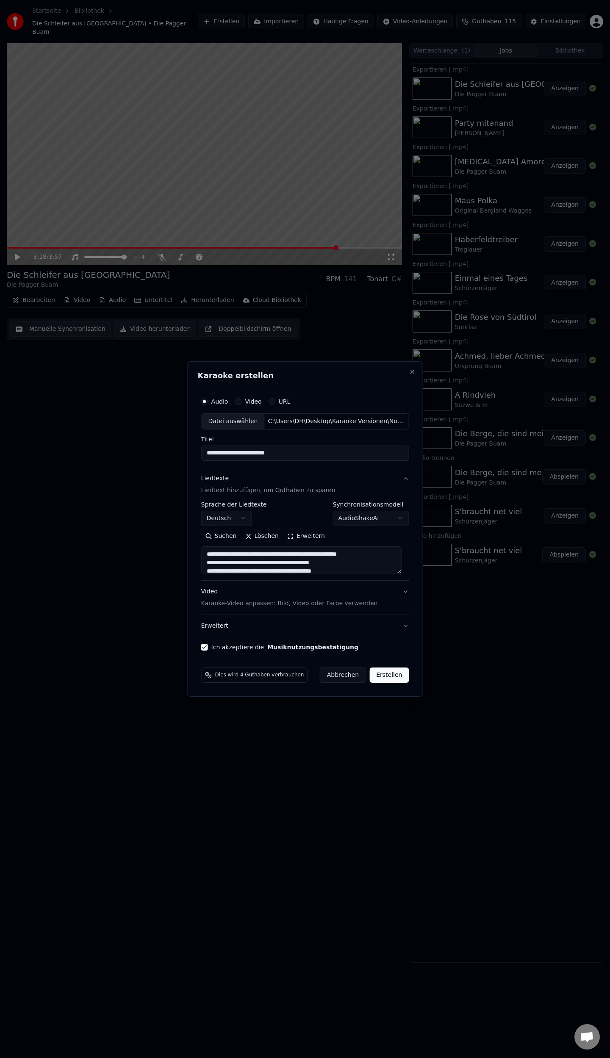
click at [241, 405] on div "Audio Video URL" at bounding box center [305, 401] width 208 height 17
click at [241, 401] on button "Video" at bounding box center [238, 401] width 7 height 7
type textarea "**********"
click at [214, 404] on button "Audio" at bounding box center [210, 401] width 7 height 7
click at [403, 373] on button "Close" at bounding box center [406, 372] width 7 height 7
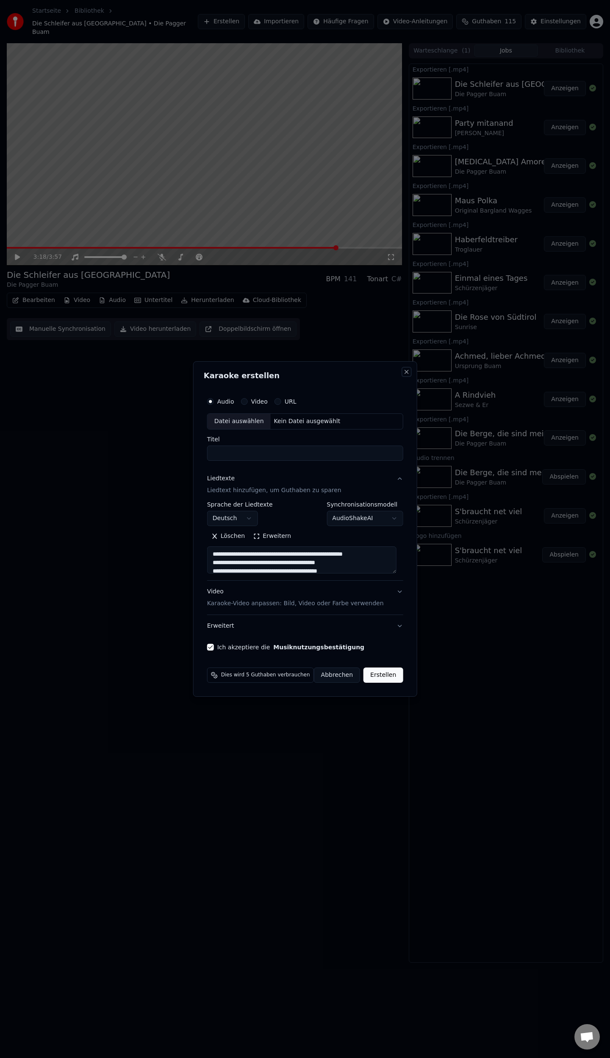
type textarea "**********"
select select
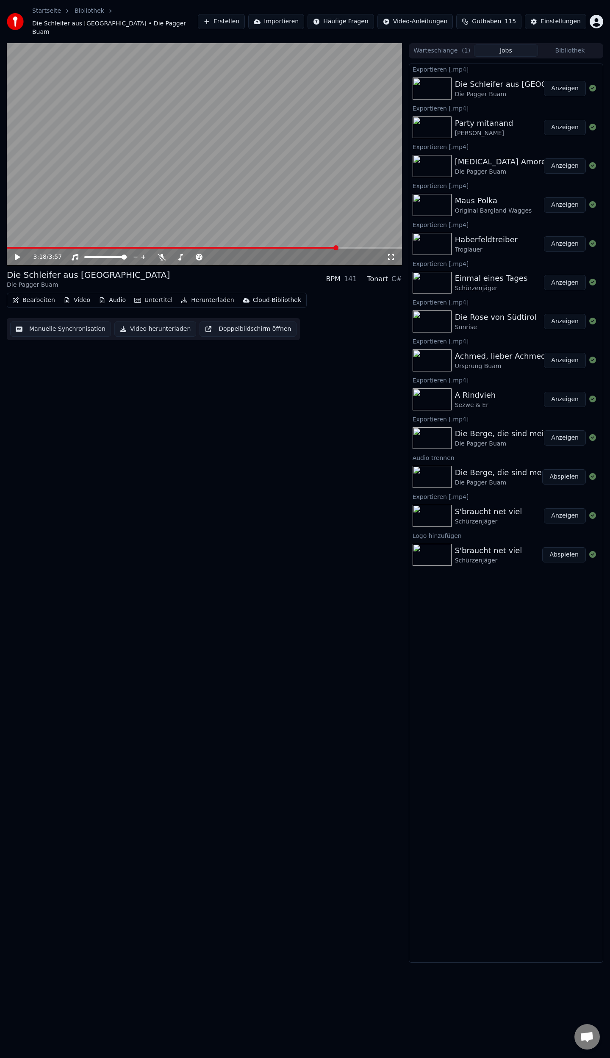
click at [245, 16] on button "Erstellen" at bounding box center [221, 21] width 47 height 15
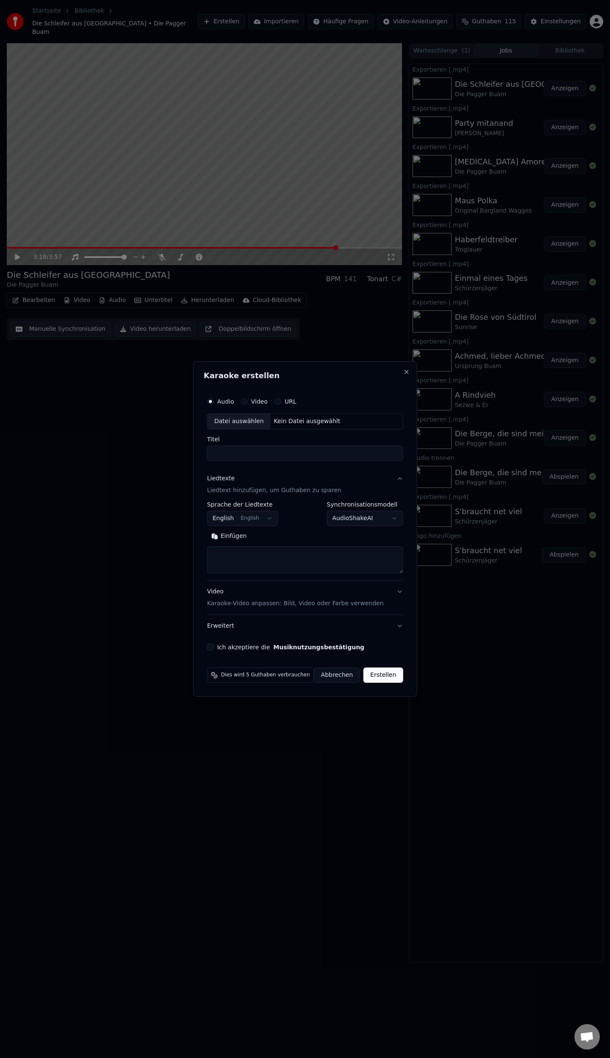
click at [242, 421] on div "Datei auswählen" at bounding box center [239, 421] width 63 height 15
type input "**********"
click at [242, 519] on body "Startseite Bibliothek Die Schleifer aus [GEOGRAPHIC_DATA] • Die Pagger Buam Ers…" at bounding box center [305, 529] width 610 height 1058
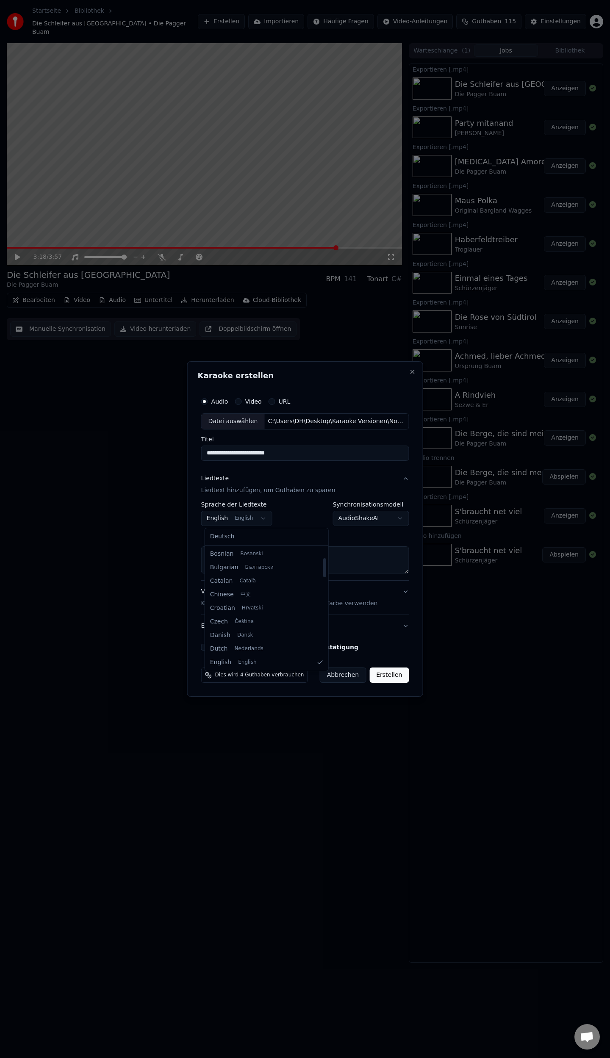
select select "**"
click at [234, 536] on button "Einfügen" at bounding box center [223, 537] width 44 height 14
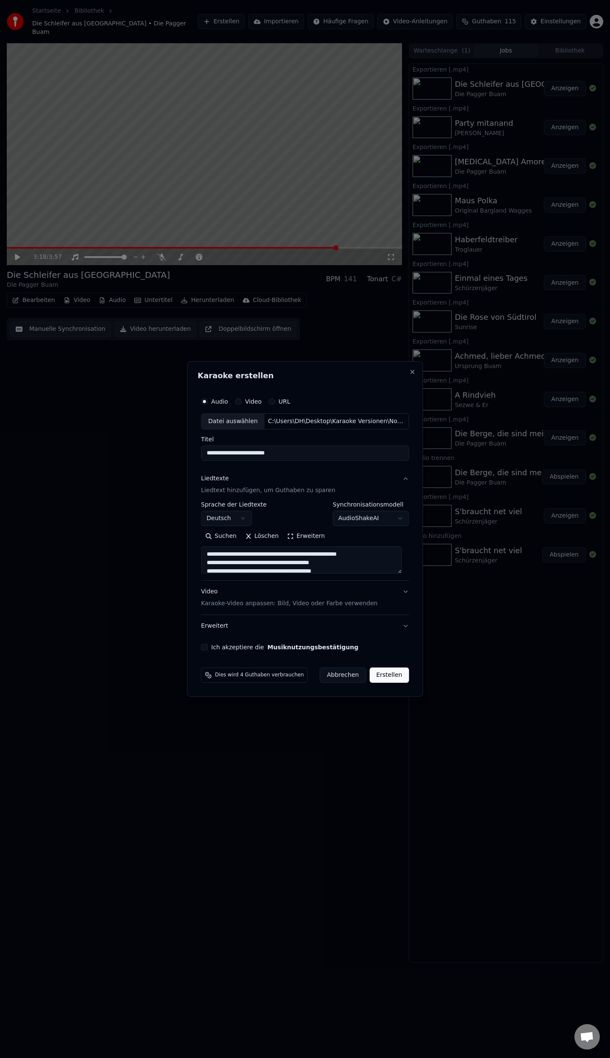
drag, startPoint x: 209, startPoint y: 649, endPoint x: 352, endPoint y: 660, distance: 144.0
click at [208, 649] on button "Ich akzeptiere die Musiknutzungsbestätigung" at bounding box center [204, 647] width 7 height 7
click at [383, 680] on button "Erstellen" at bounding box center [388, 675] width 39 height 15
type textarea "**********"
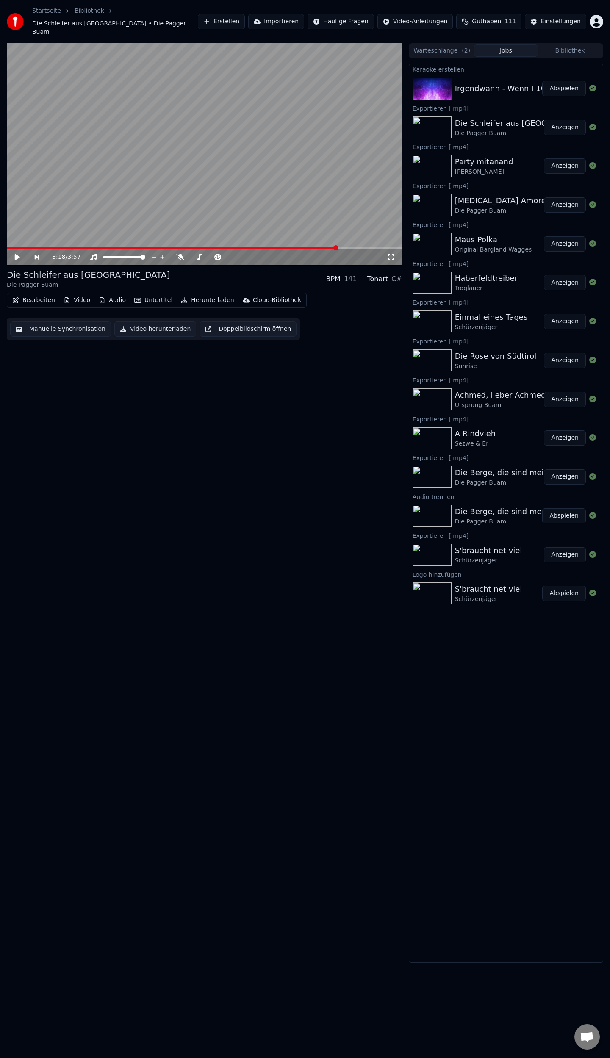
click at [567, 81] on button "Abspielen" at bounding box center [564, 88] width 44 height 15
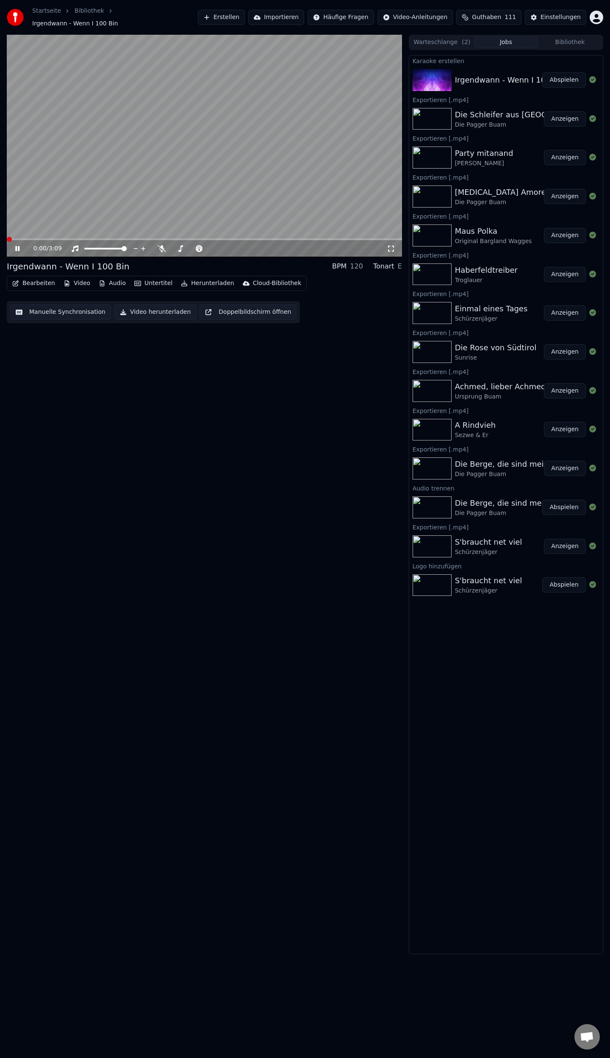
click at [17, 280] on icon "button" at bounding box center [15, 283] width 7 height 6
click at [41, 312] on div "Metadaten bearbeiten" at bounding box center [59, 311] width 66 height 8
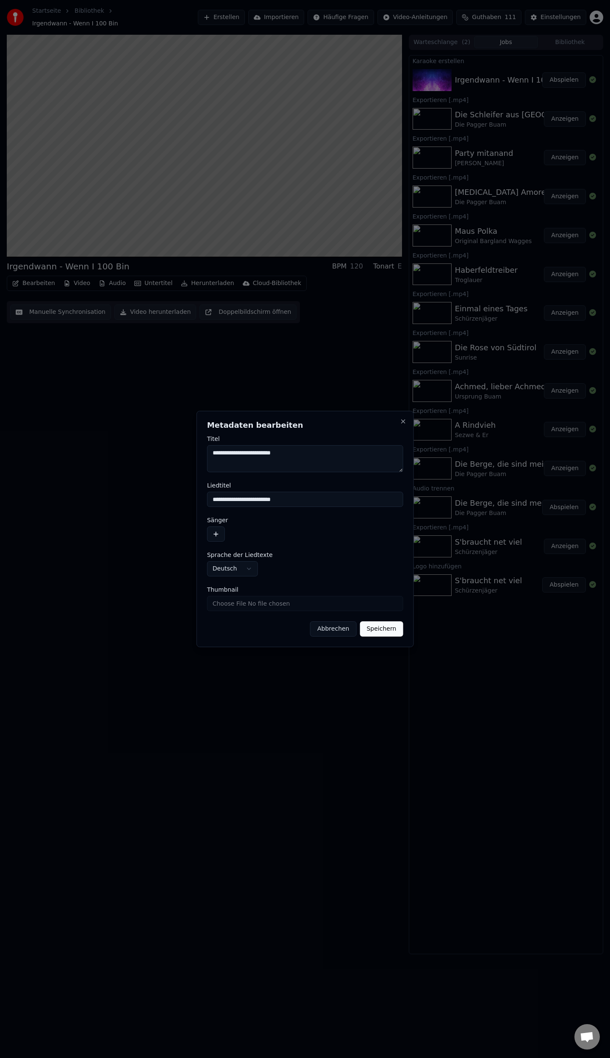
click at [217, 536] on button "button" at bounding box center [216, 534] width 18 height 15
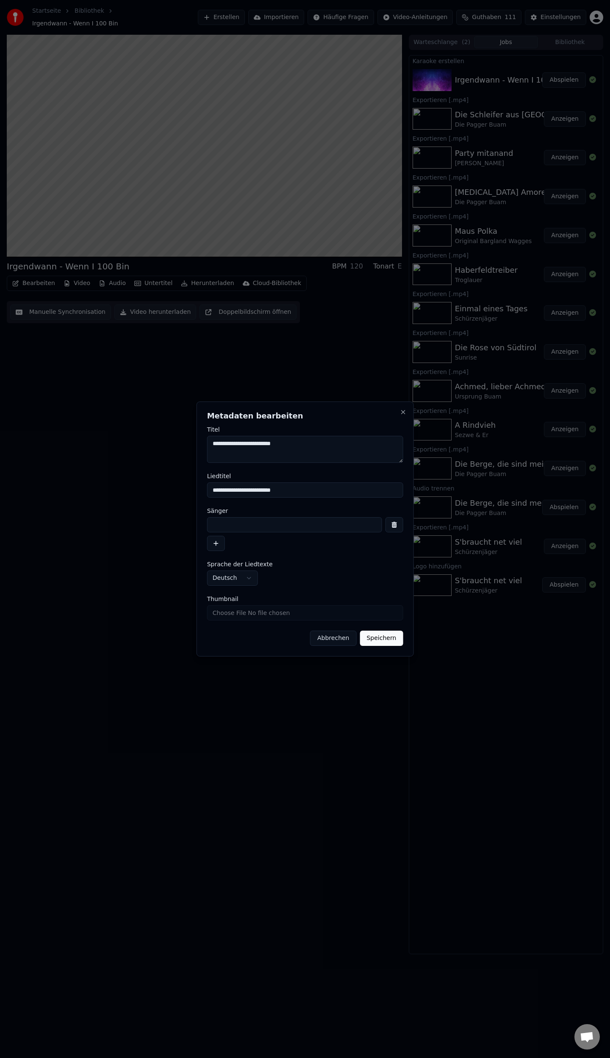
click at [243, 519] on input at bounding box center [294, 524] width 175 height 15
type input "**********"
click at [302, 616] on input "Thumbnail" at bounding box center [305, 612] width 196 height 15
type input "**********"
click at [330, 640] on button "Abbrechen" at bounding box center [333, 638] width 46 height 15
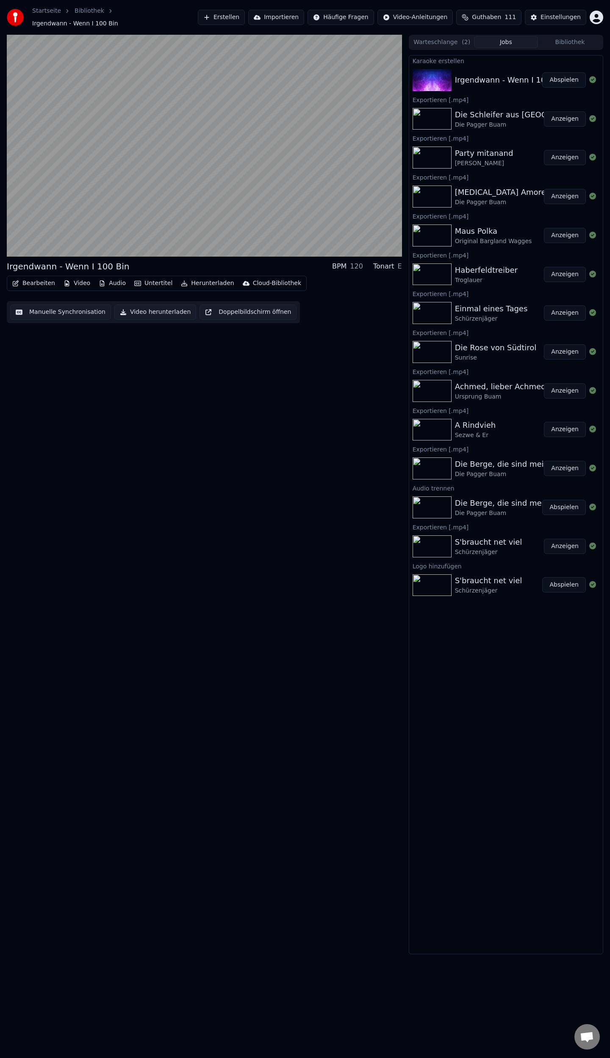
click at [559, 36] on button "Bibliothek" at bounding box center [570, 42] width 64 height 12
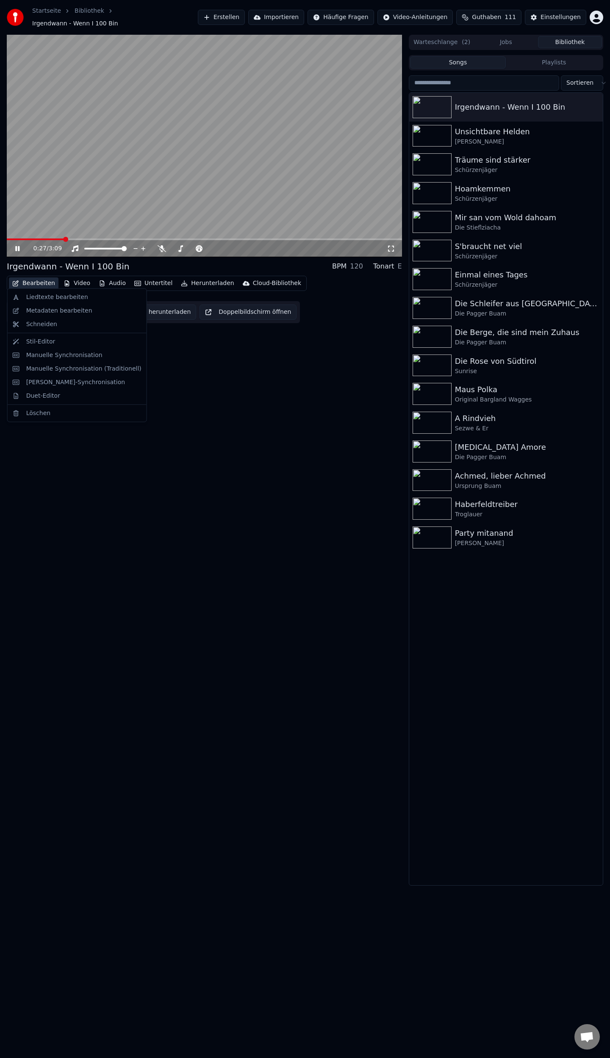
click at [33, 279] on button "Bearbeiten" at bounding box center [34, 283] width 50 height 12
click at [48, 311] on div "Metadaten bearbeiten" at bounding box center [59, 311] width 66 height 8
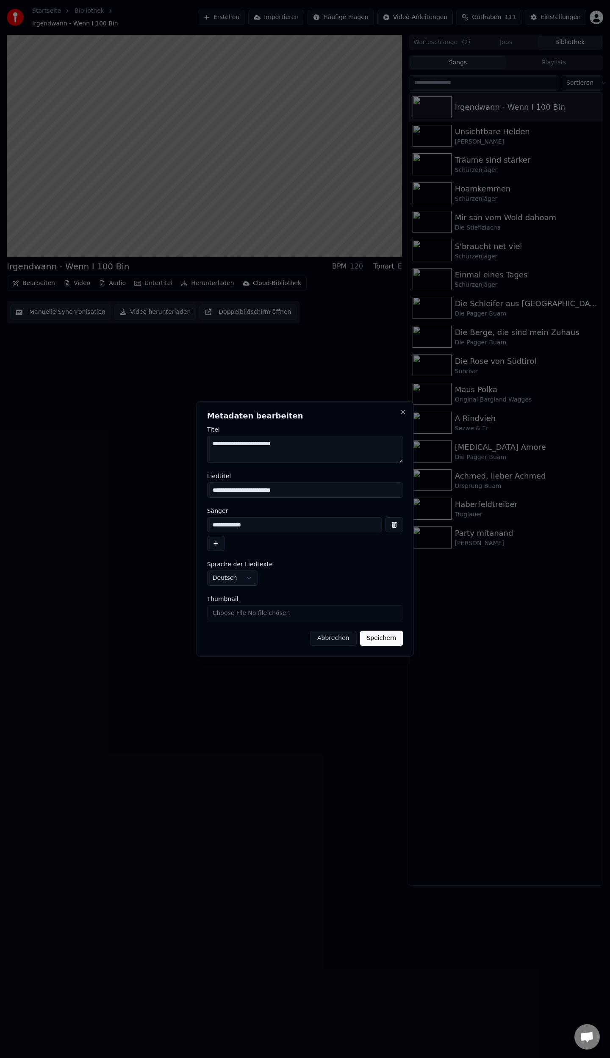
click at [244, 613] on input "Thumbnail" at bounding box center [305, 612] width 196 height 15
type input "**********"
click at [377, 638] on button "Speichern" at bounding box center [381, 638] width 43 height 15
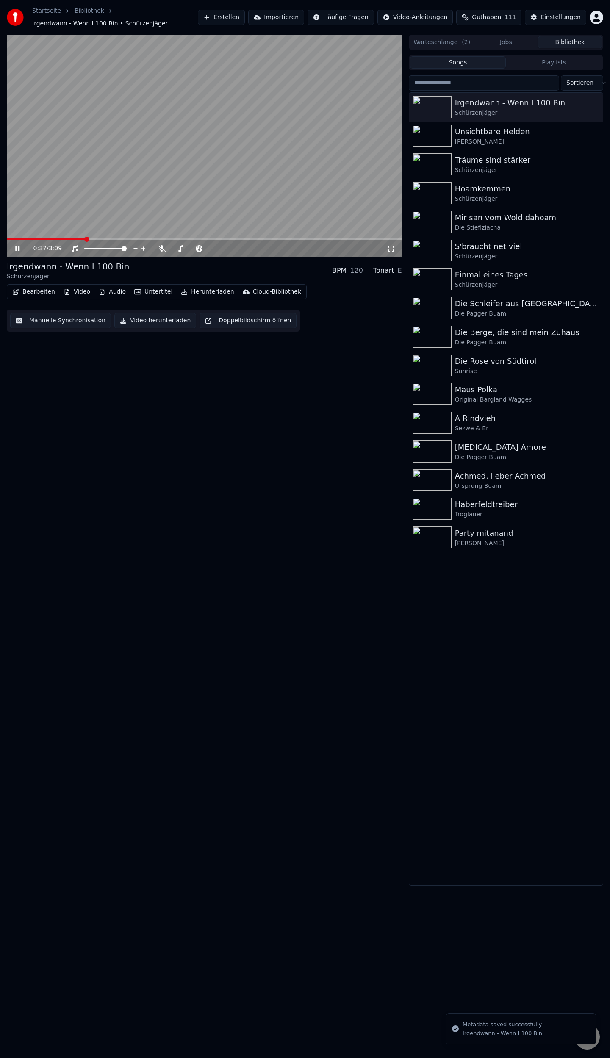
drag, startPoint x: 90, startPoint y: 240, endPoint x: 86, endPoint y: 238, distance: 4.6
click at [86, 239] on div "0:37 / 3:09" at bounding box center [204, 248] width 395 height 19
click at [7, 242] on span at bounding box center [9, 239] width 5 height 5
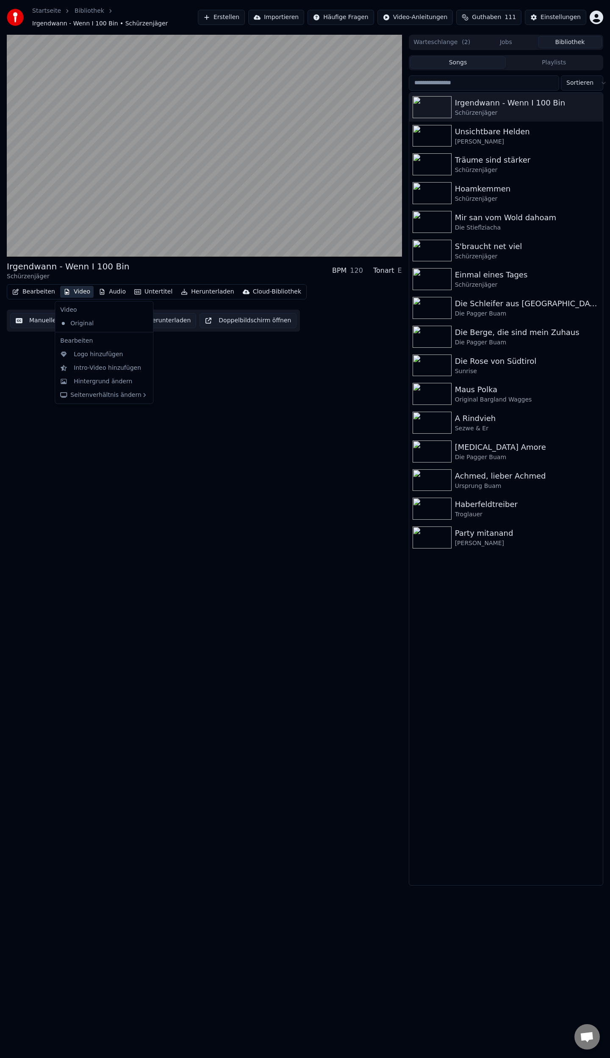
click at [73, 293] on button "Video" at bounding box center [76, 292] width 33 height 12
click at [91, 354] on div "Logo hinzufügen" at bounding box center [98, 354] width 49 height 8
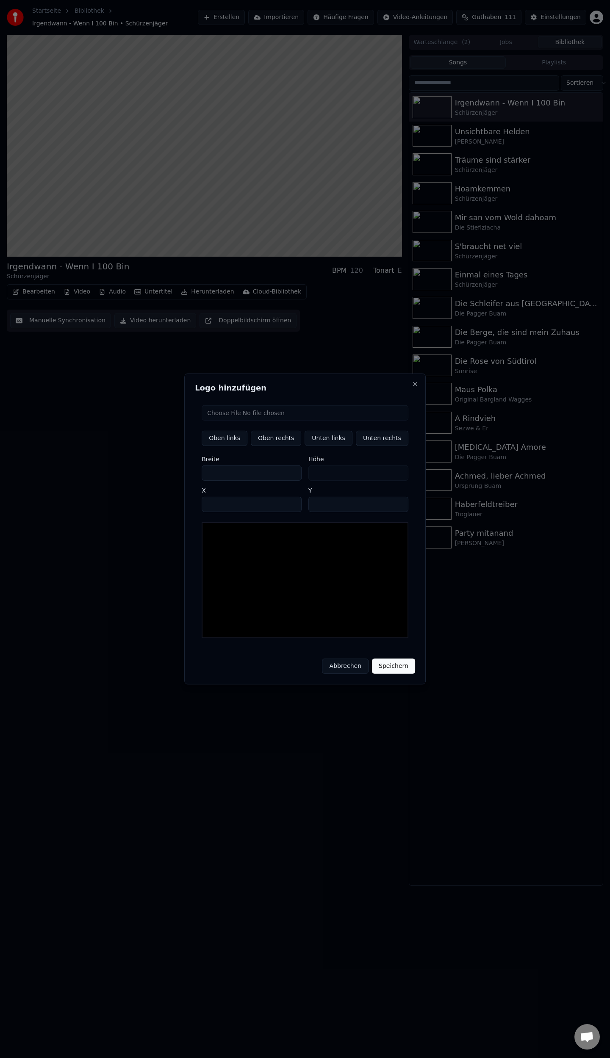
click at [274, 416] on input "file" at bounding box center [305, 412] width 207 height 15
type input "**********"
type input "**"
drag, startPoint x: 368, startPoint y: 445, endPoint x: 377, endPoint y: 502, distance: 58.4
click at [368, 445] on button "Unten rechts" at bounding box center [382, 438] width 53 height 15
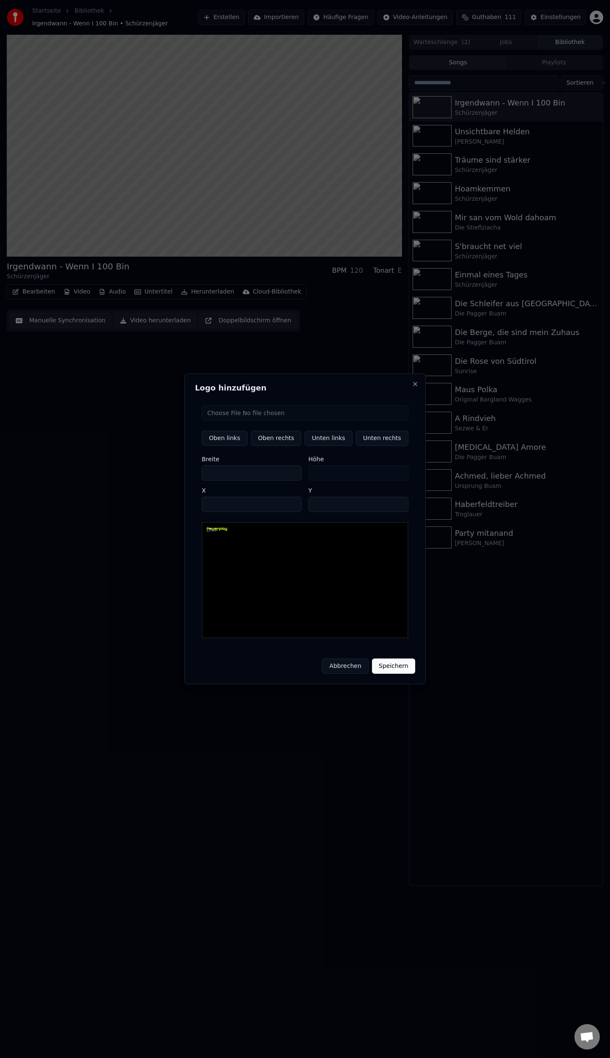
type input "****"
click at [389, 665] on button "Speichern" at bounding box center [393, 666] width 43 height 15
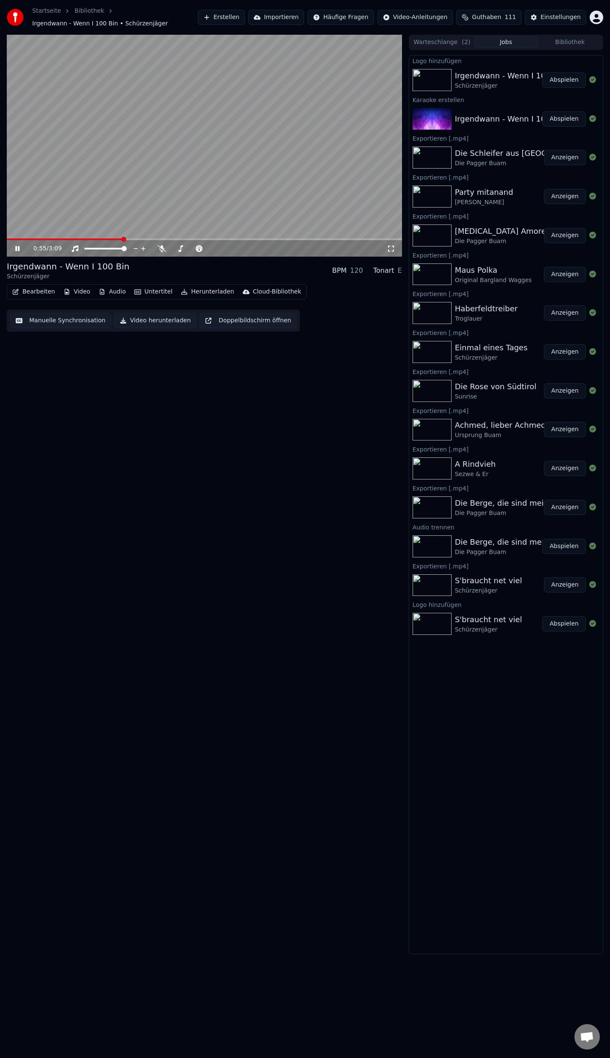
click at [187, 292] on button "Herunterladen" at bounding box center [208, 292] width 60 height 12
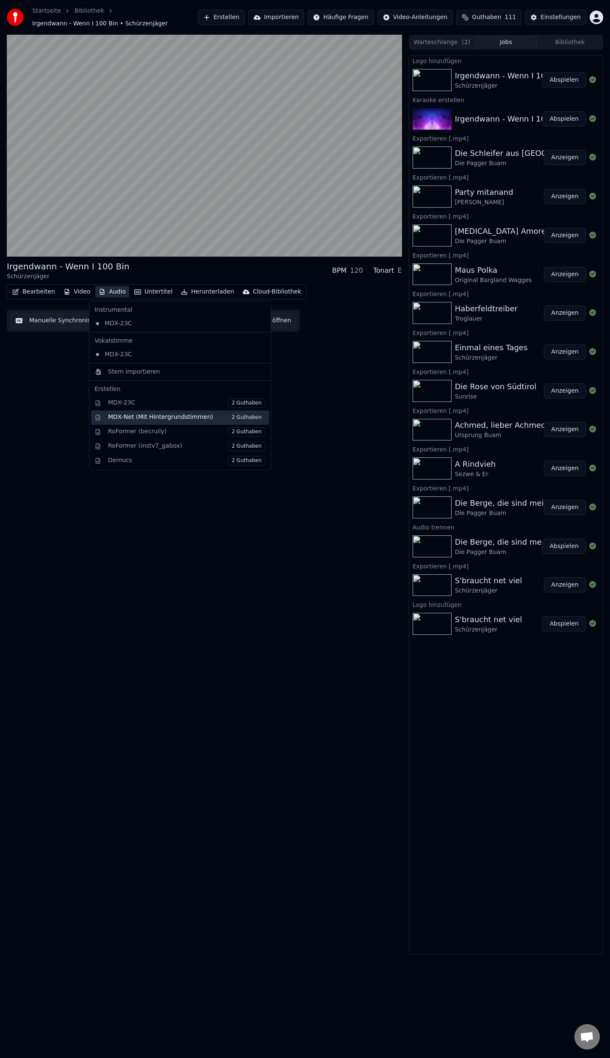
click at [158, 418] on div "MDX-Net (Mit Hintergrundstimmen) 2 Guthaben" at bounding box center [187, 417] width 158 height 9
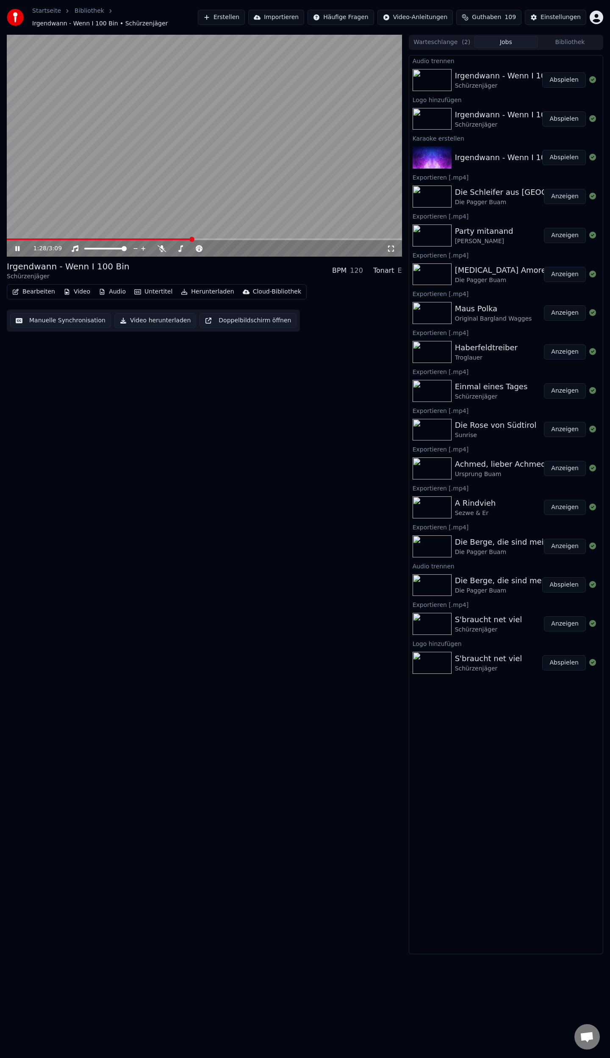
click at [560, 79] on button "Abspielen" at bounding box center [564, 79] width 44 height 15
click at [22, 239] on span at bounding box center [204, 240] width 395 height 2
click at [113, 290] on button "Audio" at bounding box center [112, 292] width 34 height 12
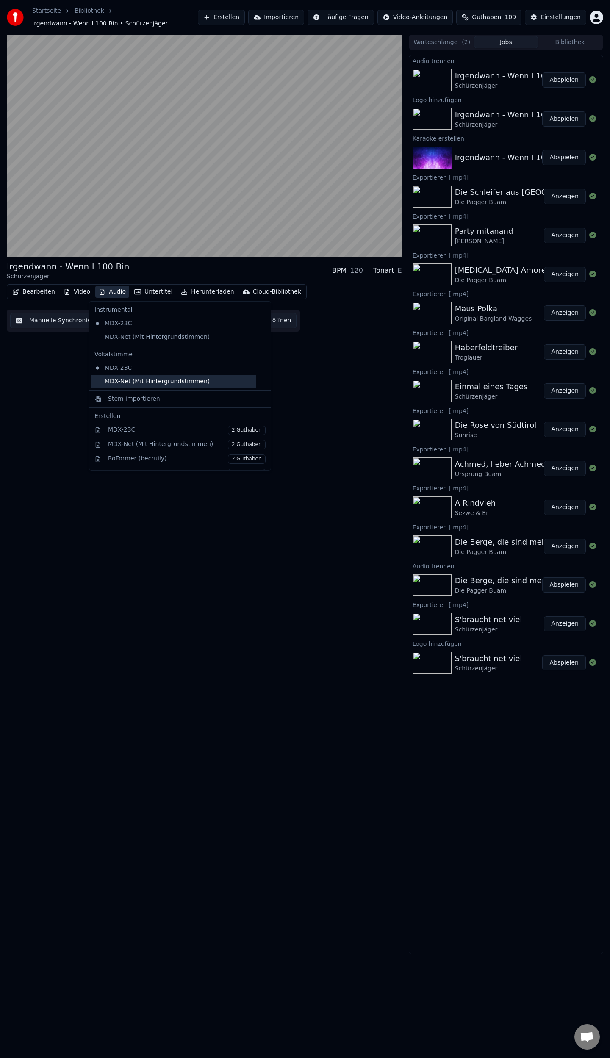
click at [118, 382] on div "MDX-Net (Mit Hintergrundstimmen)" at bounding box center [173, 382] width 165 height 14
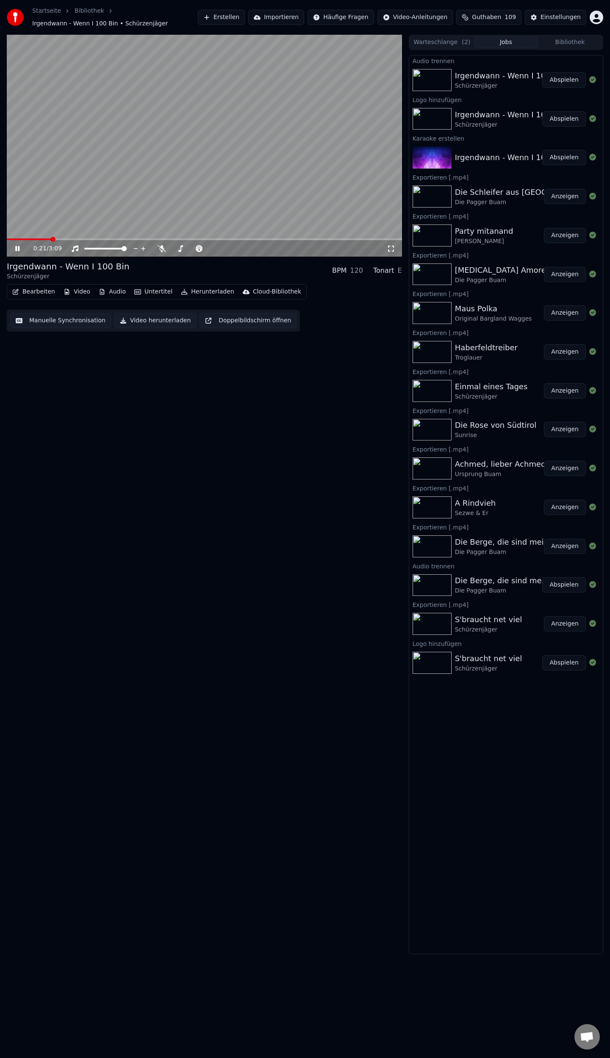
click at [66, 239] on span at bounding box center [204, 240] width 395 height 2
click at [89, 239] on span at bounding box center [204, 240] width 395 height 2
click at [111, 289] on button "Audio" at bounding box center [112, 292] width 34 height 12
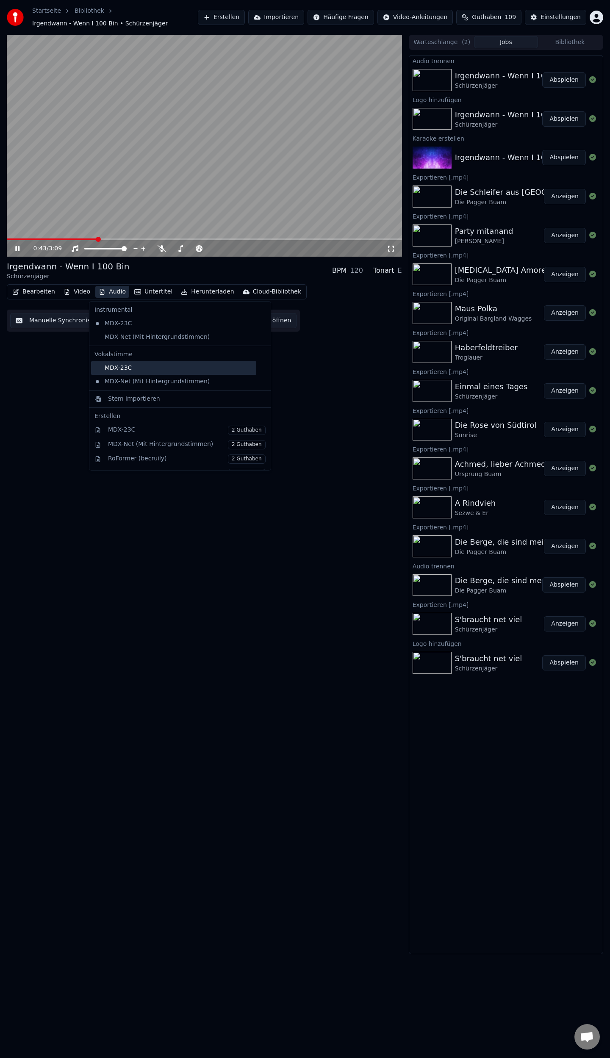
click at [110, 368] on div "MDX-23C" at bounding box center [173, 368] width 165 height 14
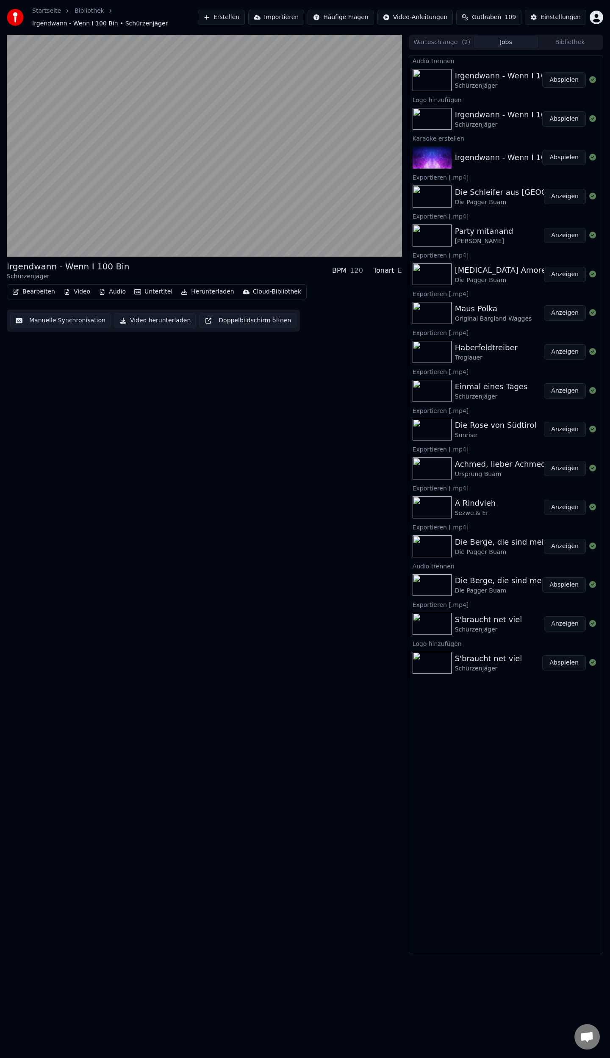
click at [112, 289] on button "Audio" at bounding box center [112, 292] width 34 height 12
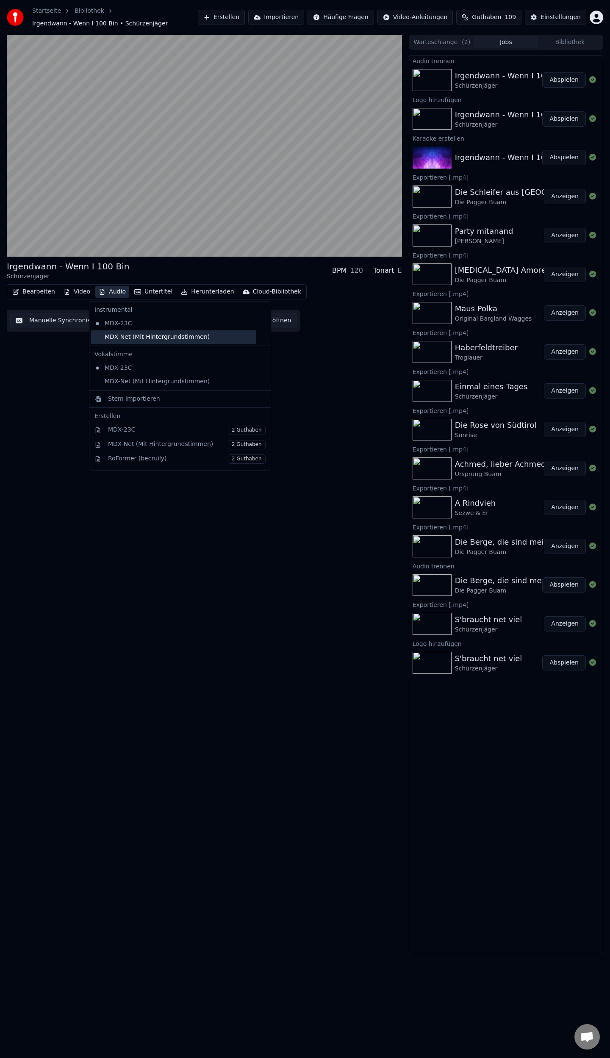
click at [125, 339] on div "MDX-Net (Mit Hintergrundstimmen)" at bounding box center [173, 337] width 165 height 14
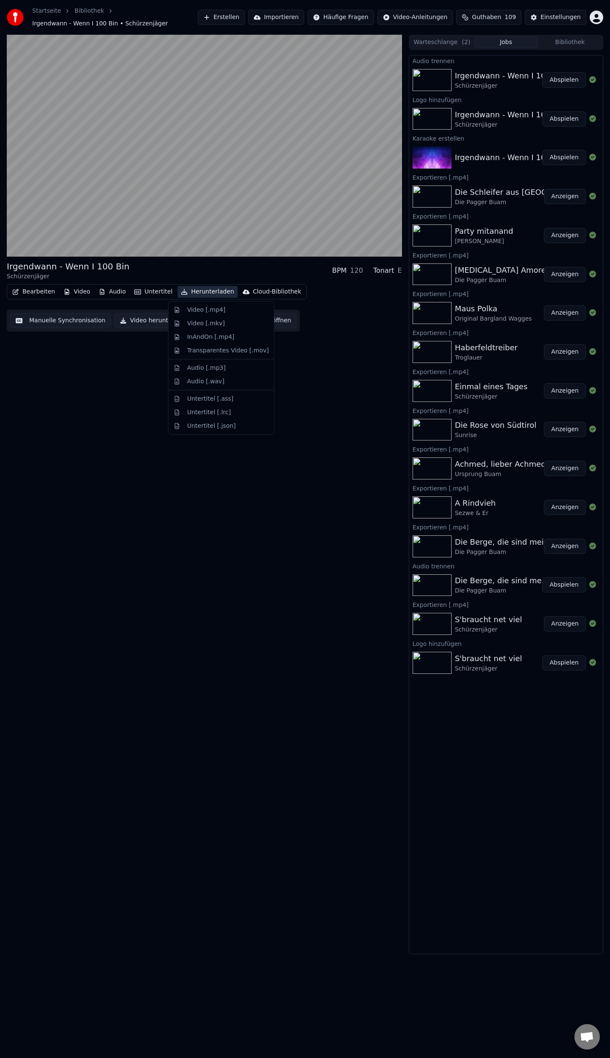
click at [189, 291] on button "Herunterladen" at bounding box center [208, 292] width 60 height 12
click at [209, 310] on div "Video [.mp4]" at bounding box center [206, 310] width 38 height 8
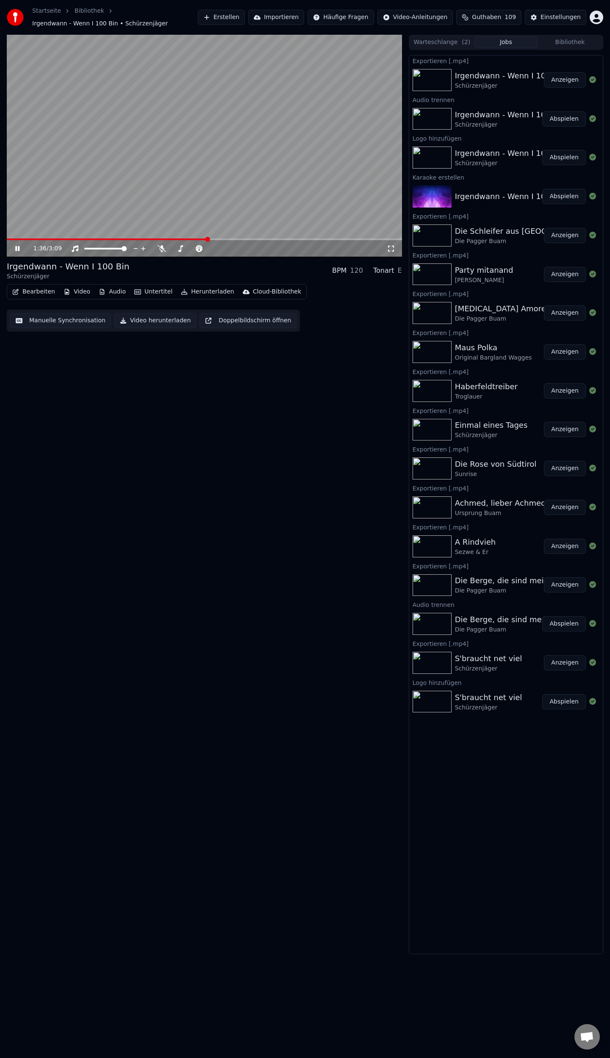
click at [18, 250] on icon at bounding box center [17, 248] width 4 height 5
click at [245, 16] on button "Erstellen" at bounding box center [221, 17] width 47 height 15
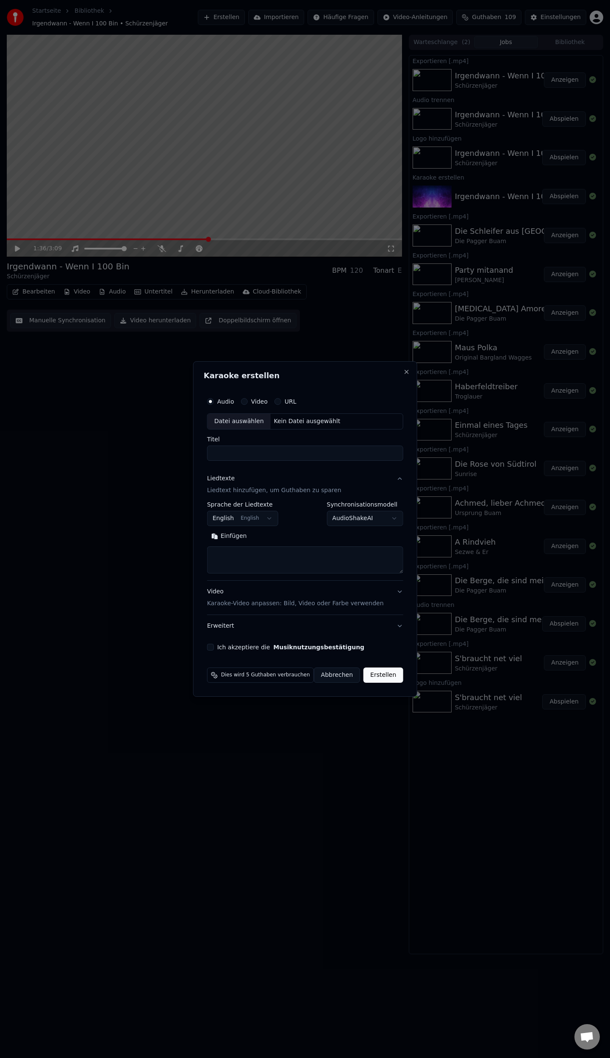
click at [252, 422] on div "Datei auswählen" at bounding box center [239, 421] width 63 height 15
type input "**********"
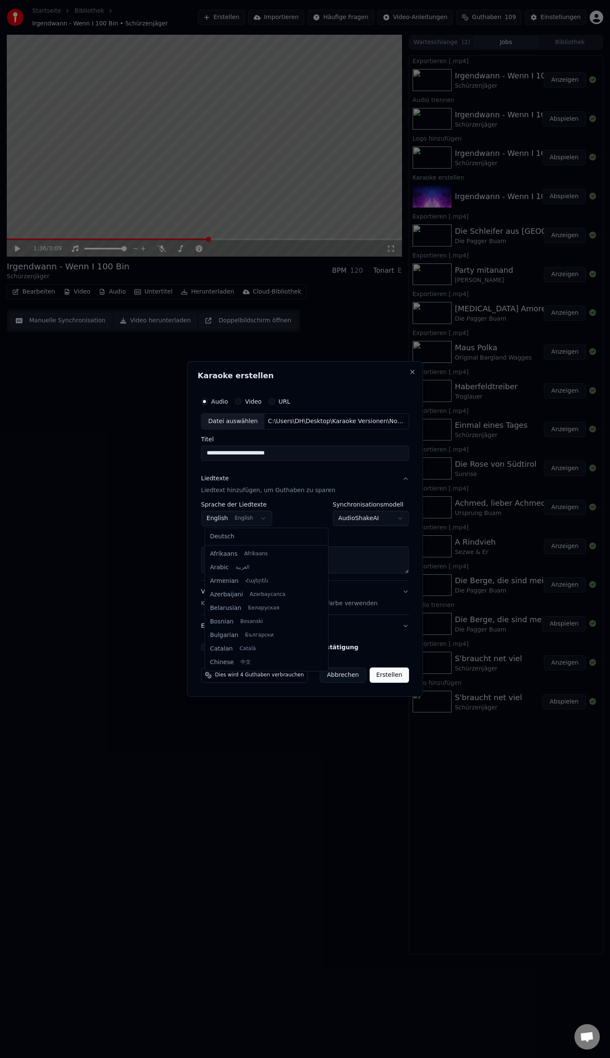
click at [266, 514] on body "Startseite Bibliothek Irgendwann - Wenn I 100 Bin • Schürzenjäger Erstellen Imp…" at bounding box center [305, 529] width 610 height 1058
select select "**"
click at [225, 535] on button "Einfügen" at bounding box center [223, 537] width 44 height 14
drag, startPoint x: 205, startPoint y: 646, endPoint x: 275, endPoint y: 668, distance: 72.6
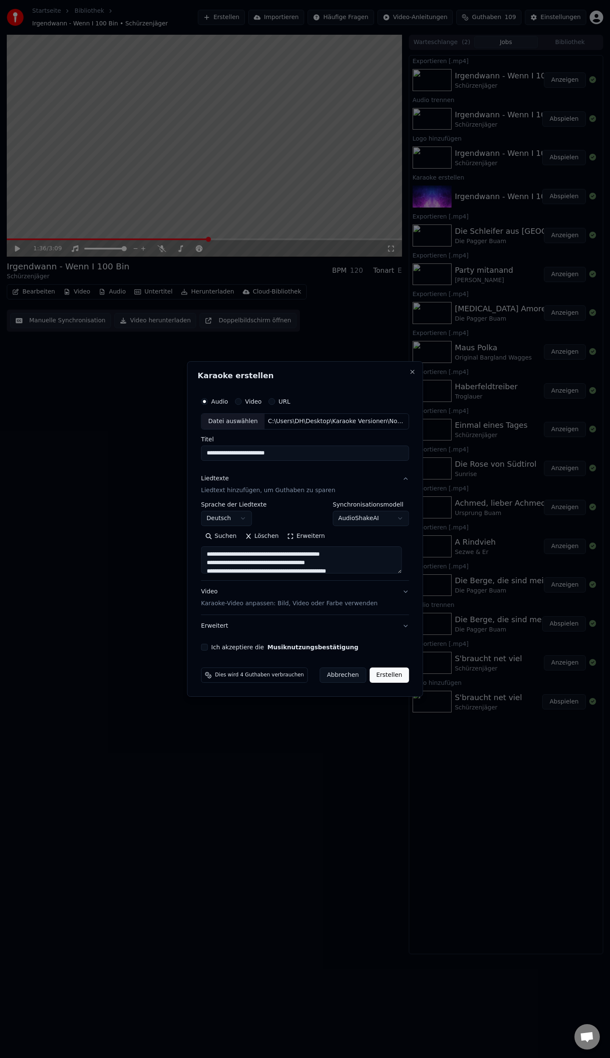
click at [206, 647] on button "Ich akzeptiere die Musiknutzungsbestätigung" at bounding box center [204, 647] width 7 height 7
click at [380, 673] on button "Erstellen" at bounding box center [388, 675] width 39 height 15
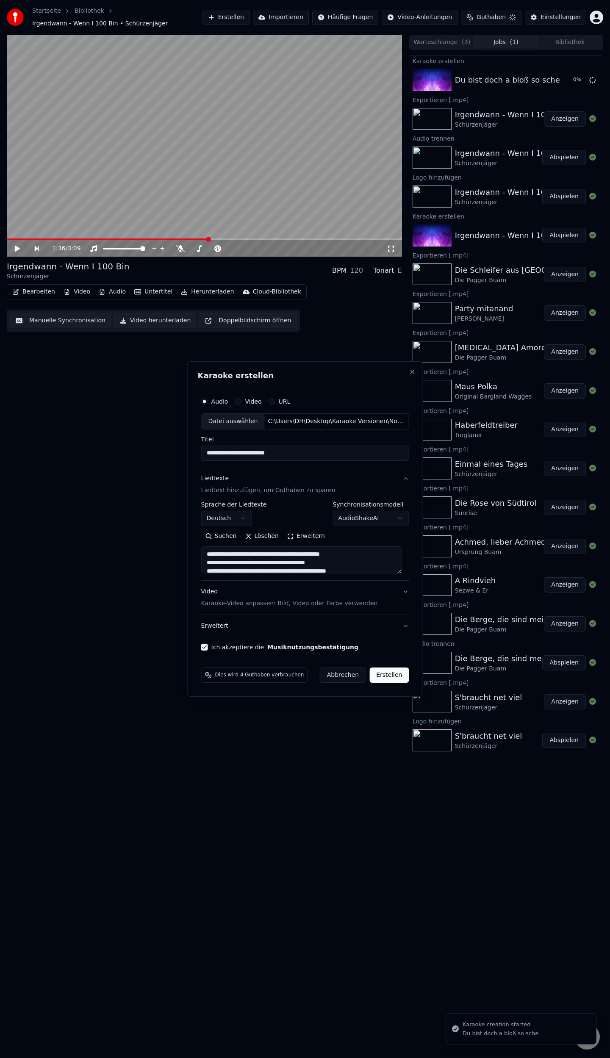
type textarea "**********"
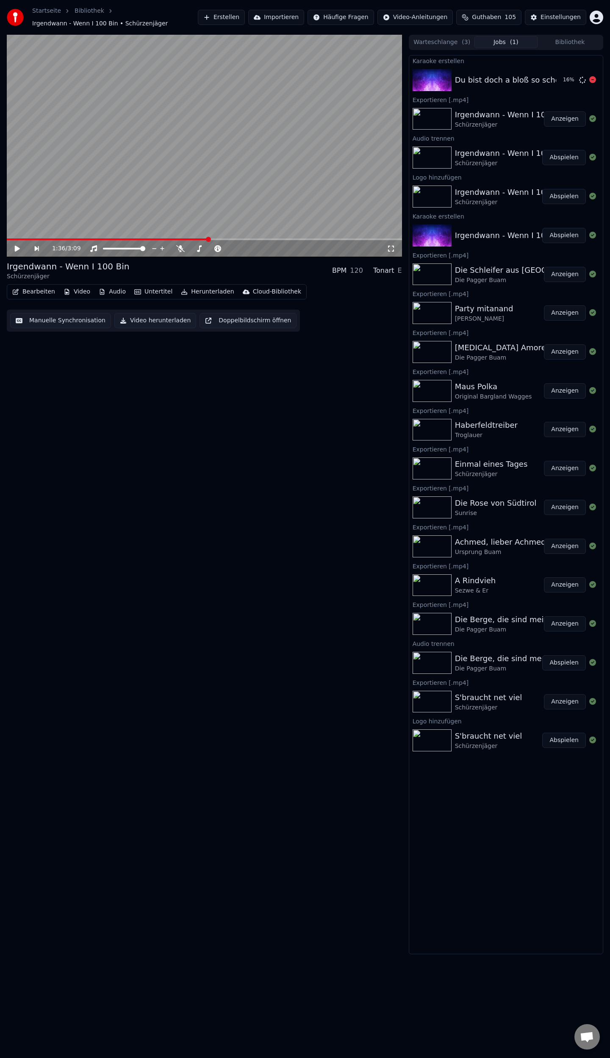
click at [513, 84] on div "Du bist doch a bloß so sche" at bounding box center [507, 80] width 105 height 12
click at [508, 80] on div "Du bist doch a bloß so sche" at bounding box center [507, 80] width 105 height 12
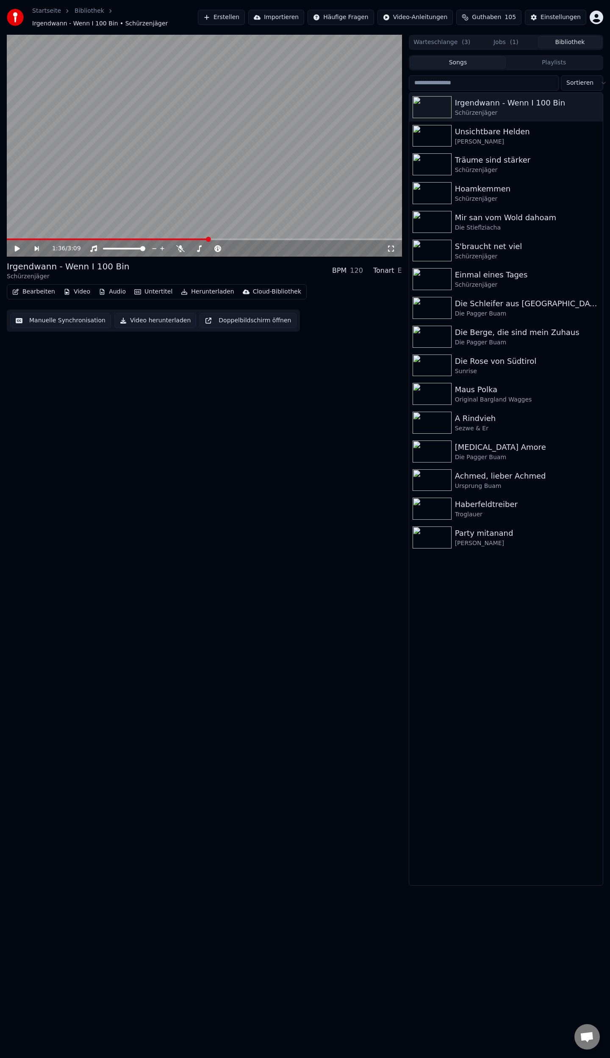
click at [574, 45] on button "Bibliothek" at bounding box center [570, 42] width 64 height 12
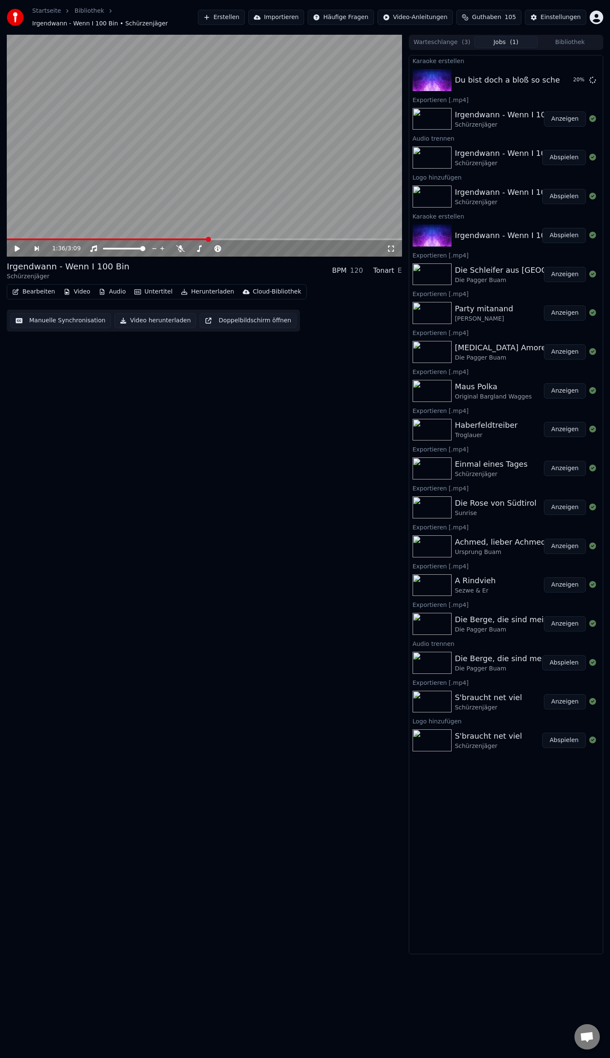
click at [518, 43] on button "Jobs ( 1 )" at bounding box center [506, 42] width 64 height 12
click at [560, 83] on button "Abspielen" at bounding box center [564, 79] width 44 height 15
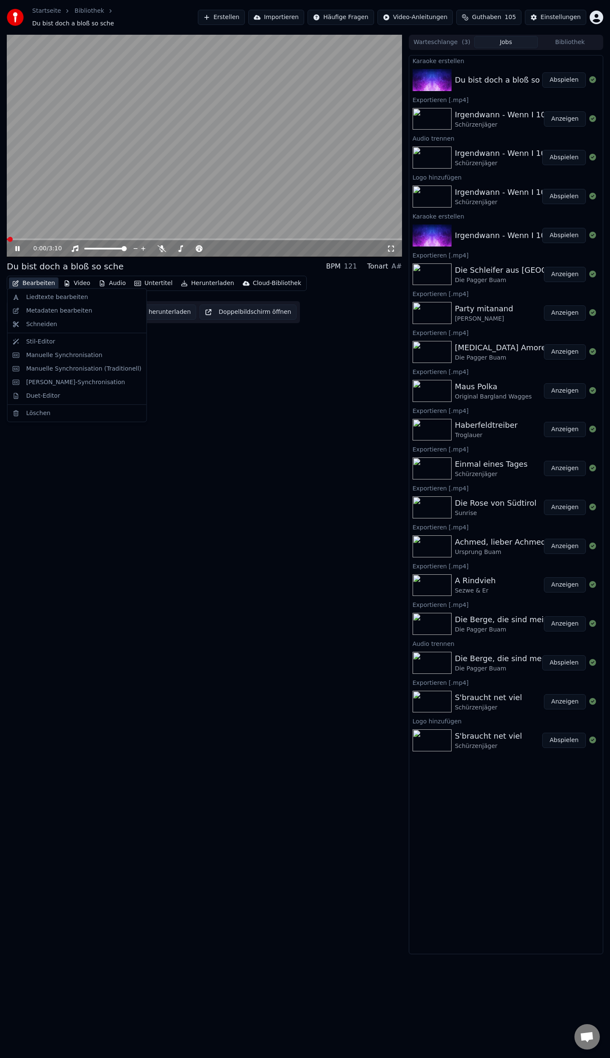
click at [34, 280] on button "Bearbeiten" at bounding box center [34, 283] width 50 height 12
click at [34, 308] on div "Metadaten bearbeiten" at bounding box center [59, 311] width 66 height 8
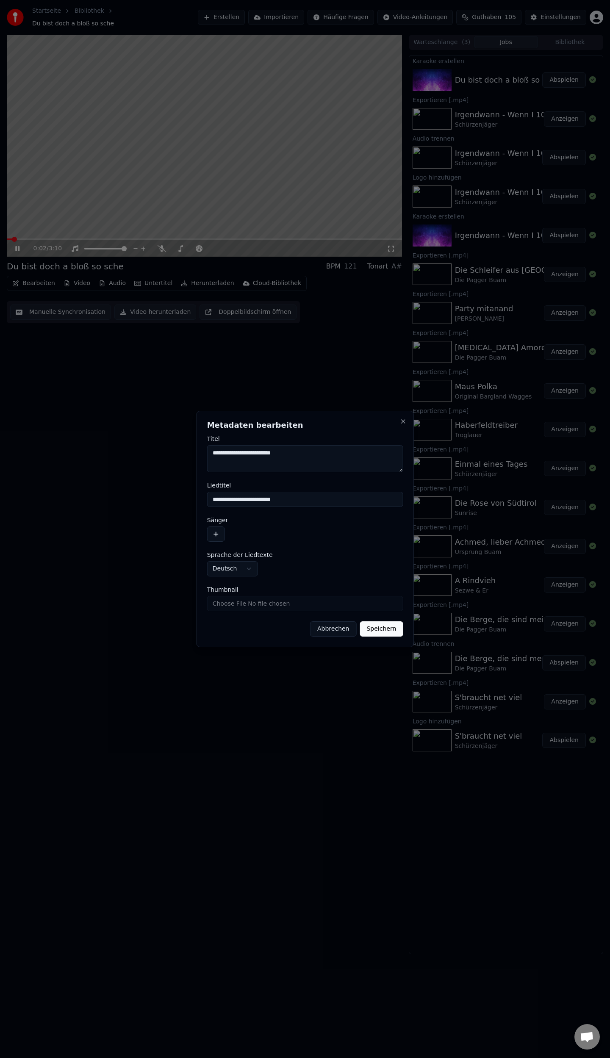
click at [216, 536] on button "button" at bounding box center [216, 534] width 18 height 15
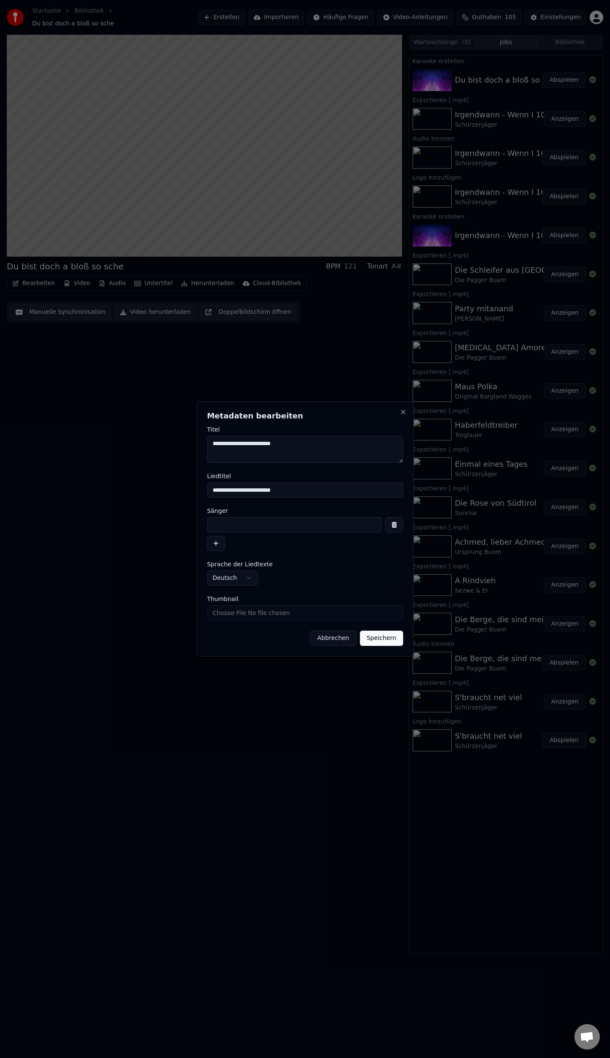
click at [231, 526] on input at bounding box center [294, 524] width 175 height 15
type input "**********"
click at [239, 613] on input "Thumbnail" at bounding box center [305, 612] width 196 height 15
type input "**********"
click at [377, 640] on button "Speichern" at bounding box center [381, 638] width 43 height 15
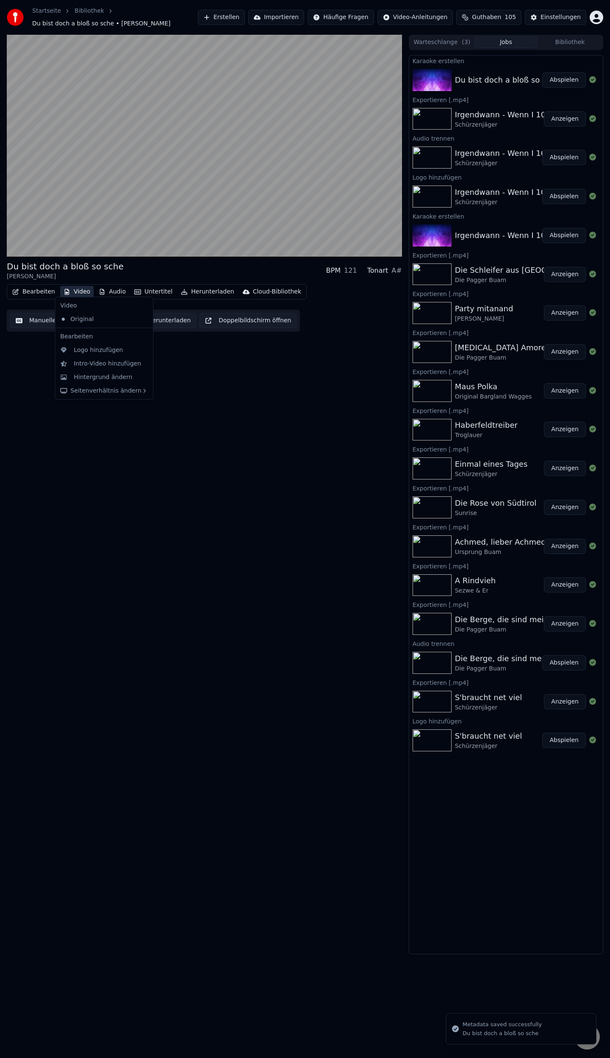
click at [70, 288] on button "Video" at bounding box center [76, 292] width 33 height 12
click at [88, 355] on div "Logo hinzufügen" at bounding box center [104, 351] width 94 height 14
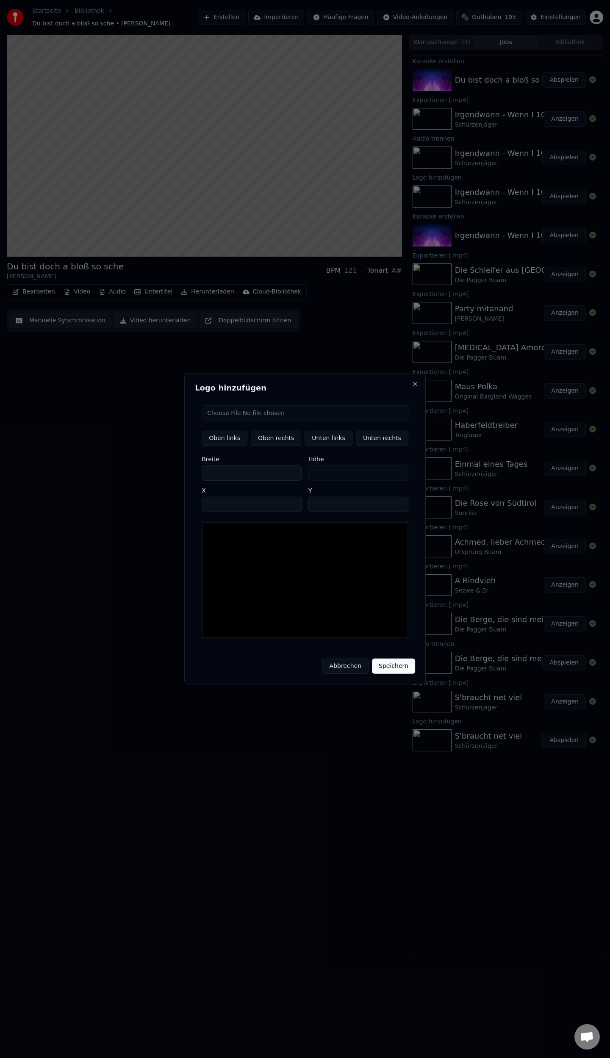
click at [249, 418] on input "file" at bounding box center [305, 412] width 207 height 15
type input "**********"
type input "**"
click at [374, 444] on button "Unten rechts" at bounding box center [382, 438] width 53 height 15
type input "****"
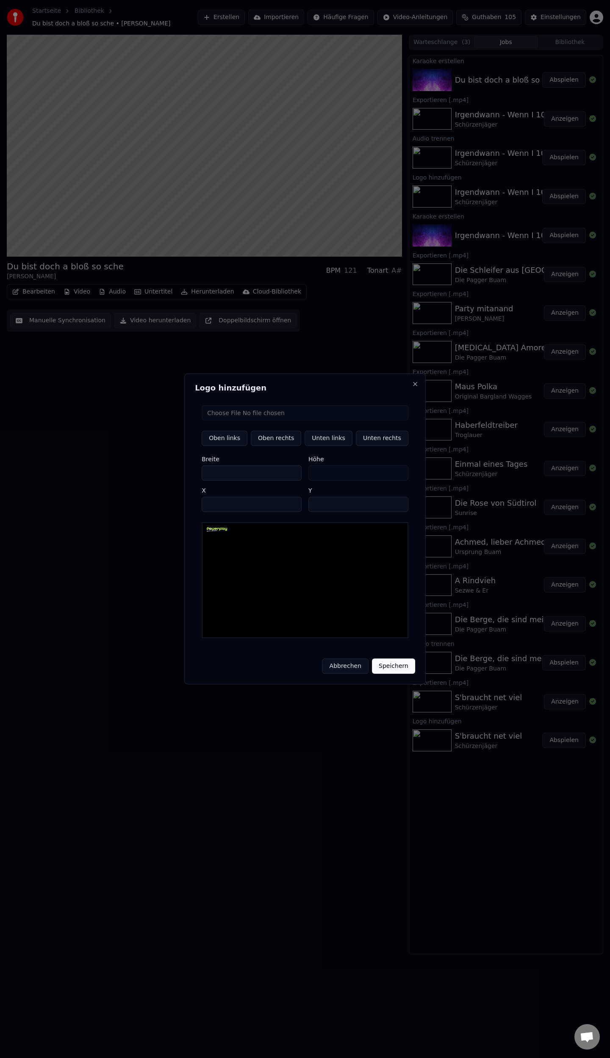
type input "****"
click at [378, 663] on button "Speichern" at bounding box center [393, 666] width 43 height 15
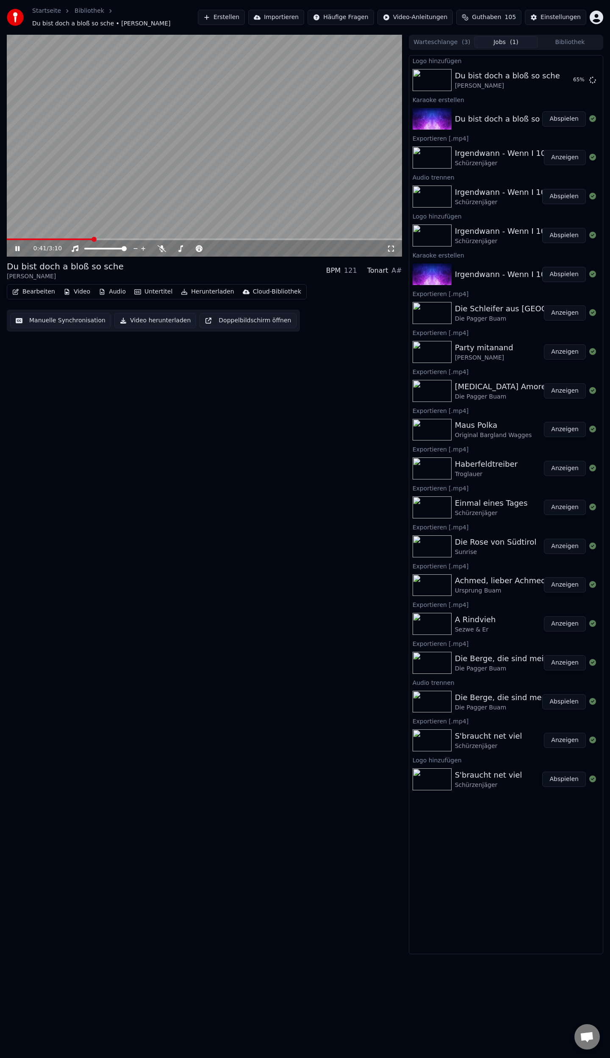
click at [44, 318] on button "Manuelle Synchronisation" at bounding box center [60, 320] width 101 height 15
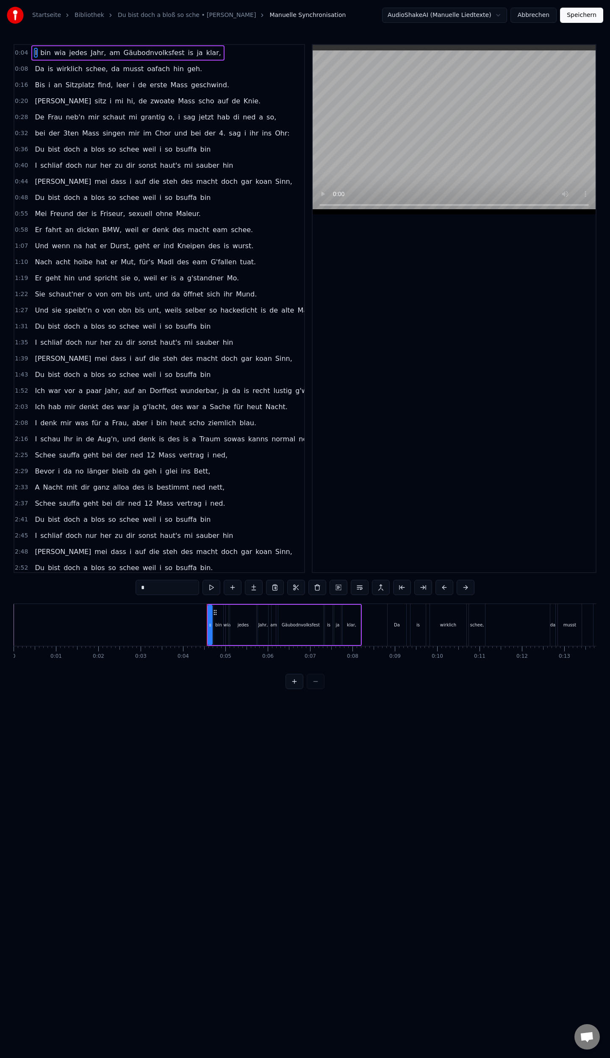
click at [218, 132] on span "4." at bounding box center [222, 133] width 8 height 10
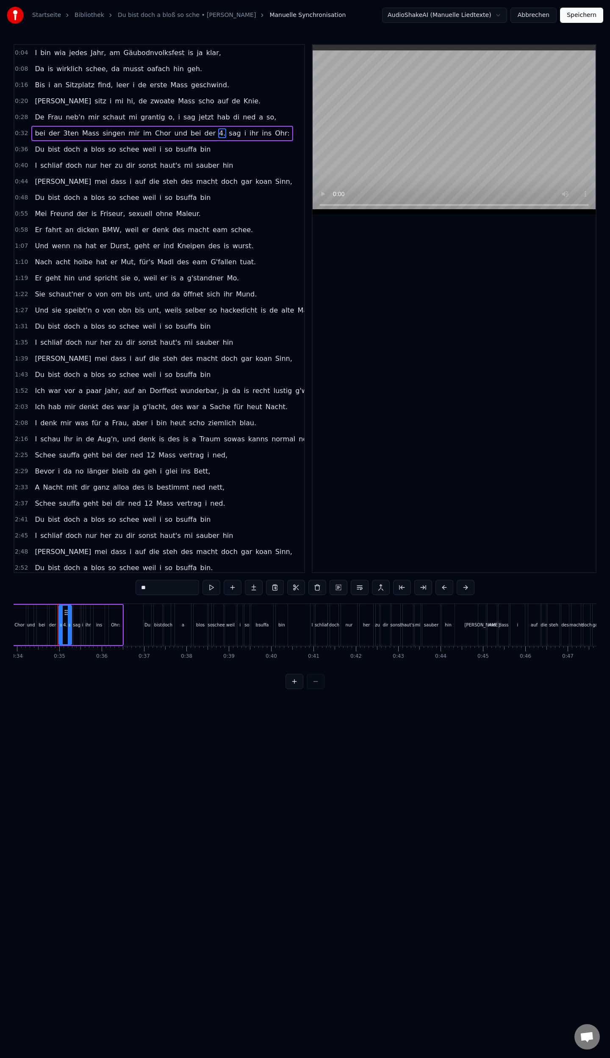
scroll to position [0, 1439]
click at [160, 588] on input "**" at bounding box center [168, 587] width 64 height 15
click at [62, 131] on span "3ten" at bounding box center [70, 133] width 17 height 10
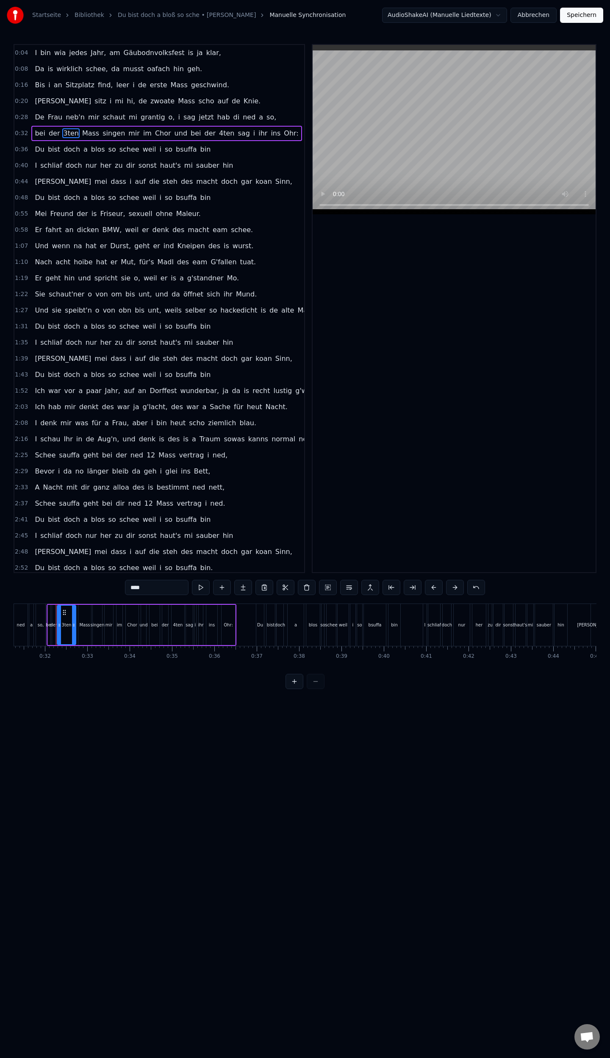
drag, startPoint x: 135, startPoint y: 587, endPoint x: 112, endPoint y: 586, distance: 23.3
click at [112, 586] on div "0:04 I bin wia jedes Jahr, am Gäubodnvolksfest is ja klar, 0:08 Da is wirklich …" at bounding box center [305, 366] width 583 height 645
click at [225, 130] on span "4ten" at bounding box center [233, 133] width 17 height 10
drag, startPoint x: 142, startPoint y: 591, endPoint x: 53, endPoint y: 588, distance: 89.0
click at [54, 588] on div "0:04 I bin wia jedes Jahr, am Gäubodnvolksfest is ja klar, 0:08 Da is wirklich …" at bounding box center [305, 366] width 583 height 645
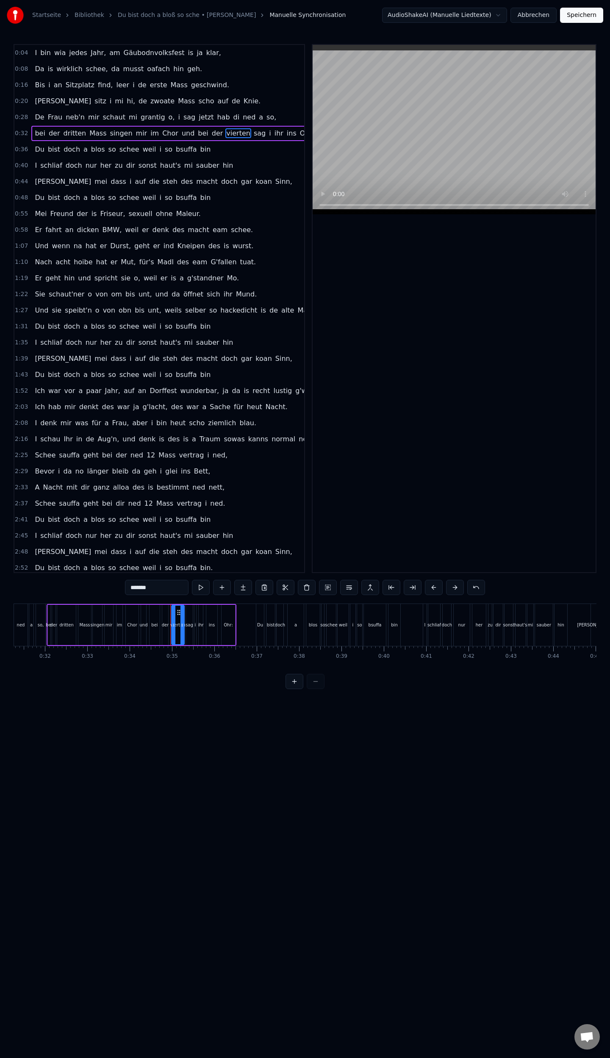
click at [200, 151] on span "bin" at bounding box center [206, 149] width 12 height 10
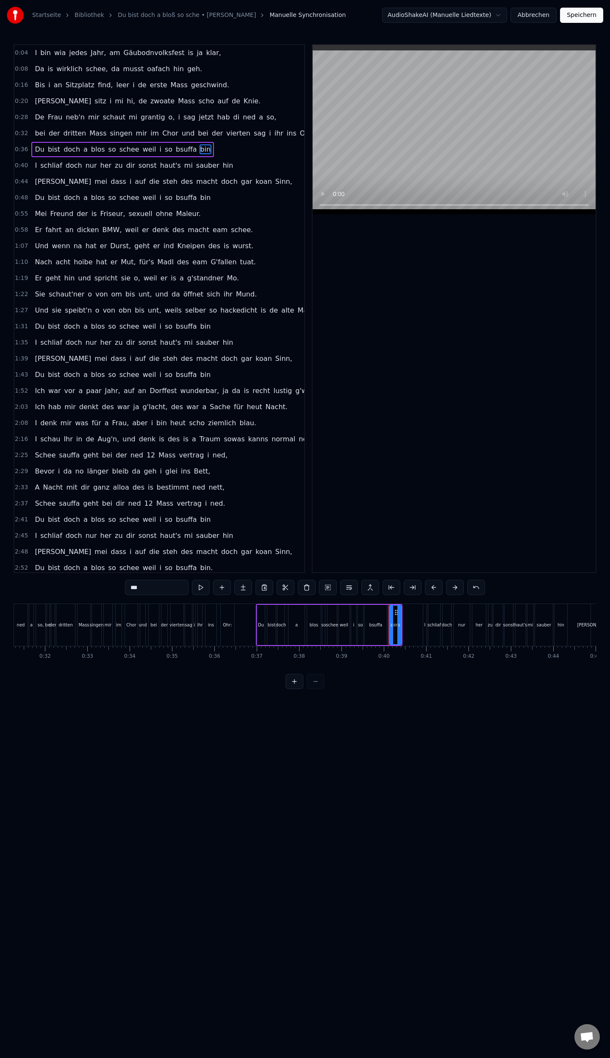
click at [154, 589] on input "***" at bounding box center [157, 587] width 64 height 15
click at [222, 161] on span "hin" at bounding box center [228, 166] width 12 height 10
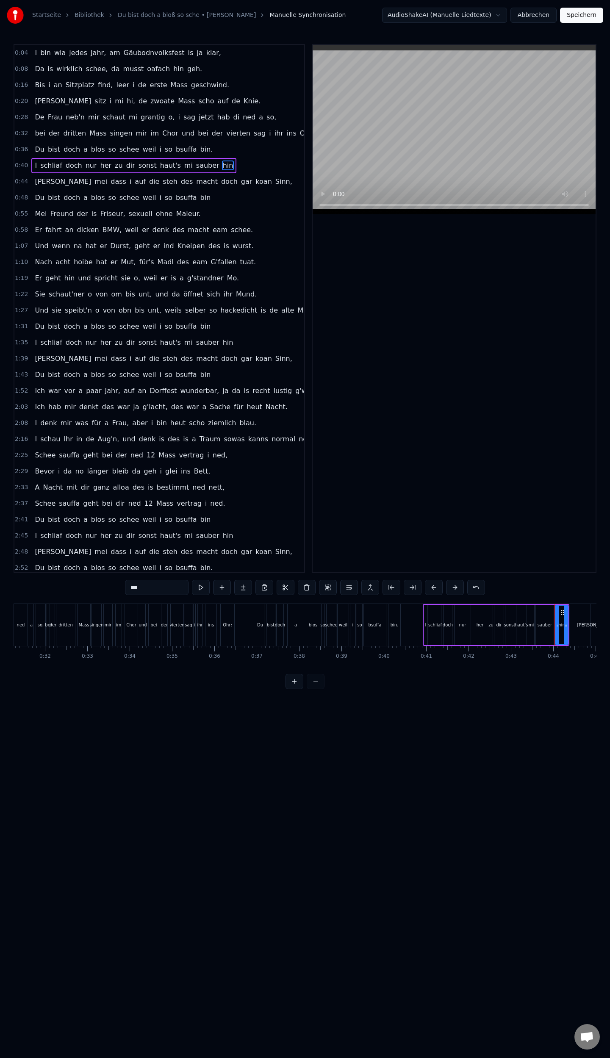
click at [156, 588] on input "***" at bounding box center [157, 587] width 64 height 15
type input "****"
click at [137, 200] on div "Du bist doch a blos so schee weil i so bsuffa bin" at bounding box center [122, 197] width 183 height 15
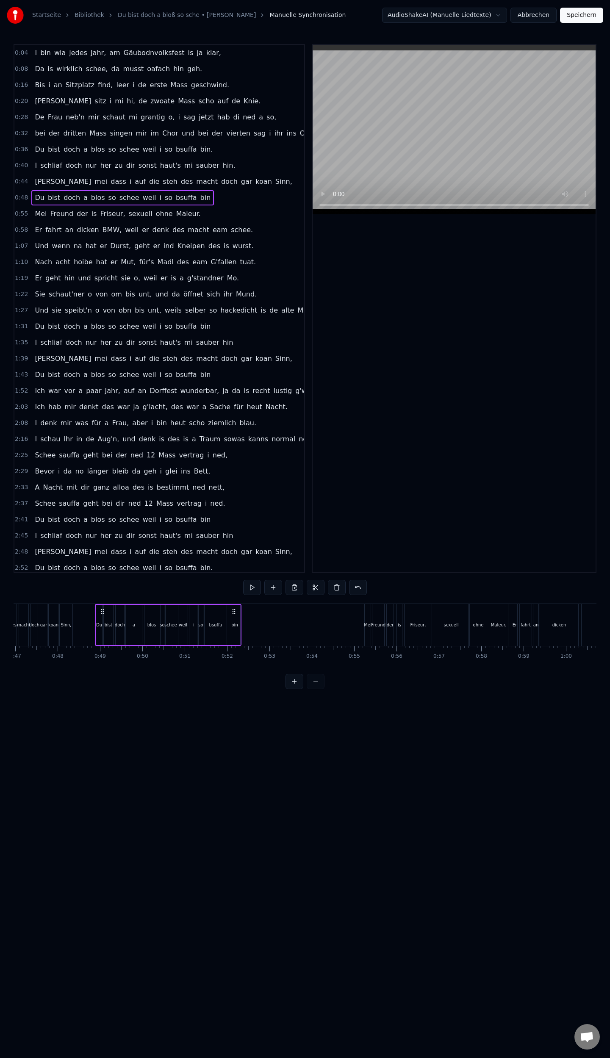
scroll to position [0, 2028]
click at [200, 195] on span "bin" at bounding box center [206, 198] width 12 height 10
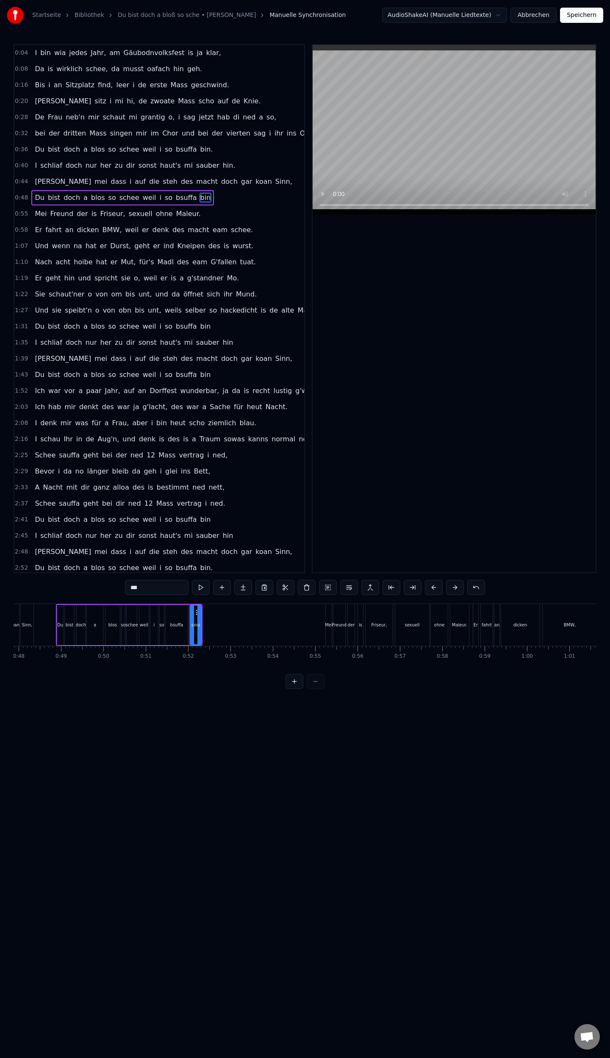
click at [164, 589] on input "***" at bounding box center [157, 587] width 64 height 15
type input "****"
click at [181, 321] on div "Du bist doch a blos so schee weil i so bsuffa bin" at bounding box center [122, 326] width 183 height 15
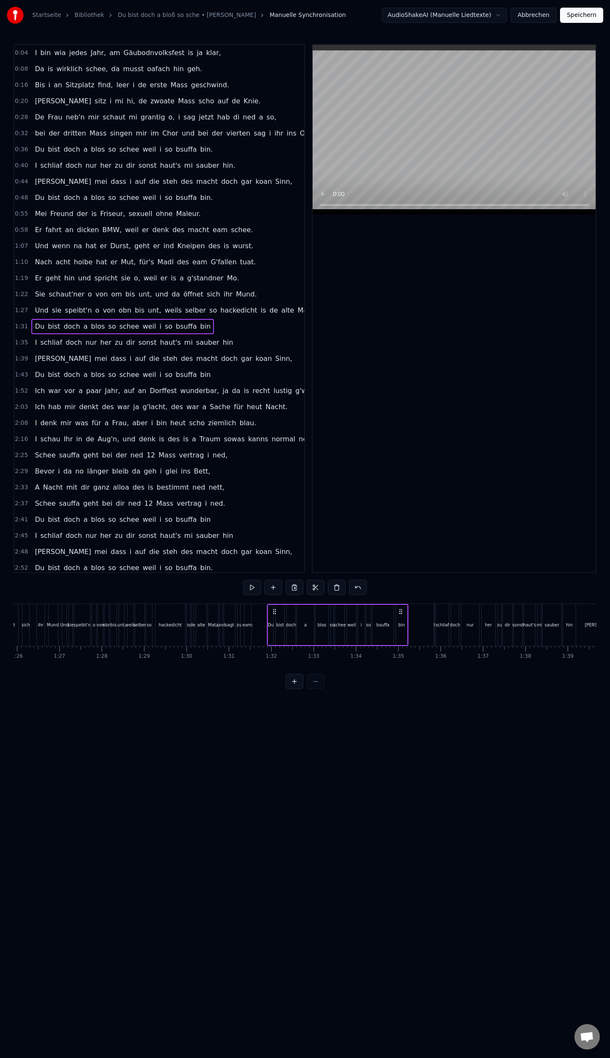
click at [200, 322] on span "bin" at bounding box center [206, 327] width 12 height 10
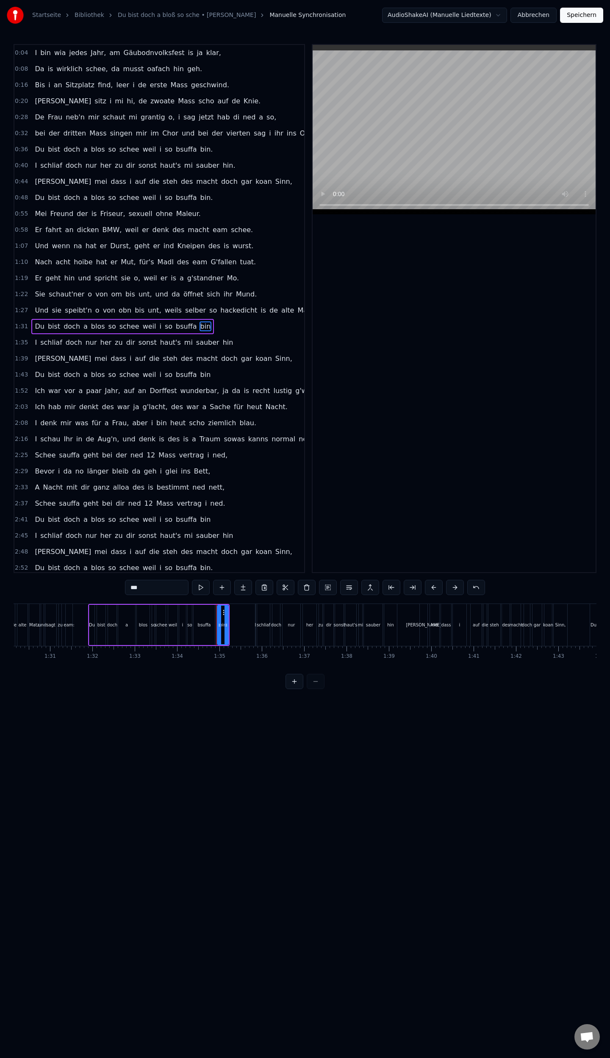
scroll to position [0, 3851]
click at [161, 587] on input "***" at bounding box center [157, 587] width 64 height 15
click at [222, 339] on span "hin" at bounding box center [228, 343] width 12 height 10
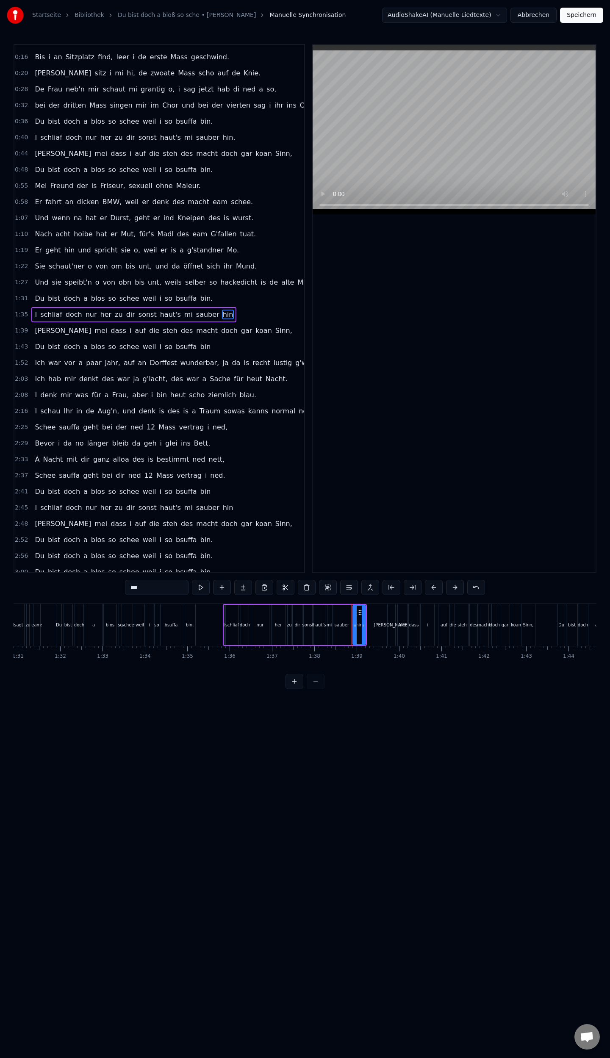
scroll to position [32, 0]
click at [170, 591] on input "***" at bounding box center [157, 587] width 64 height 15
click at [200, 338] on span "bin" at bounding box center [206, 343] width 12 height 10
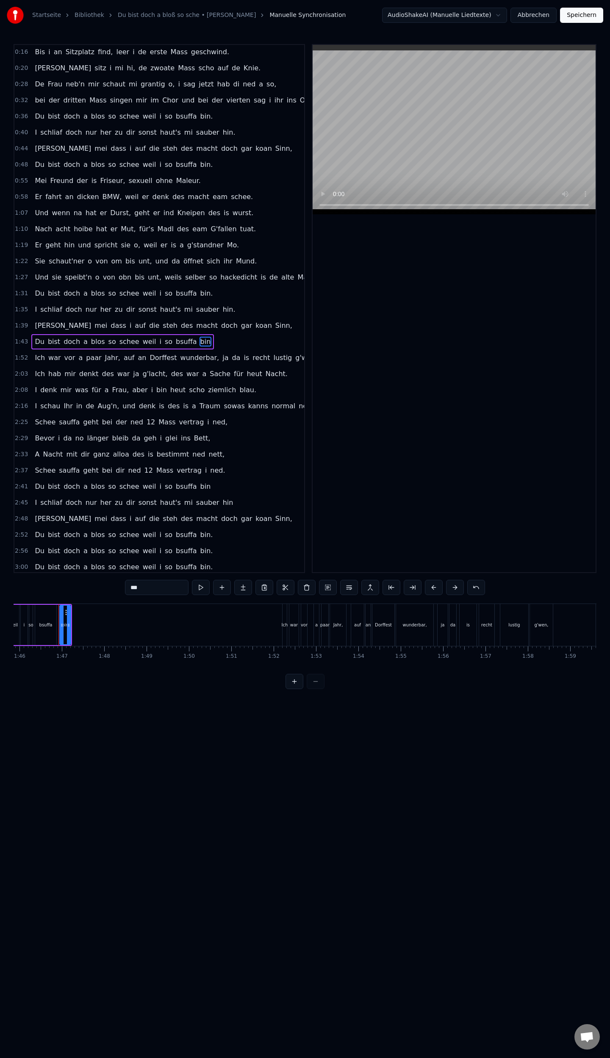
click at [157, 588] on input "***" at bounding box center [157, 587] width 64 height 15
click at [200, 482] on span "bin" at bounding box center [206, 487] width 12 height 10
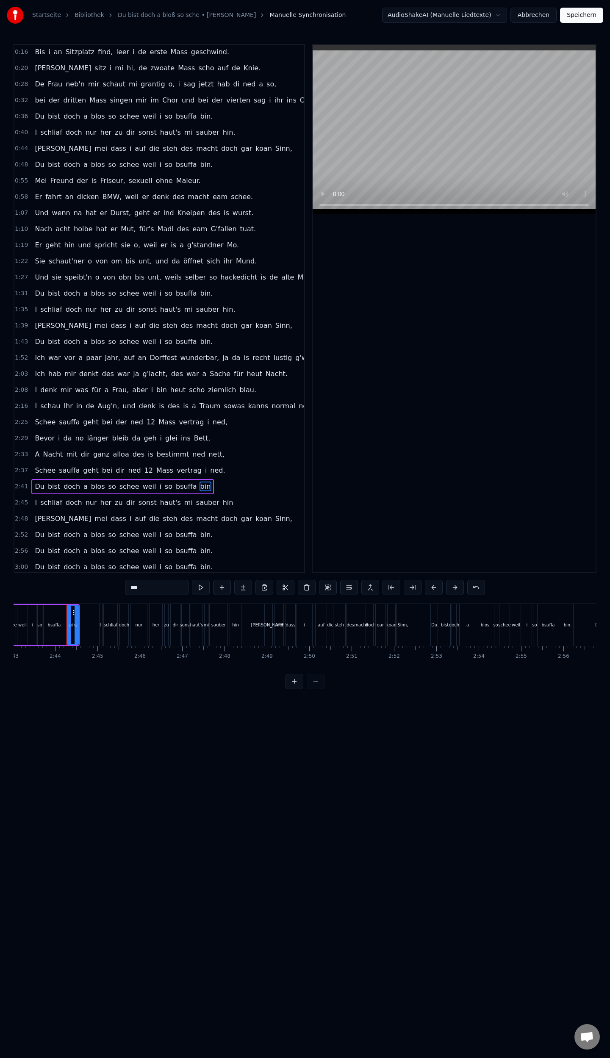
scroll to position [0, 6917]
click at [157, 592] on input "***" at bounding box center [157, 587] width 64 height 15
click at [222, 498] on span "hin" at bounding box center [228, 503] width 12 height 10
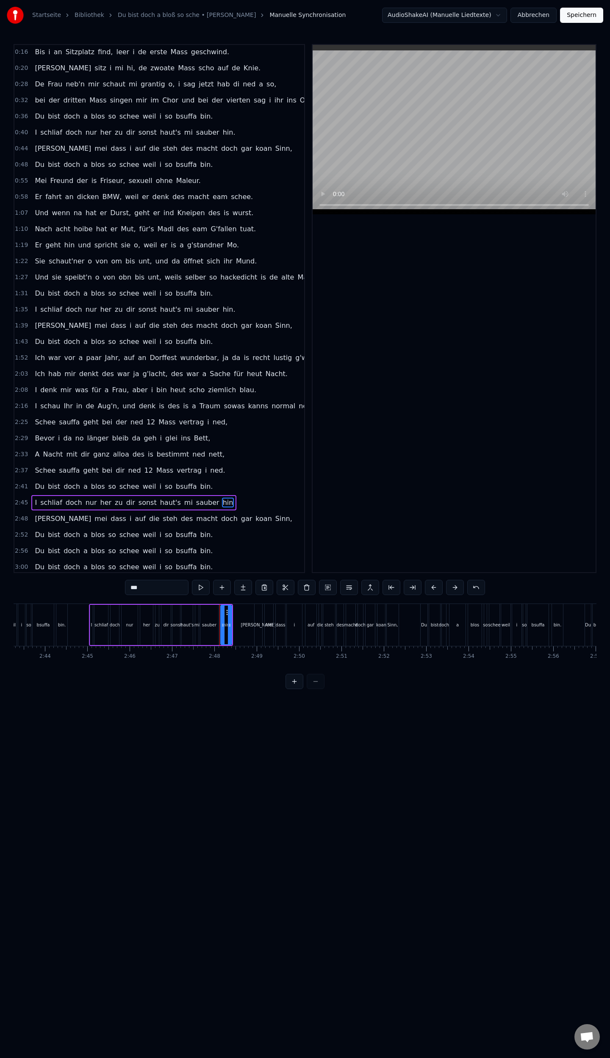
click at [156, 589] on input "***" at bounding box center [157, 587] width 64 height 15
click at [144, 466] on span "12" at bounding box center [149, 471] width 10 height 10
type input "**"
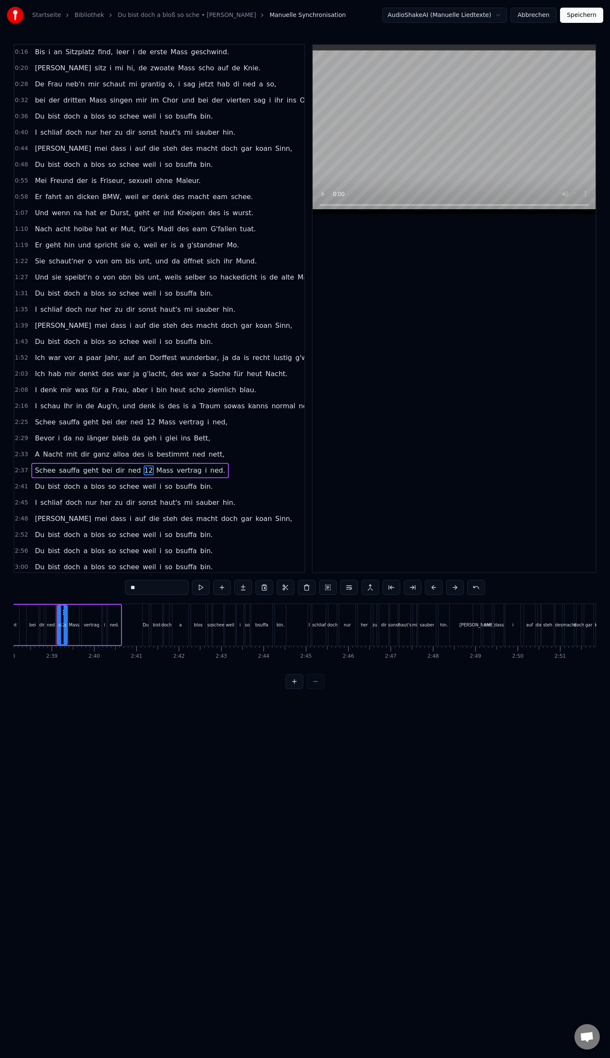
scroll to position [0, 0]
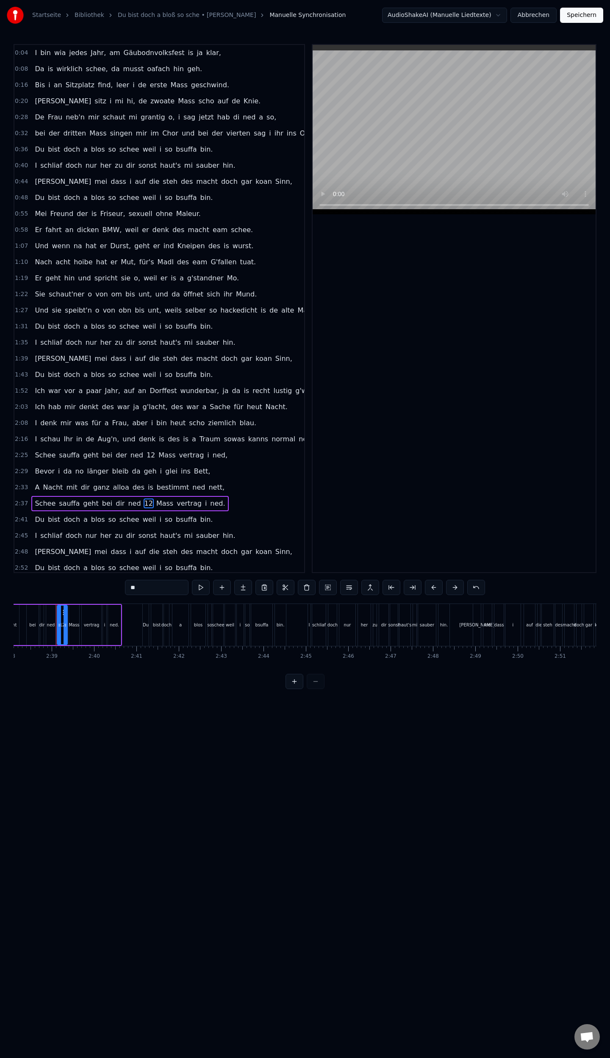
click at [596, 14] on button "Speichern" at bounding box center [581, 15] width 43 height 15
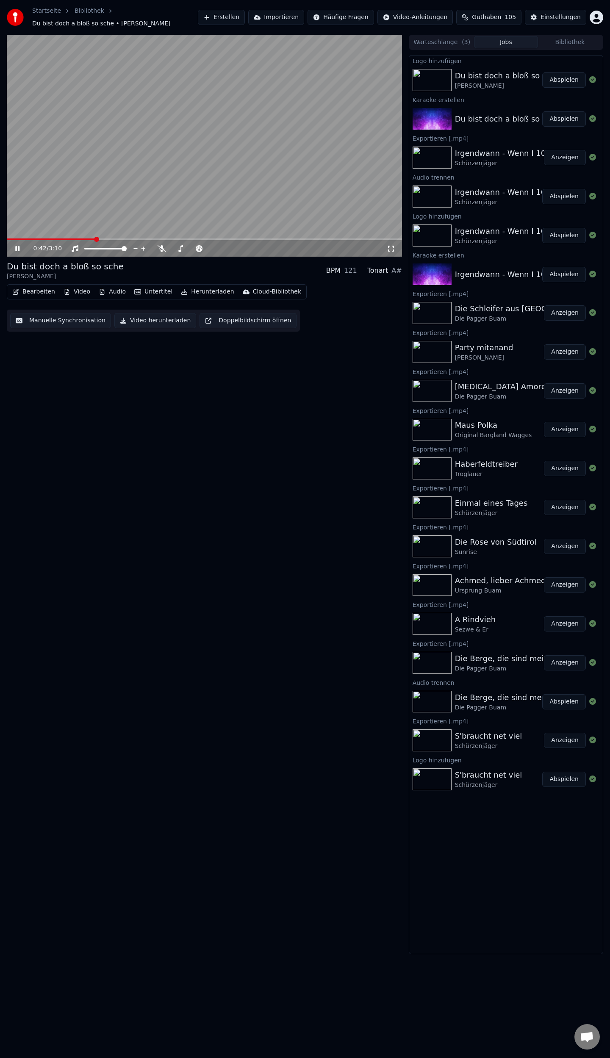
click at [32, 319] on button "Manuelle Synchronisation" at bounding box center [60, 320] width 101 height 15
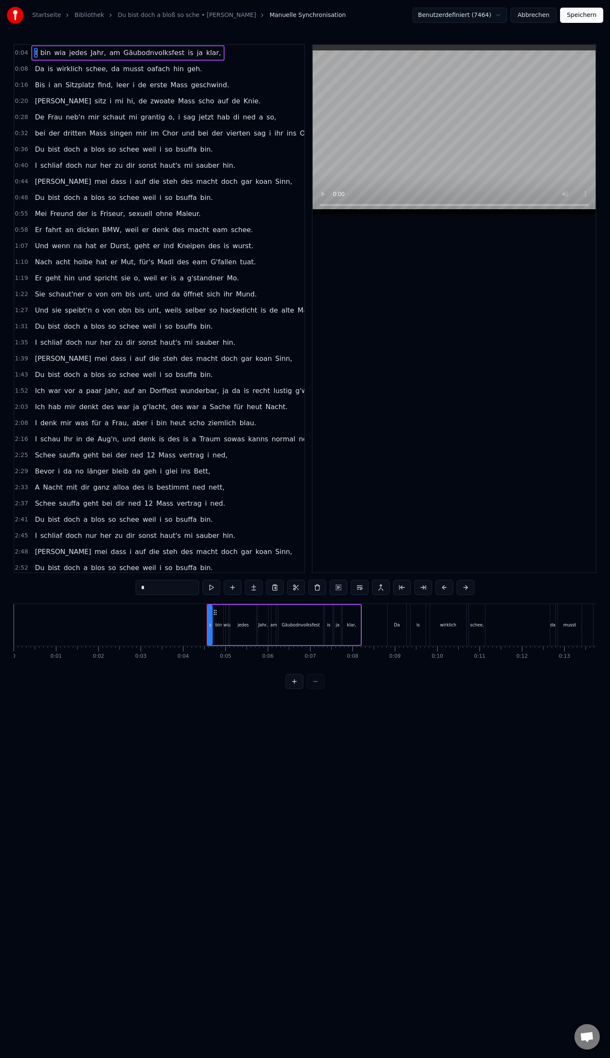
click at [127, 149] on span "schee" at bounding box center [130, 149] width 22 height 10
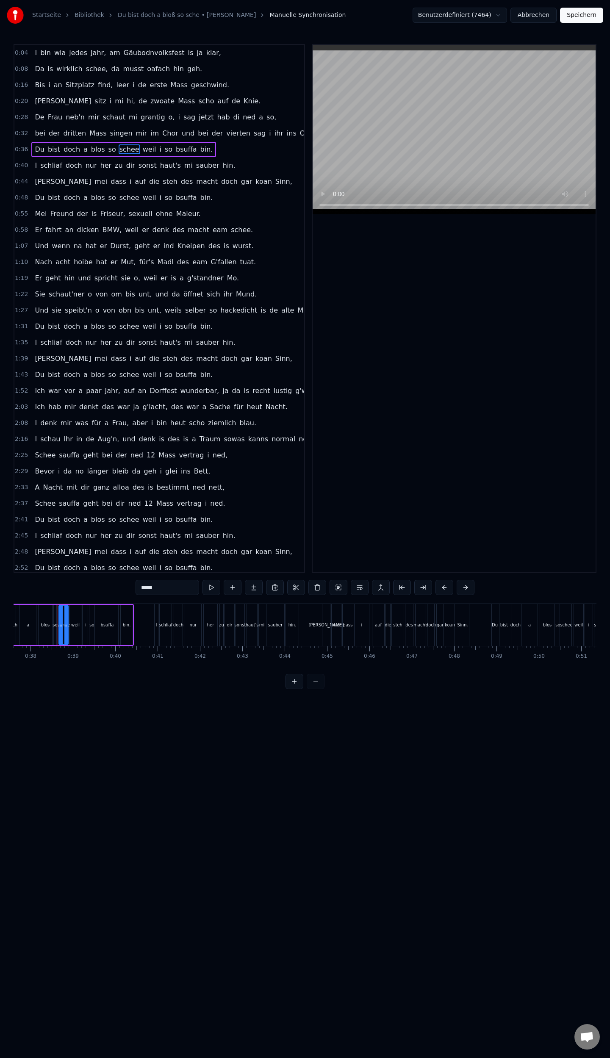
scroll to position [0, 1595]
click at [167, 588] on input "*****" at bounding box center [168, 587] width 64 height 15
click at [125, 166] on span "dir" at bounding box center [130, 166] width 11 height 10
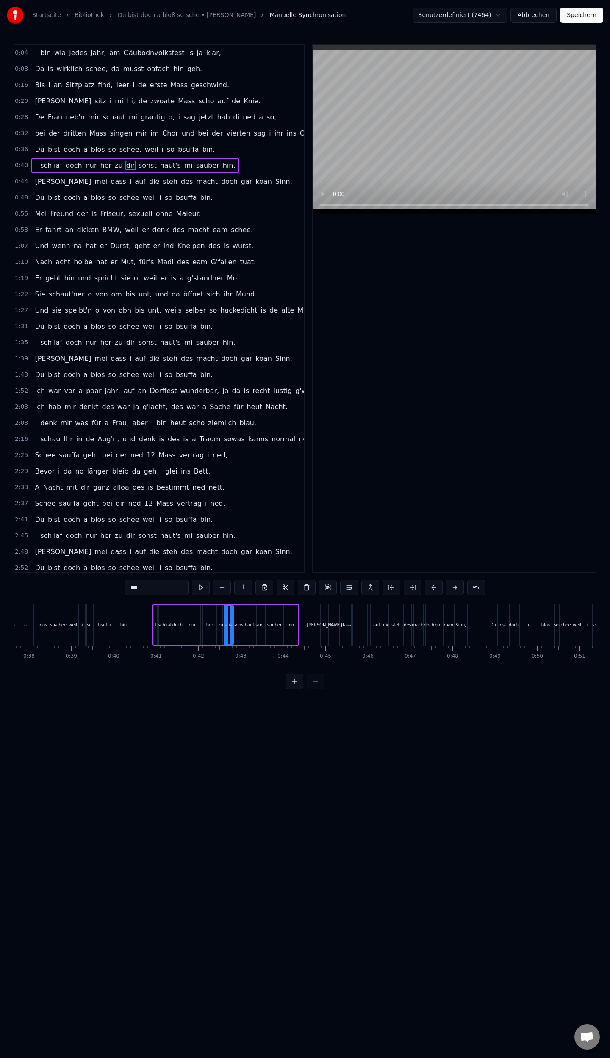
click at [144, 585] on input "***" at bounding box center [157, 587] width 64 height 15
click at [162, 181] on span "steh" at bounding box center [170, 182] width 17 height 10
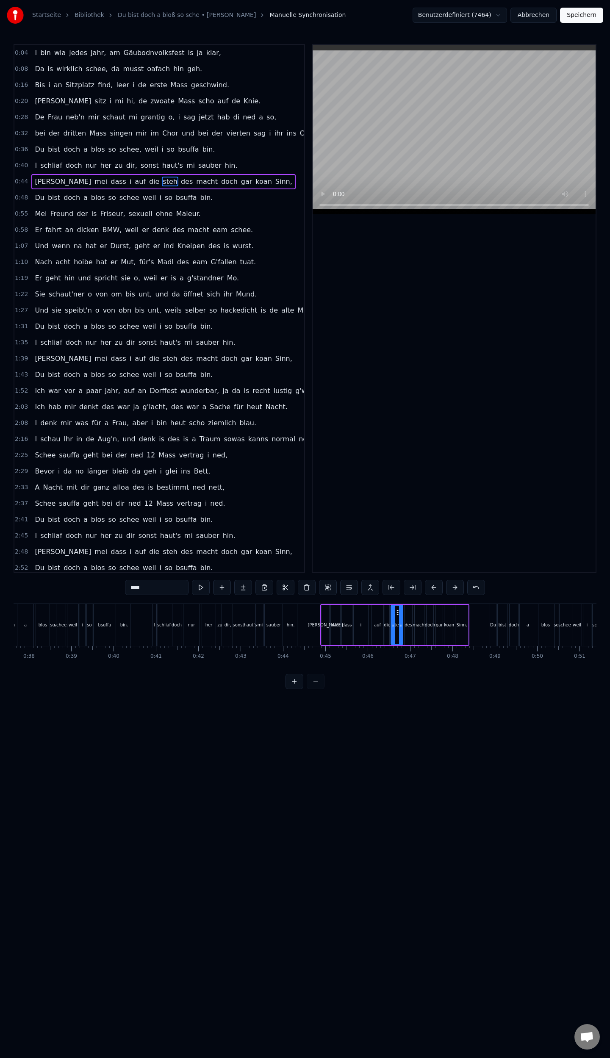
click at [154, 586] on input "****" at bounding box center [157, 587] width 64 height 15
click at [126, 196] on span "schee" at bounding box center [130, 198] width 22 height 10
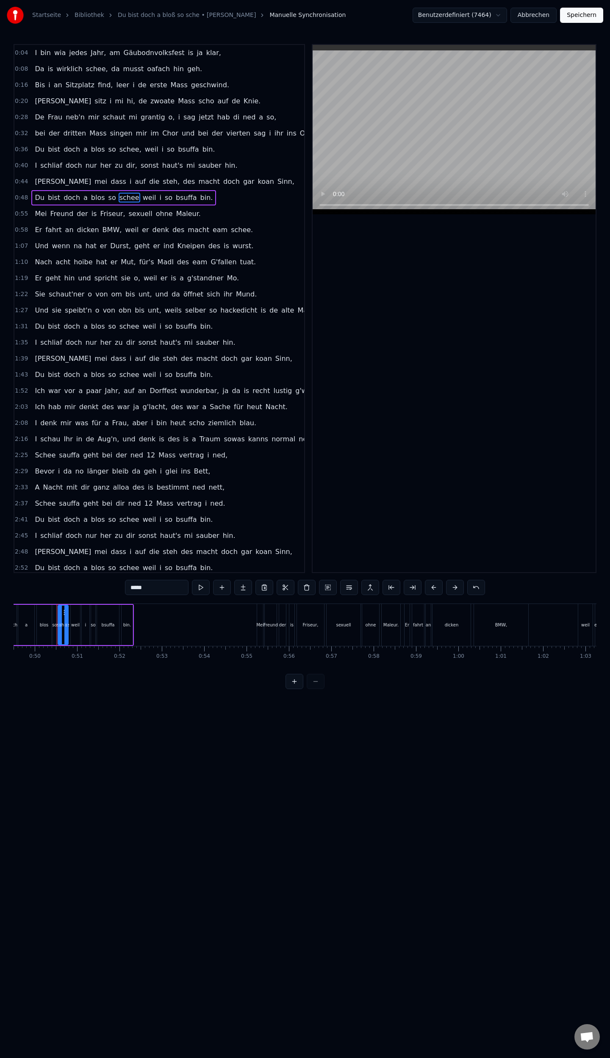
scroll to position [0, 2098]
click at [160, 587] on input "*****" at bounding box center [157, 587] width 64 height 15
click at [127, 322] on span "schee" at bounding box center [130, 327] width 22 height 10
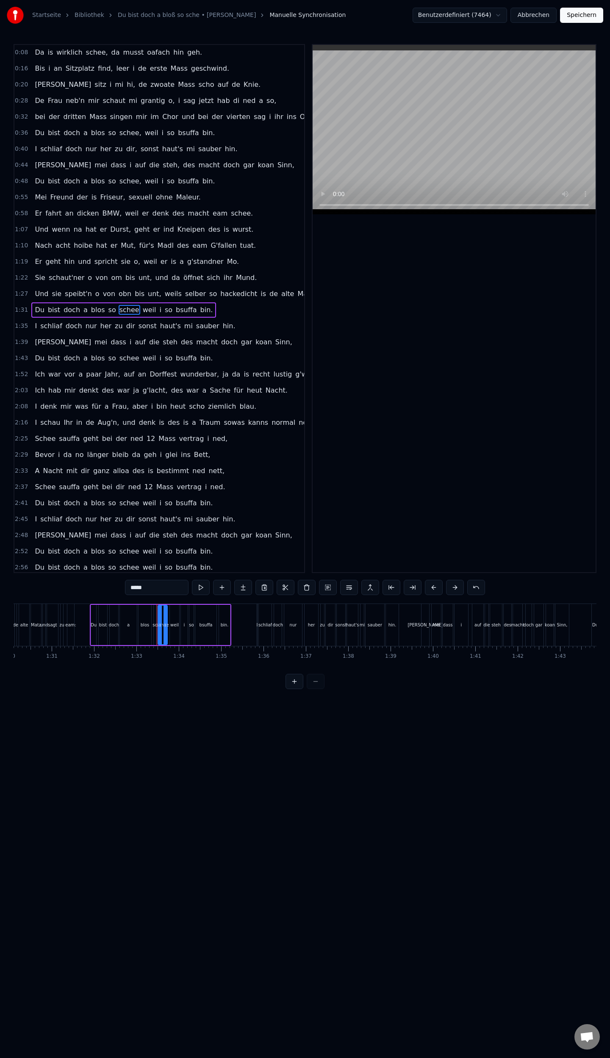
scroll to position [0, 3918]
click at [159, 587] on input "*****" at bounding box center [157, 587] width 64 height 15
click at [125, 321] on span "dir" at bounding box center [130, 326] width 11 height 10
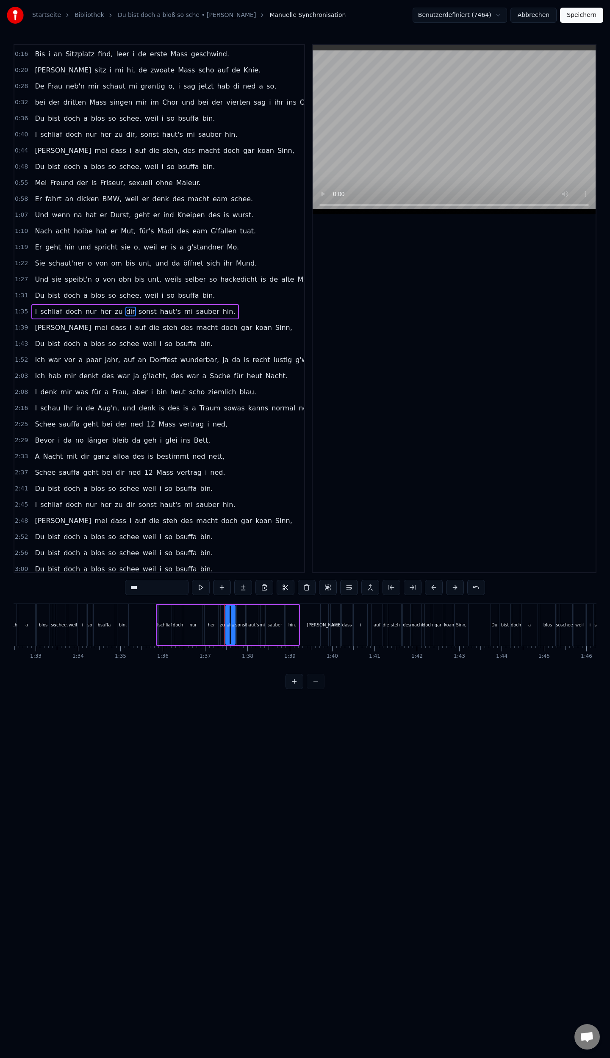
scroll to position [32, 0]
click at [150, 591] on input "***" at bounding box center [157, 587] width 64 height 15
click at [162, 322] on span "steh" at bounding box center [170, 327] width 17 height 10
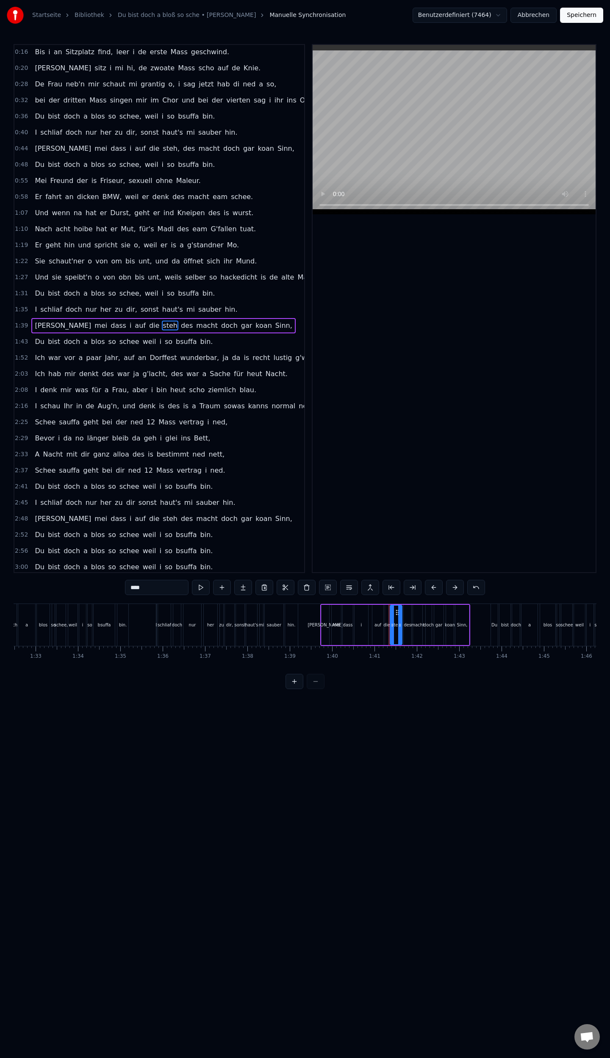
click at [163, 588] on input "****" at bounding box center [157, 587] width 64 height 15
click at [123, 337] on span "schee" at bounding box center [130, 342] width 22 height 10
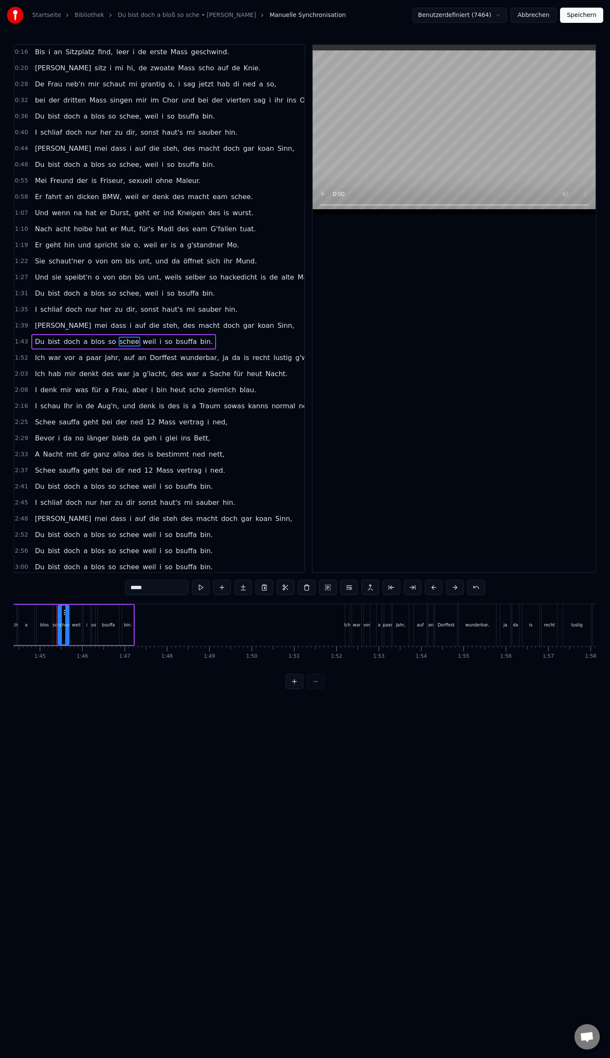
scroll to position [0, 4423]
click at [153, 588] on input "*****" at bounding box center [157, 587] width 64 height 15
click at [127, 466] on span "ned" at bounding box center [134, 471] width 14 height 10
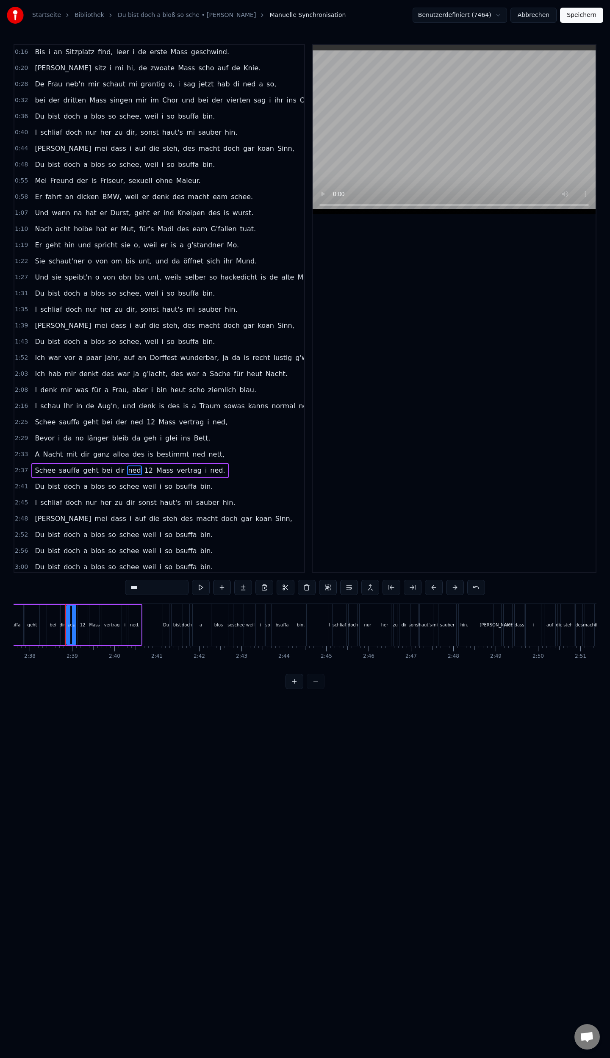
scroll to position [0, 6687]
click at [158, 585] on input "***" at bounding box center [157, 587] width 64 height 15
click at [119, 482] on span "schee" at bounding box center [130, 487] width 22 height 10
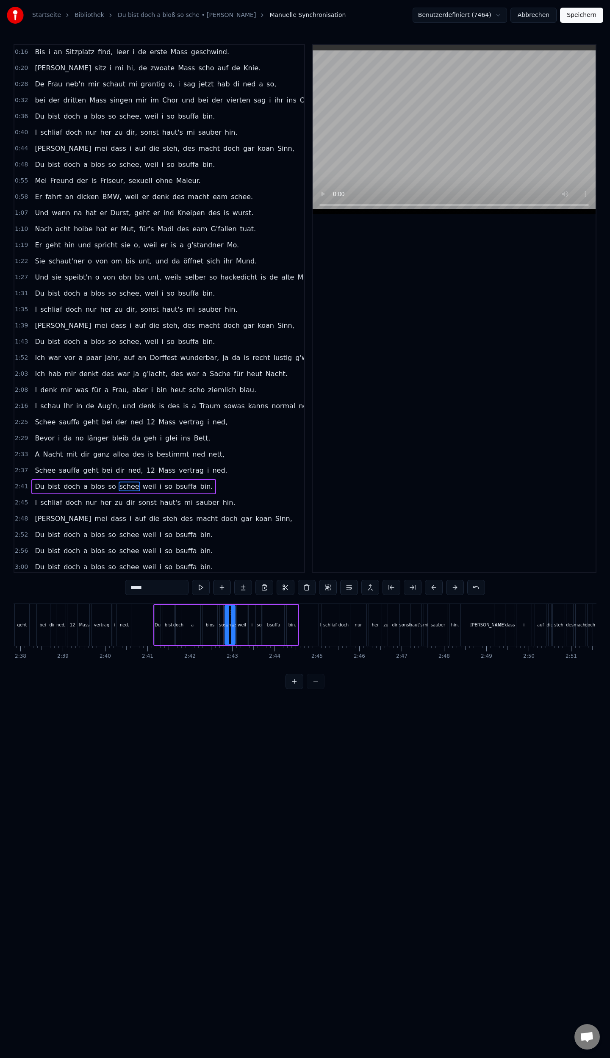
click at [158, 587] on input "*****" at bounding box center [157, 587] width 64 height 15
click at [125, 498] on span "dir" at bounding box center [130, 503] width 11 height 10
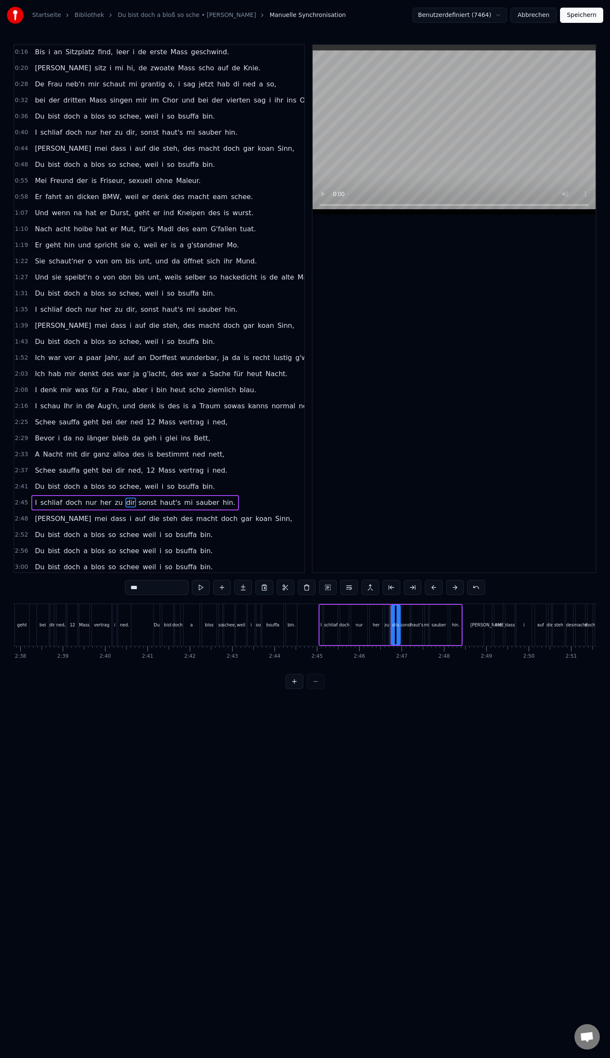
click at [158, 591] on input "***" at bounding box center [157, 587] width 64 height 15
click at [162, 514] on span "steh" at bounding box center [170, 519] width 17 height 10
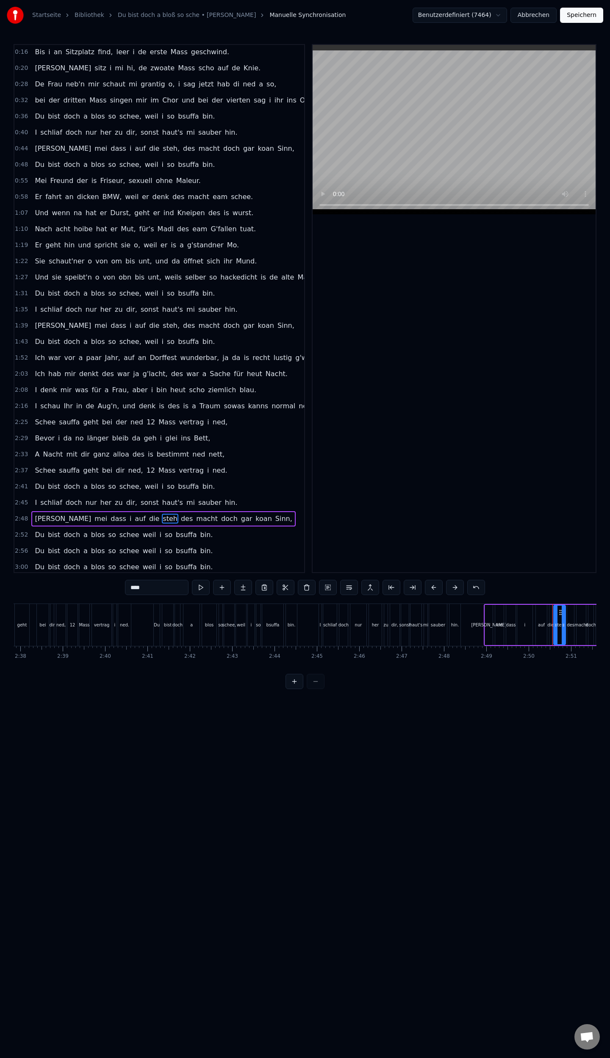
click at [159, 589] on input "****" at bounding box center [157, 587] width 64 height 15
click at [125, 530] on span "schee" at bounding box center [130, 535] width 22 height 10
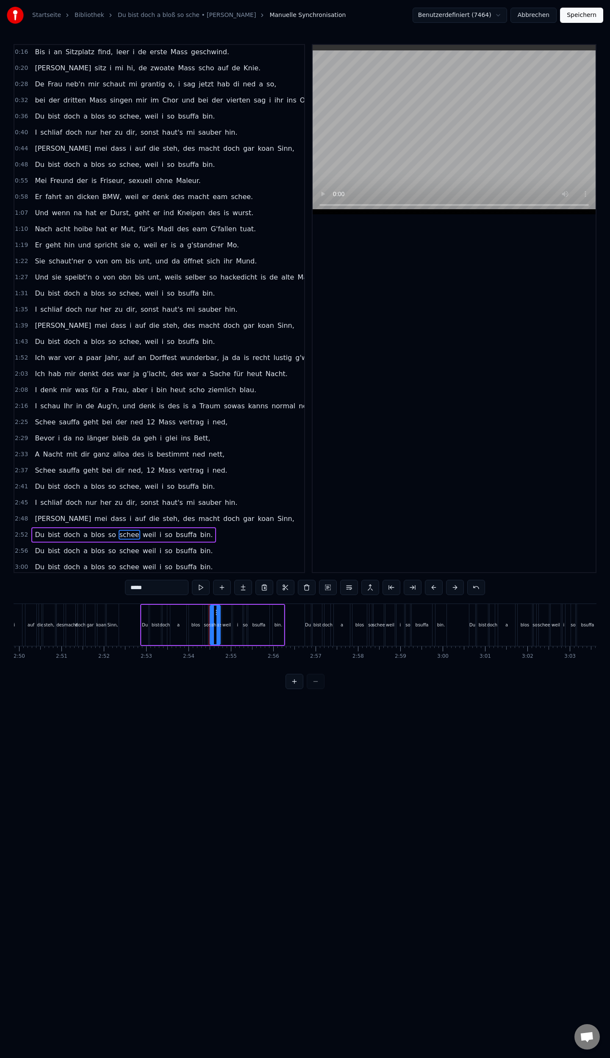
scroll to position [0, 7350]
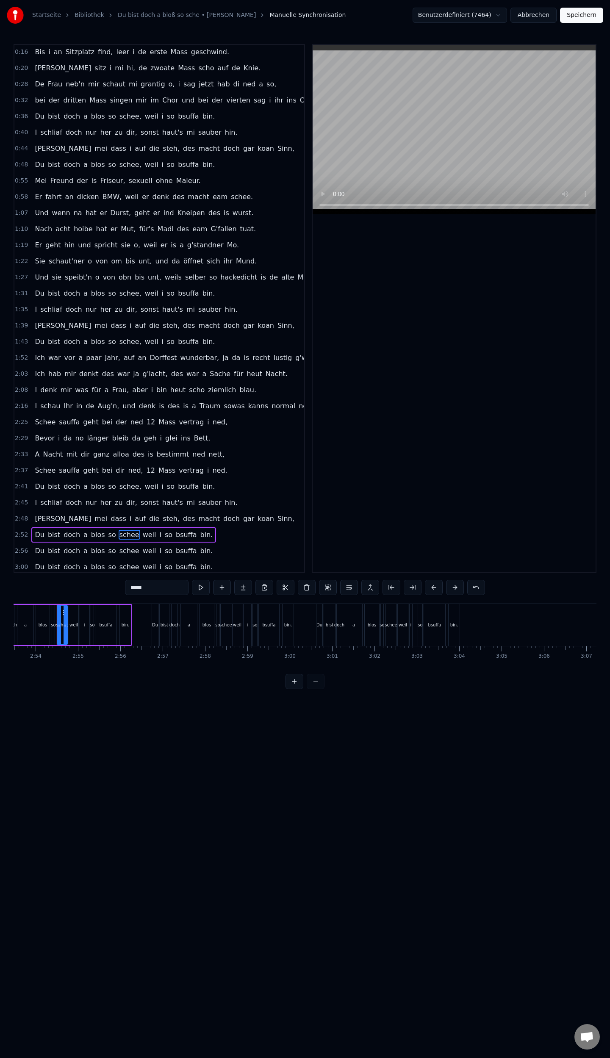
click at [173, 589] on input "*****" at bounding box center [157, 587] width 64 height 15
click at [123, 546] on span "schee" at bounding box center [130, 551] width 22 height 10
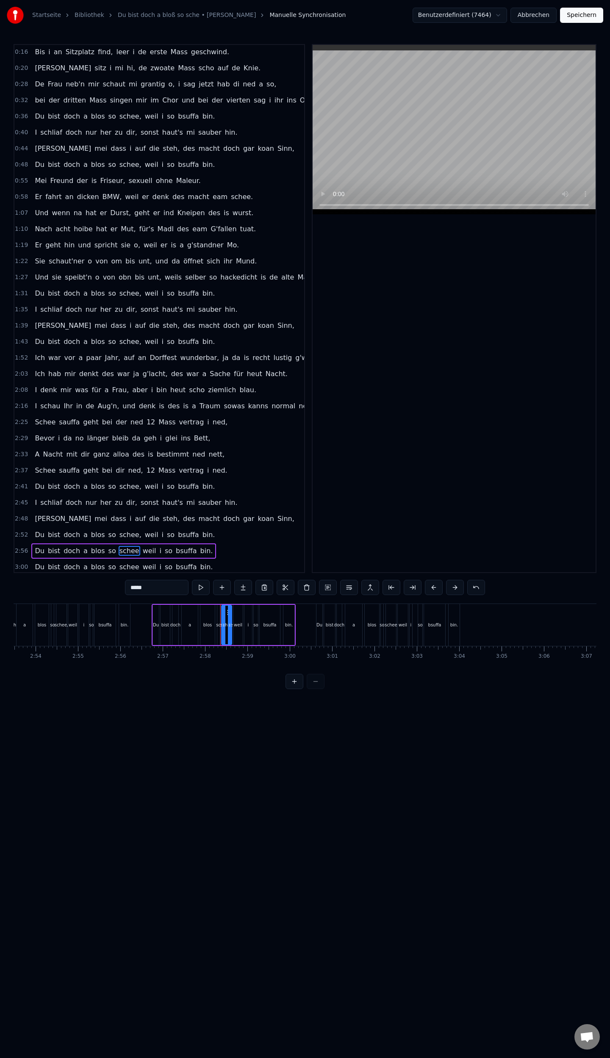
drag, startPoint x: 161, startPoint y: 589, endPoint x: 154, endPoint y: 590, distance: 7.3
click at [161, 588] on input "*****" at bounding box center [157, 587] width 64 height 15
click at [123, 562] on span "schee" at bounding box center [130, 567] width 22 height 10
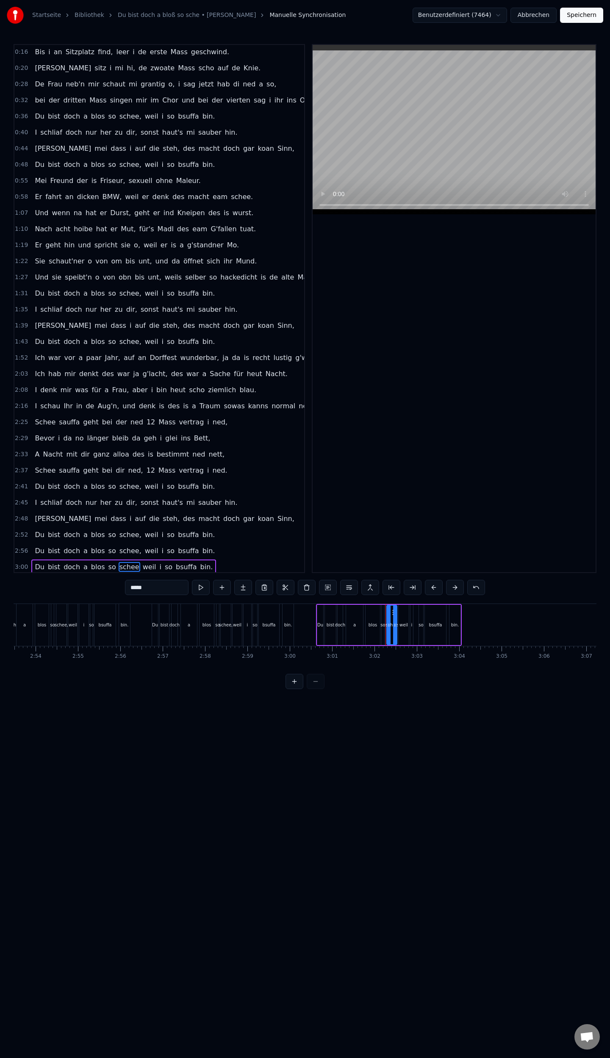
click at [157, 587] on input "*****" at bounding box center [157, 587] width 64 height 15
click at [130, 417] on span "ned" at bounding box center [137, 422] width 14 height 10
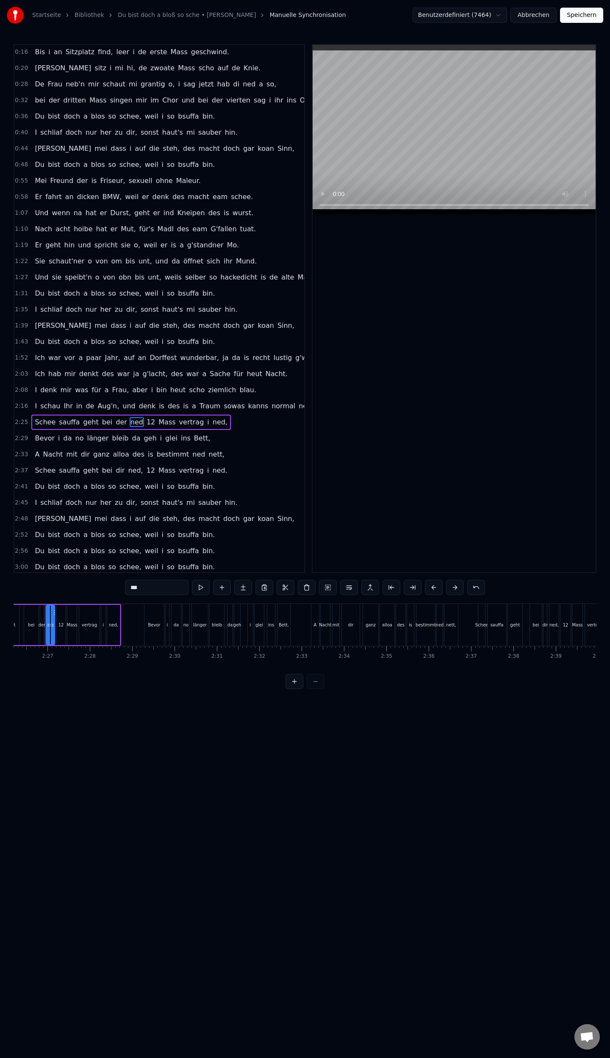
scroll to position [0, 6183]
click at [159, 588] on input "***" at bounding box center [157, 587] width 64 height 15
click at [115, 433] on span "bleib" at bounding box center [120, 438] width 18 height 10
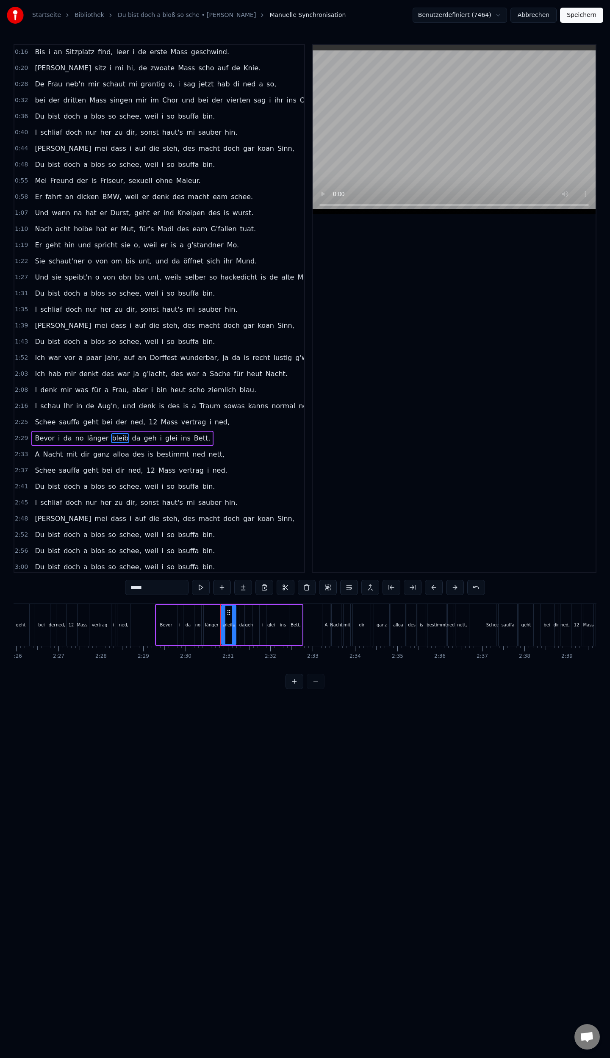
click at [158, 591] on input "*****" at bounding box center [157, 587] width 64 height 15
click at [118, 449] on span "alloa" at bounding box center [121, 454] width 18 height 10
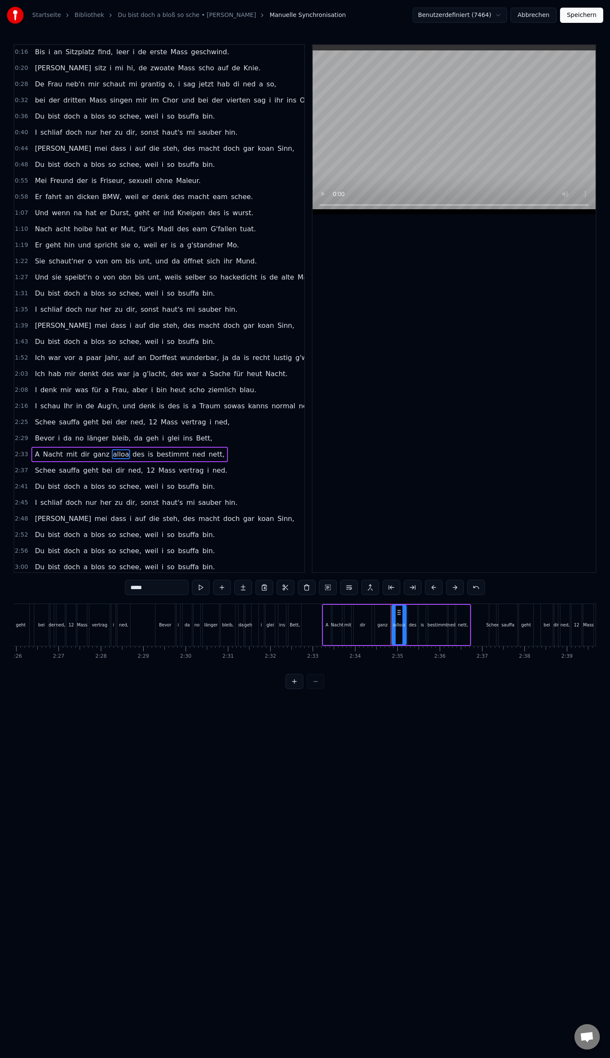
click at [161, 586] on input "*****" at bounding box center [157, 587] width 64 height 15
click at [210, 449] on span "nett," at bounding box center [219, 454] width 18 height 10
click at [159, 585] on input "*****" at bounding box center [157, 587] width 64 height 15
click at [195, 433] on span "Bett," at bounding box center [204, 438] width 18 height 10
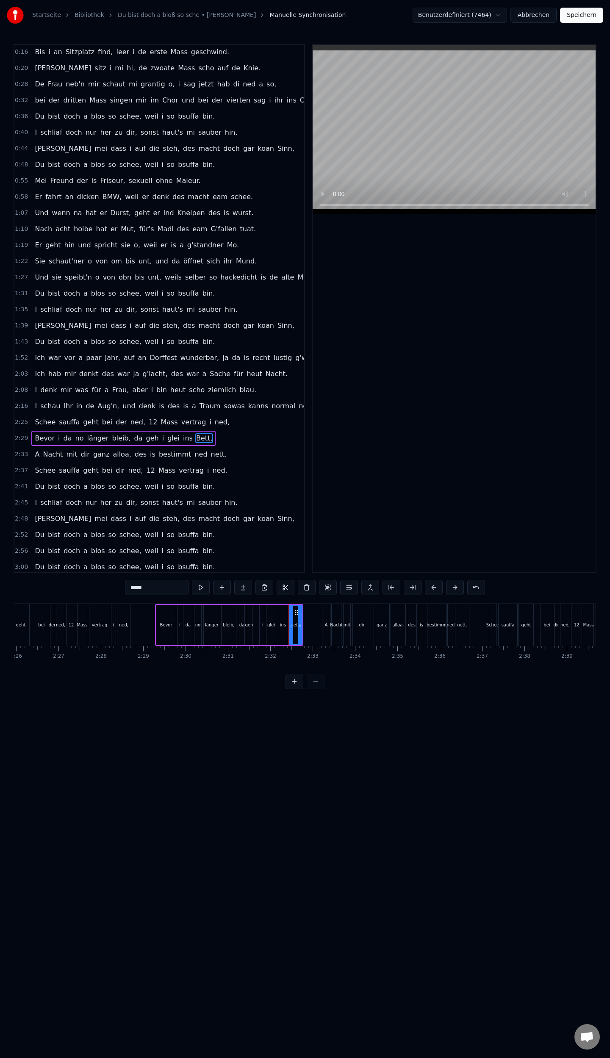
click at [165, 583] on input "*****" at bounding box center [157, 587] width 64 height 15
click at [214, 418] on span "ned," at bounding box center [222, 422] width 17 height 10
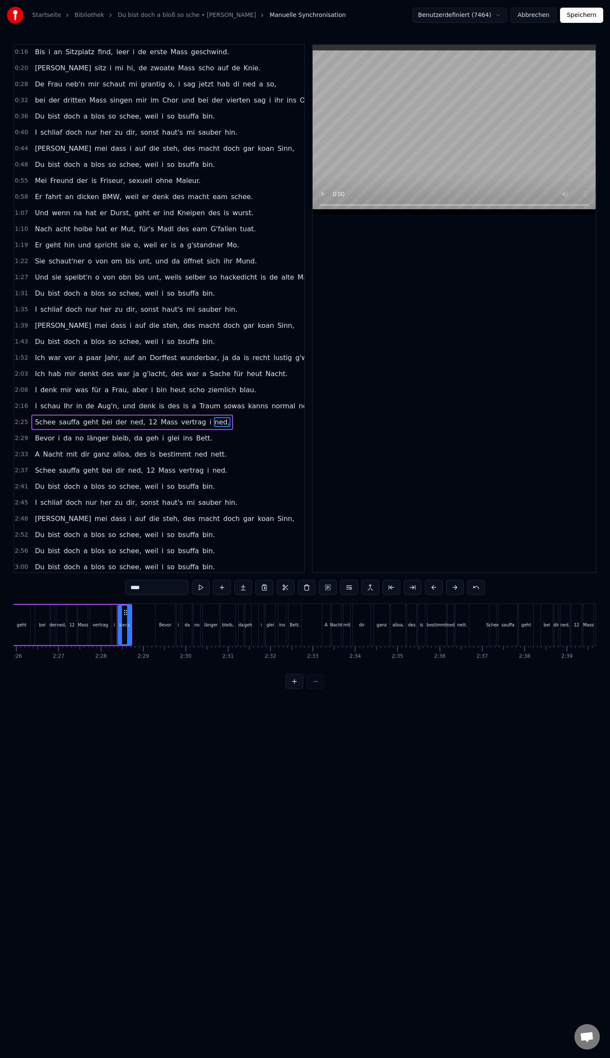
click at [157, 587] on input "****" at bounding box center [157, 587] width 64 height 15
click at [277, 514] on span "Sinn," at bounding box center [286, 519] width 19 height 10
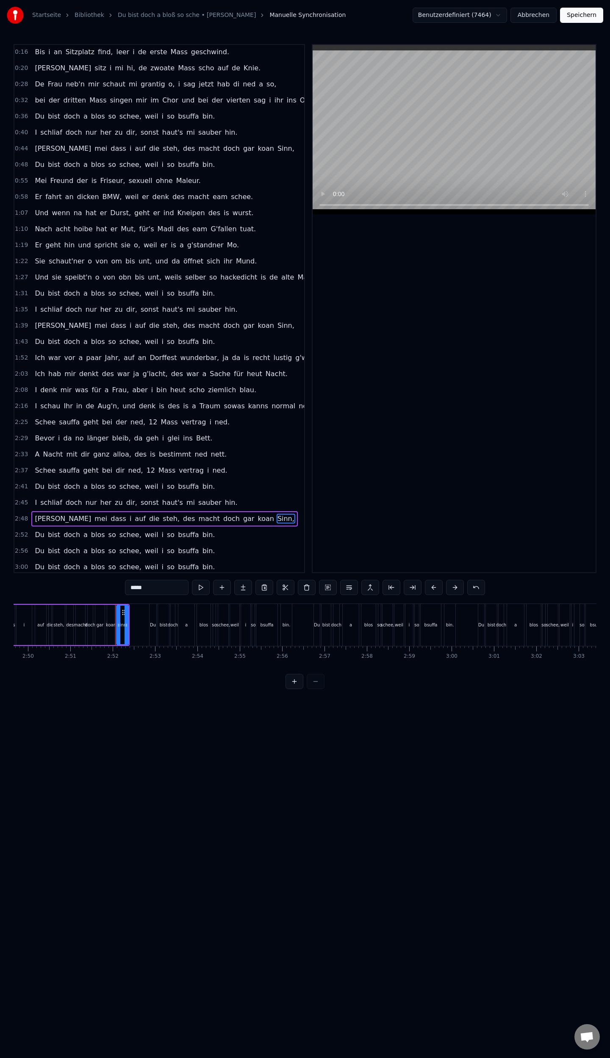
scroll to position [0, 7247]
click at [158, 591] on input "*****" at bounding box center [157, 587] width 64 height 15
click at [277, 321] on span "Sinn," at bounding box center [286, 326] width 19 height 10
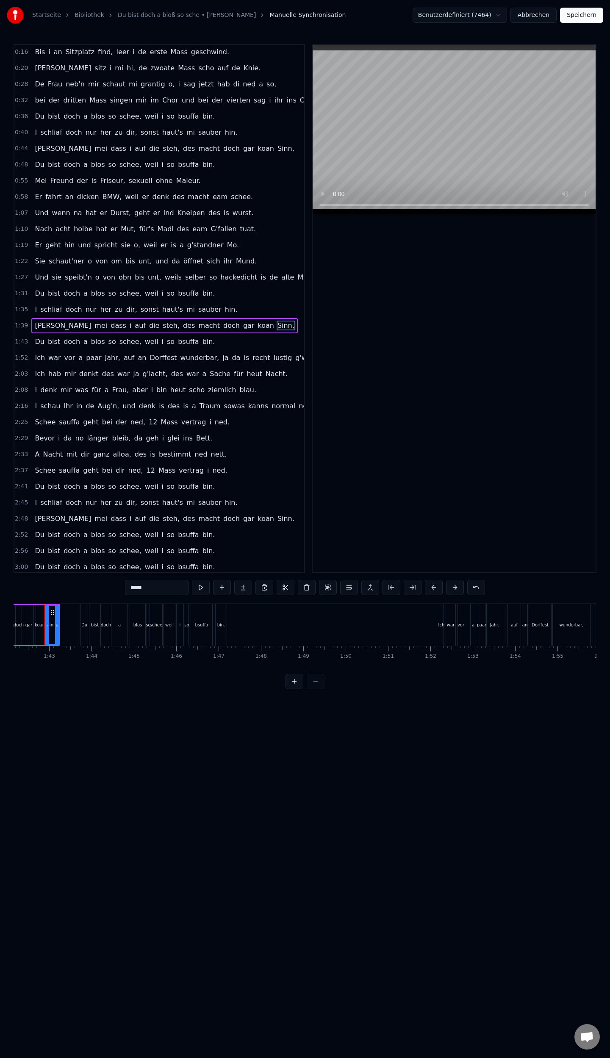
scroll to position [0, 4316]
click at [168, 589] on input "*****" at bounding box center [157, 587] width 64 height 15
click at [277, 149] on span "Sinn," at bounding box center [286, 149] width 19 height 10
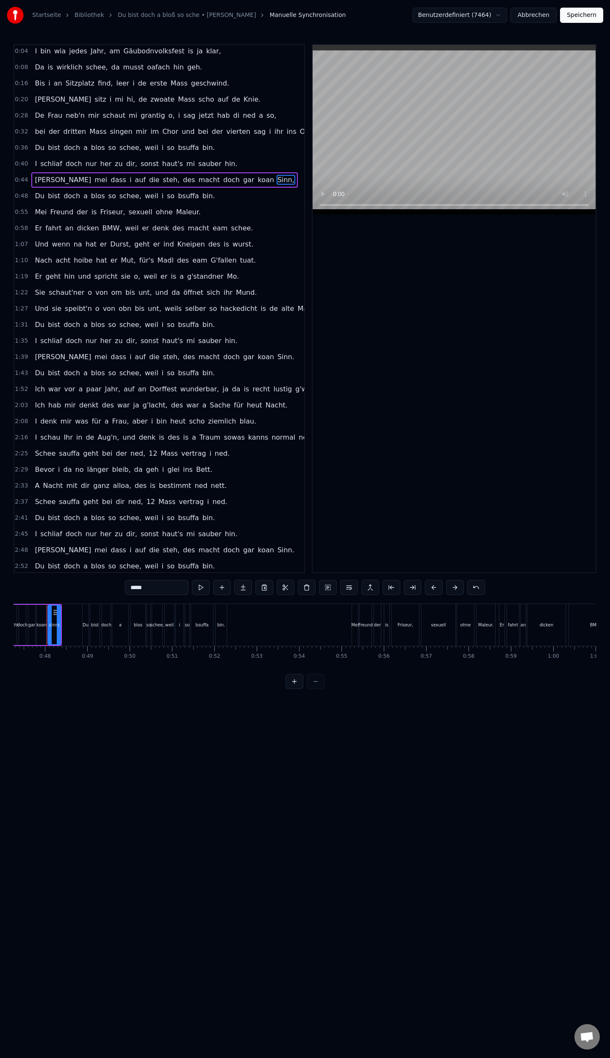
scroll to position [0, 1993]
click at [169, 587] on input "*****" at bounding box center [157, 587] width 64 height 15
type input "*****"
click at [588, 15] on button "Speichern" at bounding box center [581, 15] width 43 height 15
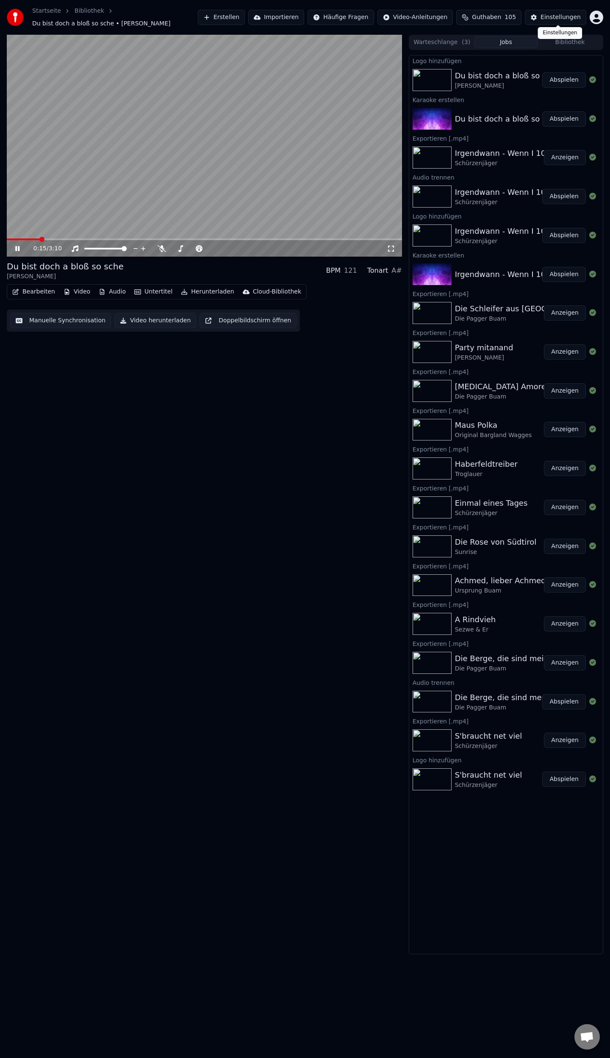
click at [553, 19] on button "Einstellungen" at bounding box center [555, 17] width 61 height 15
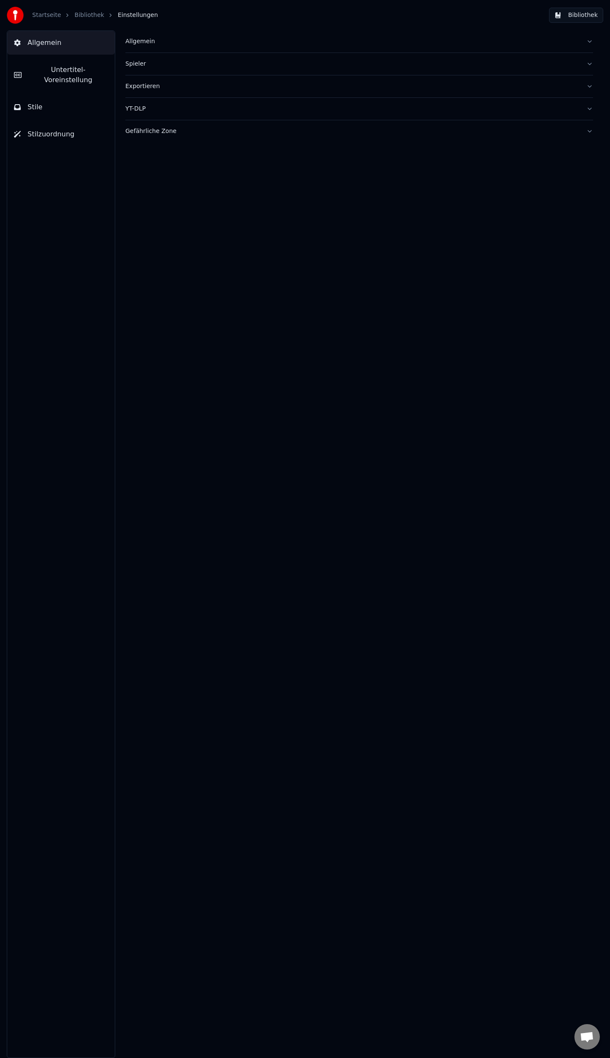
drag, startPoint x: 36, startPoint y: 74, endPoint x: 89, endPoint y: 78, distance: 53.1
click at [36, 75] on button "Untertitel-Voreinstellung" at bounding box center [61, 75] width 108 height 34
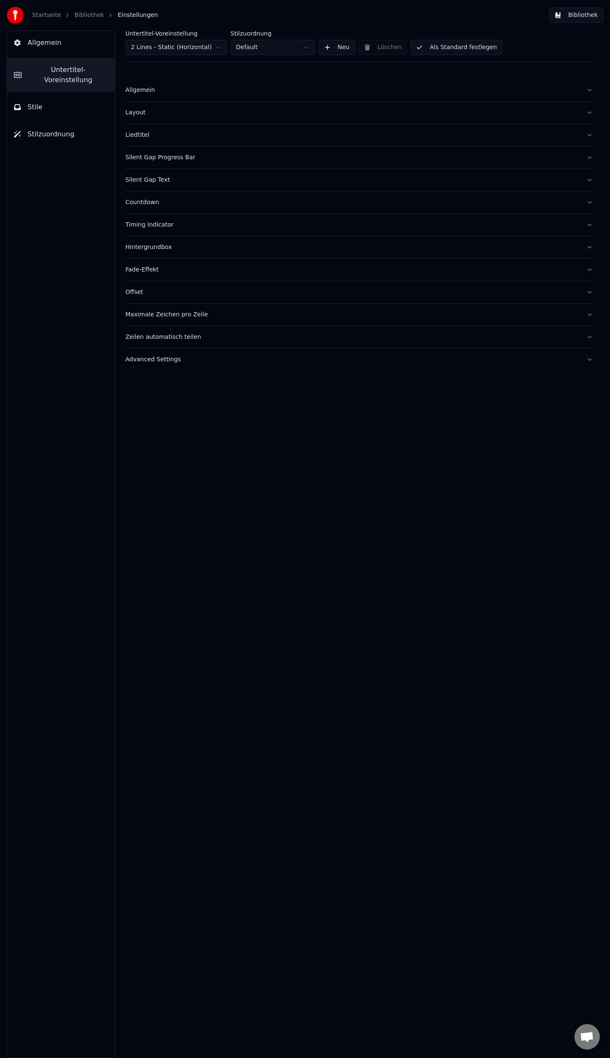
click at [141, 134] on div "Liedtitel" at bounding box center [352, 135] width 454 height 8
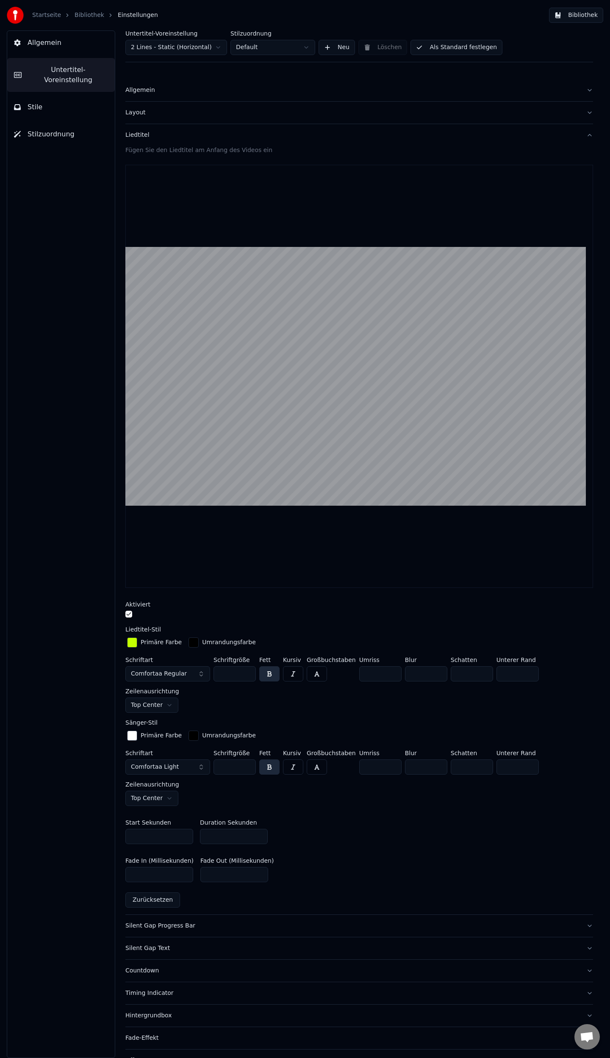
click at [259, 836] on input "*" at bounding box center [234, 836] width 68 height 15
type input "*"
click at [259, 836] on input "*" at bounding box center [234, 836] width 68 height 15
click at [459, 50] on button "Als Standard festlegen" at bounding box center [457, 47] width 92 height 15
click at [85, 16] on link "Bibliothek" at bounding box center [90, 15] width 30 height 8
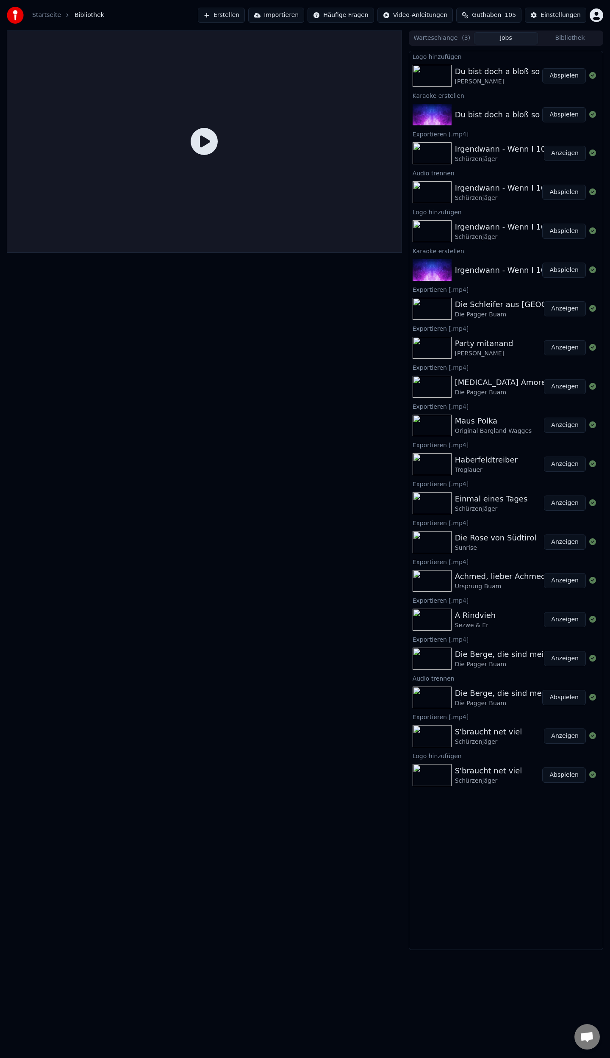
click at [475, 75] on div "Du bist doch a bloß so sche" at bounding box center [507, 72] width 105 height 12
click at [567, 78] on button "Abspielen" at bounding box center [564, 75] width 44 height 15
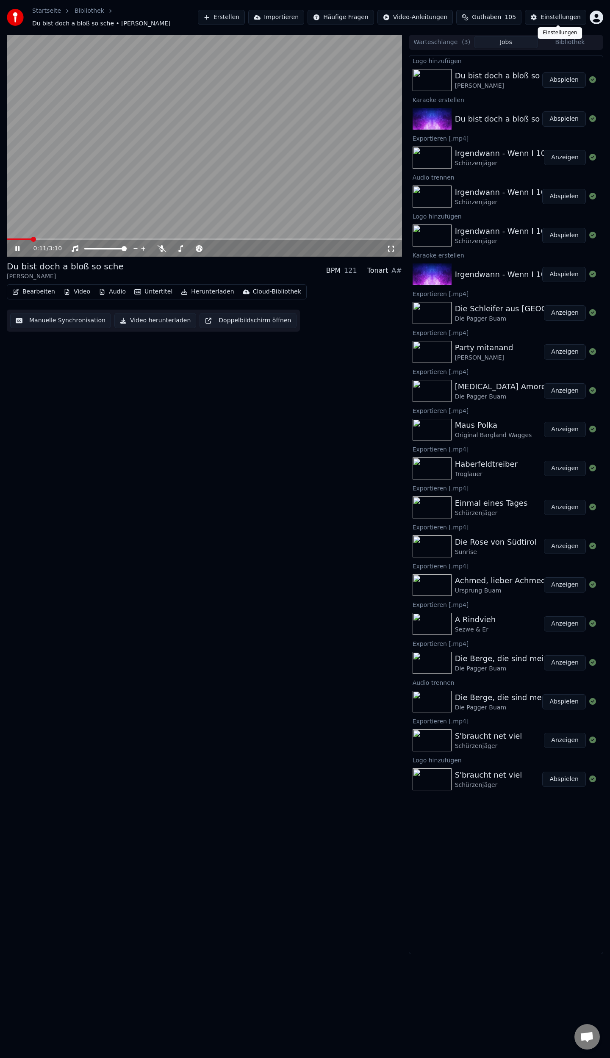
click at [545, 13] on div "Einstellungen" at bounding box center [561, 17] width 40 height 8
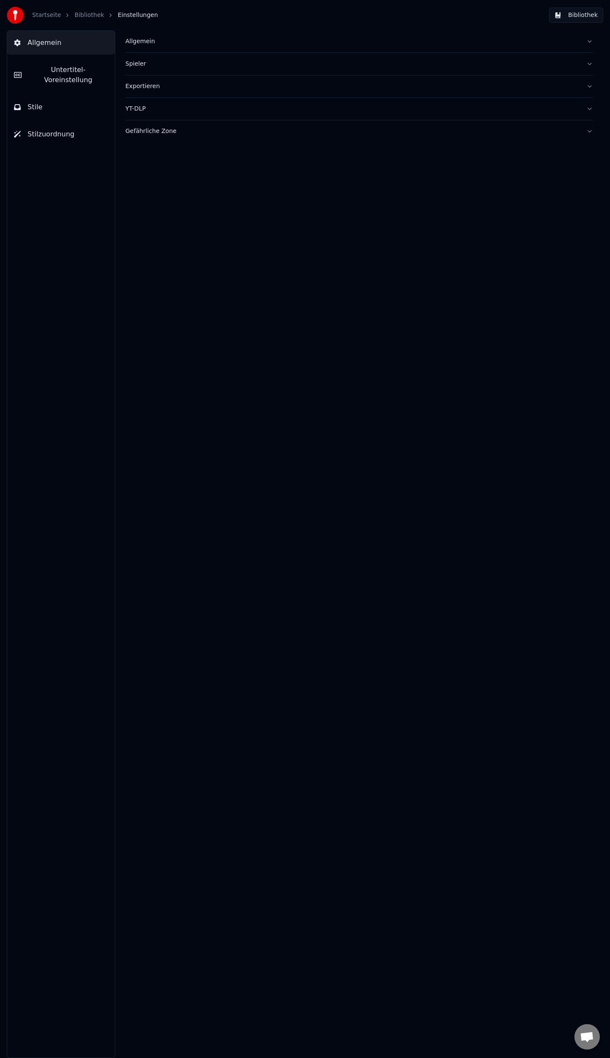
click at [61, 72] on span "Untertitel-Voreinstellung" at bounding box center [68, 75] width 80 height 20
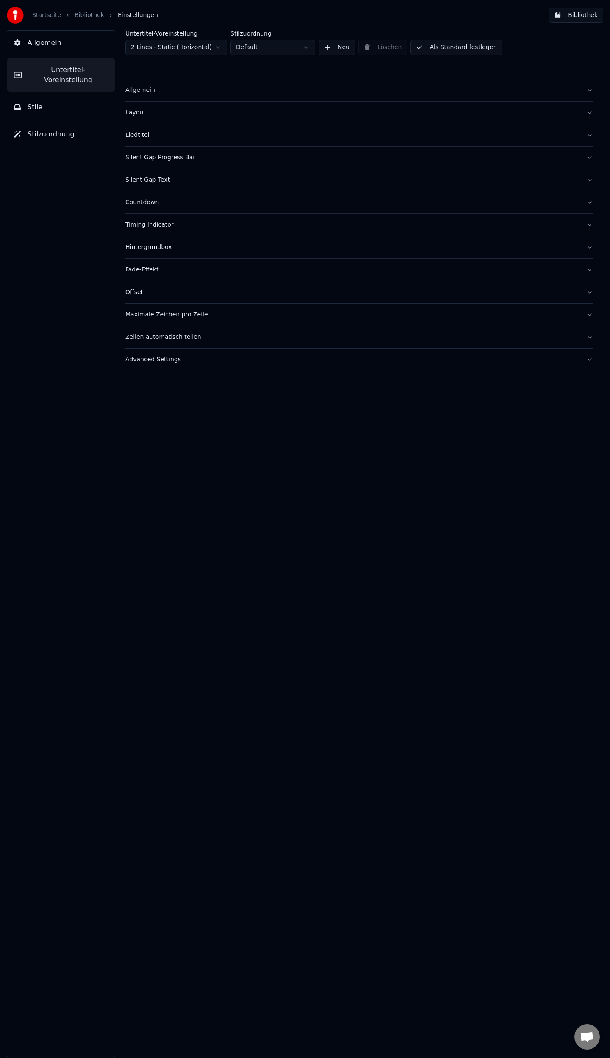
click at [133, 135] on div "Liedtitel" at bounding box center [352, 135] width 454 height 8
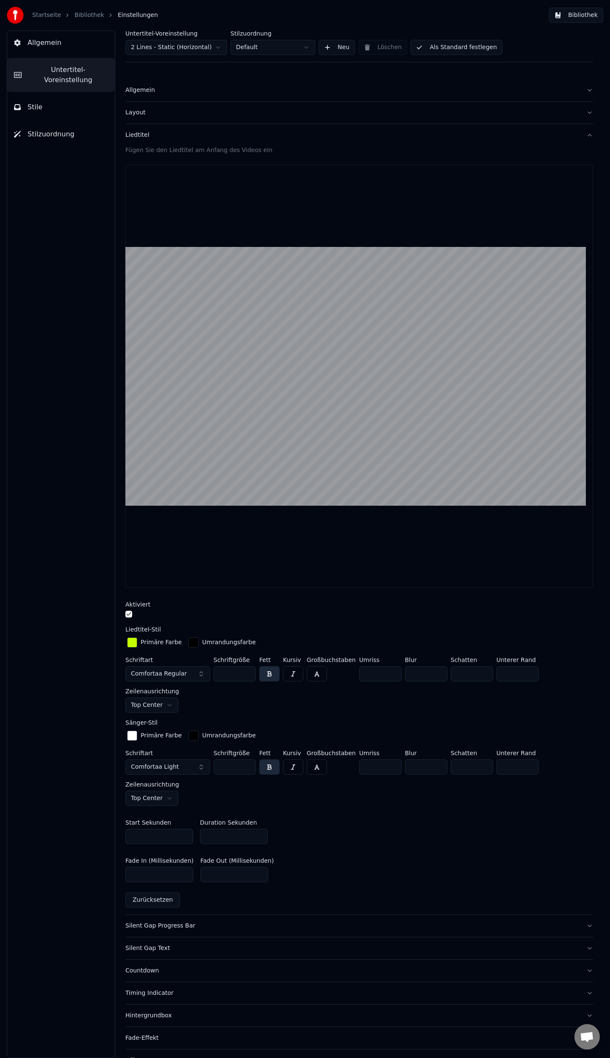
drag, startPoint x: 137, startPoint y: 871, endPoint x: 58, endPoint y: 873, distance: 79.7
click at [62, 871] on div "Allgemein Untertitel-Voreinstellung Stile Stilzuordnung Untertitel-Voreinstellu…" at bounding box center [305, 545] width 610 height 1028
type input "**"
drag, startPoint x: 225, startPoint y: 873, endPoint x: 93, endPoint y: 883, distance: 131.8
click at [104, 879] on div "Allgemein Untertitel-Voreinstellung Stile Stilzuordnung Untertitel-Voreinstellu…" at bounding box center [305, 545] width 610 height 1028
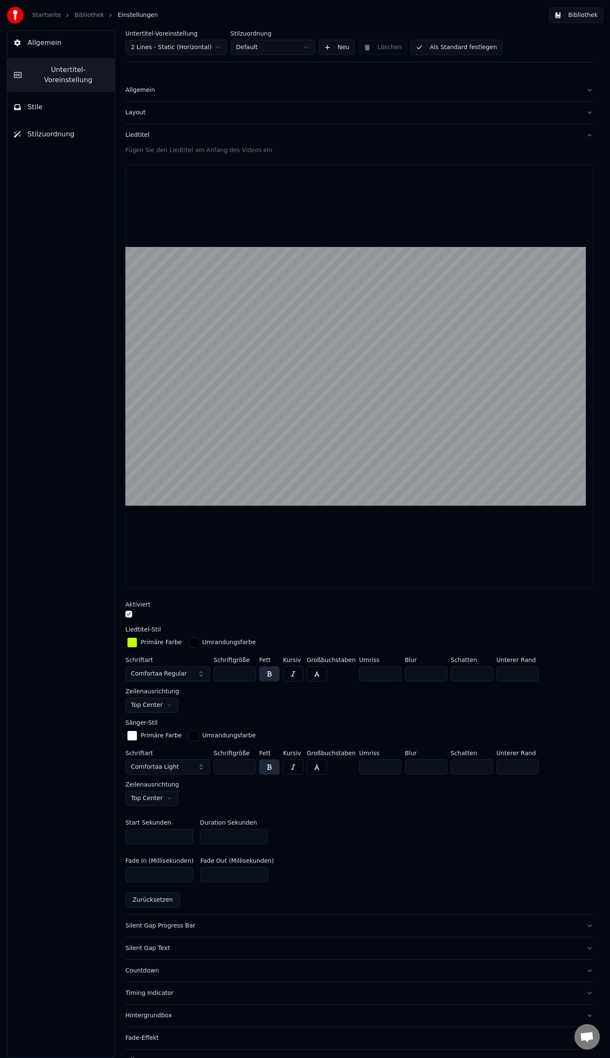
type input "**"
click at [437, 47] on button "Als Standard festlegen" at bounding box center [457, 47] width 92 height 15
click at [79, 14] on link "Bibliothek" at bounding box center [90, 15] width 30 height 8
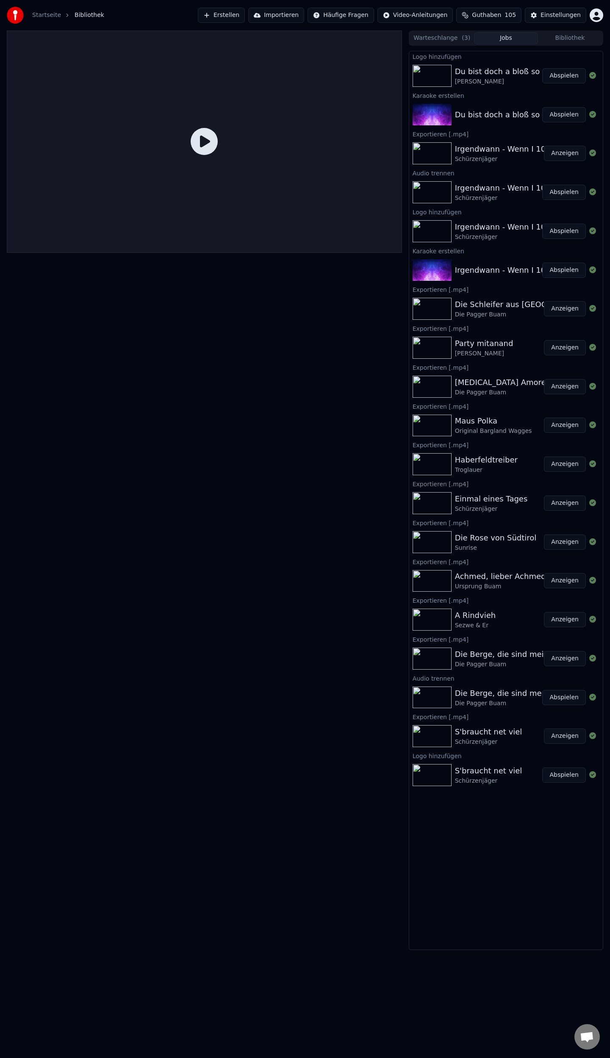
click at [563, 71] on button "Abspielen" at bounding box center [564, 75] width 44 height 15
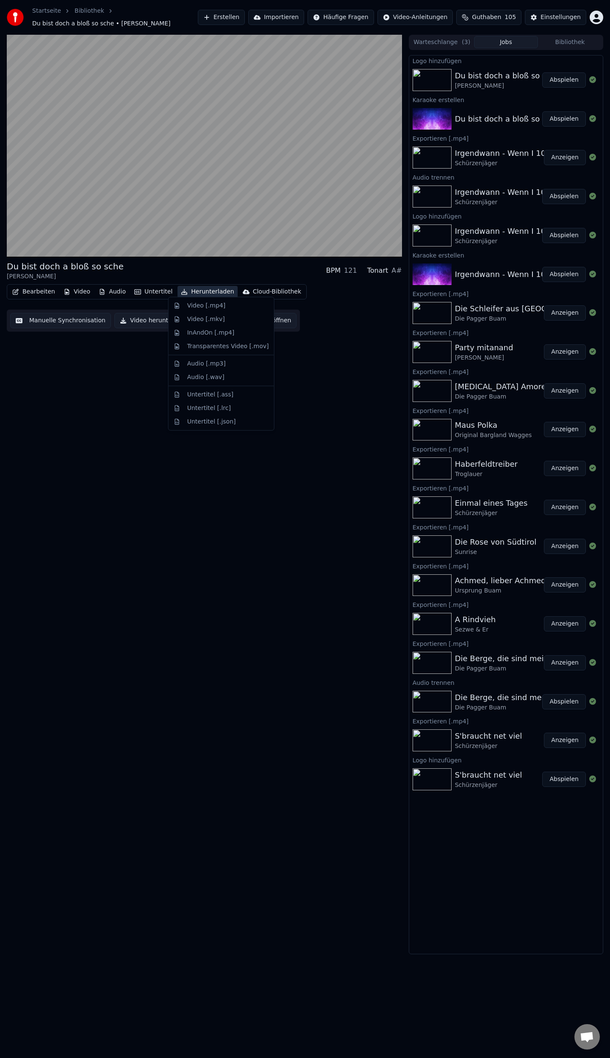
click at [202, 288] on button "Herunterladen" at bounding box center [208, 292] width 60 height 12
click at [197, 305] on div "Video [.mp4]" at bounding box center [206, 306] width 38 height 8
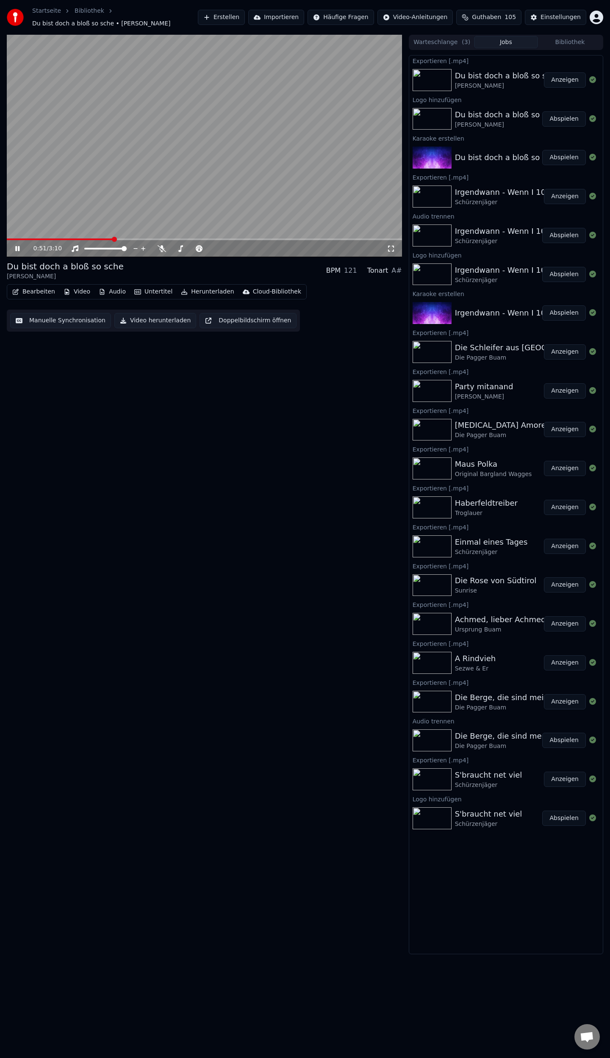
click at [17, 246] on icon at bounding box center [24, 248] width 20 height 7
